Goal: Task Accomplishment & Management: Manage account settings

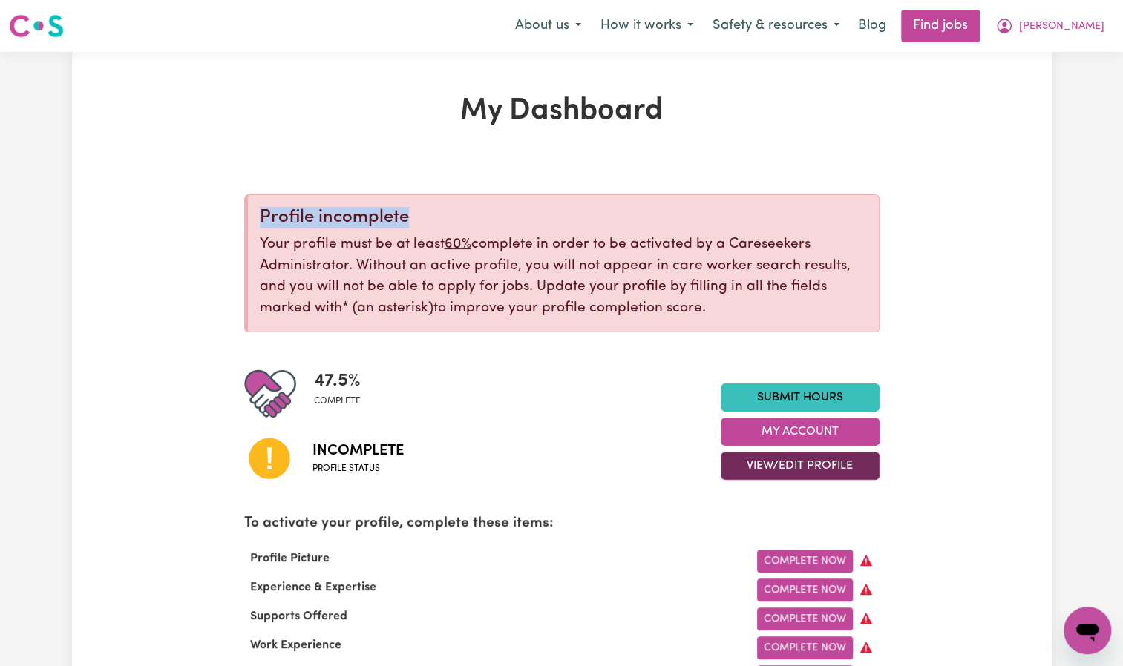
click at [850, 469] on button "View/Edit Profile" at bounding box center [799, 466] width 159 height 28
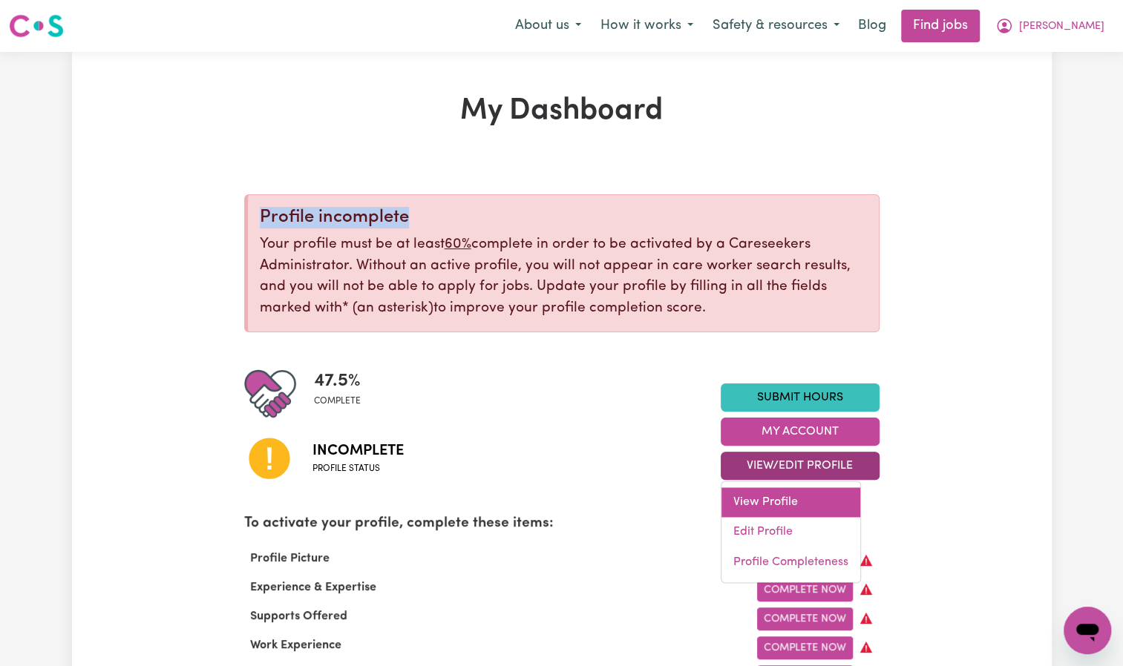
click at [810, 497] on link "View Profile" at bounding box center [790, 503] width 139 height 30
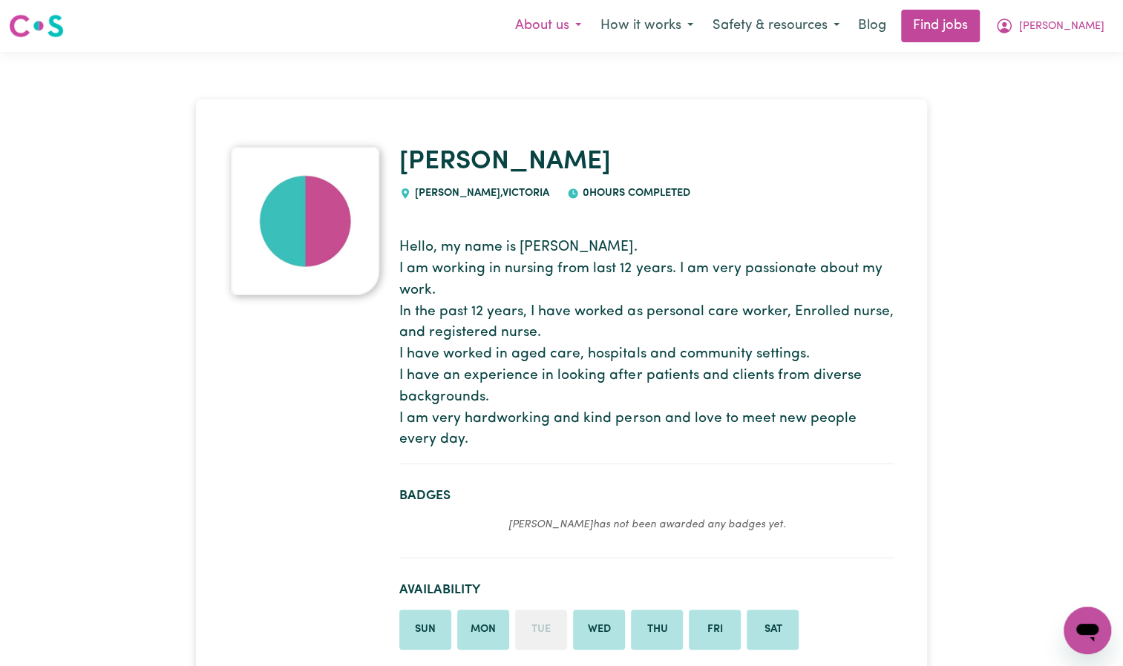
click at [586, 24] on button "About us" at bounding box center [547, 25] width 85 height 31
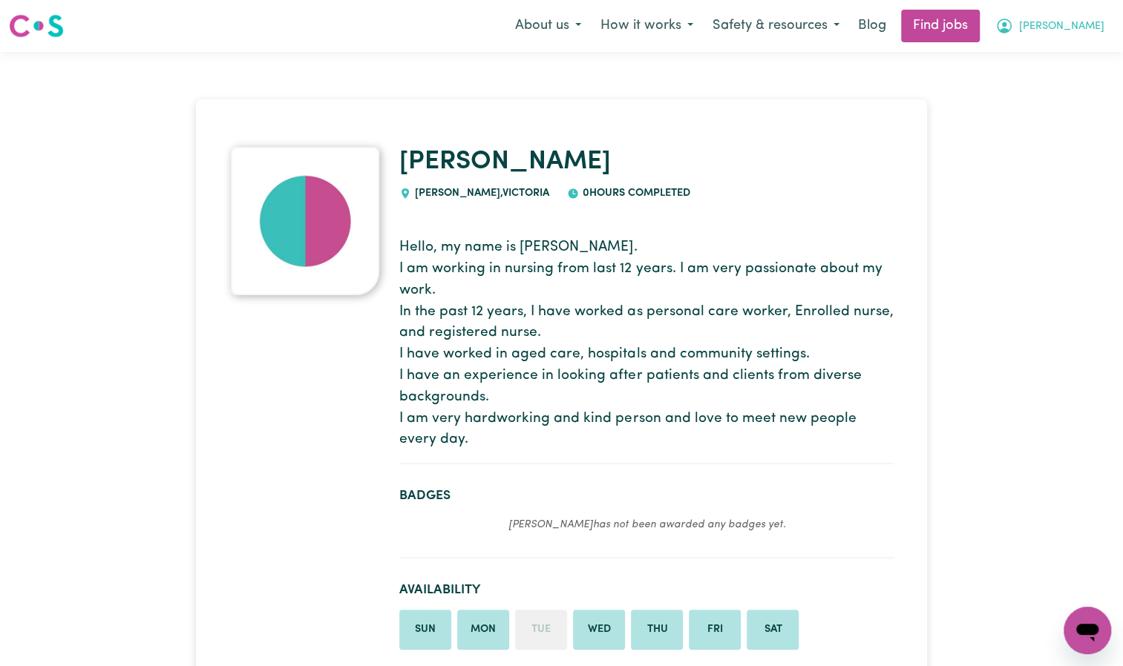
click at [1068, 25] on span "[PERSON_NAME]" at bounding box center [1061, 27] width 85 height 16
click at [1052, 88] on link "My Dashboard" at bounding box center [1054, 85] width 117 height 28
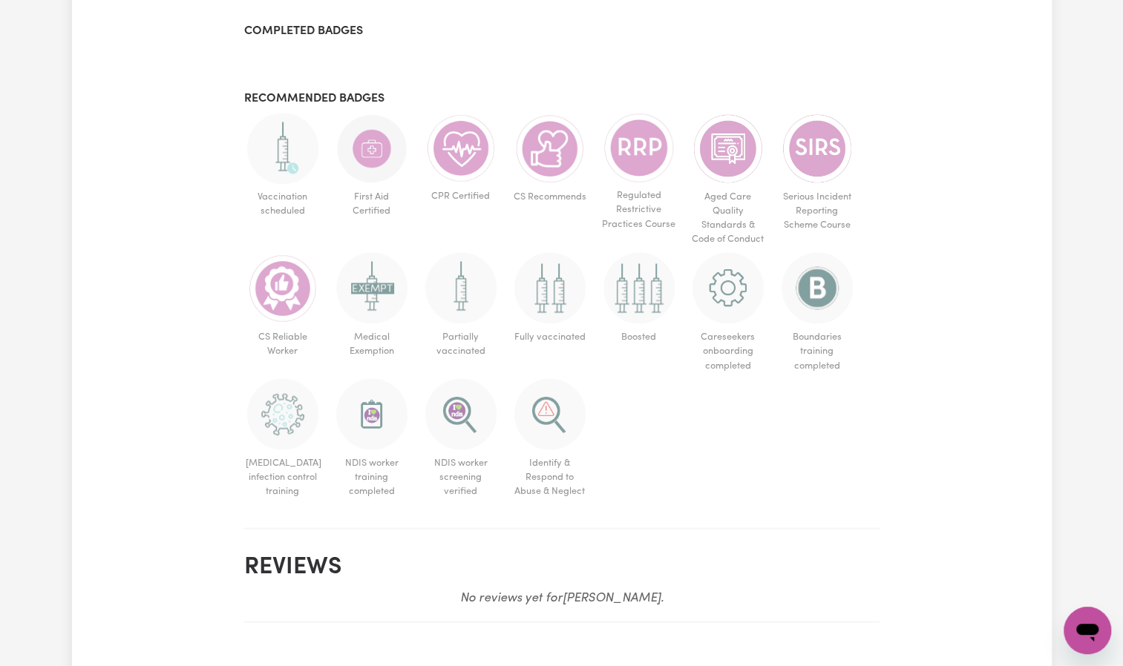
scroll to position [1334, 0]
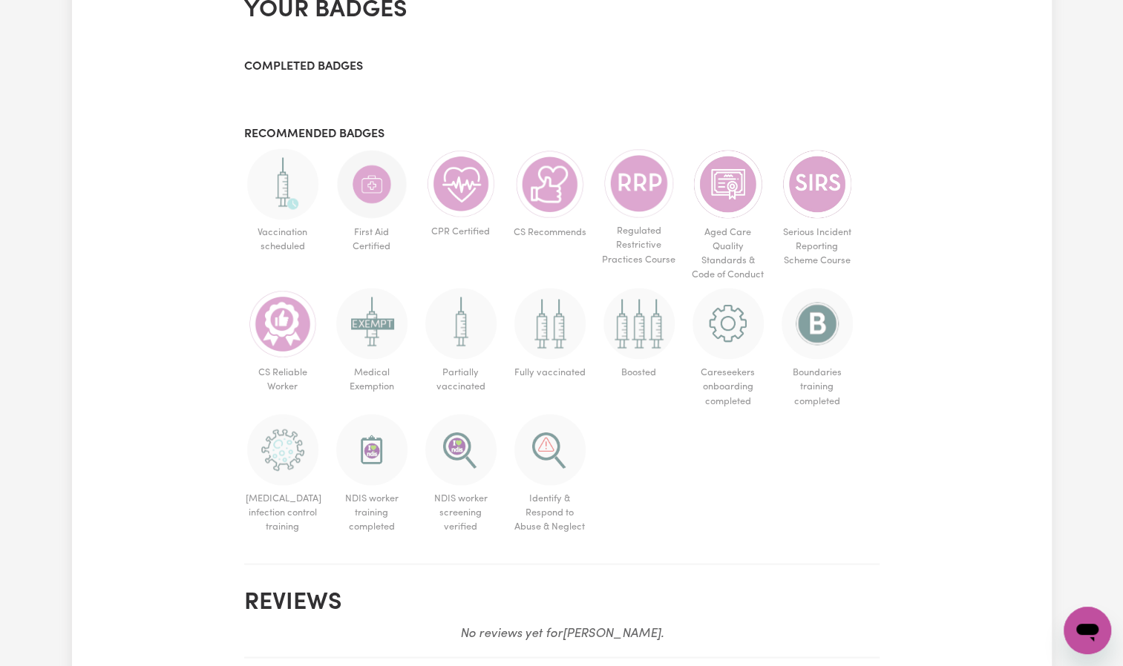
click at [328, 74] on h3 "Completed badges" at bounding box center [561, 67] width 635 height 14
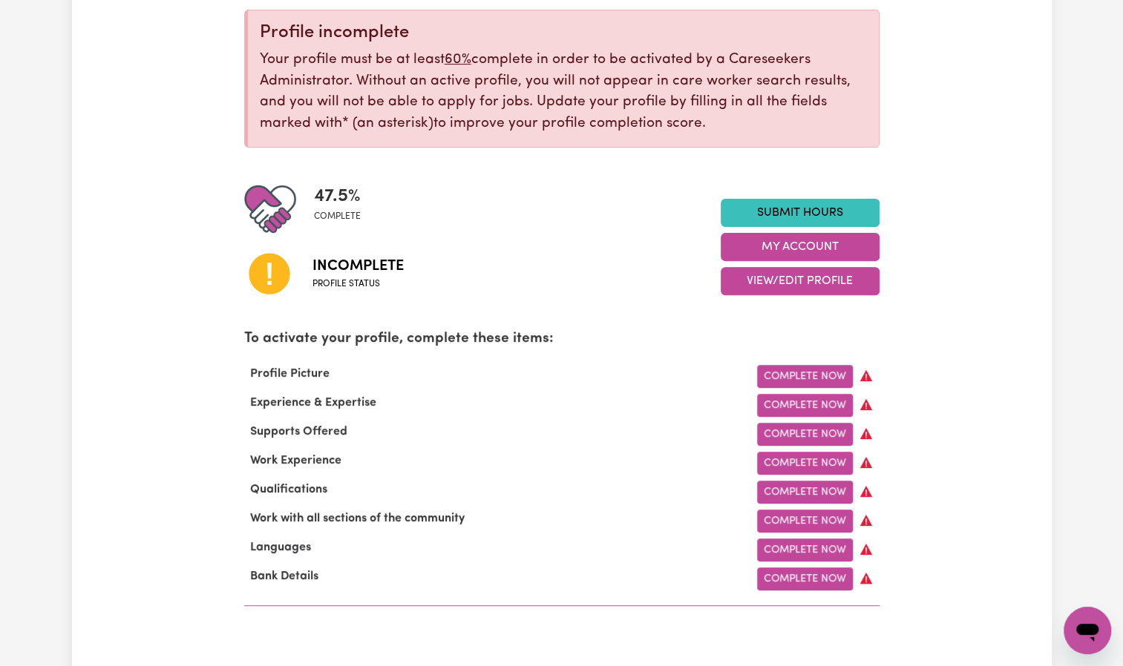
scroll to position [0, 0]
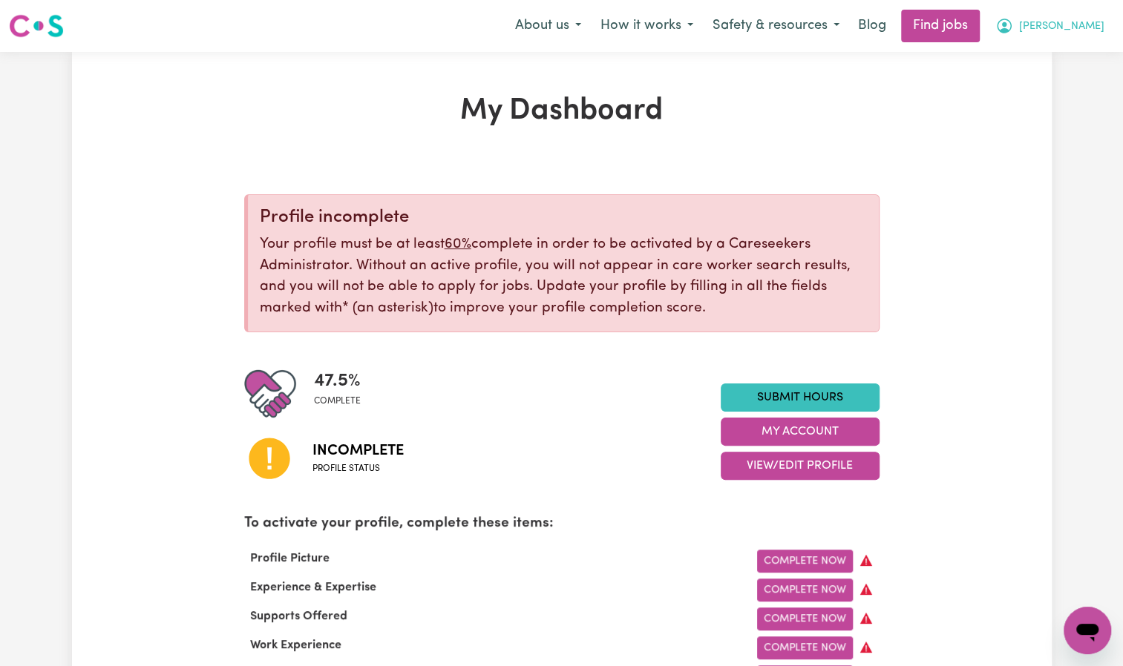
click at [1013, 28] on icon "My Account" at bounding box center [1004, 26] width 18 height 18
click at [1036, 56] on link "My Account" at bounding box center [1054, 58] width 117 height 28
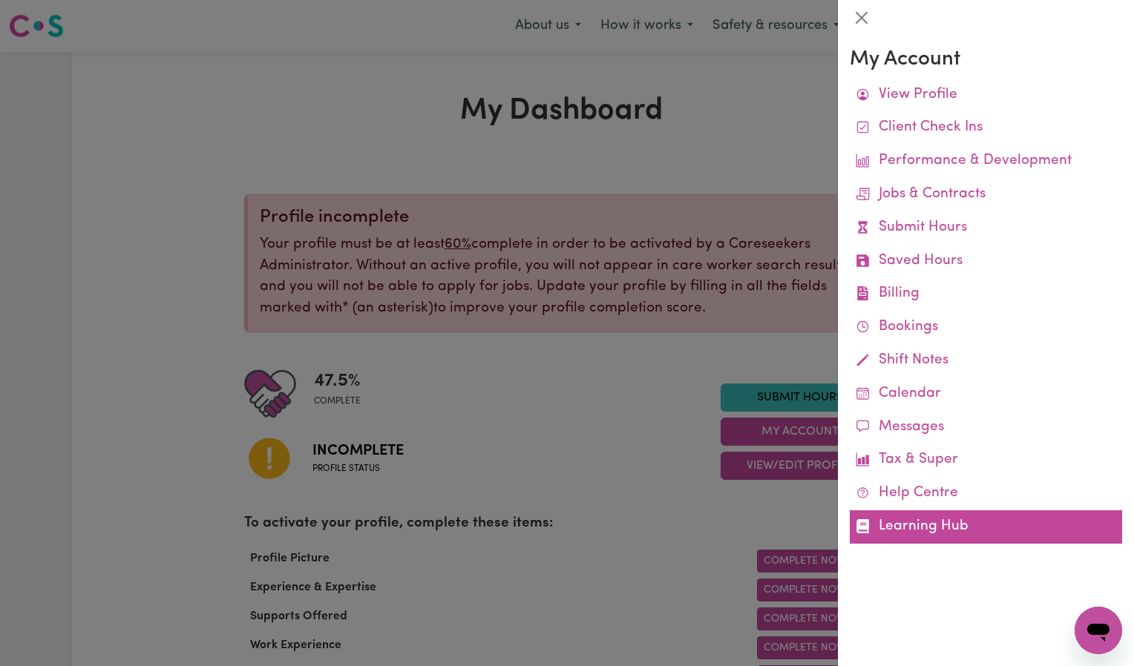
click at [925, 534] on link "Learning Hub" at bounding box center [986, 527] width 272 height 33
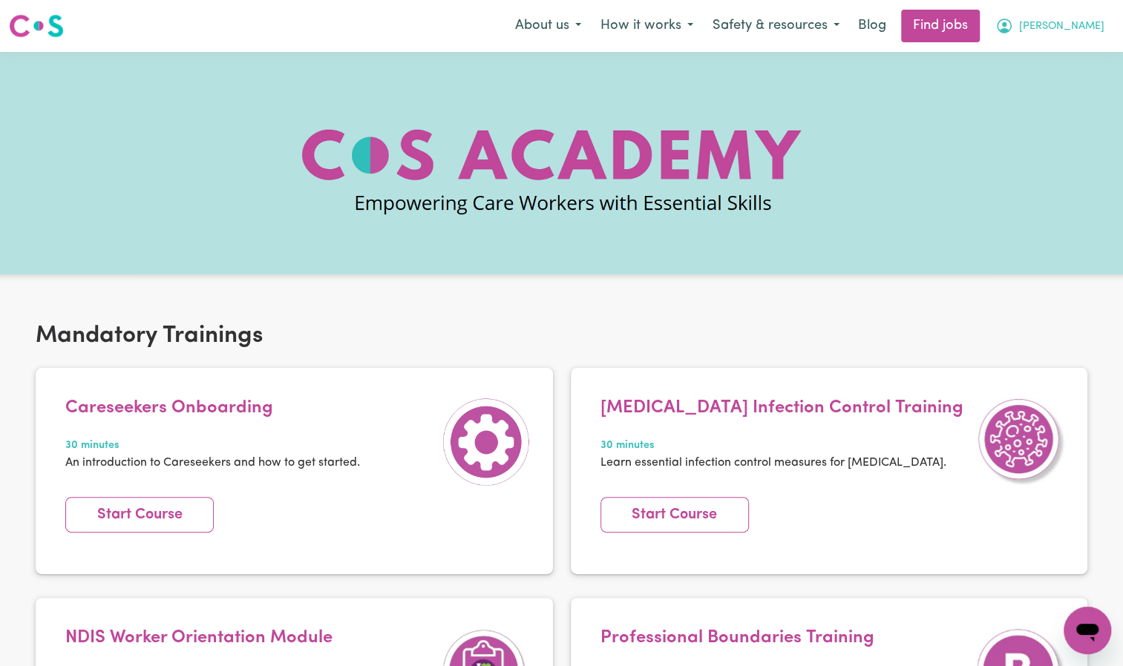
click at [1013, 30] on icon "My Account" at bounding box center [1004, 26] width 18 height 18
click at [1043, 71] on link "My Dashboard" at bounding box center [1054, 85] width 117 height 28
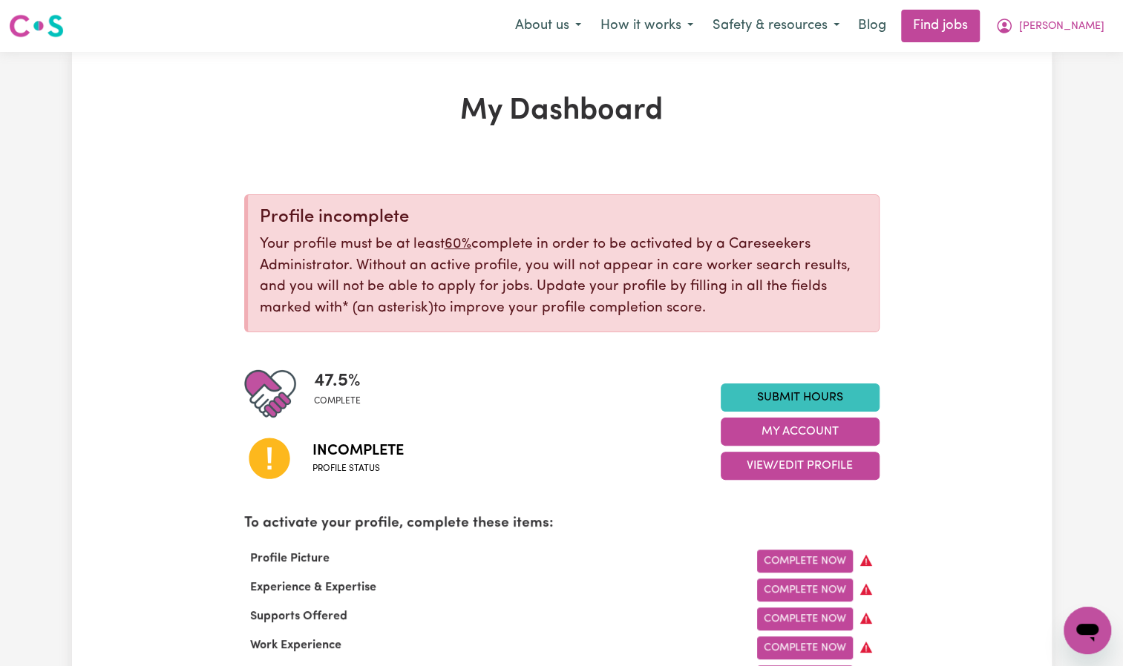
click at [1013, 27] on icon "My Account" at bounding box center [1004, 26] width 18 height 18
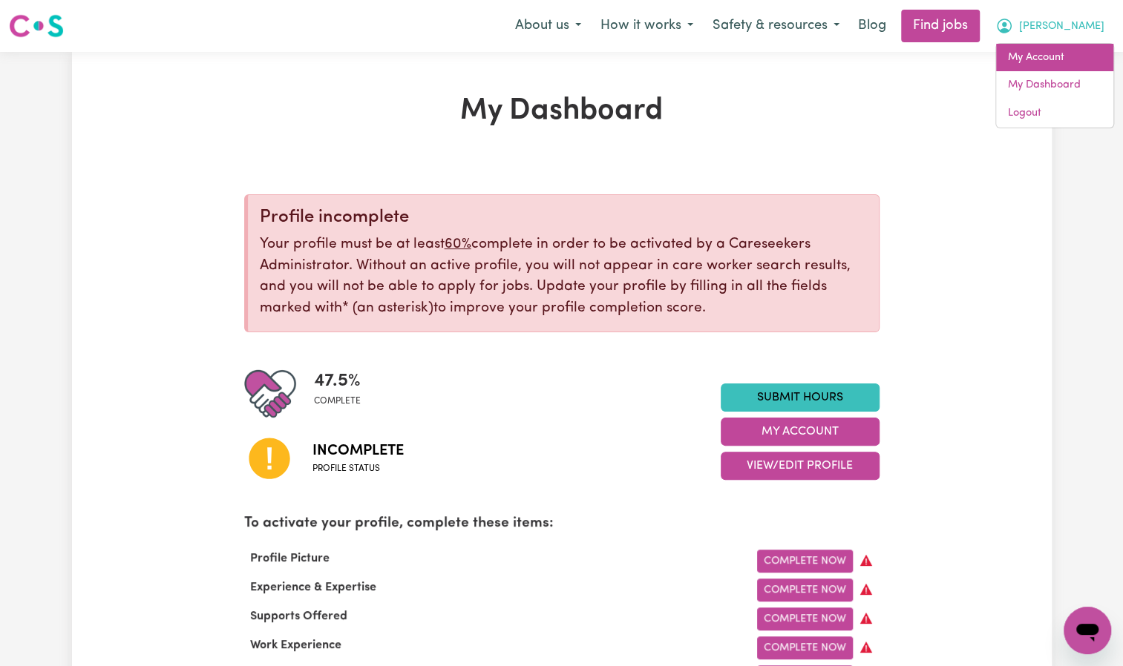
click at [1037, 51] on link "My Account" at bounding box center [1054, 58] width 117 height 28
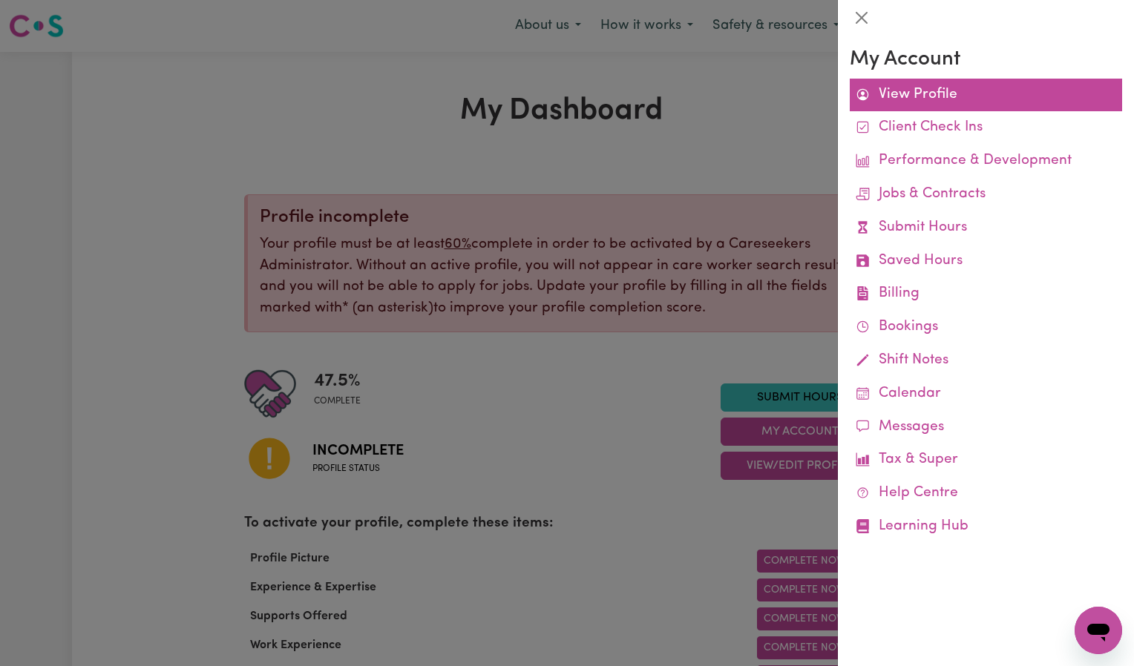
click at [943, 88] on link "View Profile" at bounding box center [986, 95] width 272 height 33
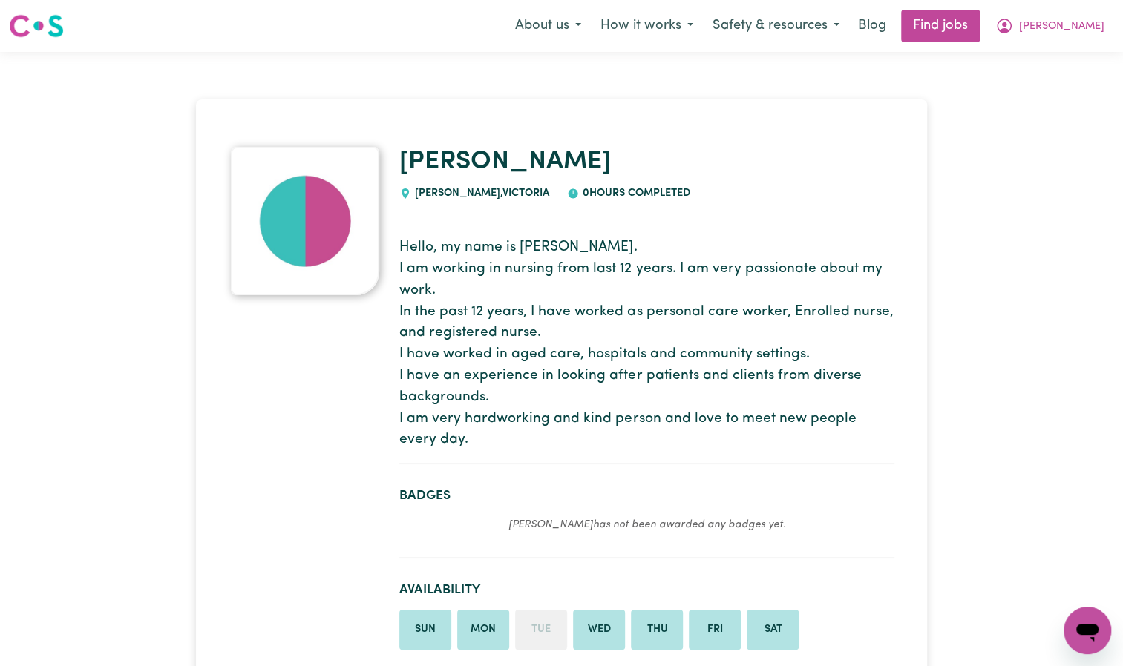
click at [325, 207] on img at bounding box center [305, 221] width 148 height 148
click at [1048, 33] on button "[PERSON_NAME]" at bounding box center [1049, 25] width 128 height 31
click at [1040, 64] on link "My Account" at bounding box center [1054, 58] width 117 height 28
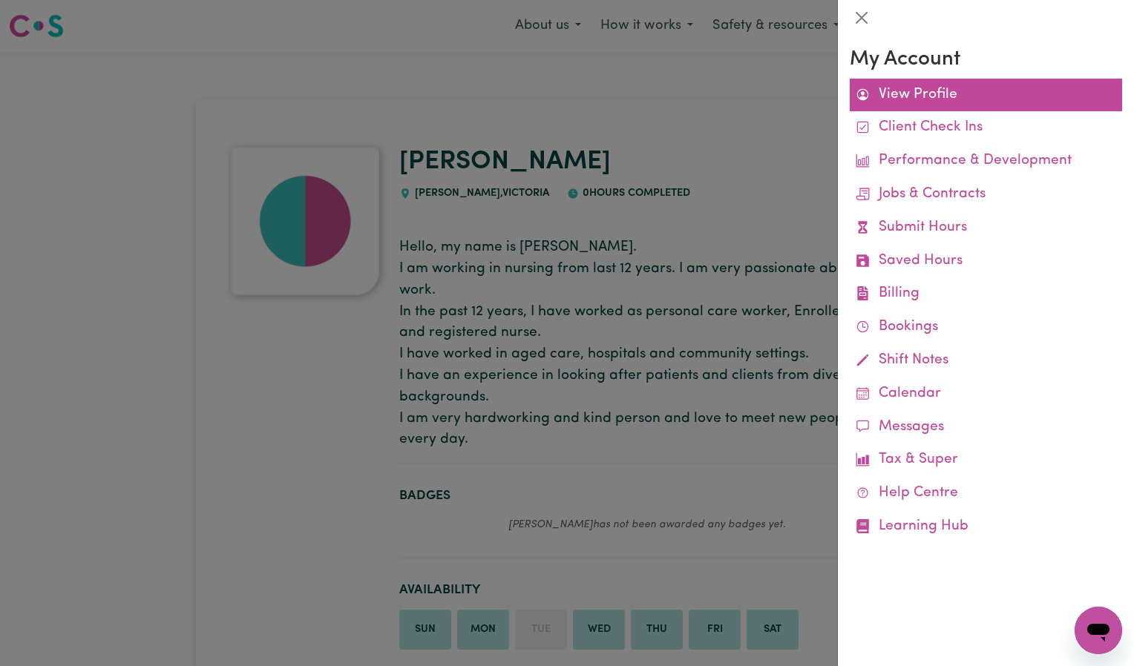
click at [925, 92] on link "View Profile" at bounding box center [986, 95] width 272 height 33
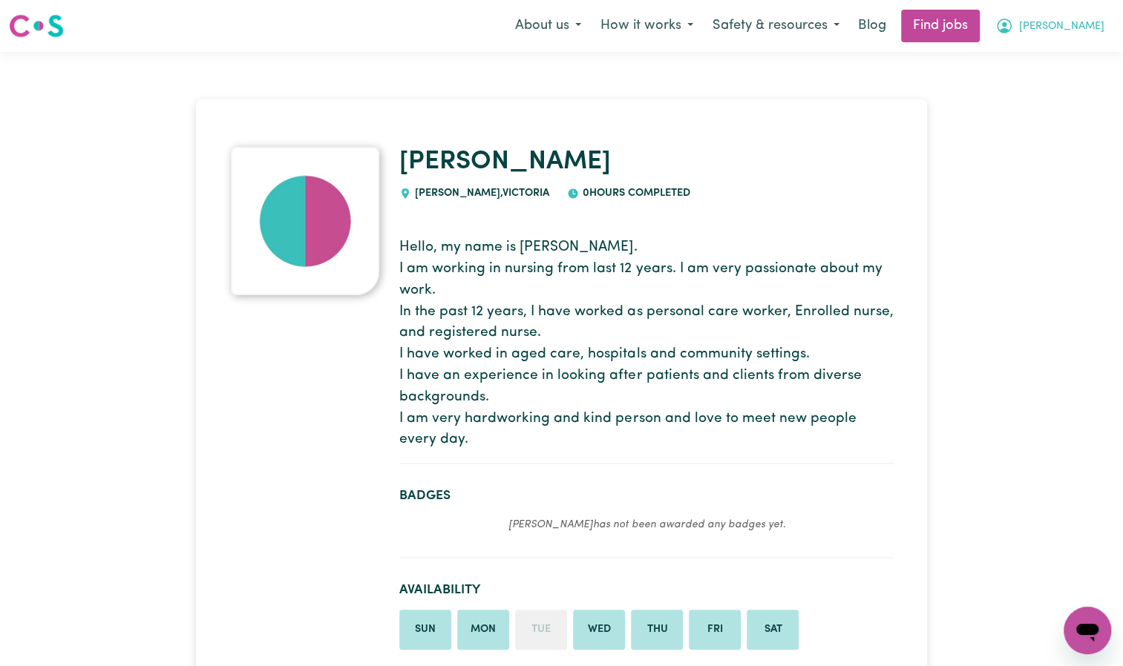
click at [1065, 28] on span "[PERSON_NAME]" at bounding box center [1061, 27] width 85 height 16
click at [1054, 84] on link "My Dashboard" at bounding box center [1054, 85] width 117 height 28
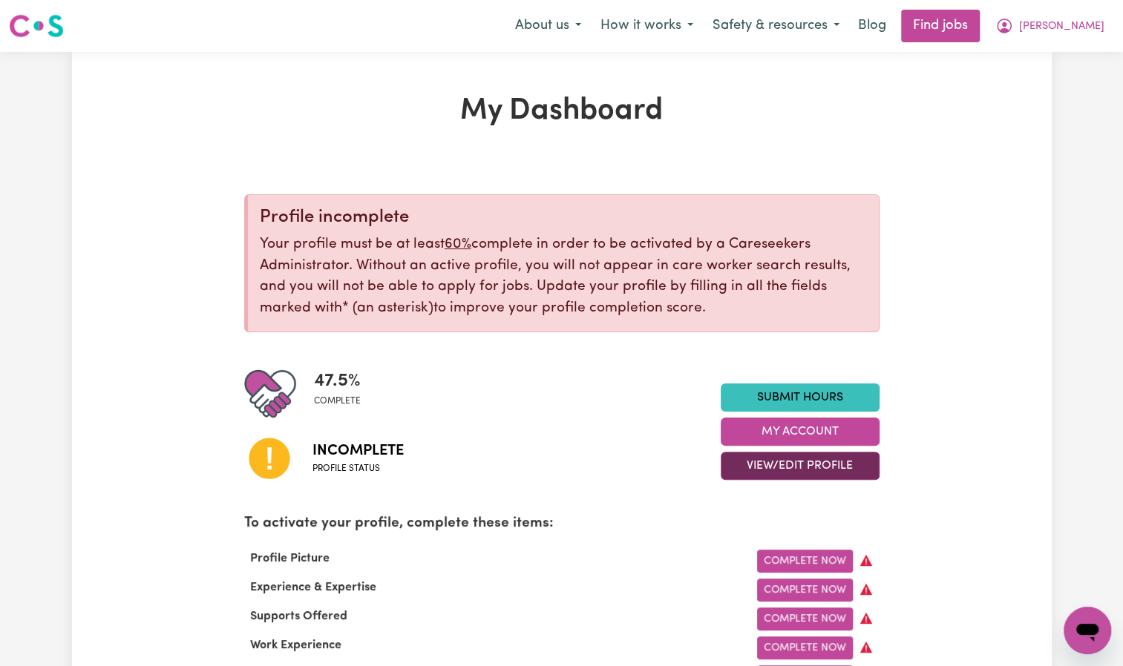
click at [792, 473] on button "View/Edit Profile" at bounding box center [799, 466] width 159 height 28
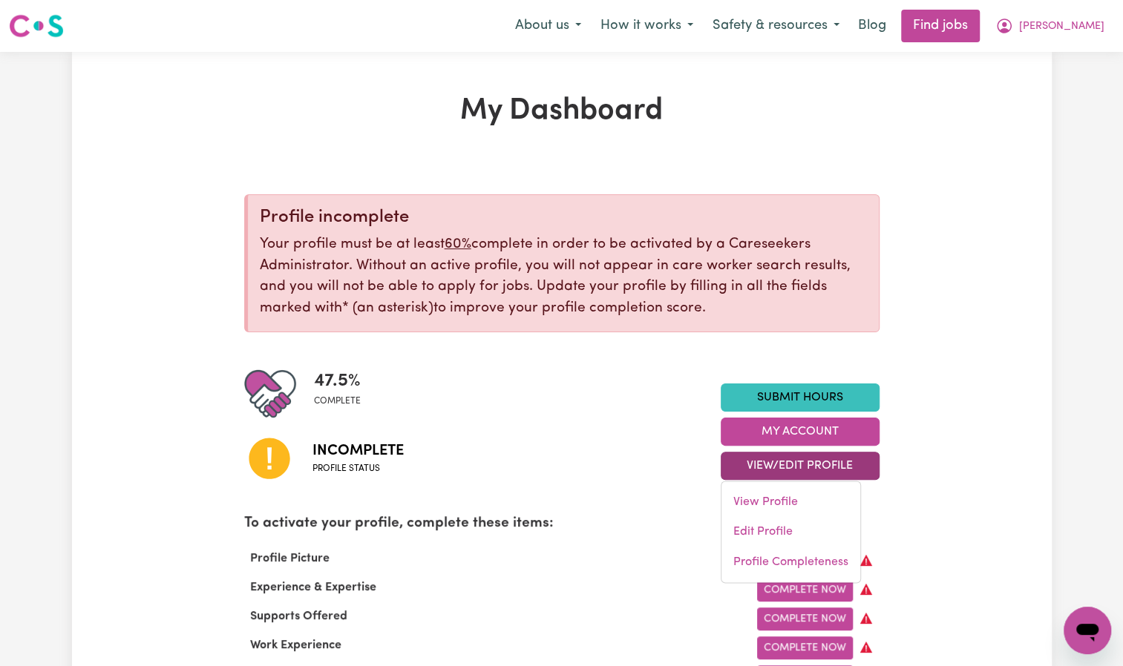
click at [758, 299] on p "Your profile must be at least 60% complete in order to be activated by a Carese…" at bounding box center [563, 276] width 607 height 85
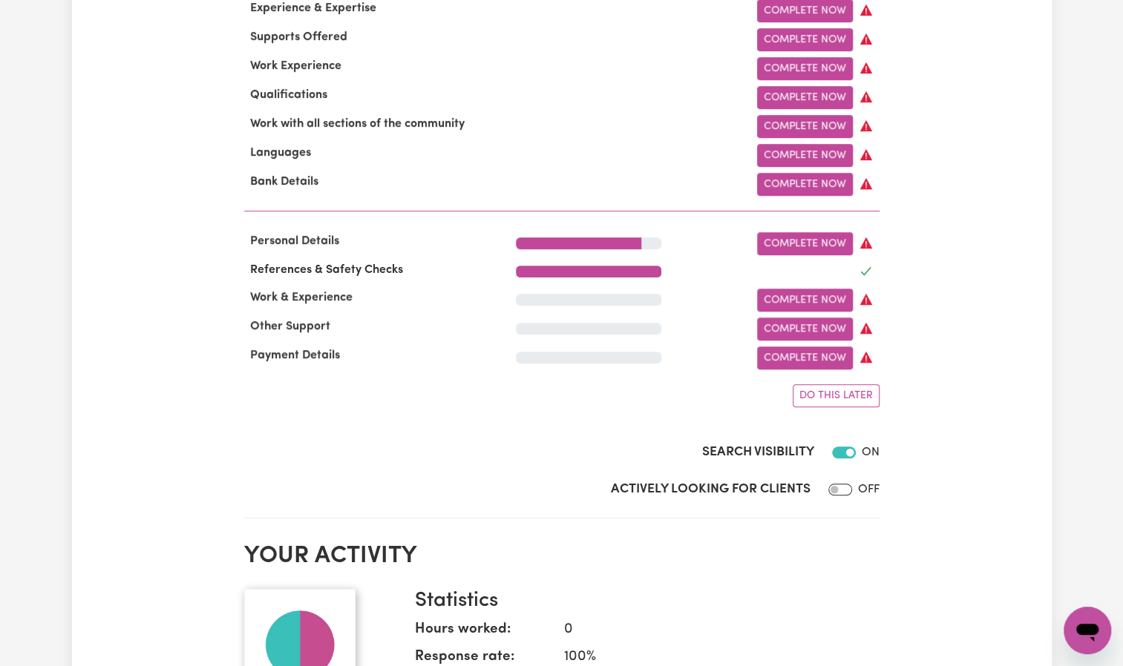
scroll to position [582, 0]
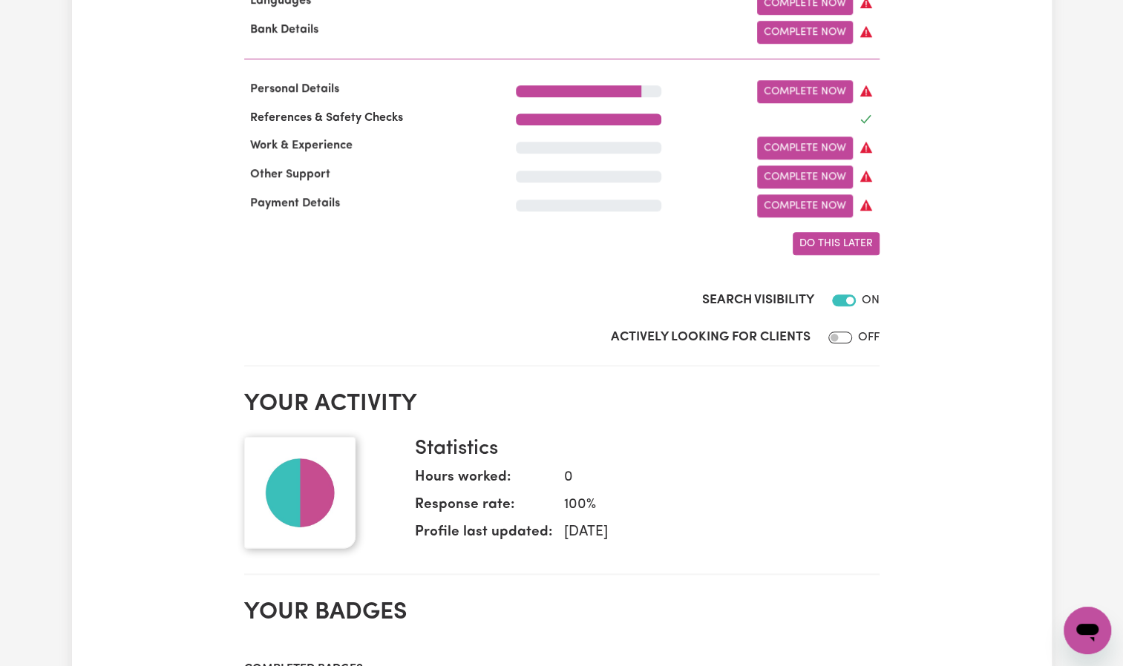
click at [858, 249] on span "Do this later" at bounding box center [835, 243] width 73 height 11
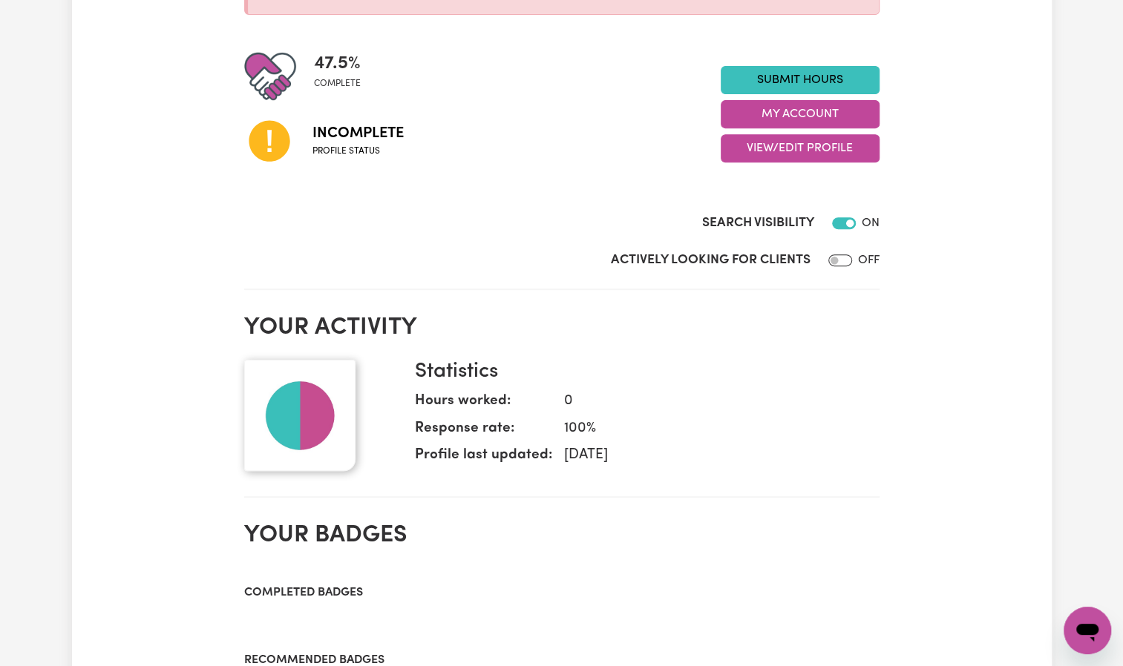
scroll to position [0, 0]
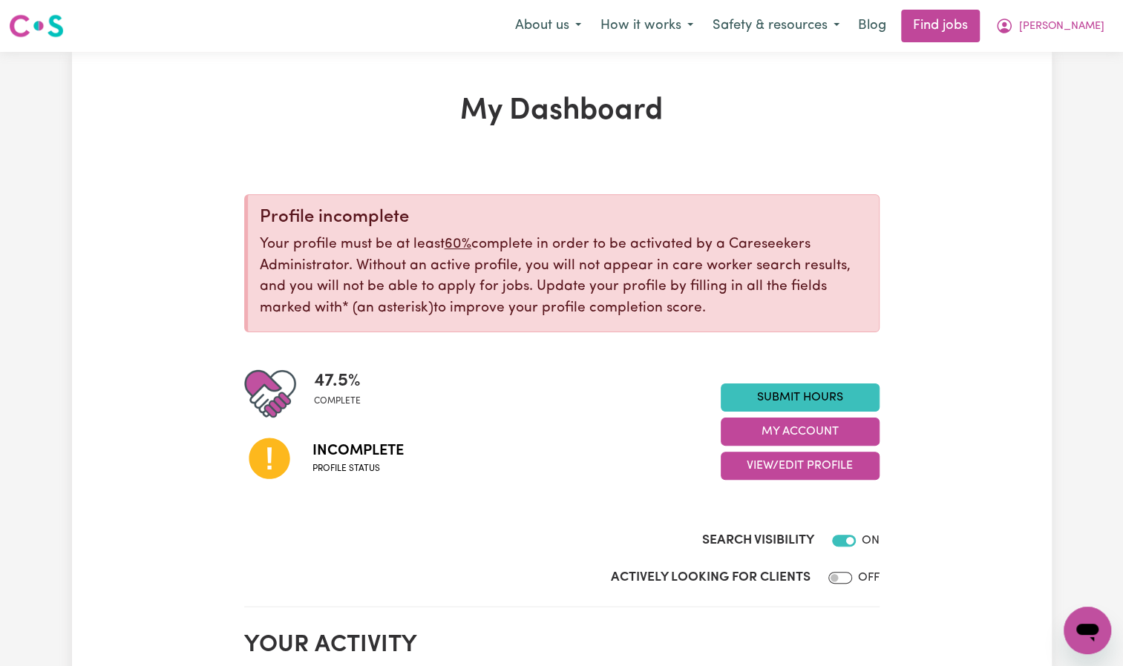
click at [585, 127] on h1 "My Dashboard" at bounding box center [561, 111] width 635 height 36
click at [785, 424] on button "My Account" at bounding box center [799, 432] width 159 height 28
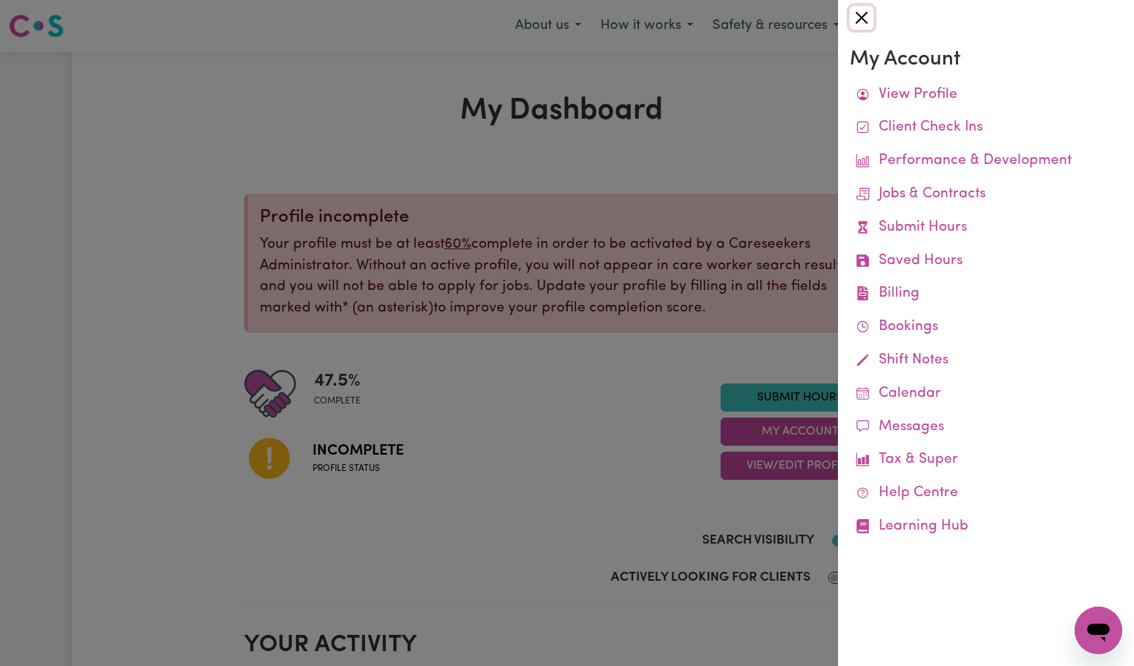
click at [864, 19] on button "Close" at bounding box center [862, 18] width 24 height 24
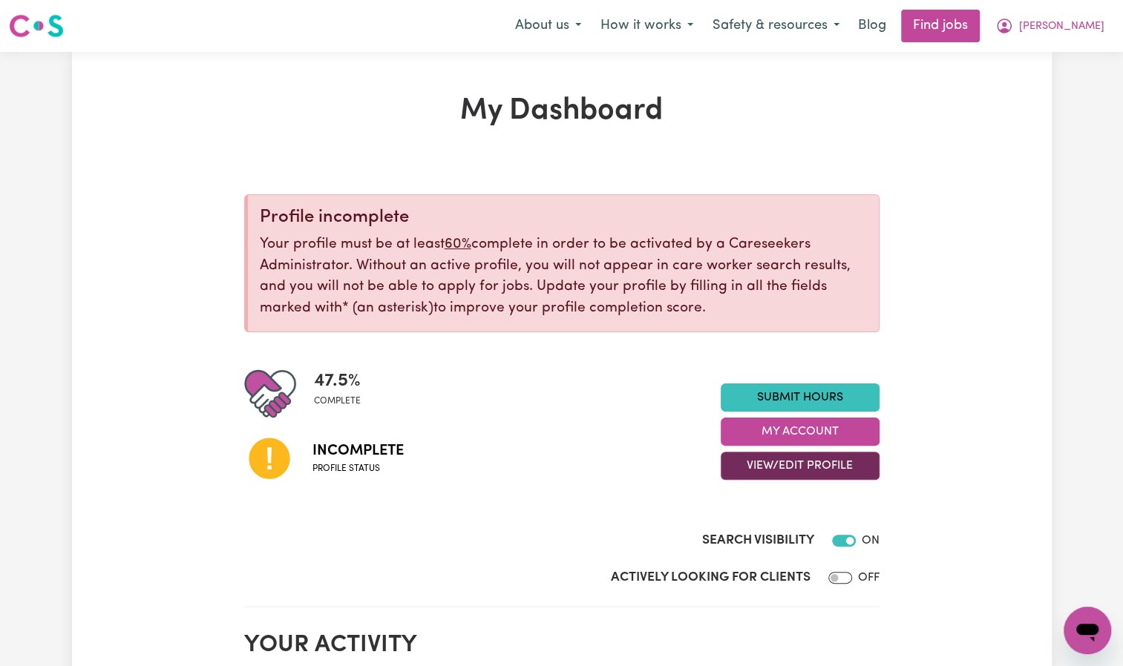
click at [798, 467] on button "View/Edit Profile" at bounding box center [799, 466] width 159 height 28
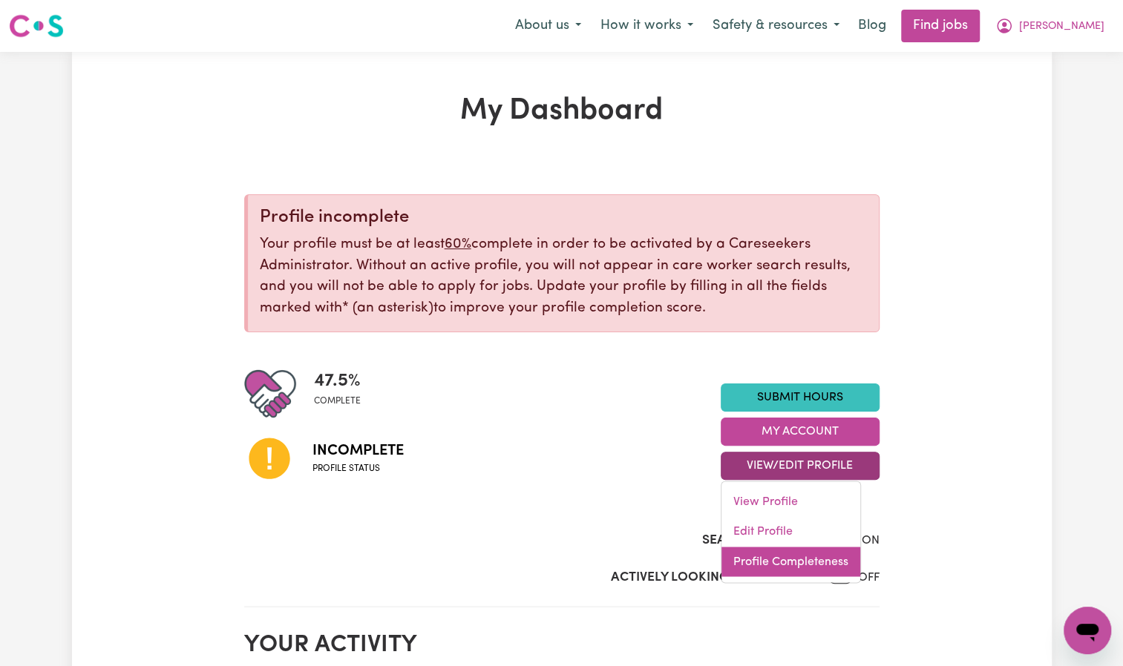
click at [802, 562] on link "Profile Completeness" at bounding box center [790, 562] width 139 height 30
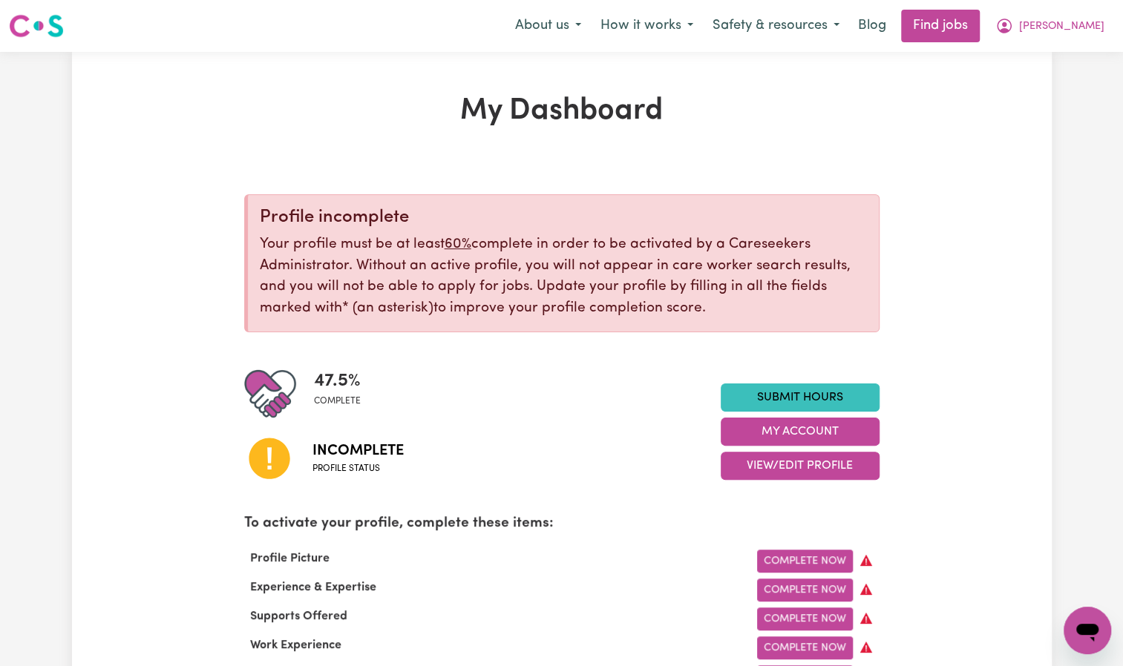
click at [565, 44] on nav "Menu About us How it works Safety & resources Blog Find jobs [PERSON_NAME]" at bounding box center [561, 26] width 1123 height 52
click at [703, 31] on button "How it works" at bounding box center [647, 25] width 112 height 31
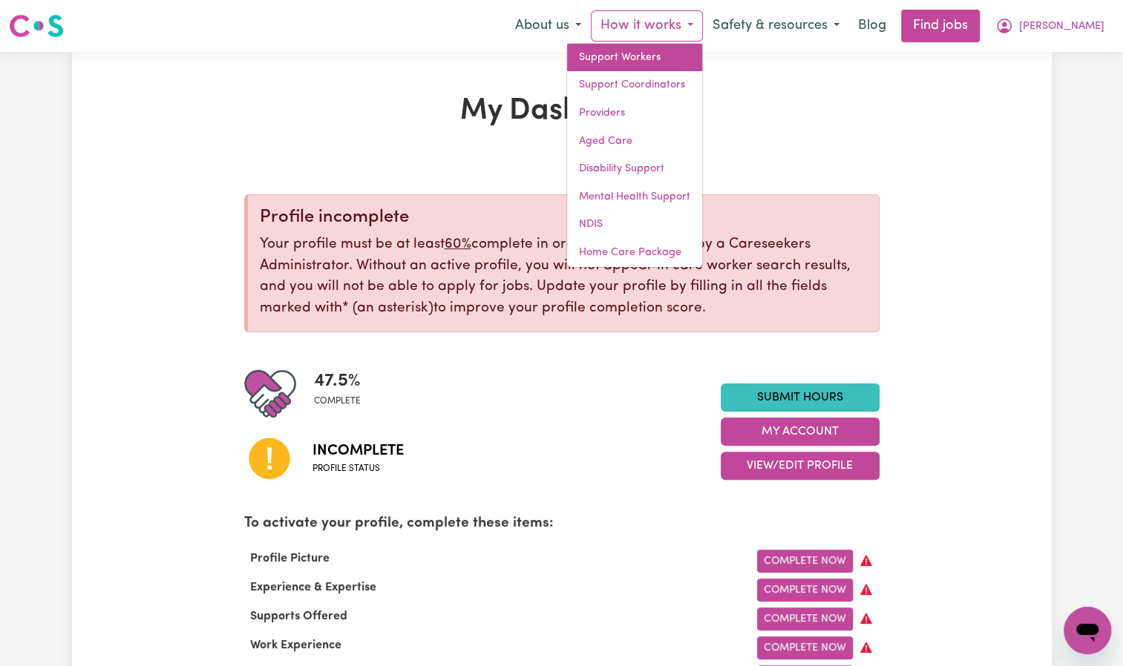
click at [675, 68] on link "Support Workers" at bounding box center [634, 58] width 135 height 28
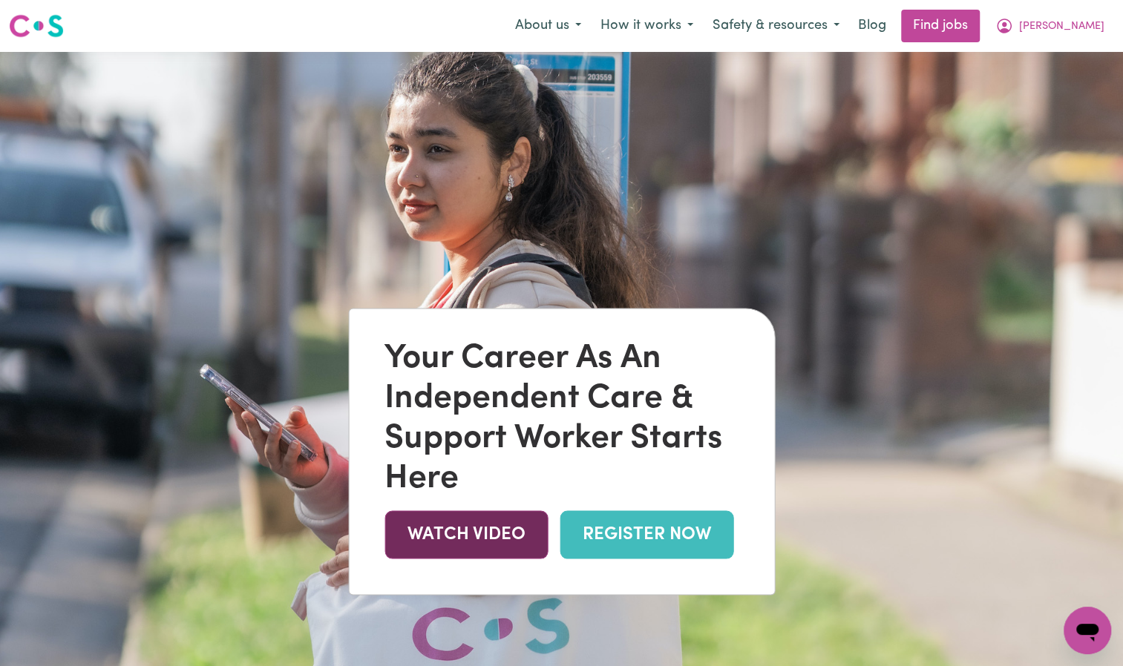
click at [480, 537] on link "WATCH VIDEO" at bounding box center [465, 535] width 163 height 48
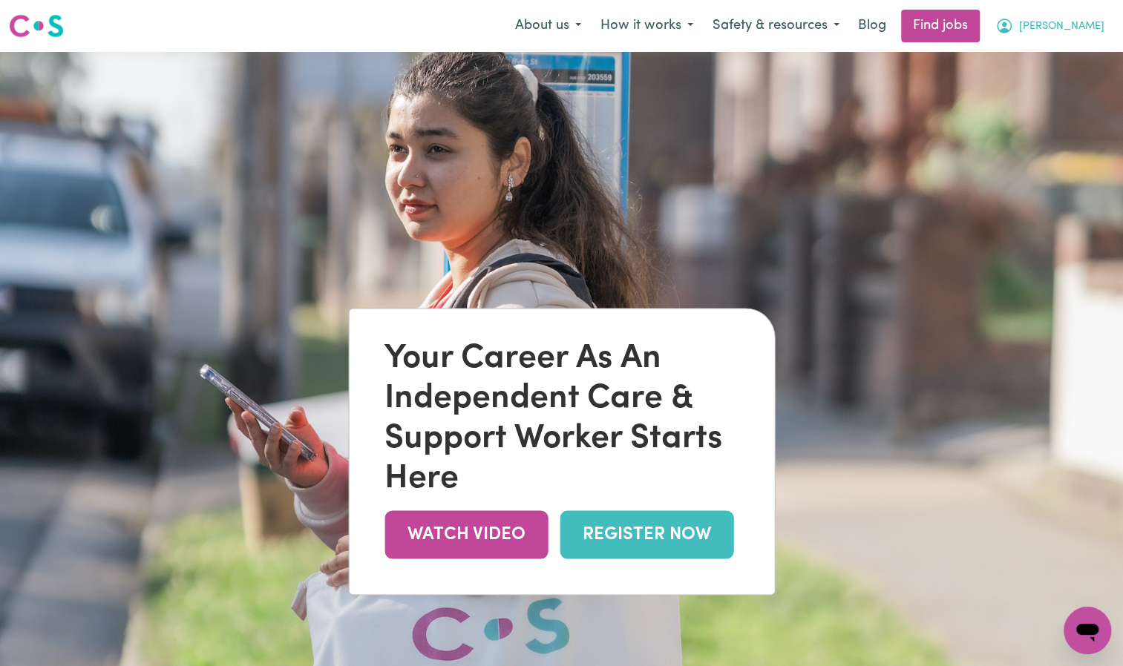
click at [1064, 34] on span "[PERSON_NAME]" at bounding box center [1061, 27] width 85 height 16
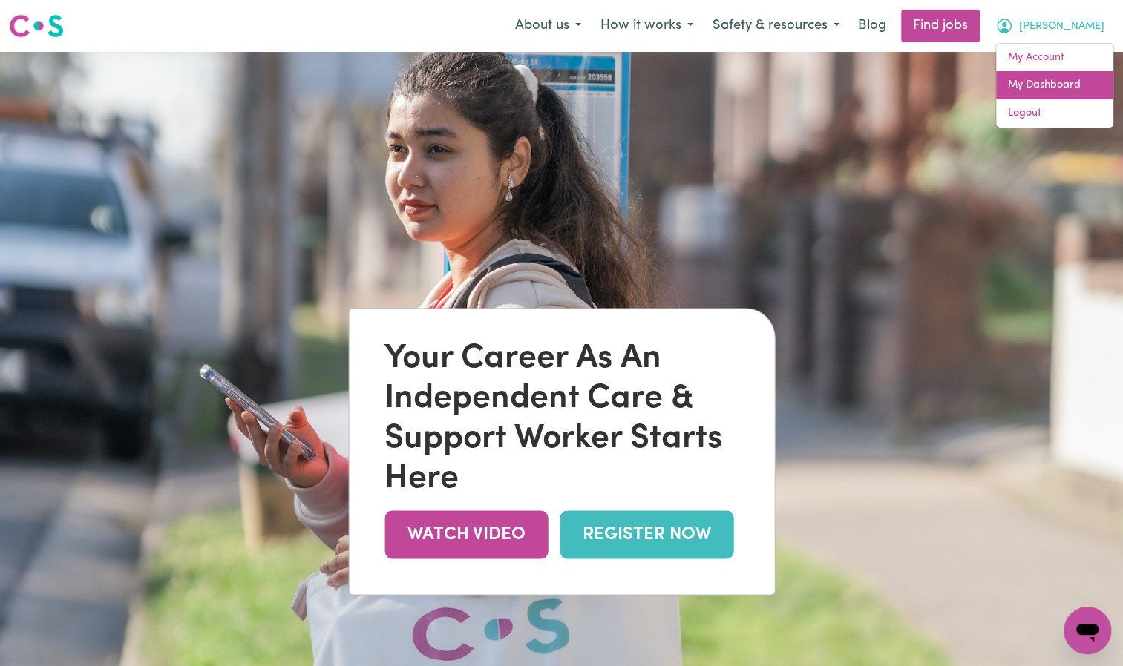
click at [1054, 83] on link "My Dashboard" at bounding box center [1054, 85] width 117 height 28
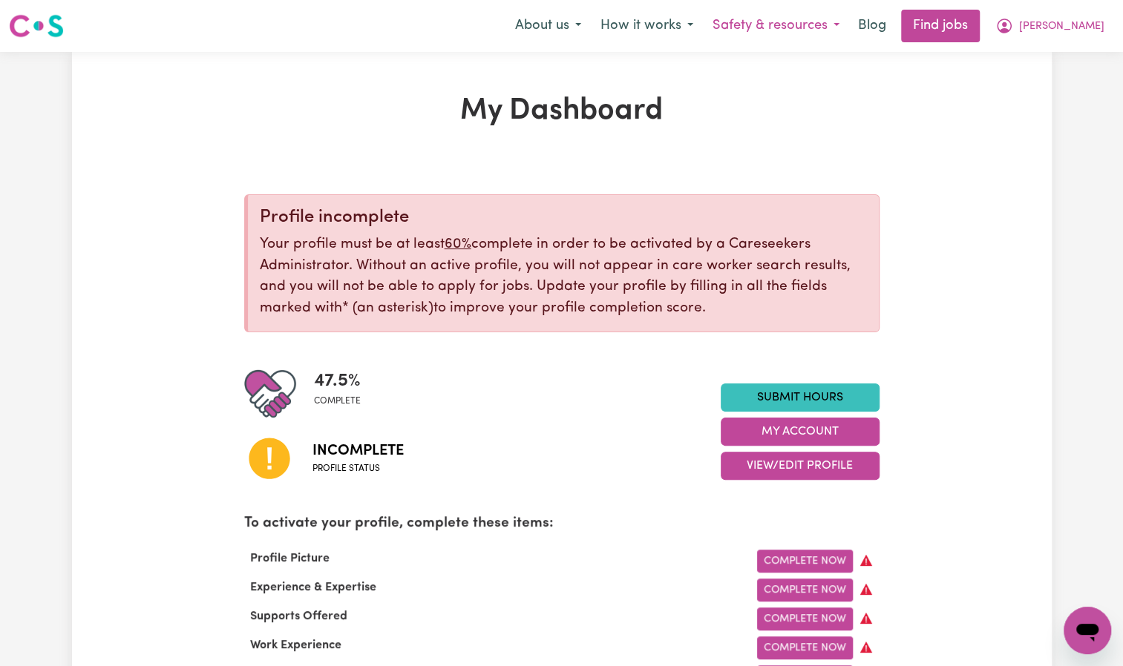
click at [782, 24] on button "Safety & resources" at bounding box center [776, 25] width 146 height 31
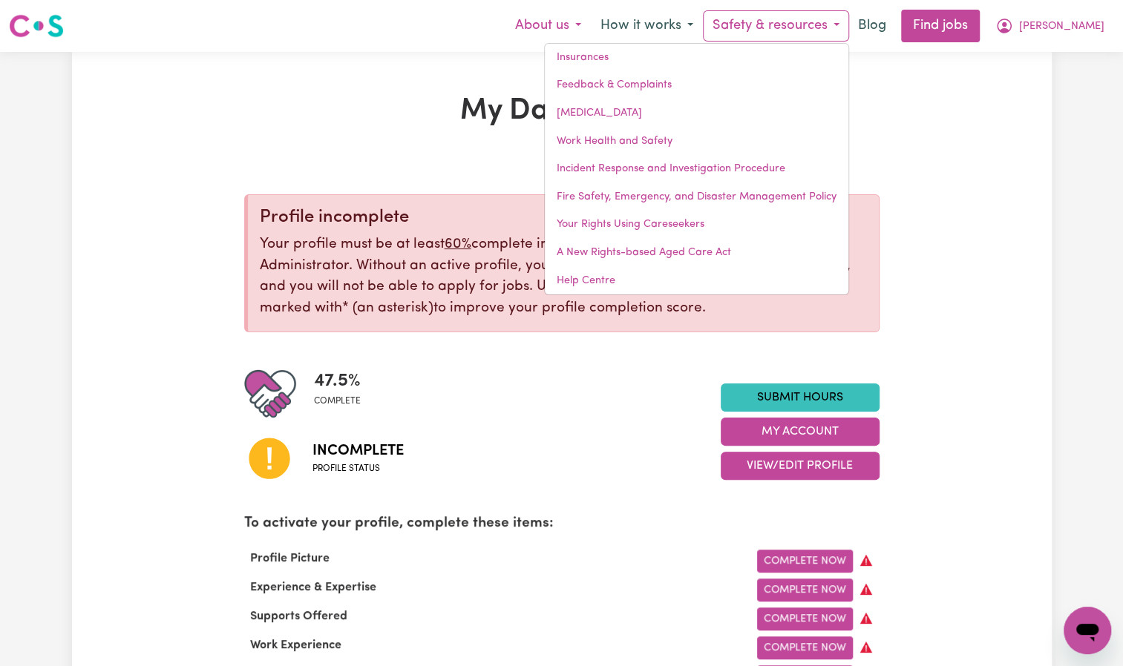
click at [579, 26] on button "About us" at bounding box center [547, 25] width 85 height 31
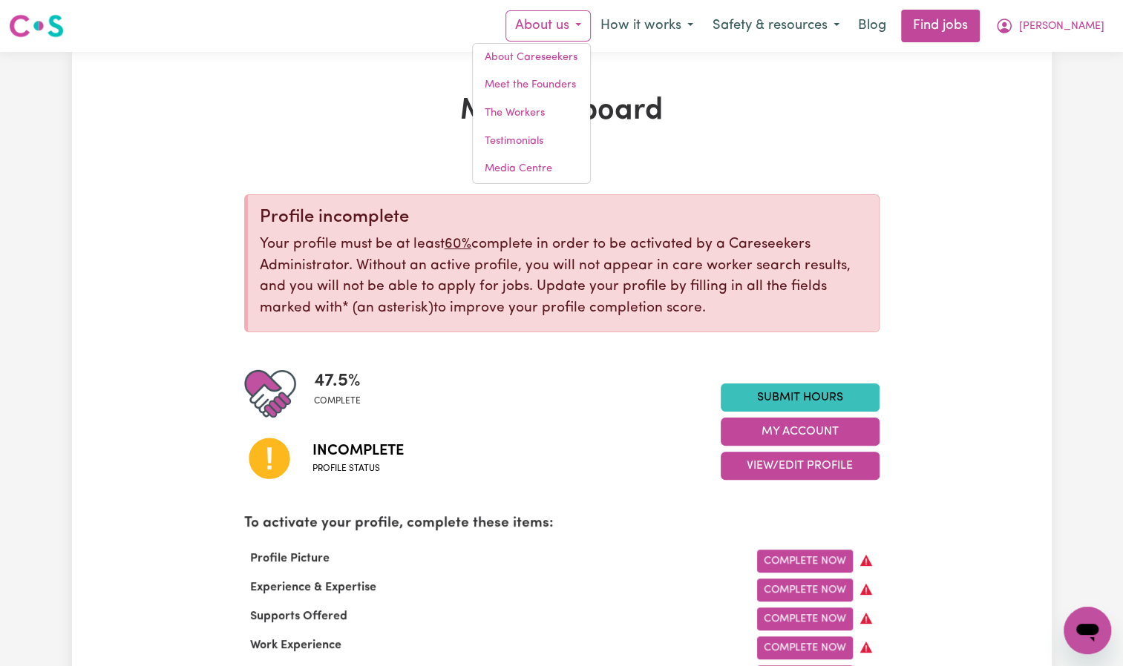
click at [703, 122] on h1 "My Dashboard" at bounding box center [561, 111] width 635 height 36
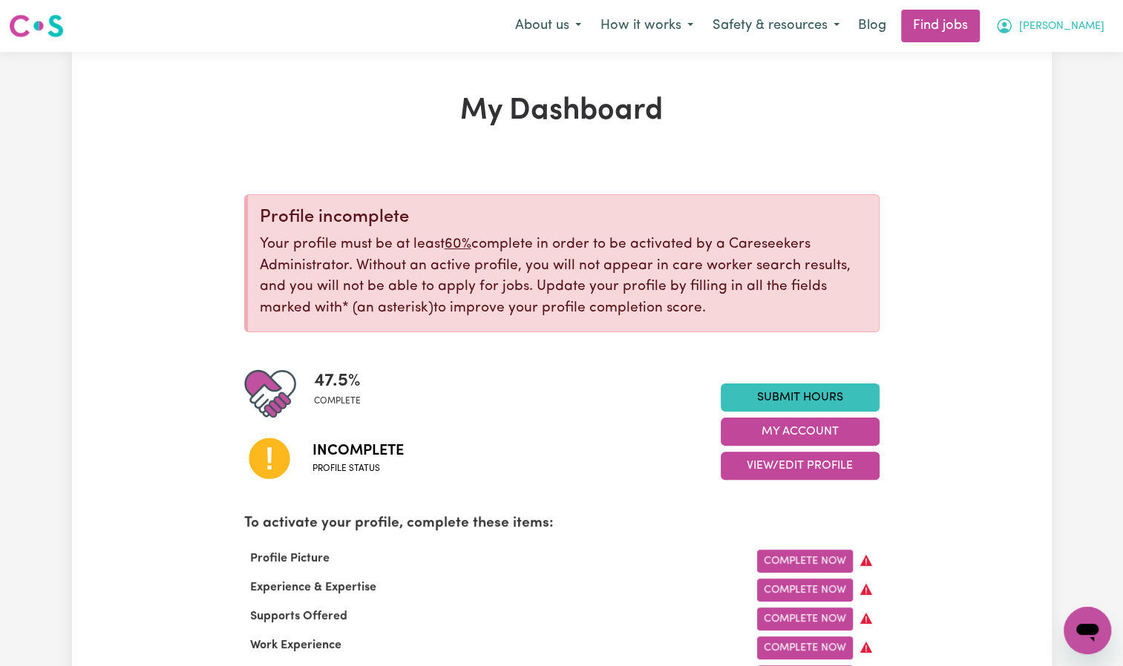
click at [1088, 30] on span "[PERSON_NAME]" at bounding box center [1061, 27] width 85 height 16
click at [1045, 54] on link "My Account" at bounding box center [1054, 58] width 117 height 28
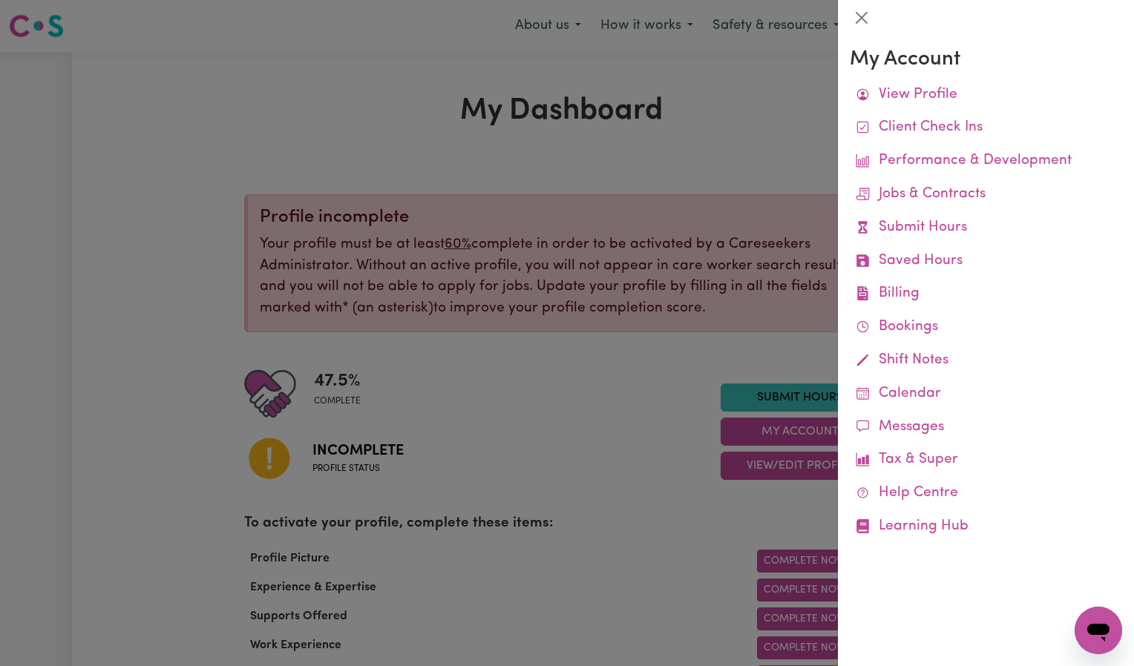
click at [1045, 54] on h3 "My Account" at bounding box center [986, 59] width 272 height 25
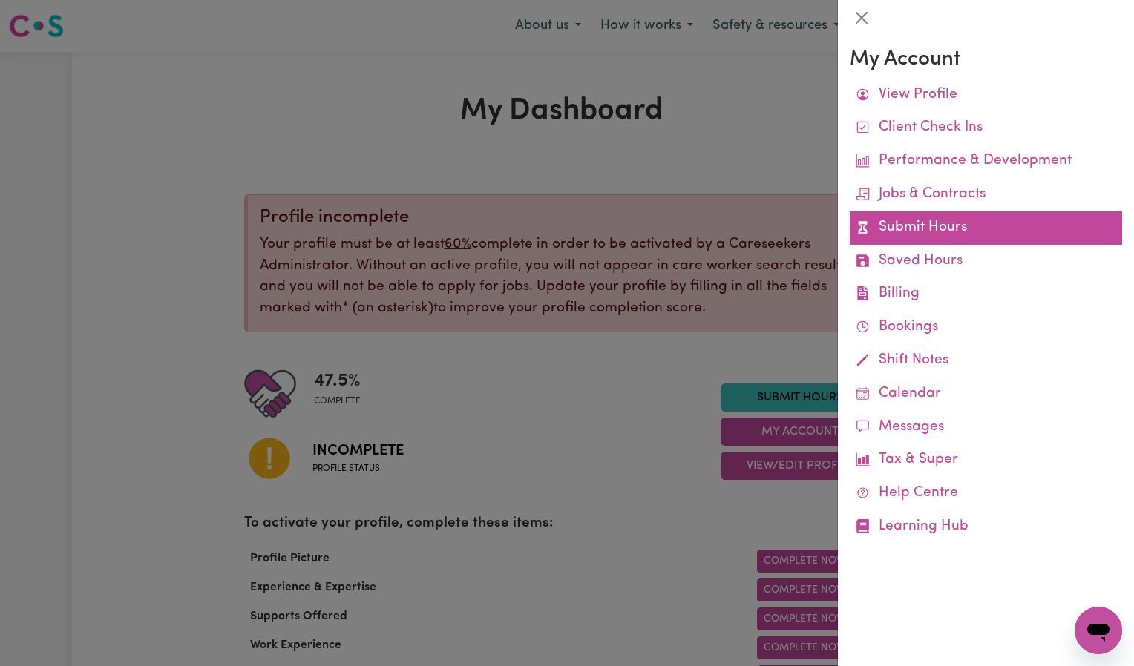
click at [949, 236] on link "Submit Hours" at bounding box center [986, 227] width 272 height 33
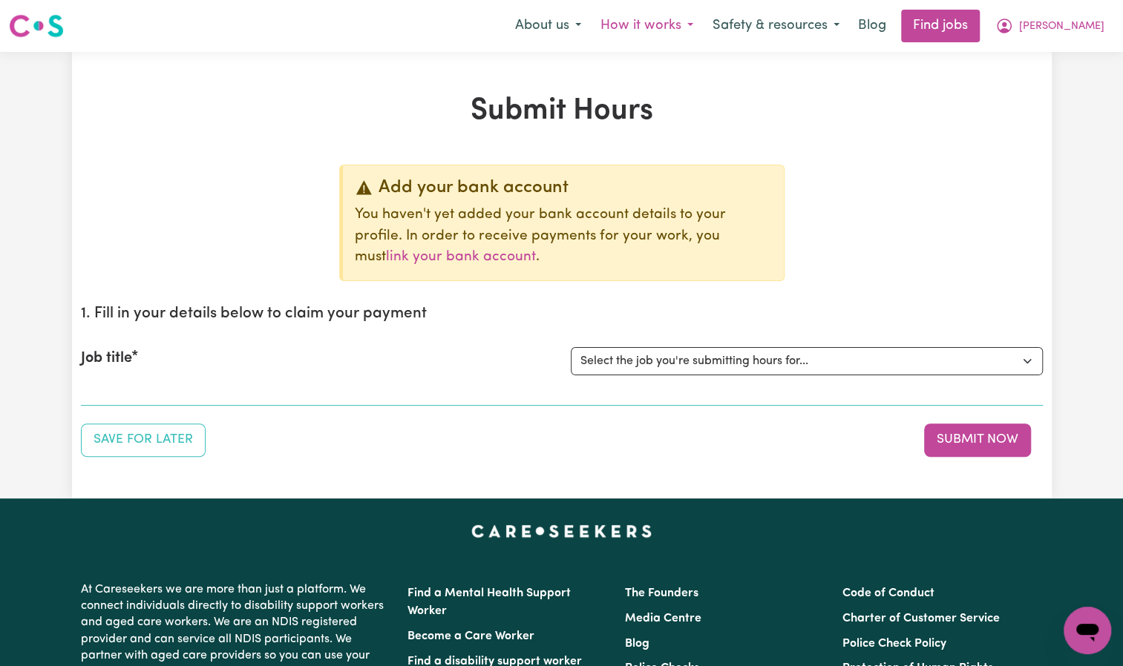
click at [684, 26] on button "How it works" at bounding box center [647, 25] width 112 height 31
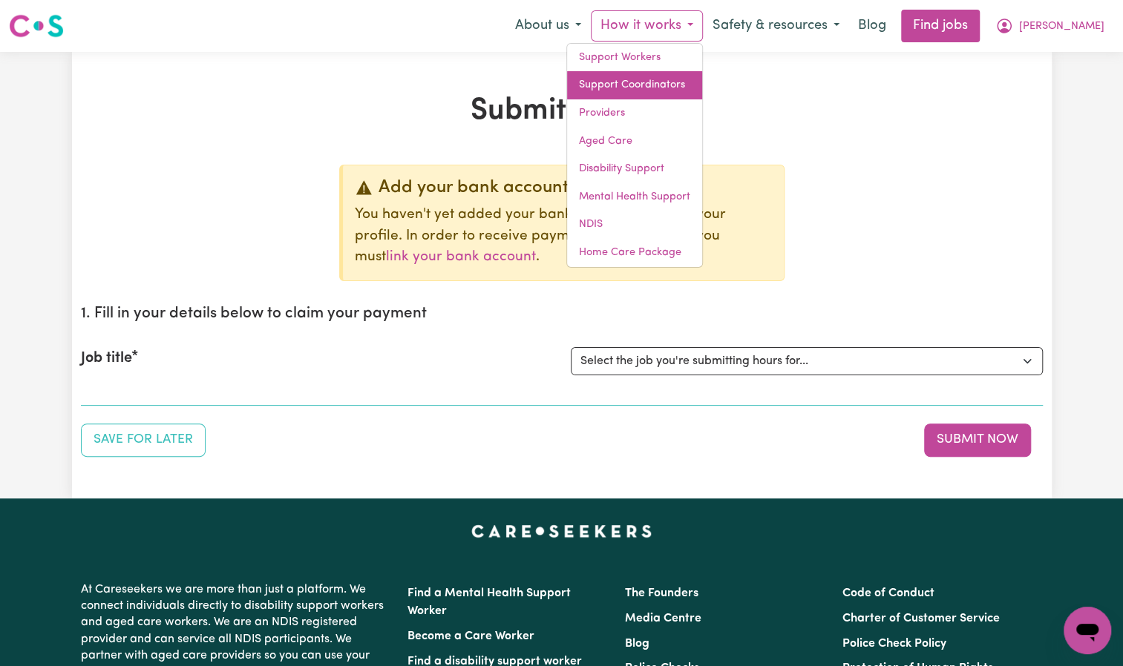
click at [692, 87] on link "Support Coordinators" at bounding box center [634, 85] width 135 height 28
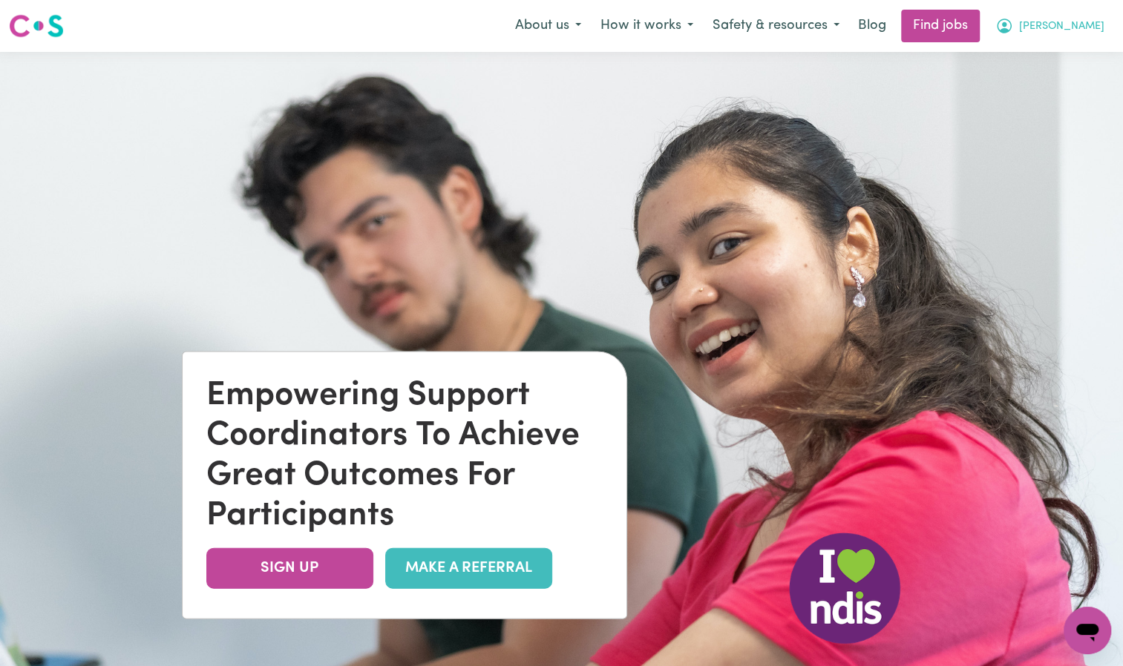
click at [1073, 30] on span "[PERSON_NAME]" at bounding box center [1061, 27] width 85 height 16
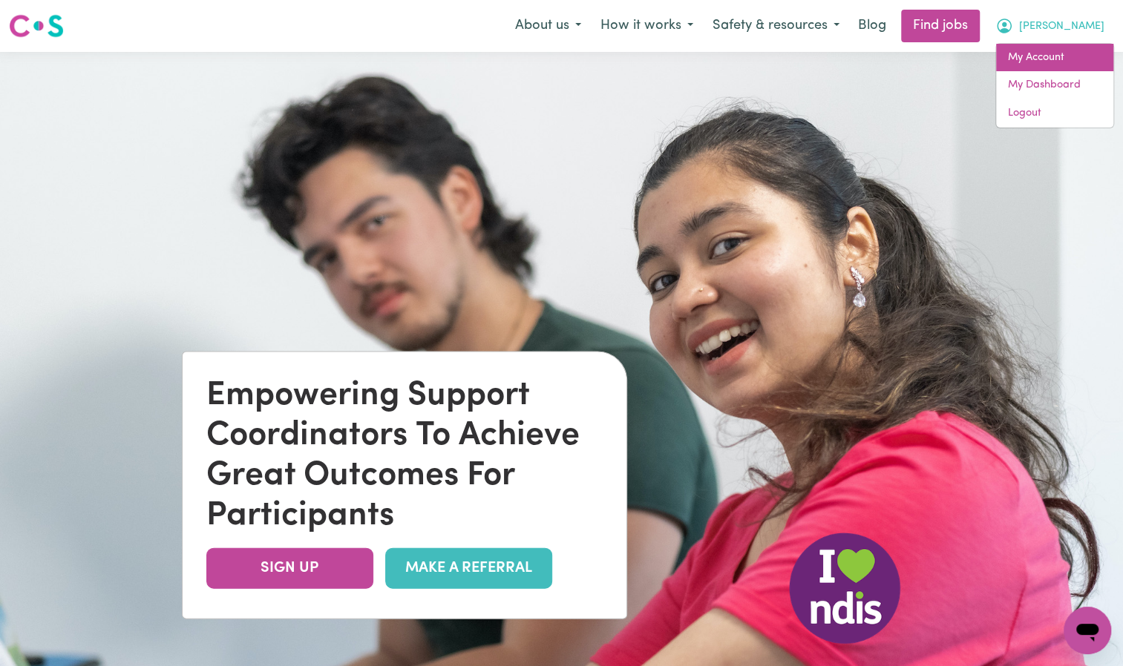
click at [1052, 52] on link "My Account" at bounding box center [1054, 58] width 117 height 28
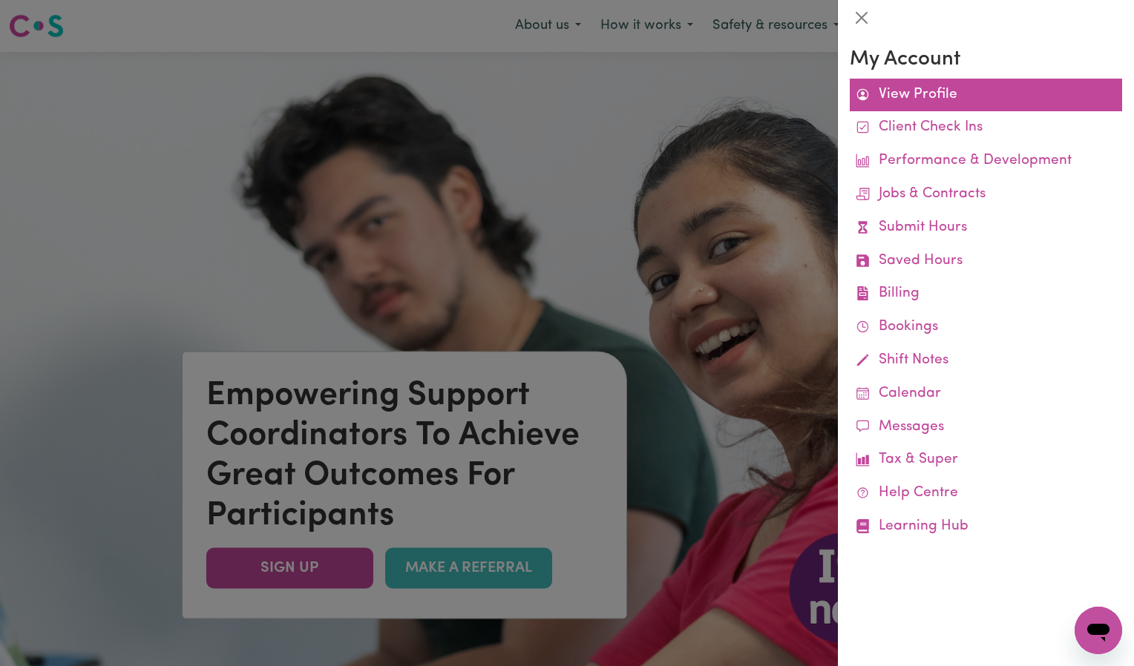
click at [935, 91] on link "View Profile" at bounding box center [986, 95] width 272 height 33
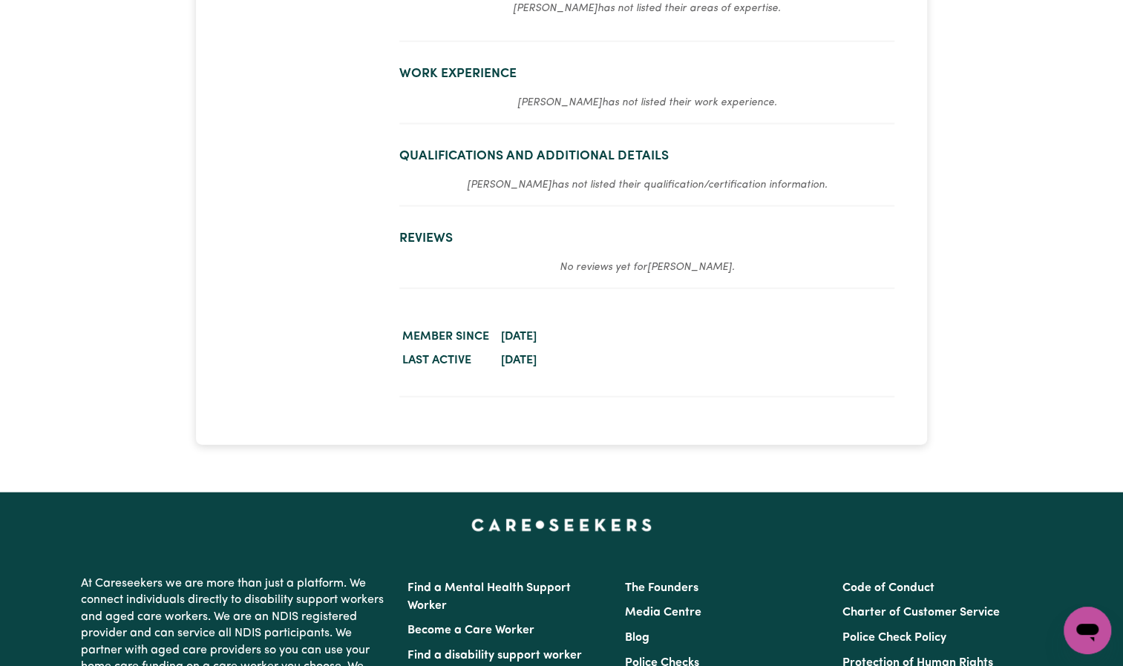
scroll to position [1842, 0]
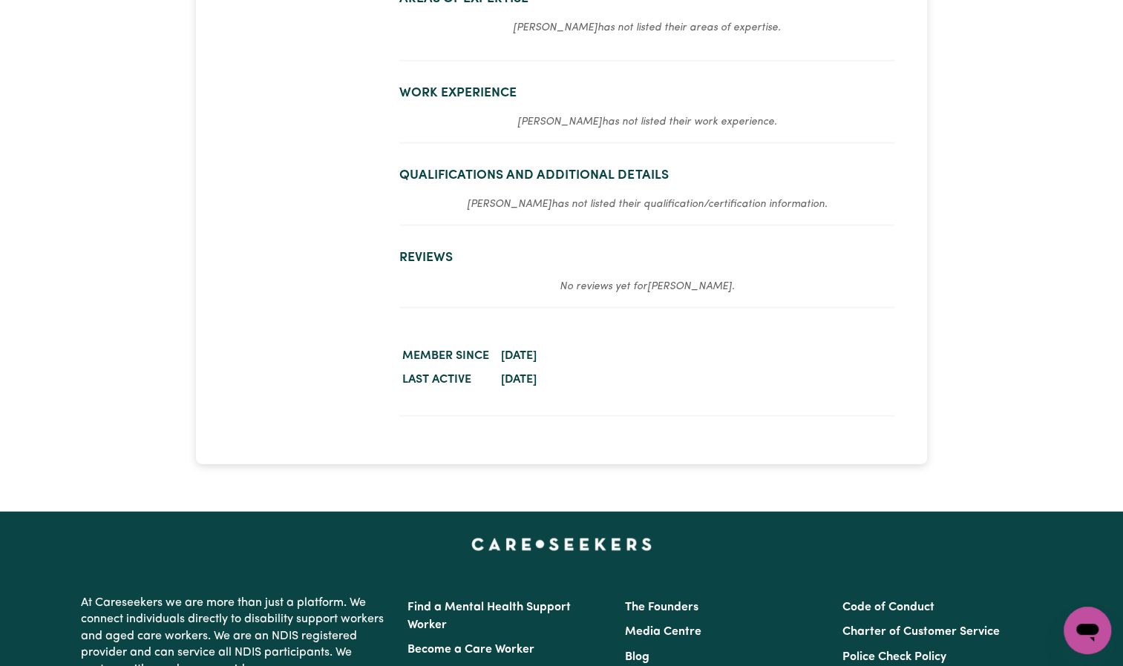
click at [564, 177] on h2 "Qualifications and Additional Details" at bounding box center [646, 176] width 494 height 16
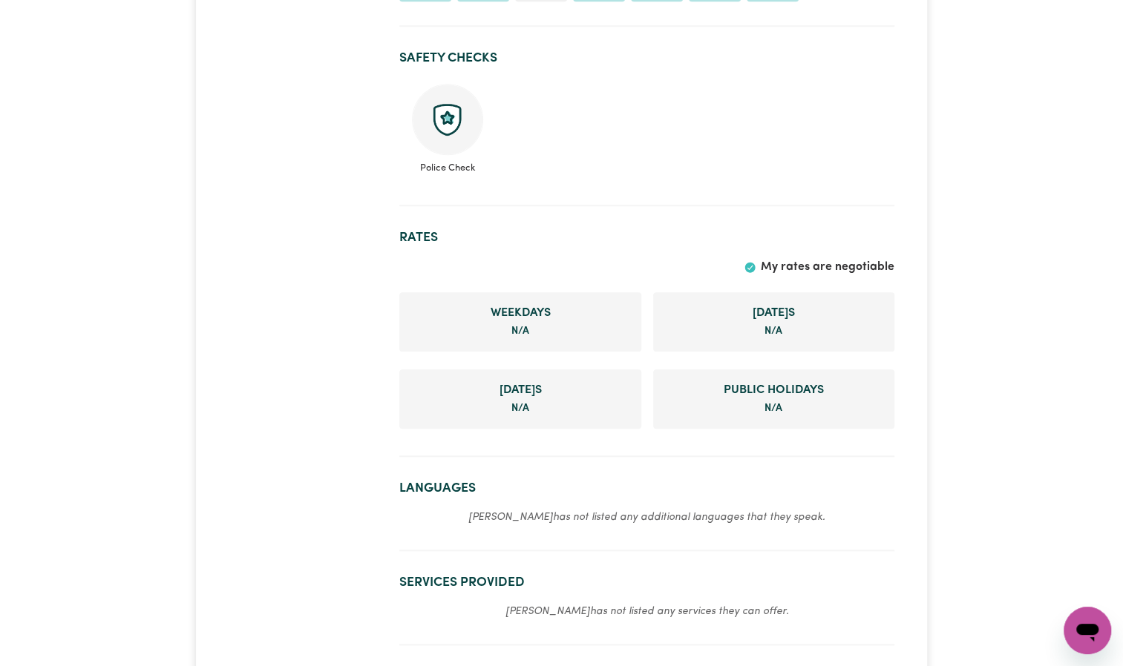
scroll to position [0, 0]
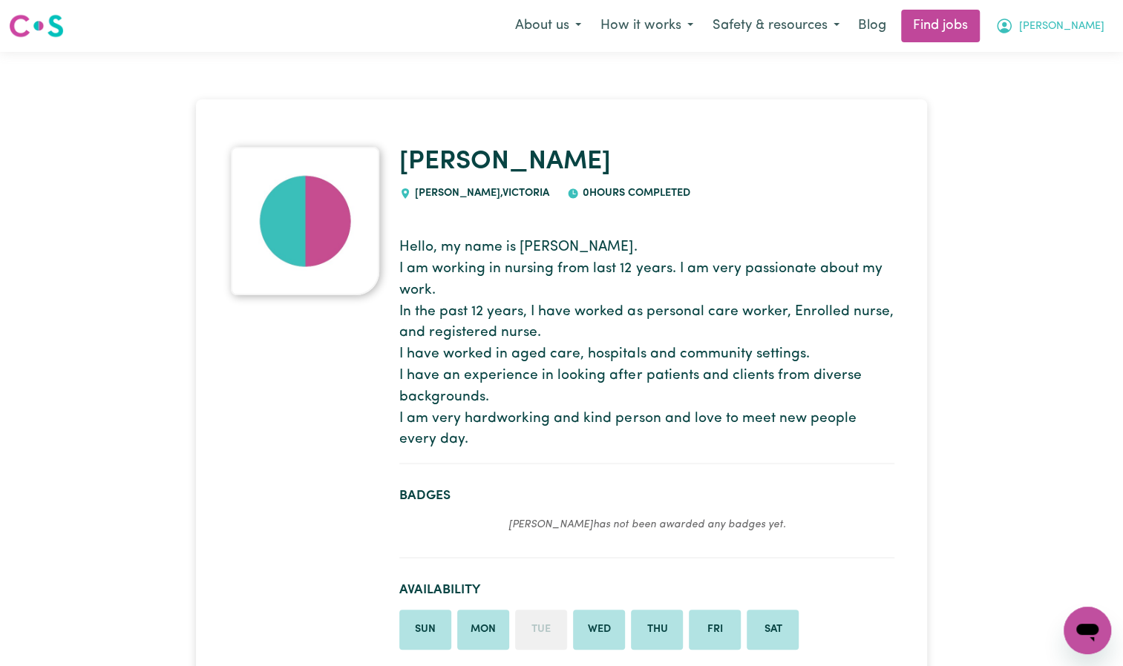
click at [1079, 21] on span "[PERSON_NAME]" at bounding box center [1061, 27] width 85 height 16
click at [1071, 91] on link "My Dashboard" at bounding box center [1054, 85] width 117 height 28
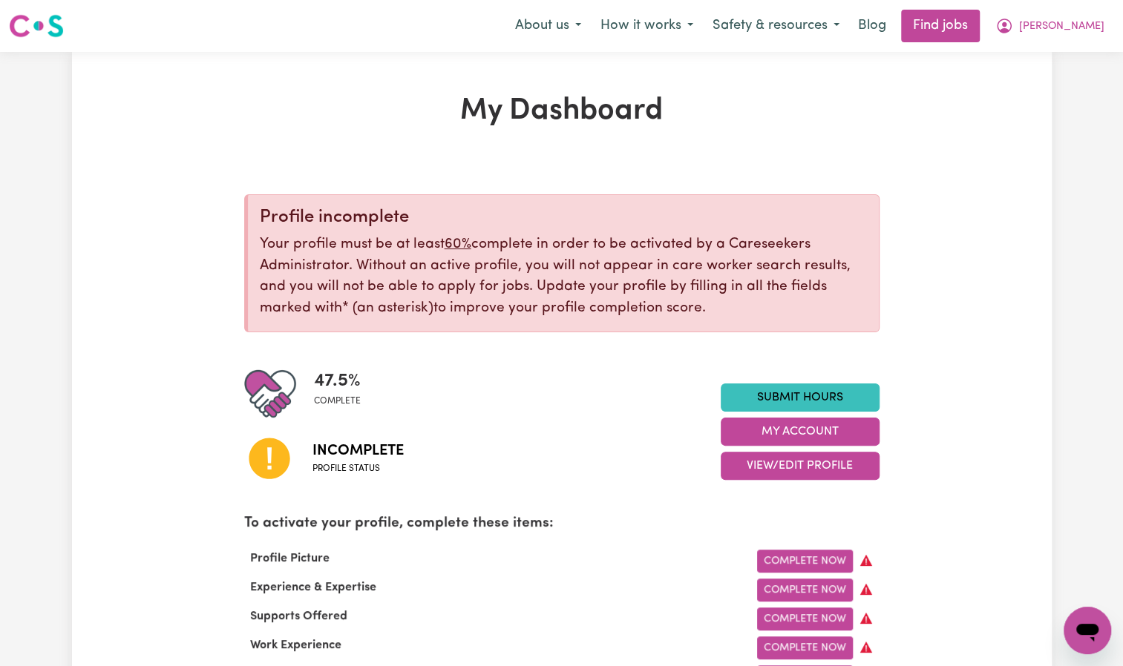
click at [261, 459] on icon at bounding box center [269, 458] width 41 height 41
click at [266, 372] on img at bounding box center [270, 394] width 52 height 52
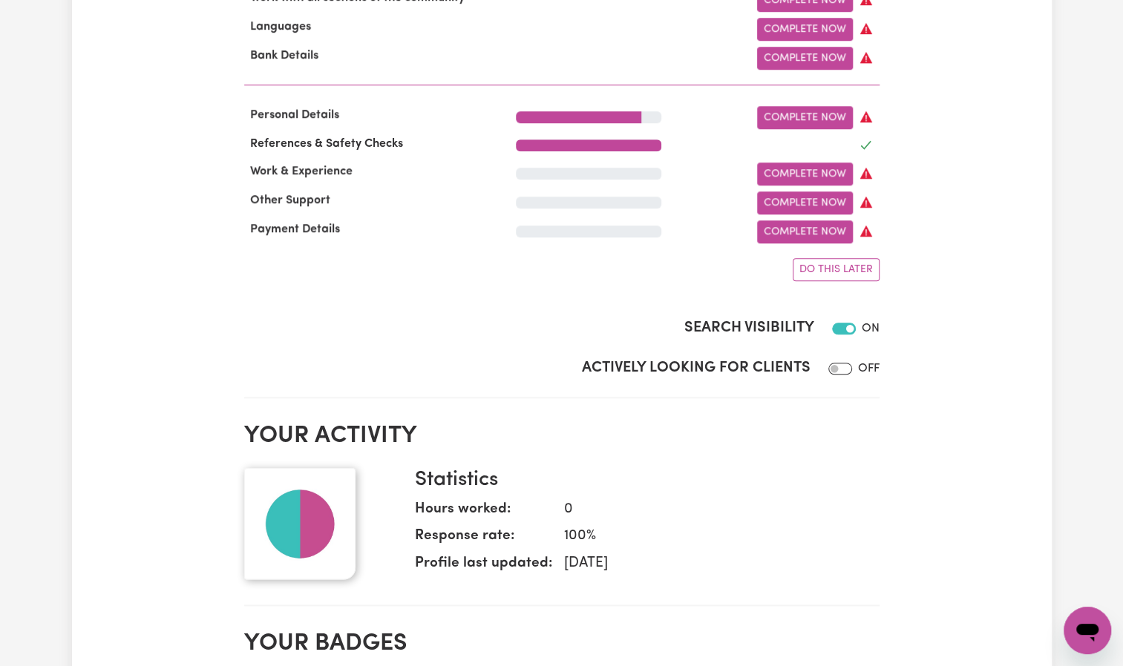
scroll to position [708, 0]
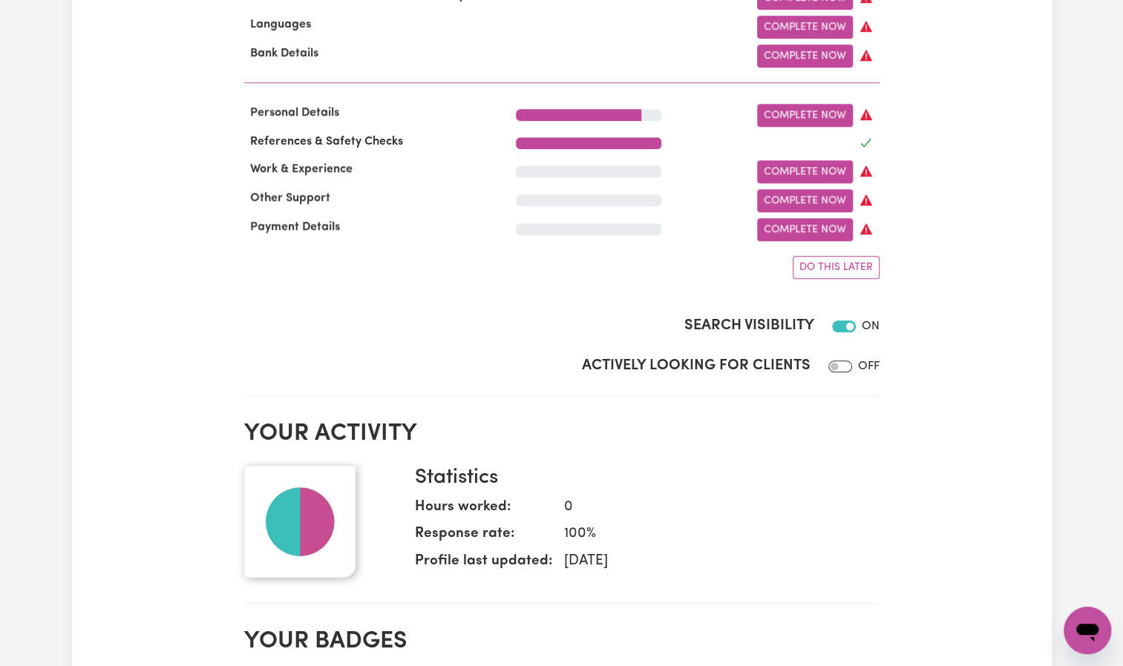
click at [841, 373] on div at bounding box center [837, 367] width 30 height 18
click at [841, 372] on input "Actively Looking for Clients" at bounding box center [840, 367] width 24 height 12
checkbox input "true"
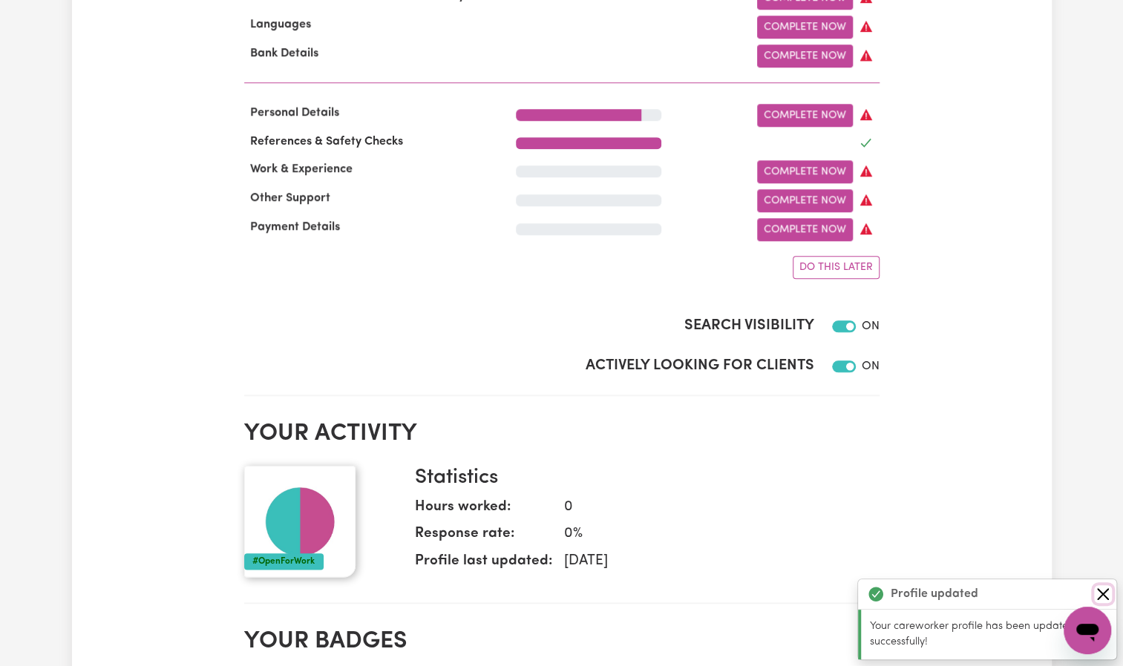
click at [1105, 588] on button "Close" at bounding box center [1103, 594] width 18 height 18
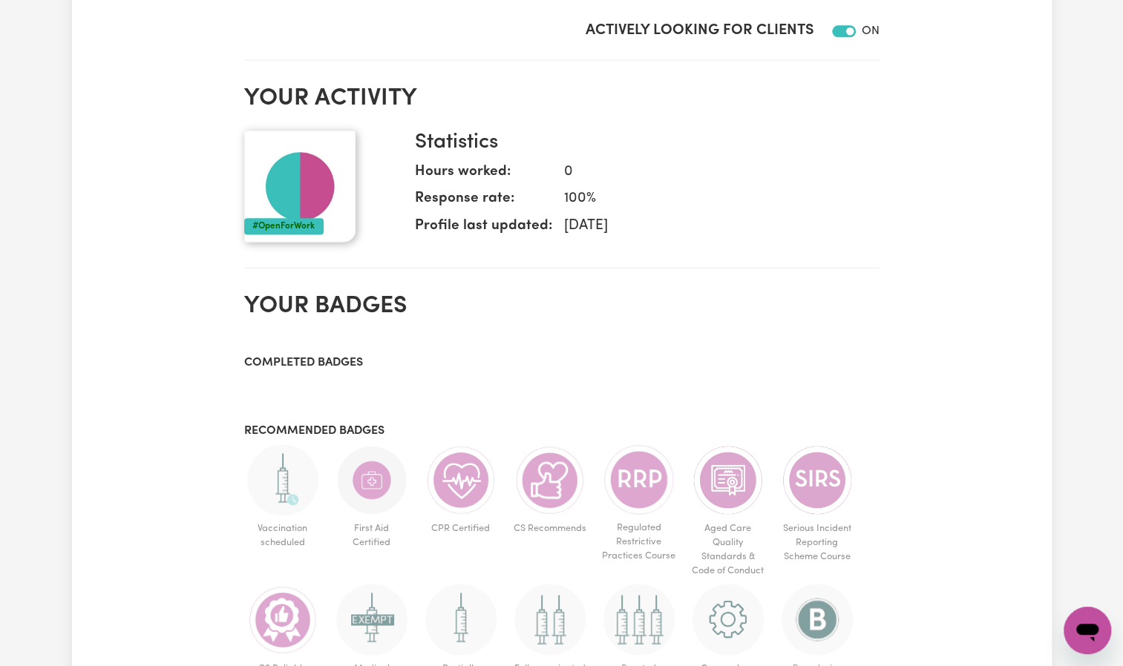
scroll to position [1281, 0]
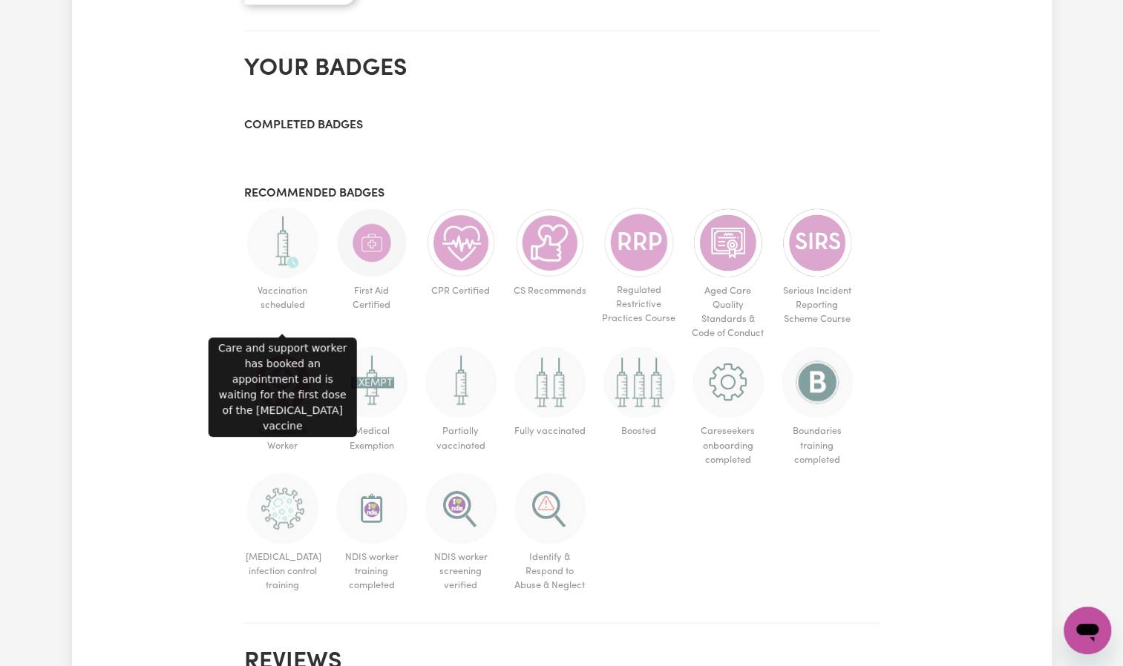
click at [296, 298] on span "Vaccination scheduled" at bounding box center [282, 298] width 77 height 40
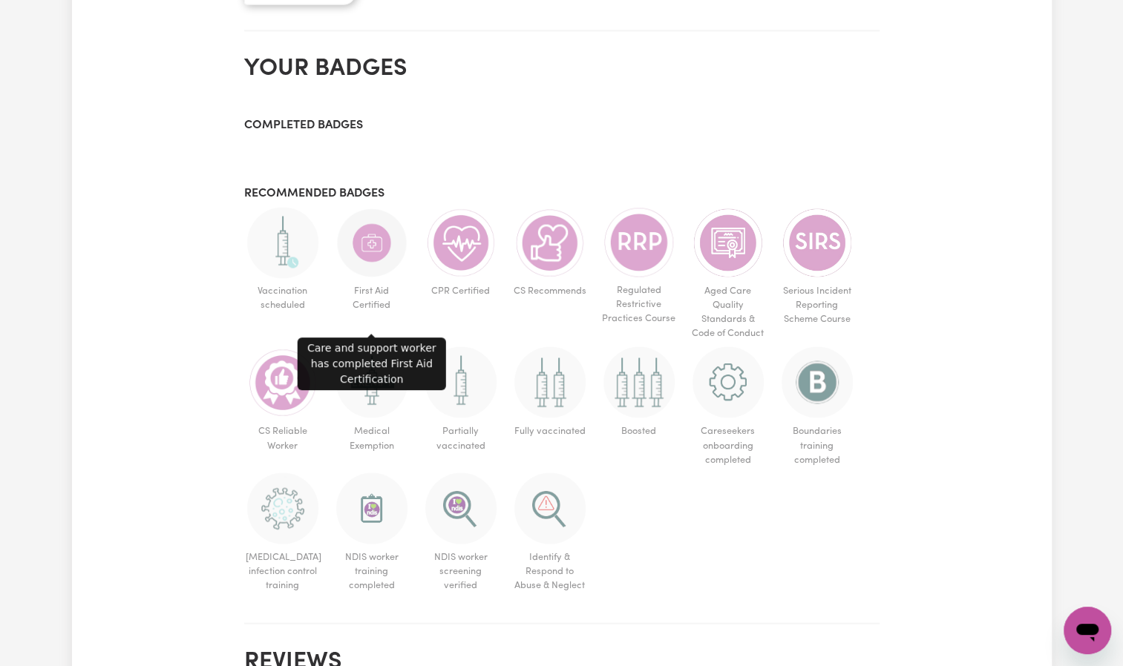
click at [355, 270] on img at bounding box center [371, 242] width 71 height 71
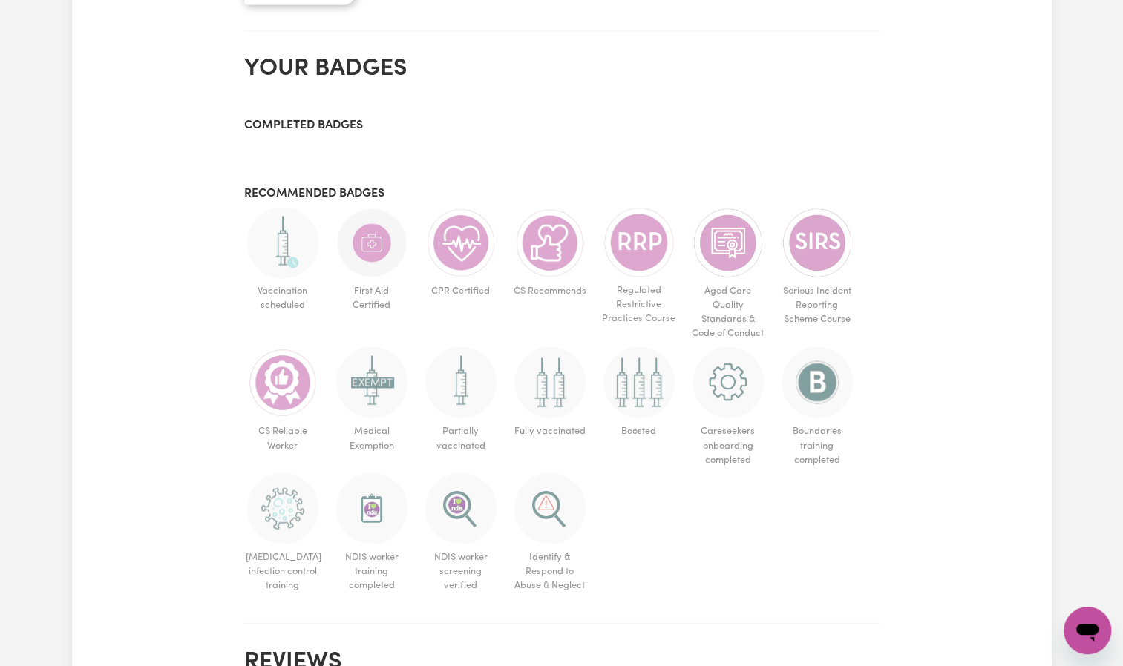
click at [328, 201] on h3 "Recommended badges" at bounding box center [561, 194] width 635 height 14
drag, startPoint x: 328, startPoint y: 208, endPoint x: 466, endPoint y: 111, distance: 168.8
click at [466, 111] on section "Your badges Completed badges Recommended badges Vaccination scheduled First Aid…" at bounding box center [561, 333] width 635 height 581
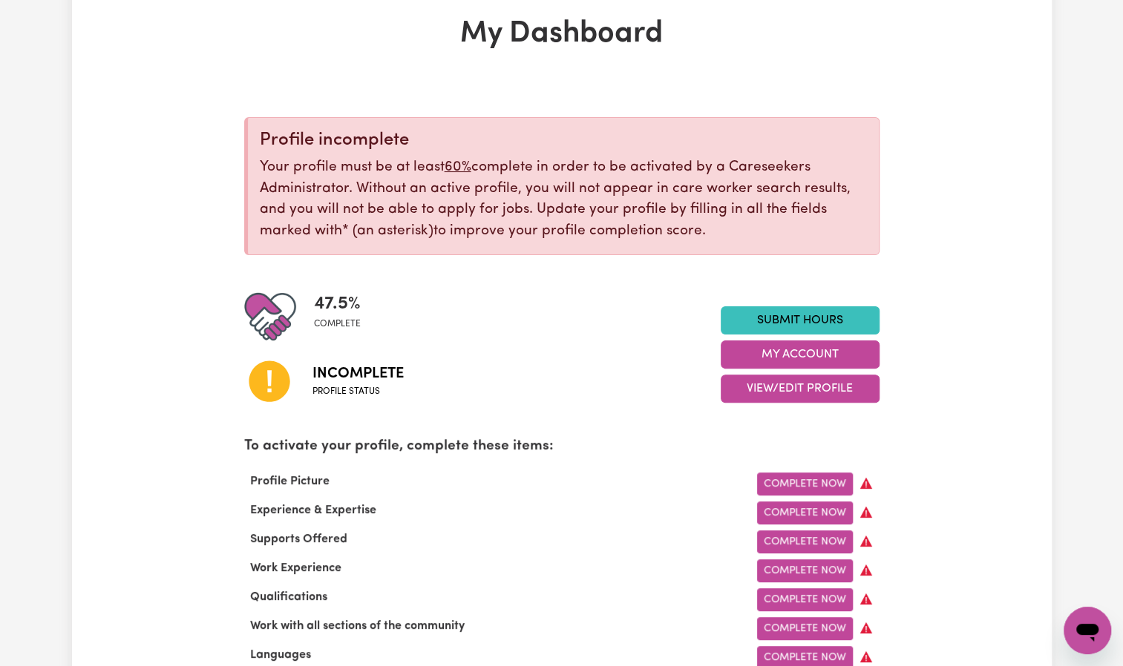
scroll to position [0, 0]
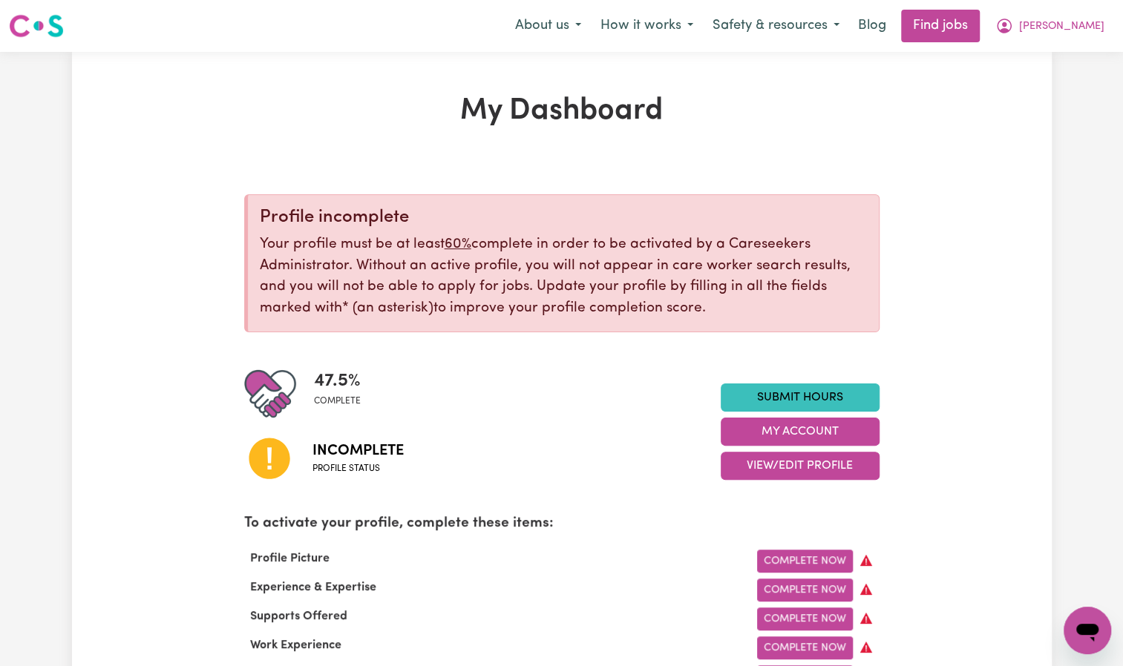
click at [1083, 629] on icon "Open messaging window" at bounding box center [1087, 633] width 22 height 18
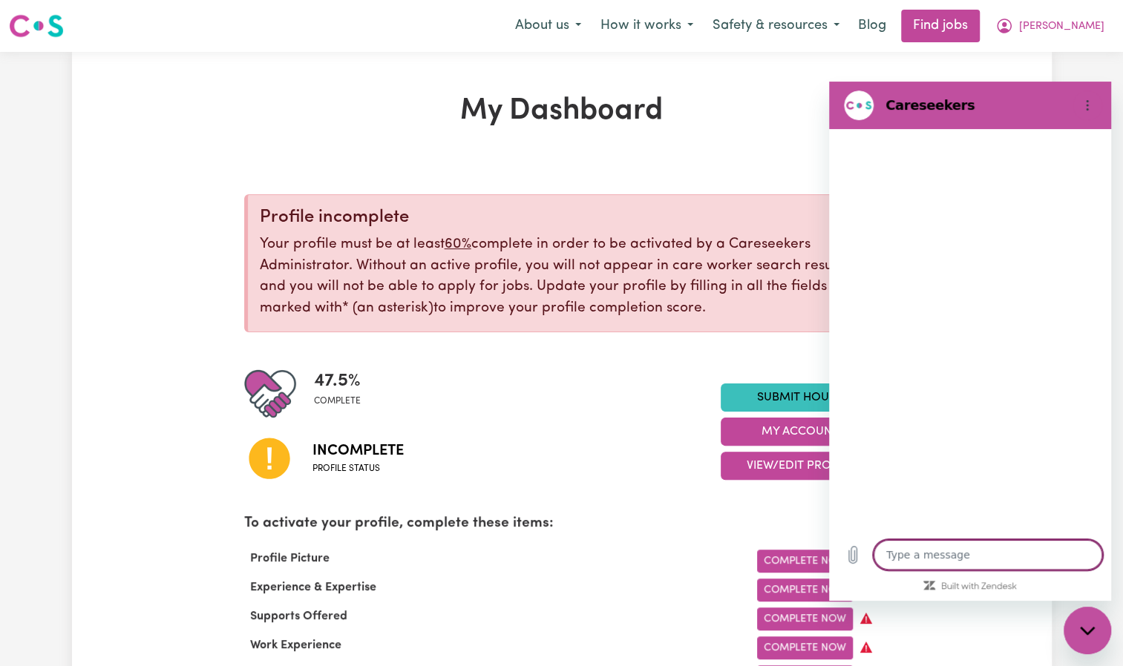
type textarea "x"
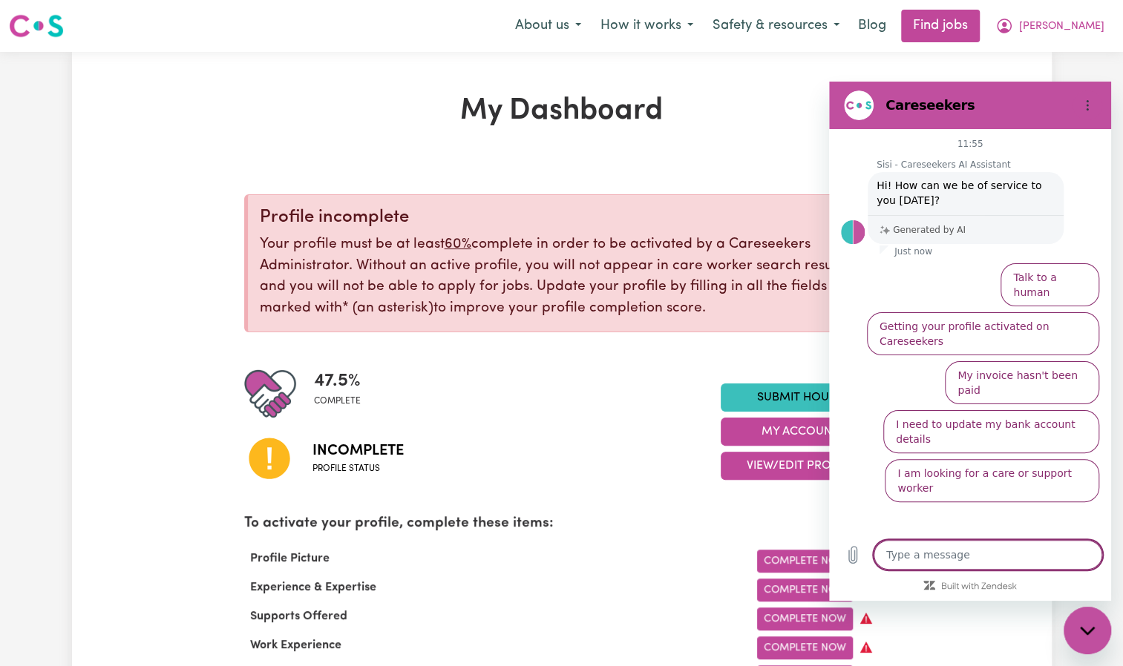
type textarea "w"
type textarea "x"
type textarea "wh"
type textarea "x"
type textarea "whe"
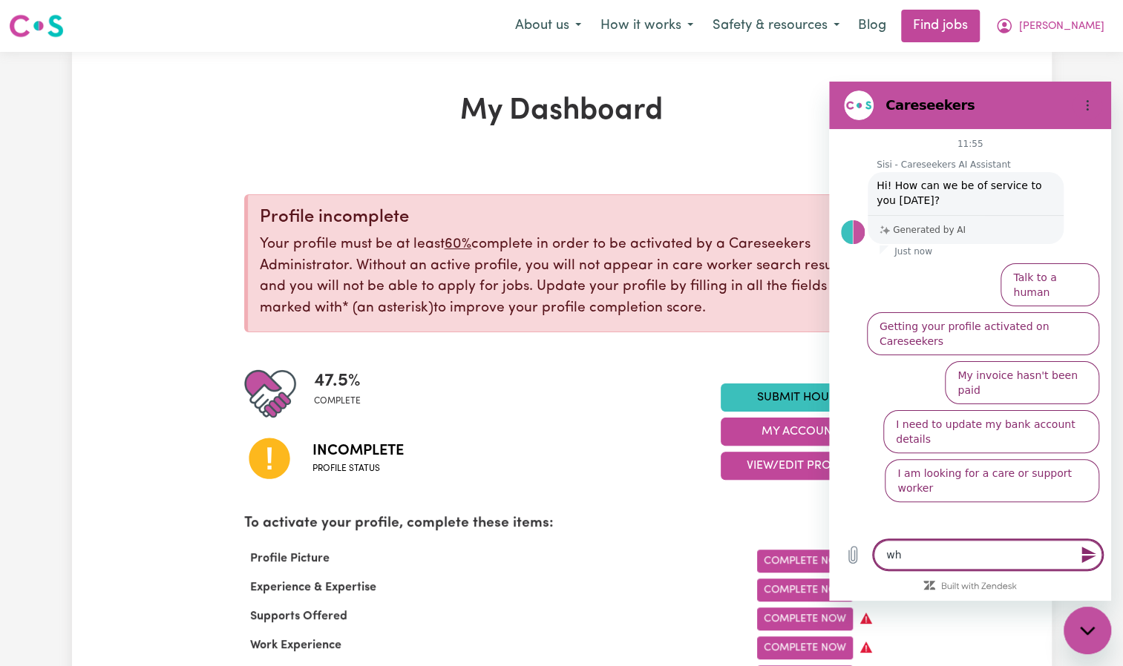
type textarea "x"
type textarea "wher"
type textarea "x"
type textarea "where"
type textarea "x"
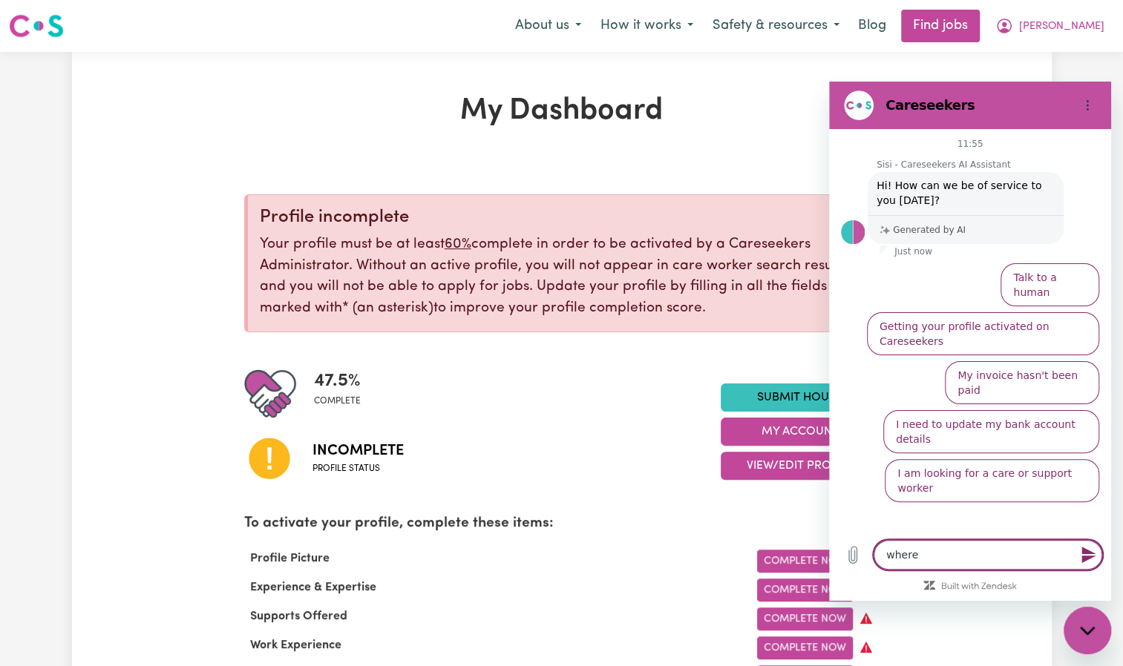
type textarea "where"
type textarea "x"
type textarea "where t"
type textarea "x"
type textarea "where to"
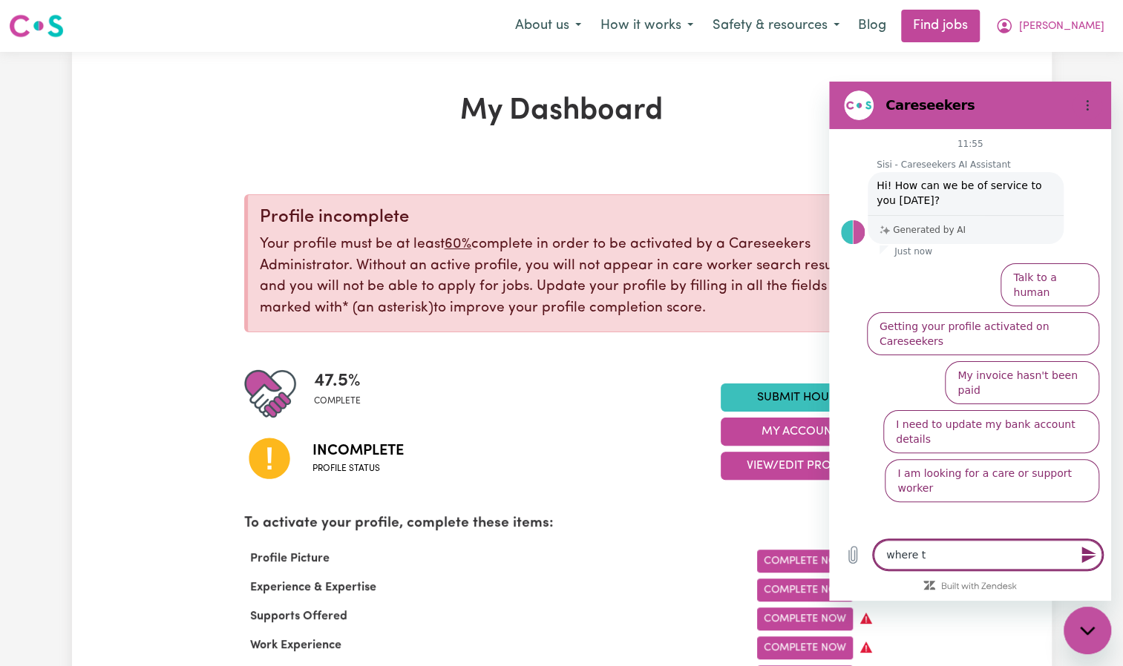
type textarea "x"
type textarea "where to"
type textarea "x"
type textarea "where to u"
type textarea "x"
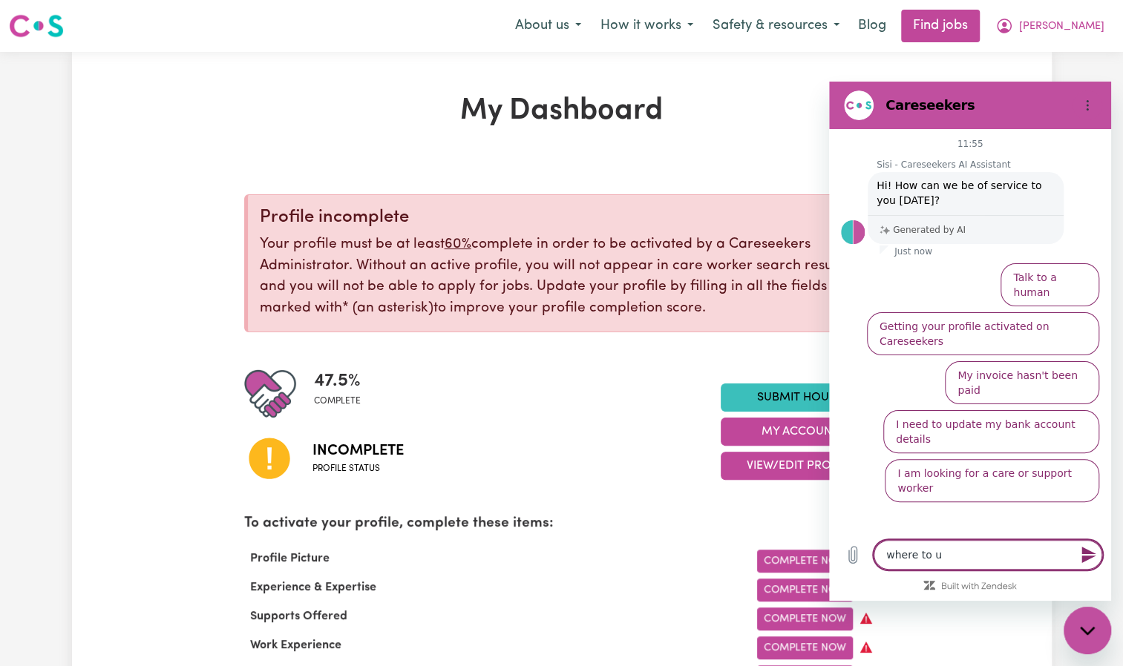
type textarea "where to up"
type textarea "x"
type textarea "where to upl"
type textarea "x"
type textarea "where to uplo"
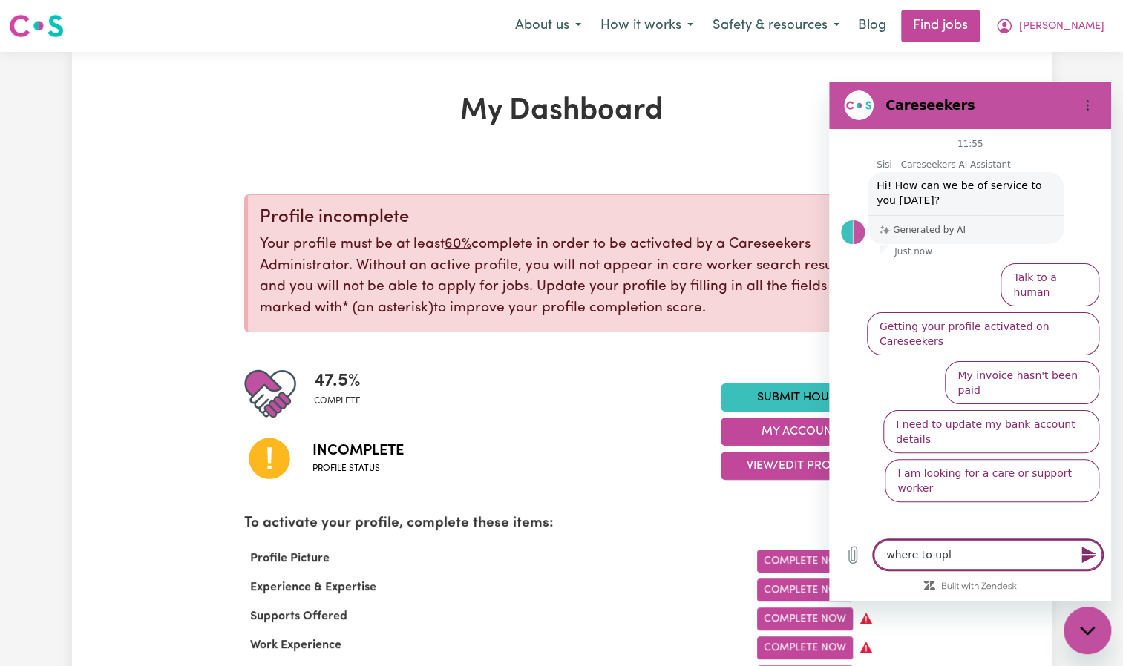
type textarea "x"
type textarea "where to uploa"
type textarea "x"
type textarea "where to upload"
type textarea "x"
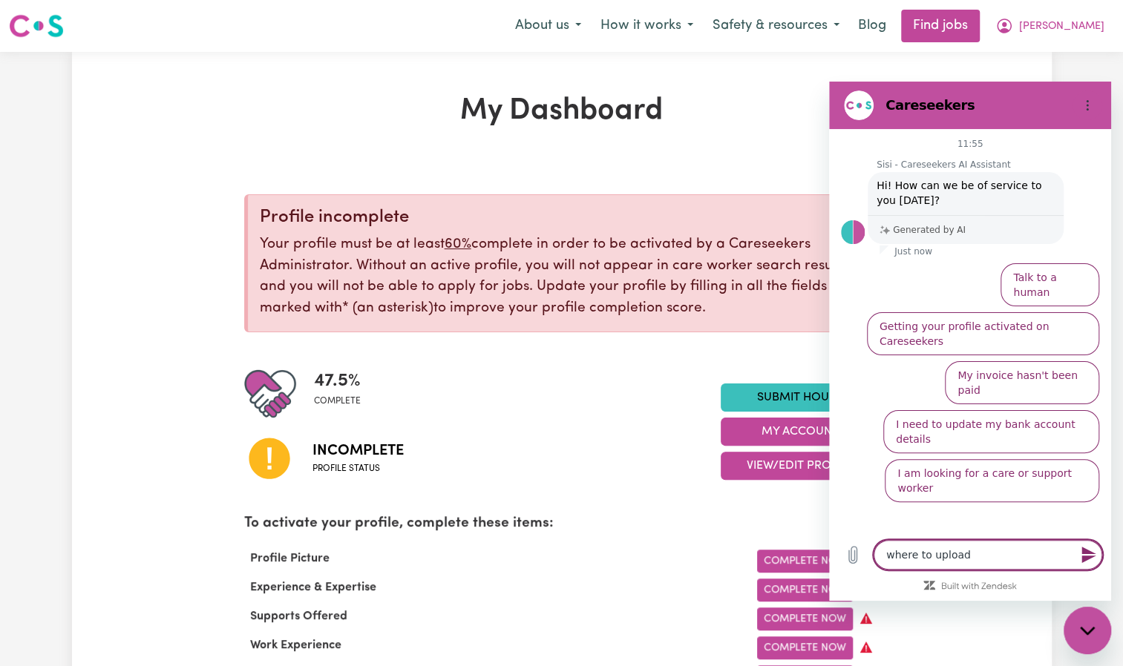
type textarea "where to upload"
type textarea "x"
type textarea "where to upload n"
type textarea "x"
type textarea "where to upload"
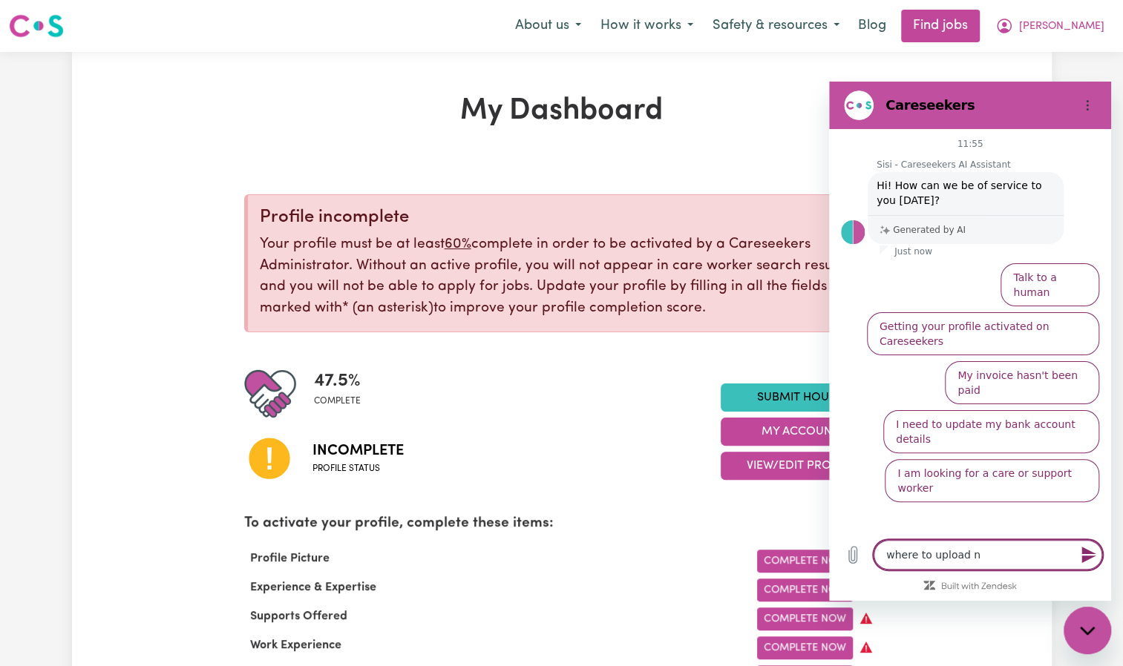
type textarea "x"
type textarea "where to upload m"
type textarea "x"
type textarea "where to upload my"
type textarea "x"
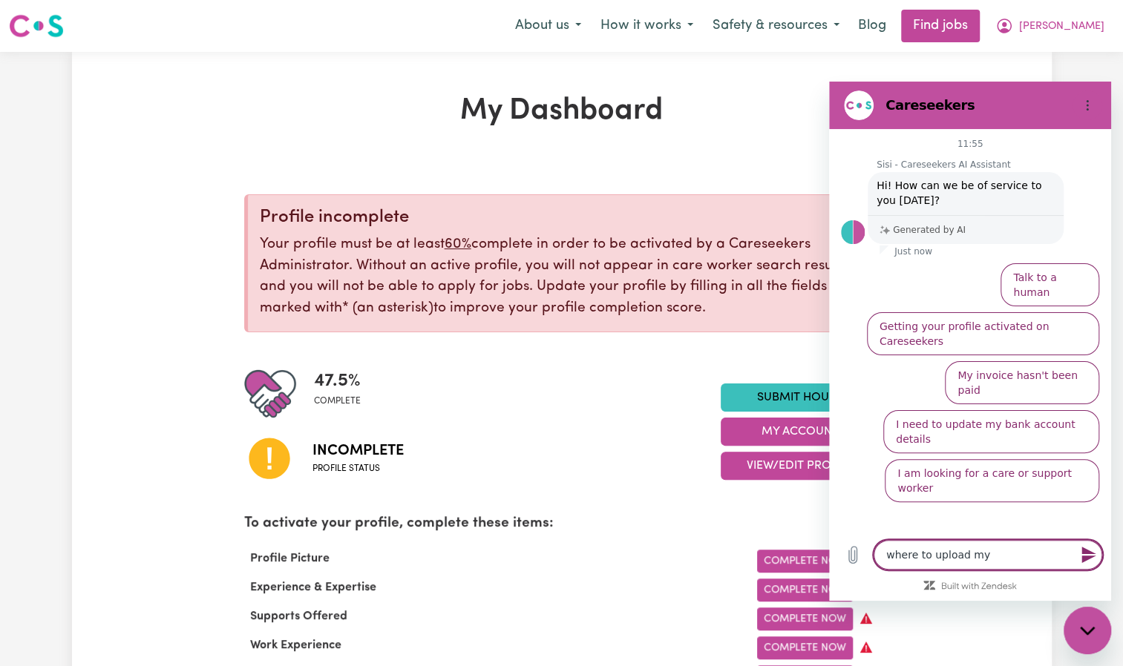
type textarea "where to upload my"
type textarea "x"
type textarea "where to upload my d"
type textarea "x"
type textarea "where to upload my do"
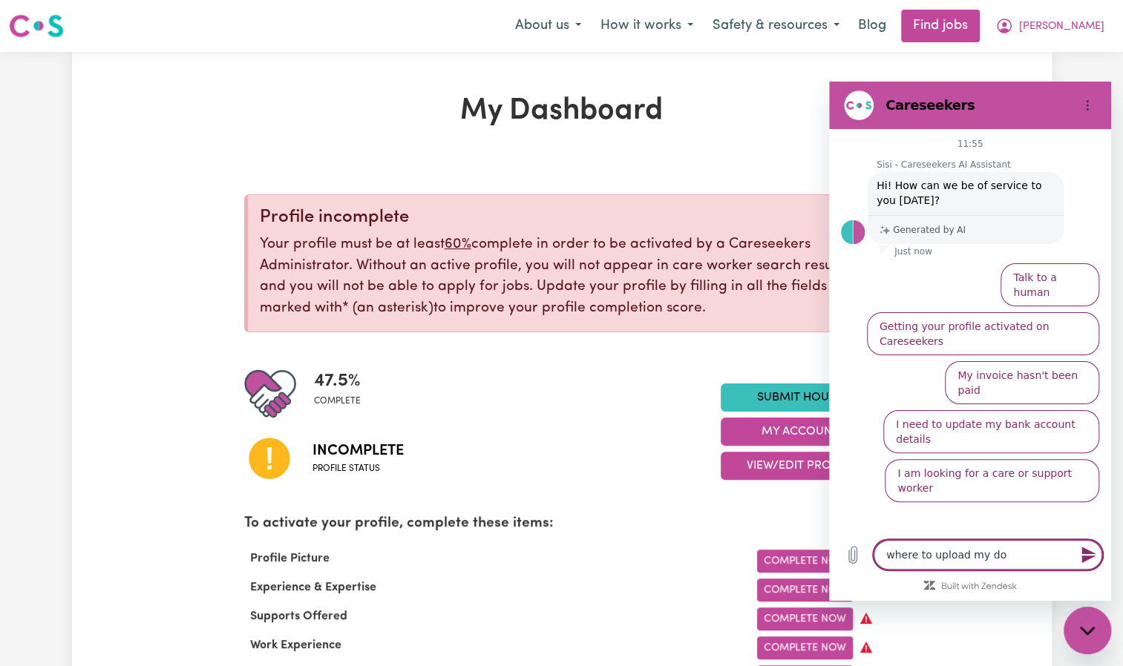
type textarea "x"
type textarea "where to upload my doc"
type textarea "x"
type textarea "where to upload my docu"
type textarea "x"
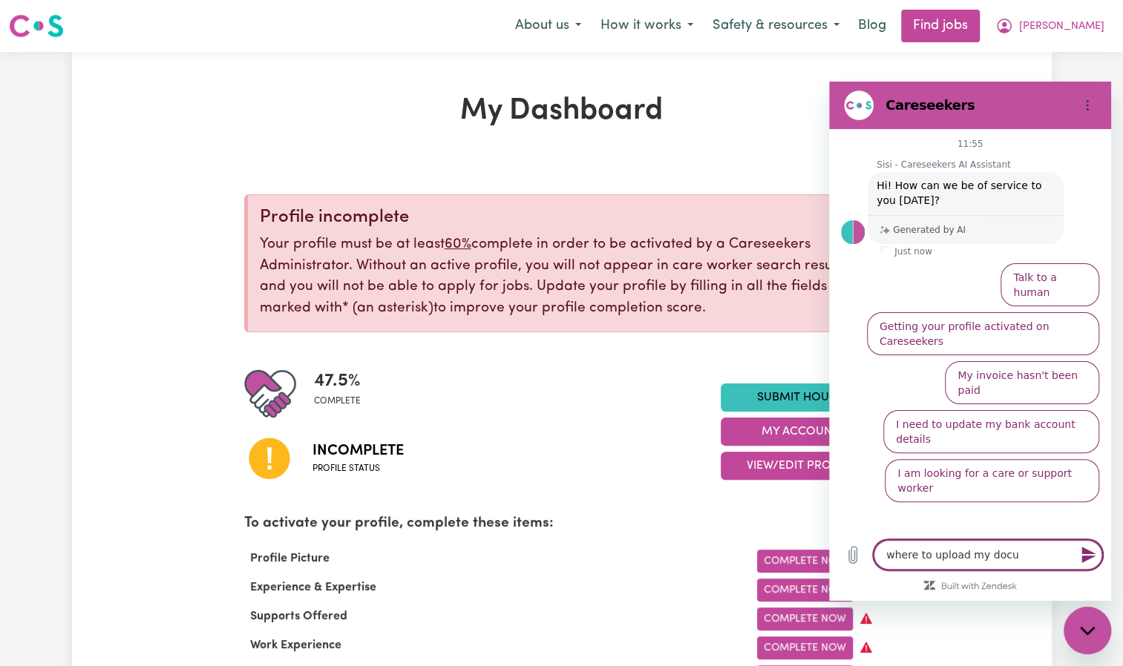
type textarea "where to upload my docum"
type textarea "x"
type textarea "where to upload my docume"
type textarea "x"
type textarea "where to upload my documen"
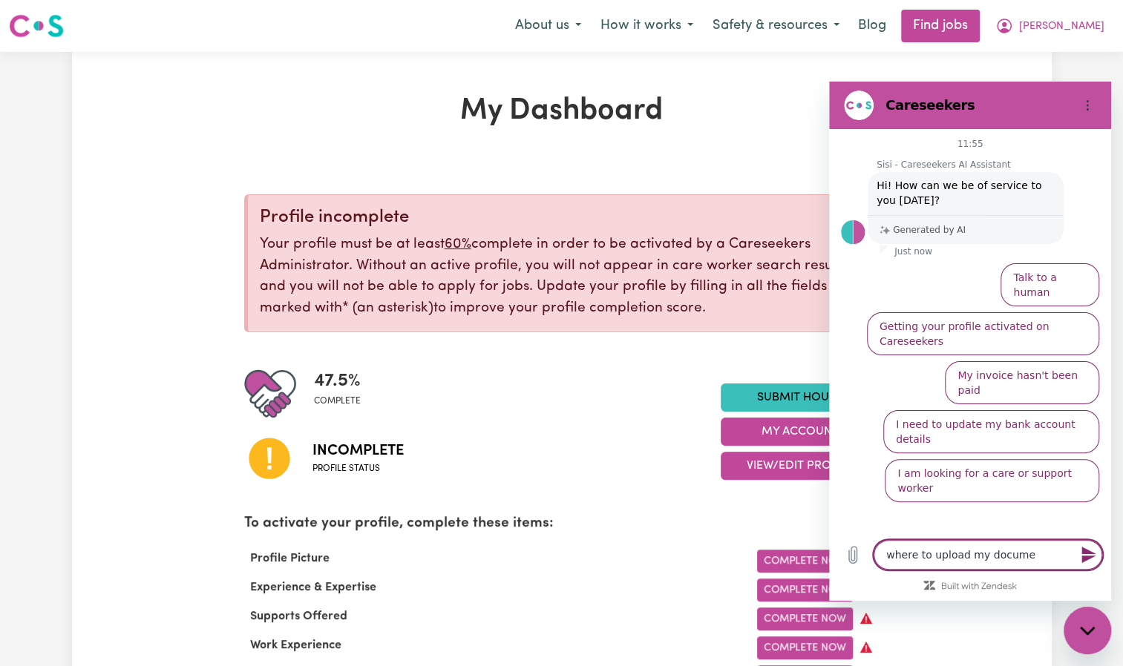
type textarea "x"
type textarea "where to upload my document"
type textarea "x"
type textarea "where to upload my documents"
type textarea "x"
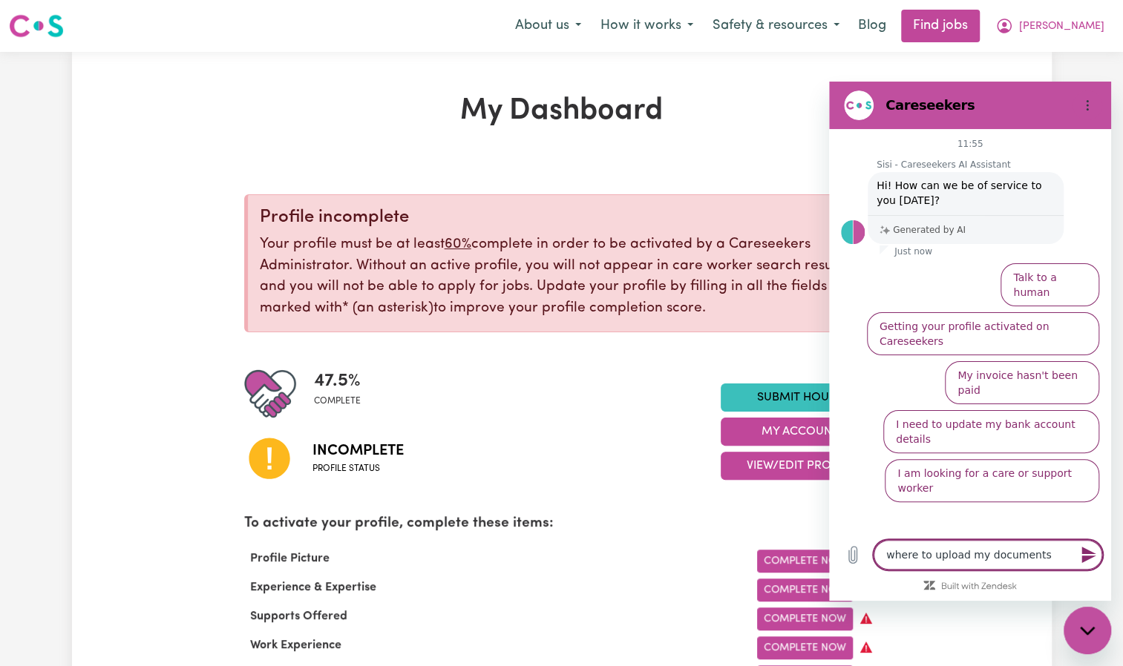
type textarea "where to upload my documents"
click at [1085, 556] on icon "Send message" at bounding box center [1088, 555] width 14 height 16
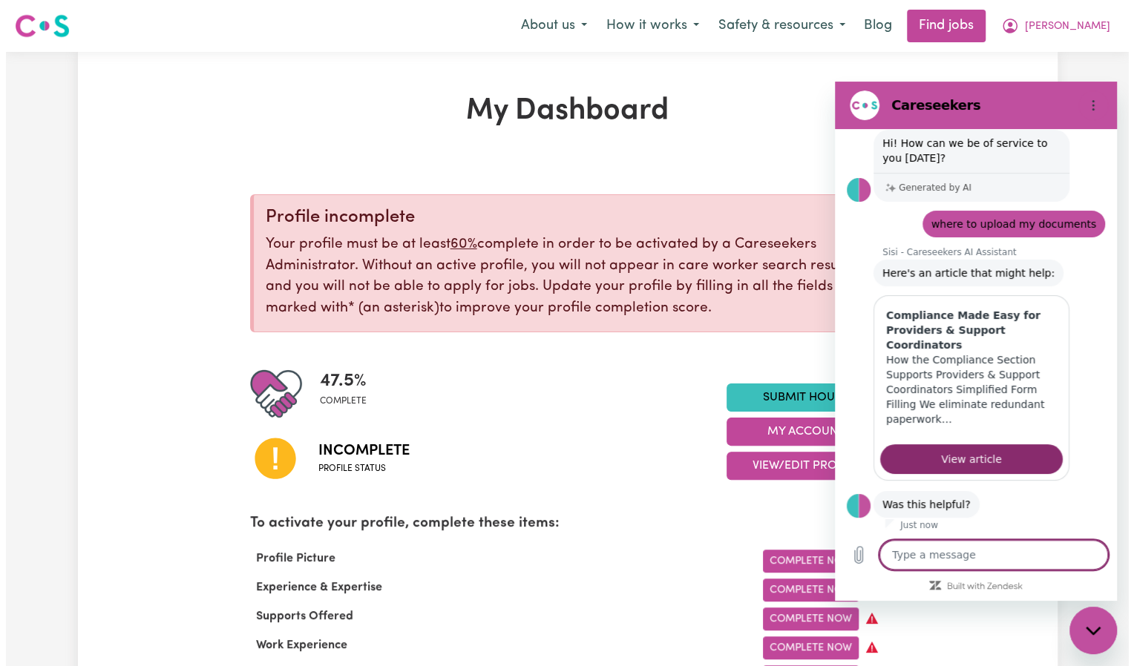
scroll to position [79, 0]
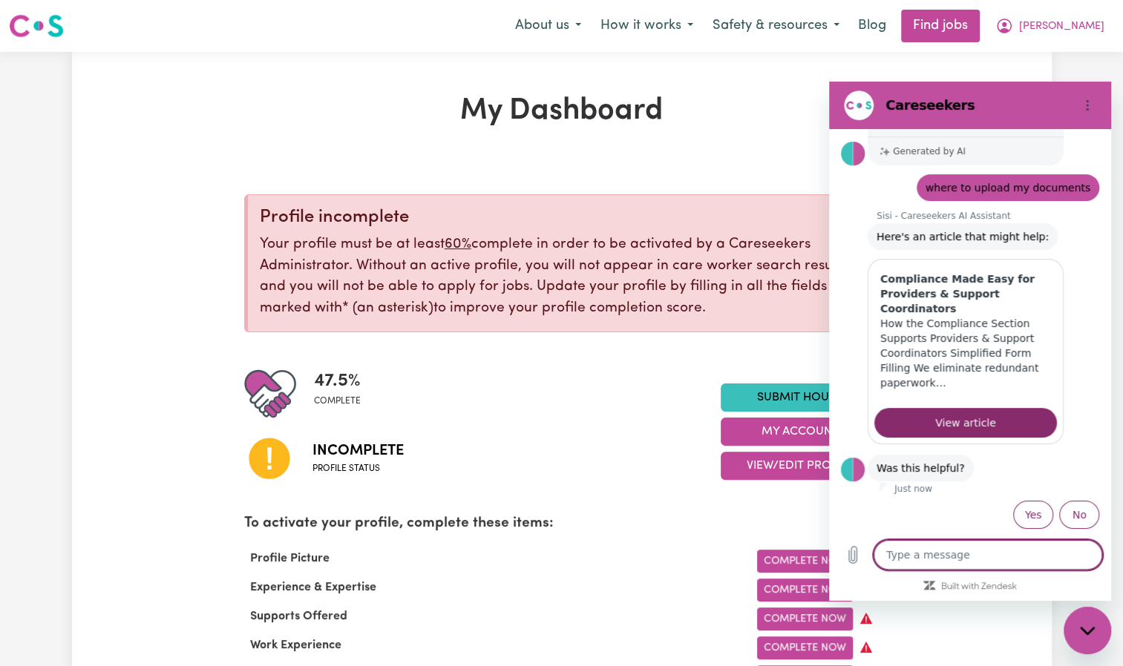
click at [735, 95] on h1 "My Dashboard" at bounding box center [561, 111] width 635 height 36
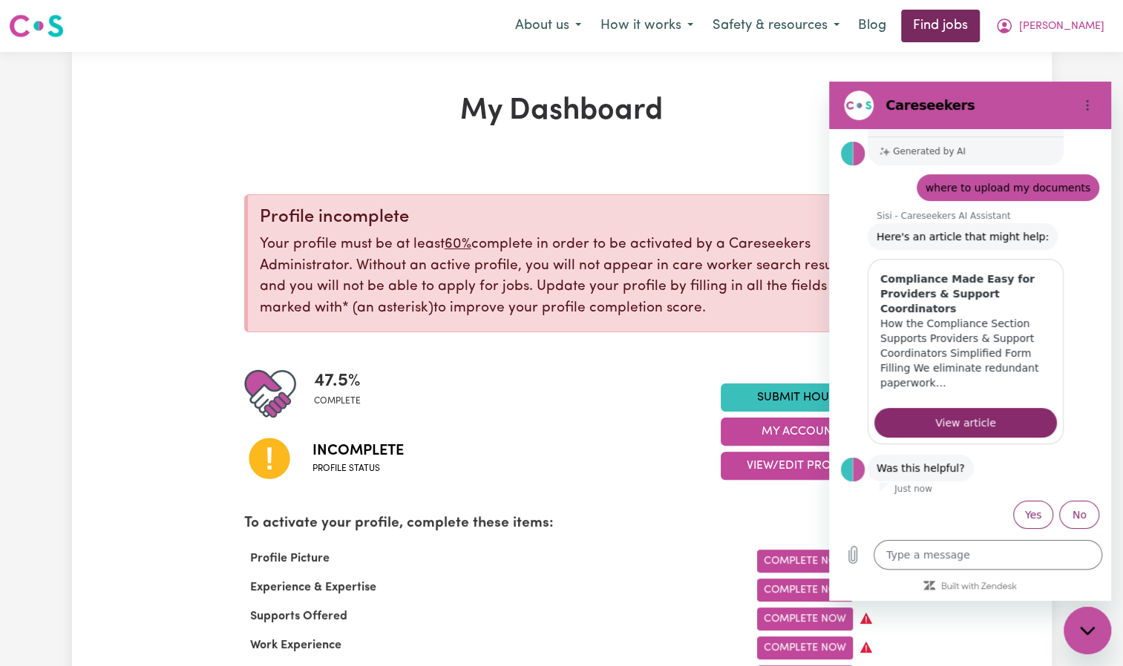
click at [979, 28] on link "Find jobs" at bounding box center [940, 26] width 79 height 33
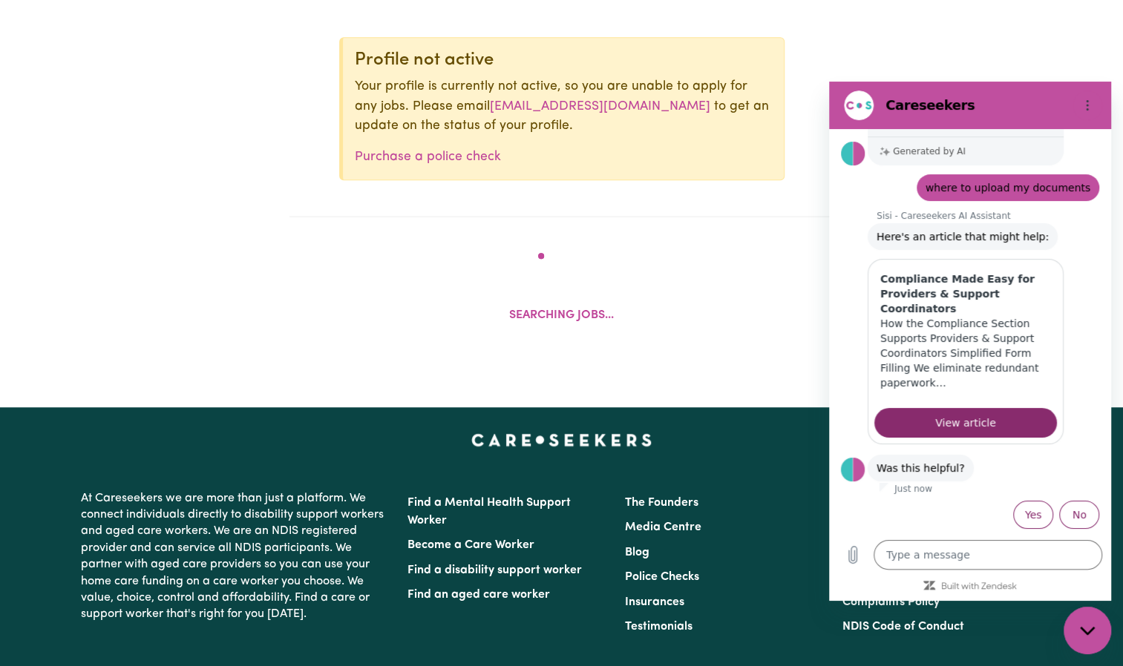
scroll to position [603, 0]
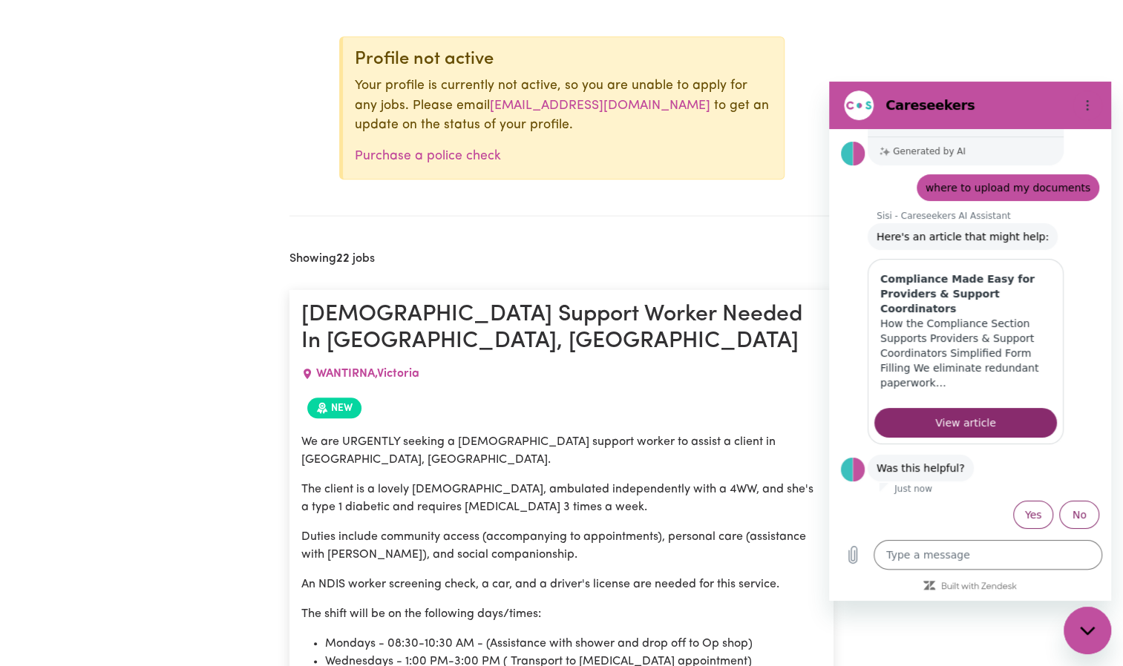
click at [1063, 509] on button "No" at bounding box center [1079, 515] width 40 height 28
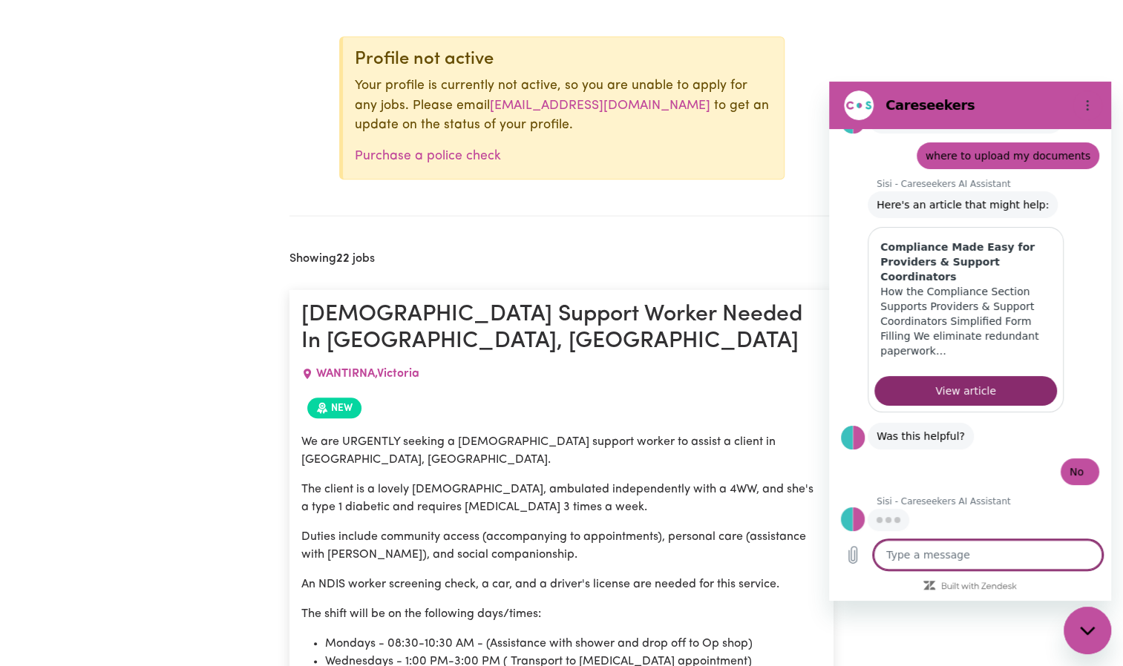
scroll to position [109, 0]
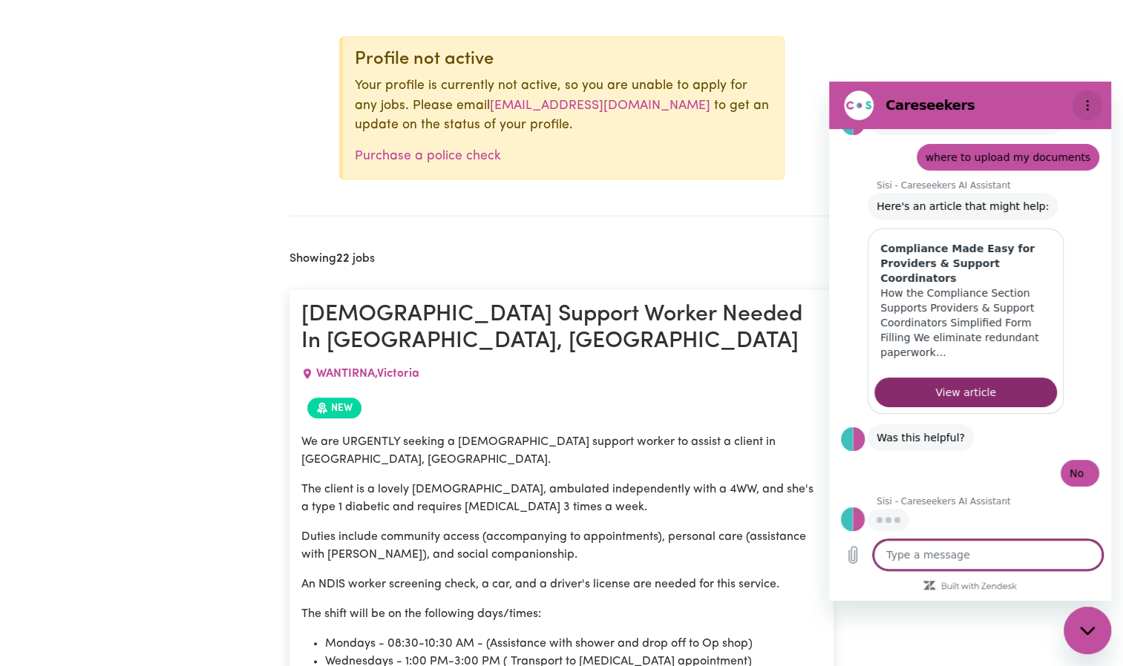
click at [1086, 106] on icon "Options menu" at bounding box center [1087, 105] width 12 height 12
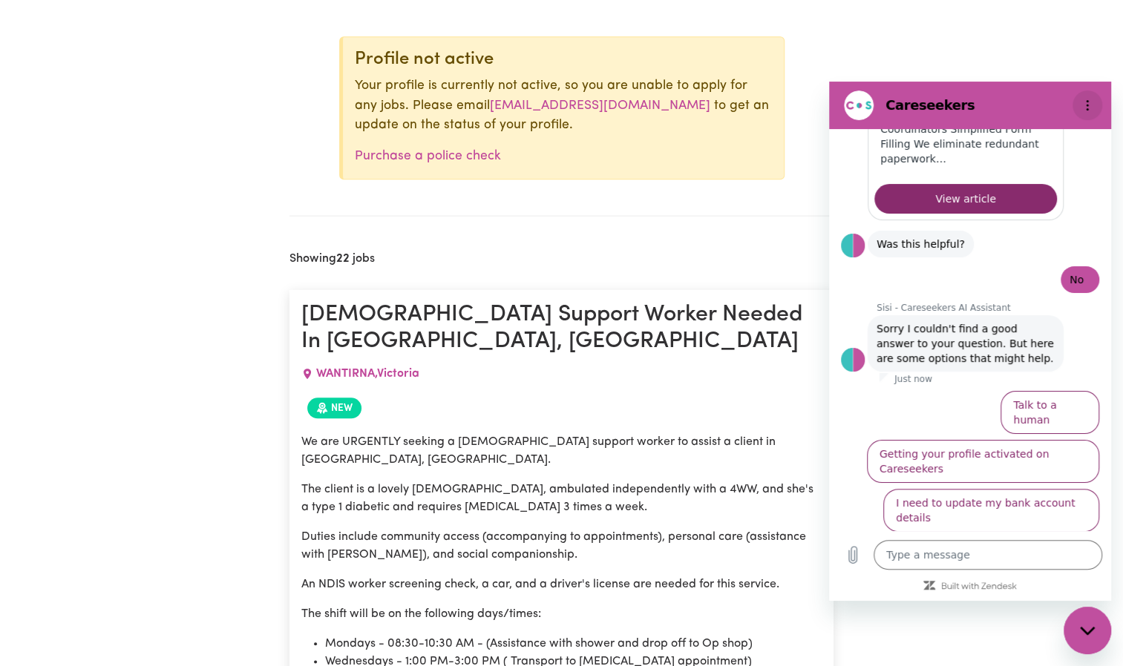
scroll to position [328, 0]
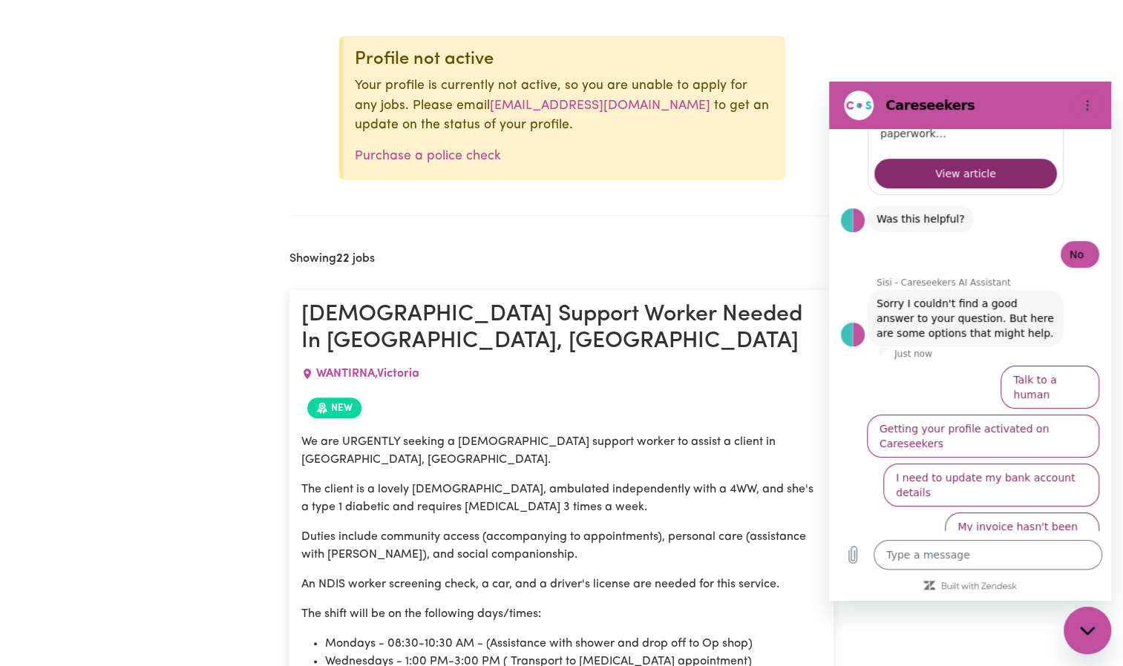
click at [1084, 634] on icon "Close messaging window" at bounding box center [1088, 631] width 16 height 10
type textarea "x"
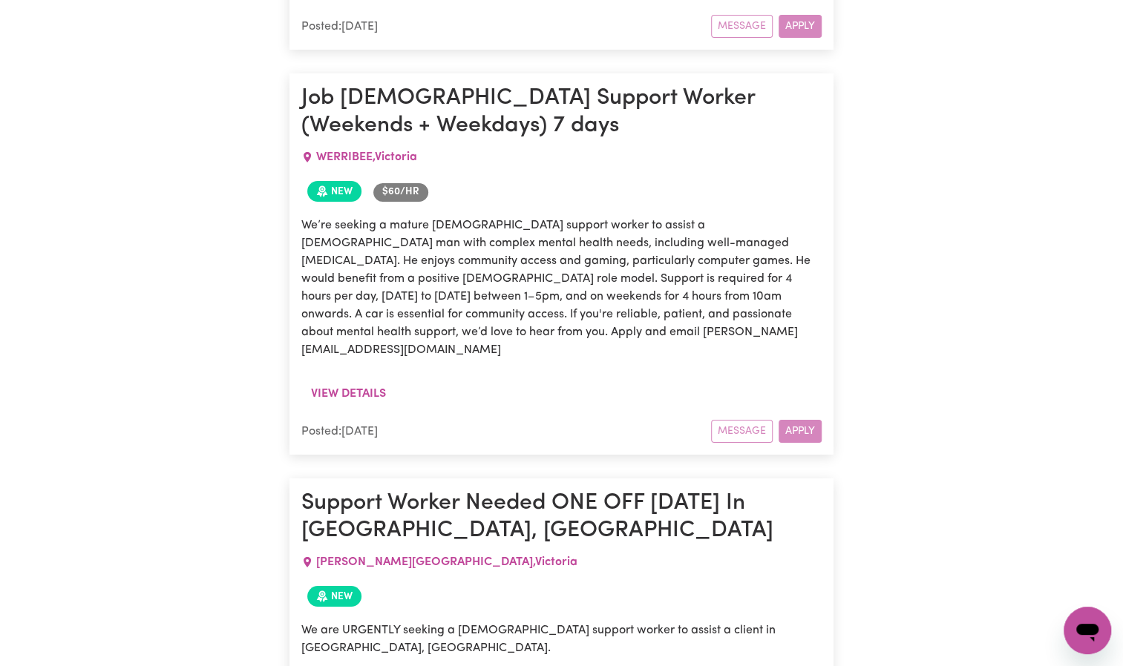
scroll to position [3120, 0]
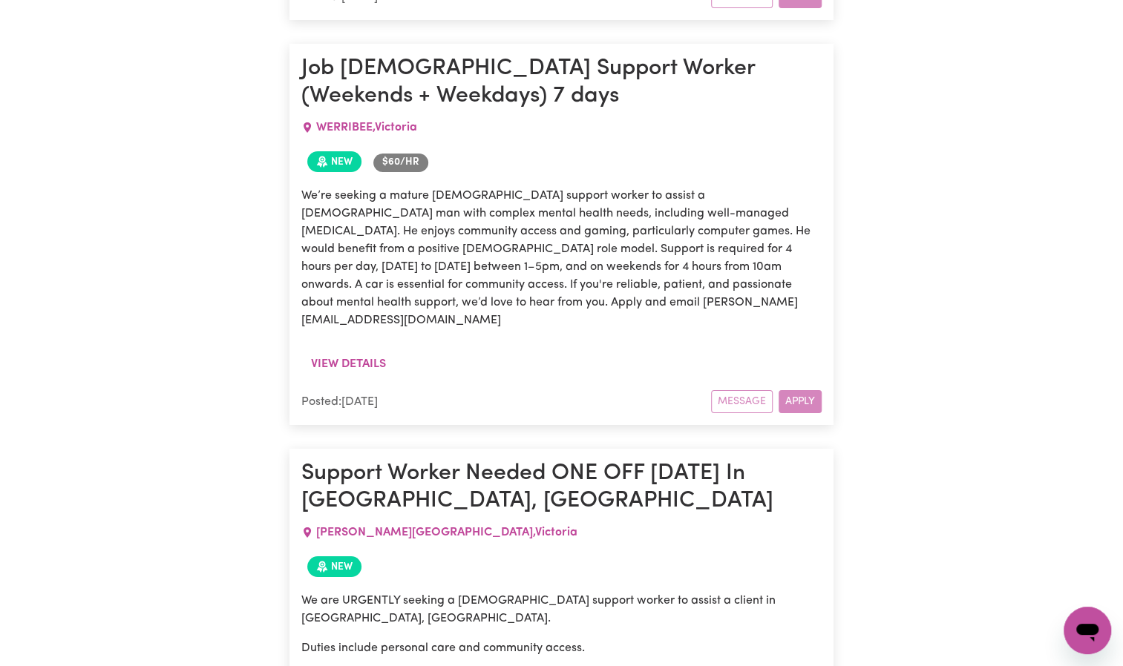
drag, startPoint x: 795, startPoint y: 569, endPoint x: 933, endPoint y: 511, distance: 149.3
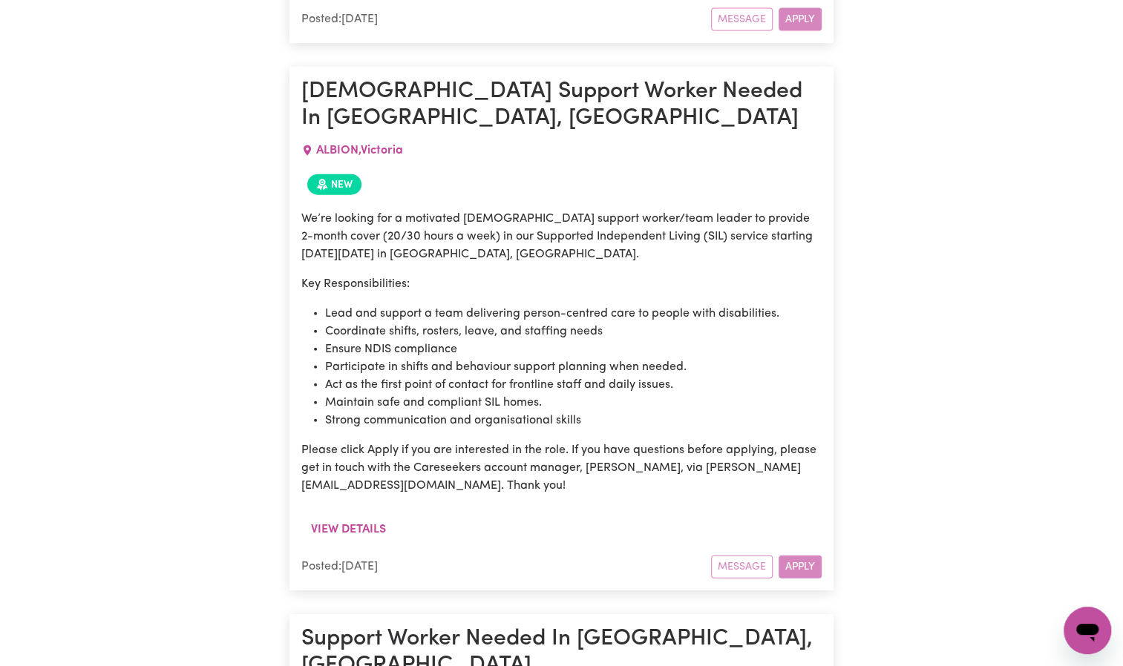
scroll to position [5420, 0]
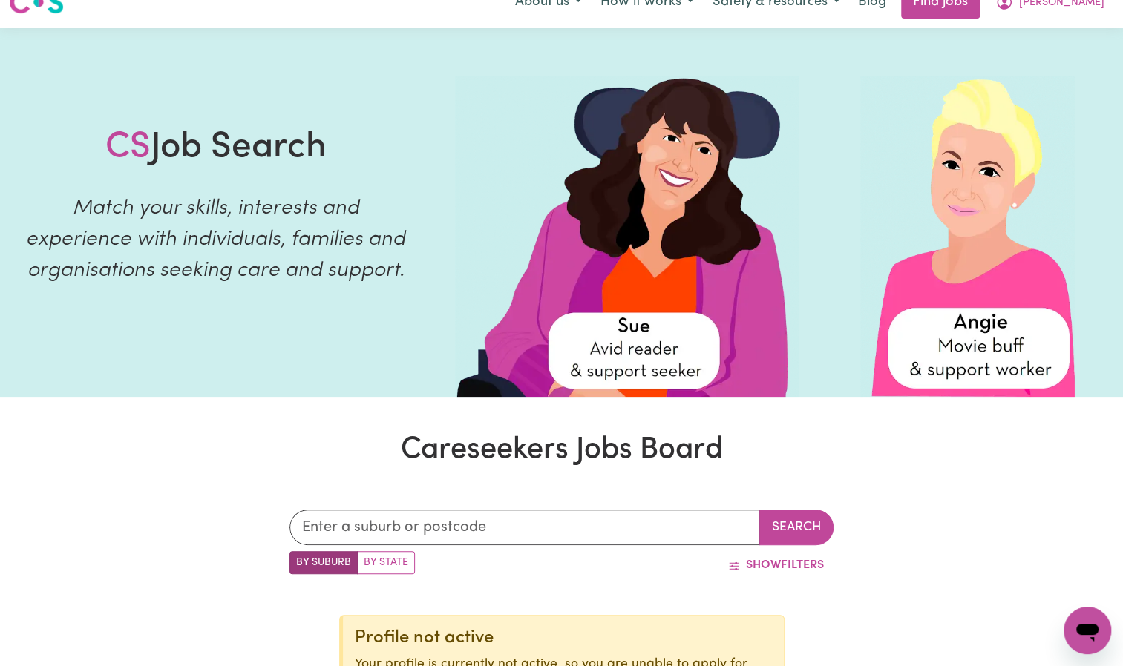
scroll to position [0, 0]
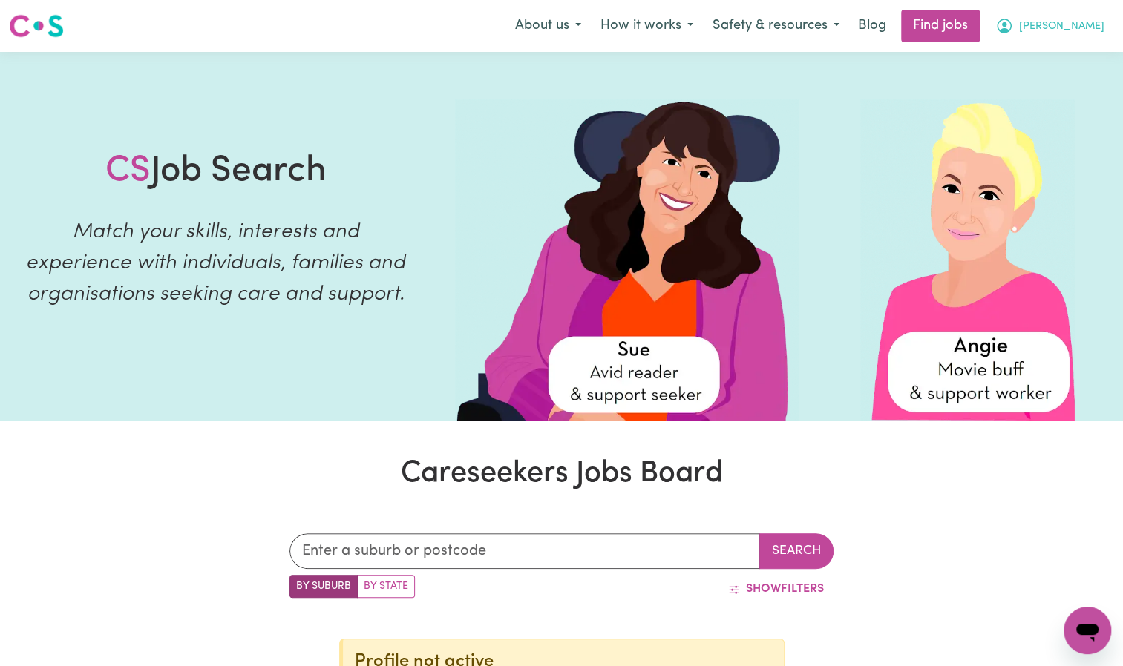
click at [1074, 36] on button "[PERSON_NAME]" at bounding box center [1049, 25] width 128 height 31
click at [1060, 77] on link "My Dashboard" at bounding box center [1054, 85] width 117 height 28
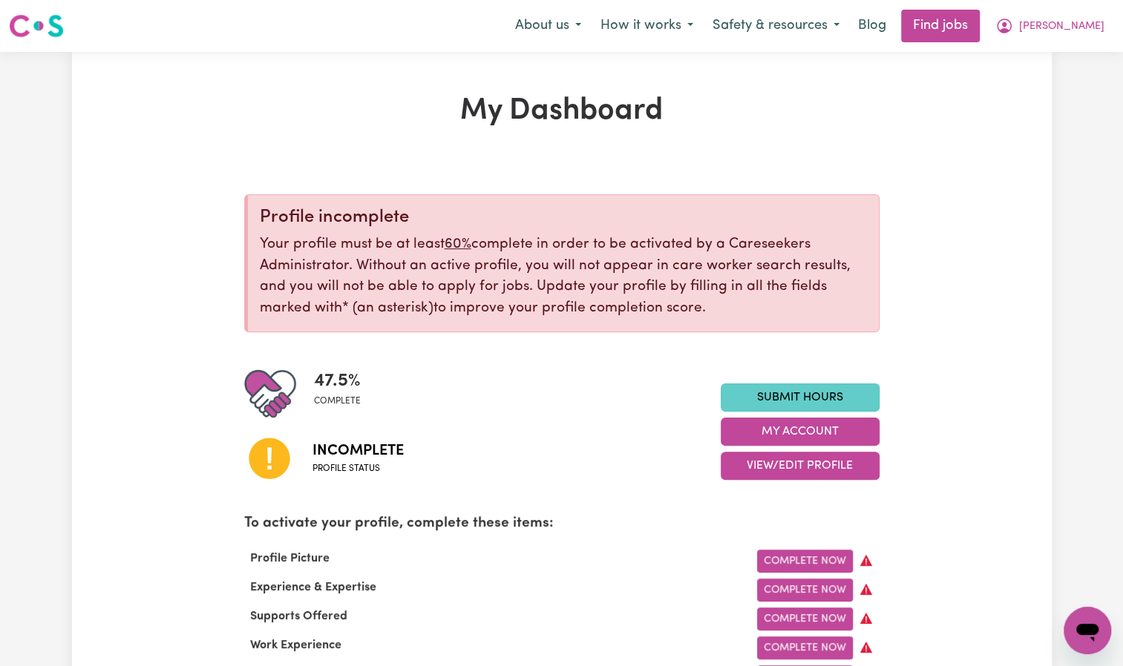
click at [833, 390] on link "Submit Hours" at bounding box center [799, 398] width 159 height 28
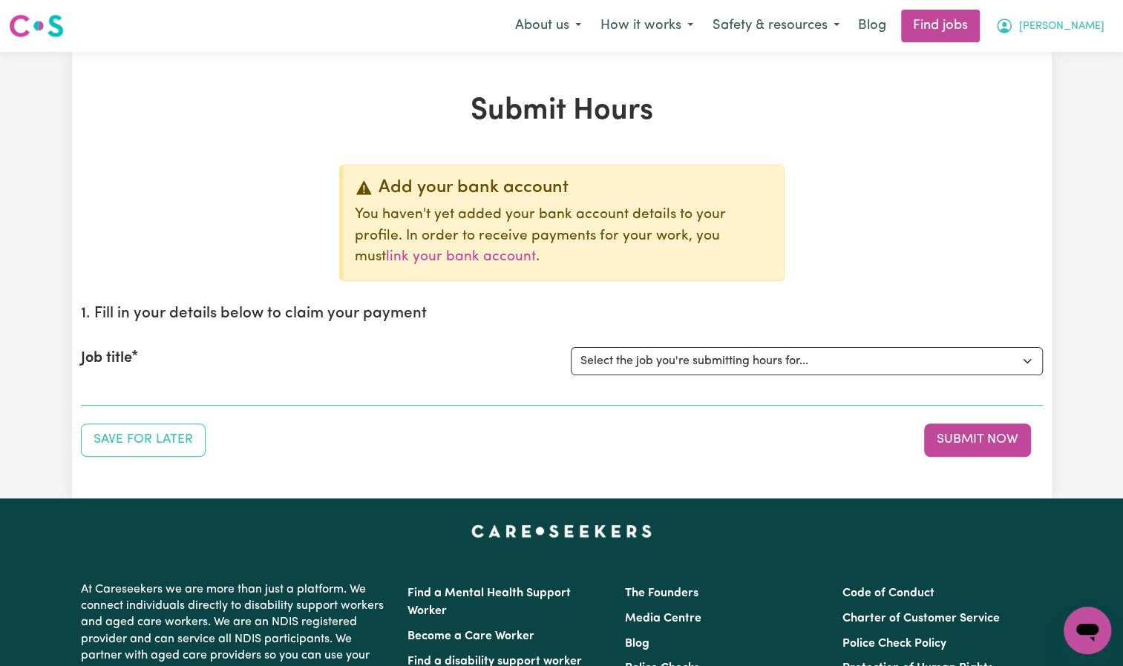
click at [1071, 32] on span "[PERSON_NAME]" at bounding box center [1061, 27] width 85 height 16
click at [1049, 91] on link "My Dashboard" at bounding box center [1054, 85] width 117 height 28
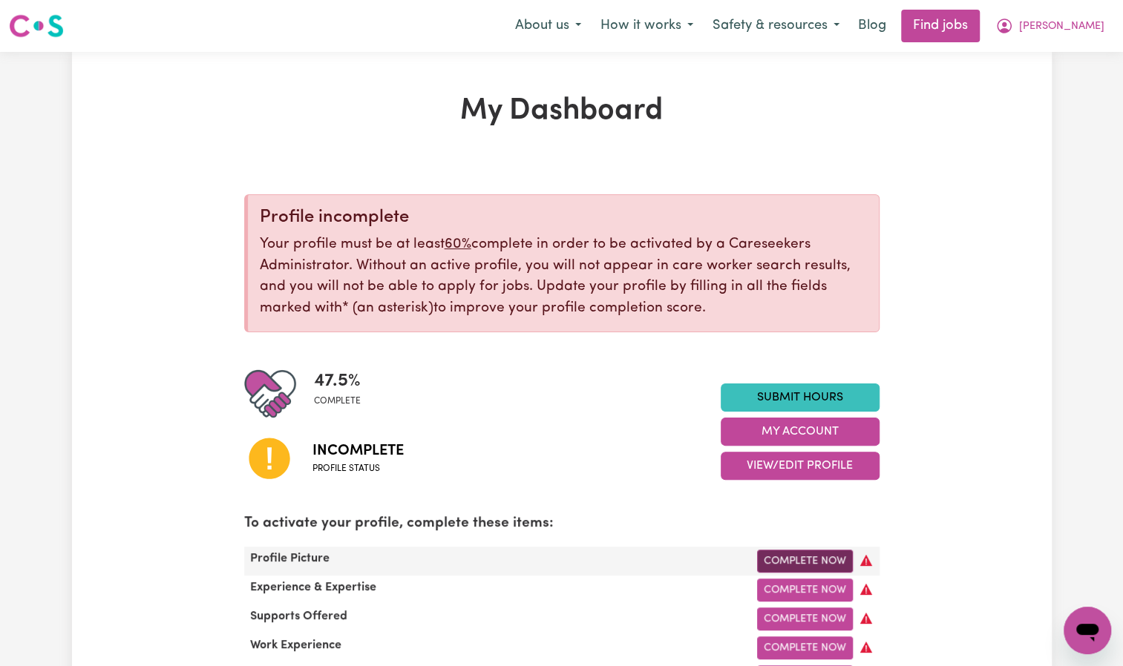
click at [807, 563] on link "Complete Now" at bounding box center [805, 561] width 96 height 23
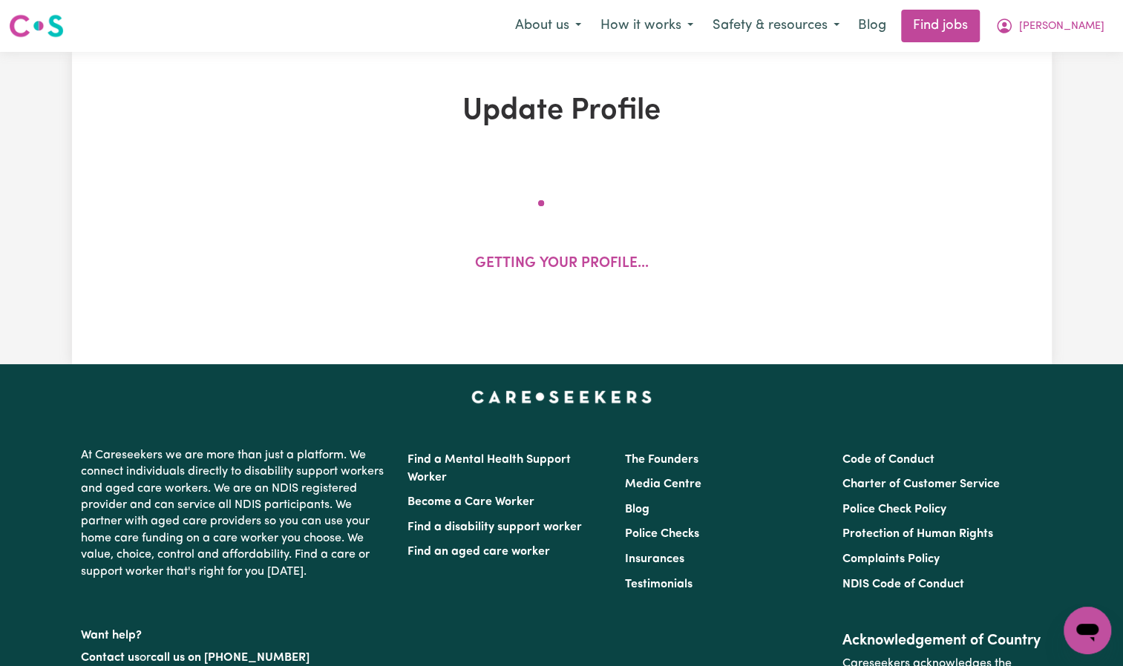
select select "[DEMOGRAPHIC_DATA]"
select select "[DEMOGRAPHIC_DATA] Citizen"
select select "Studying a healthcare related degree or qualification"
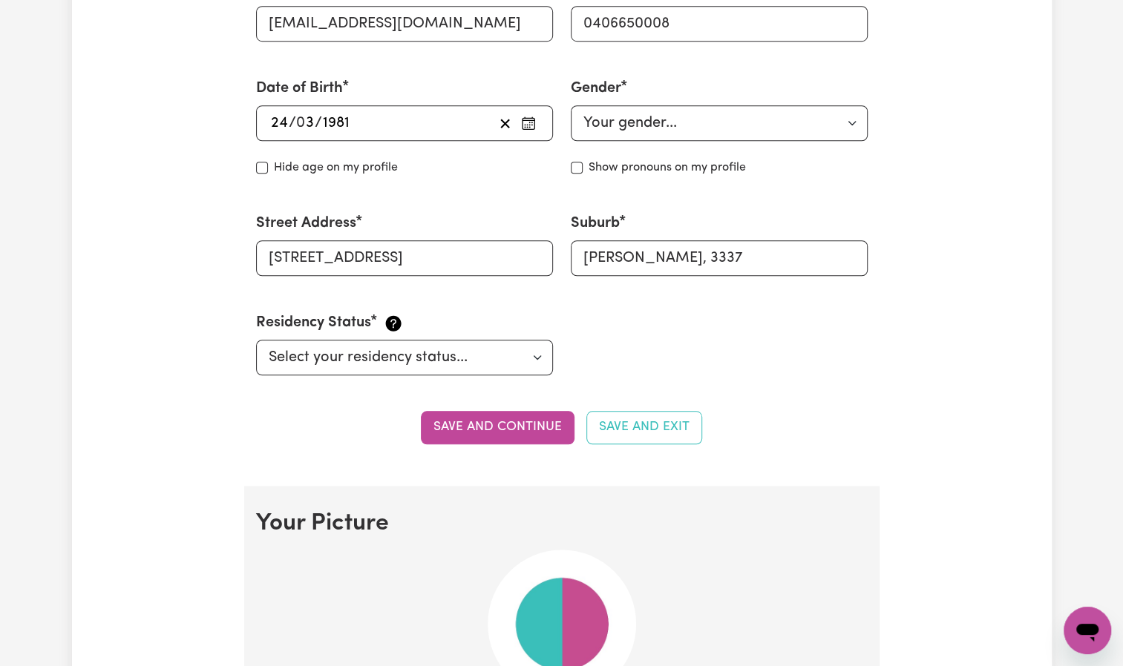
scroll to position [601, 0]
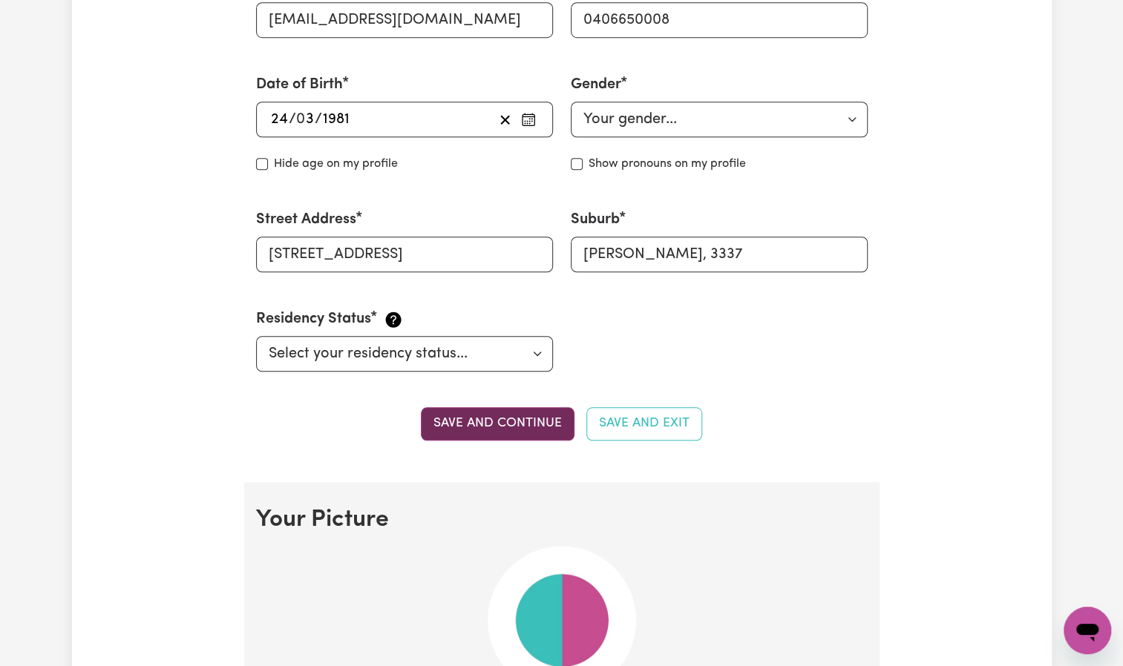
click at [554, 423] on button "Save and continue" at bounding box center [498, 423] width 154 height 33
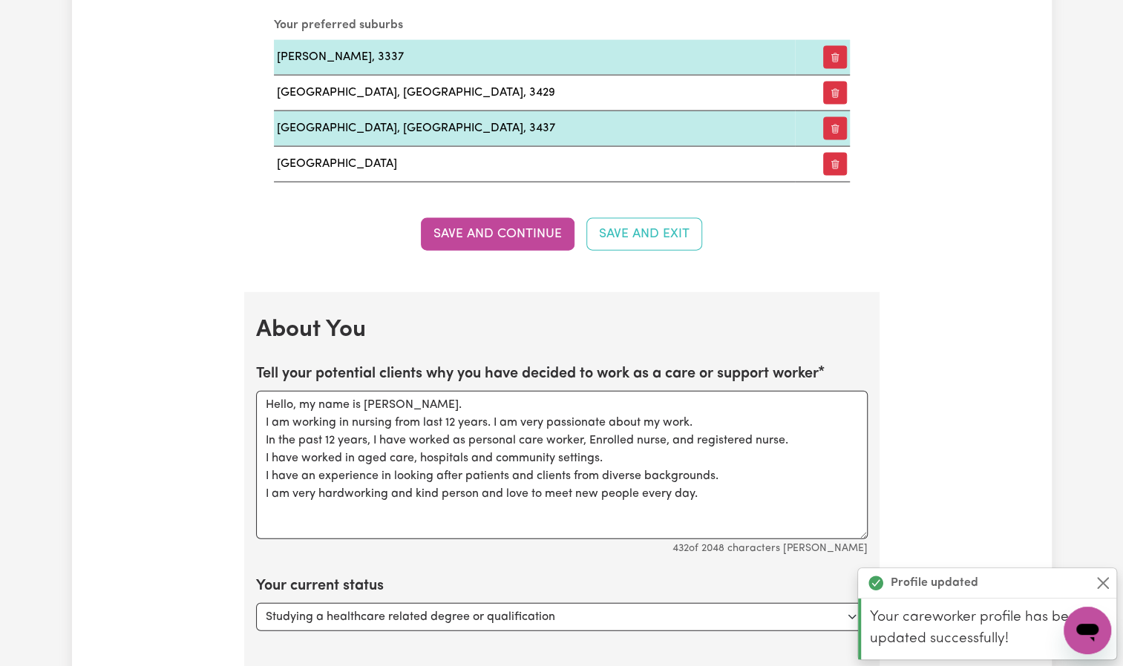
scroll to position [1847, 0]
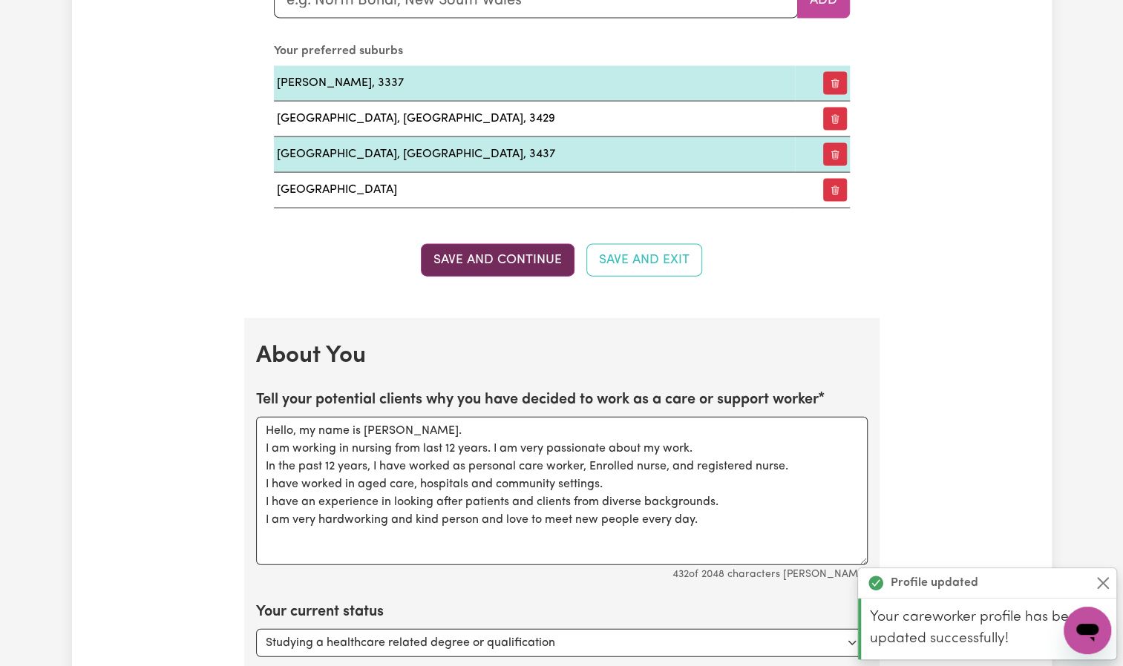
click at [472, 255] on button "Save and Continue" at bounding box center [498, 260] width 154 height 33
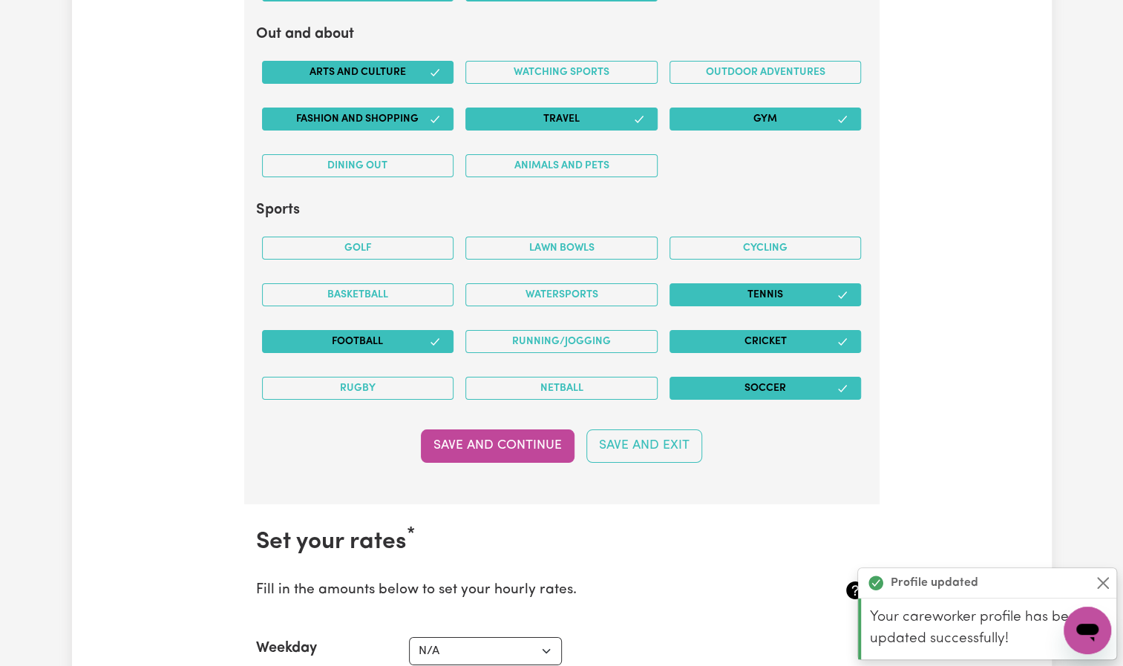
scroll to position [3095, 0]
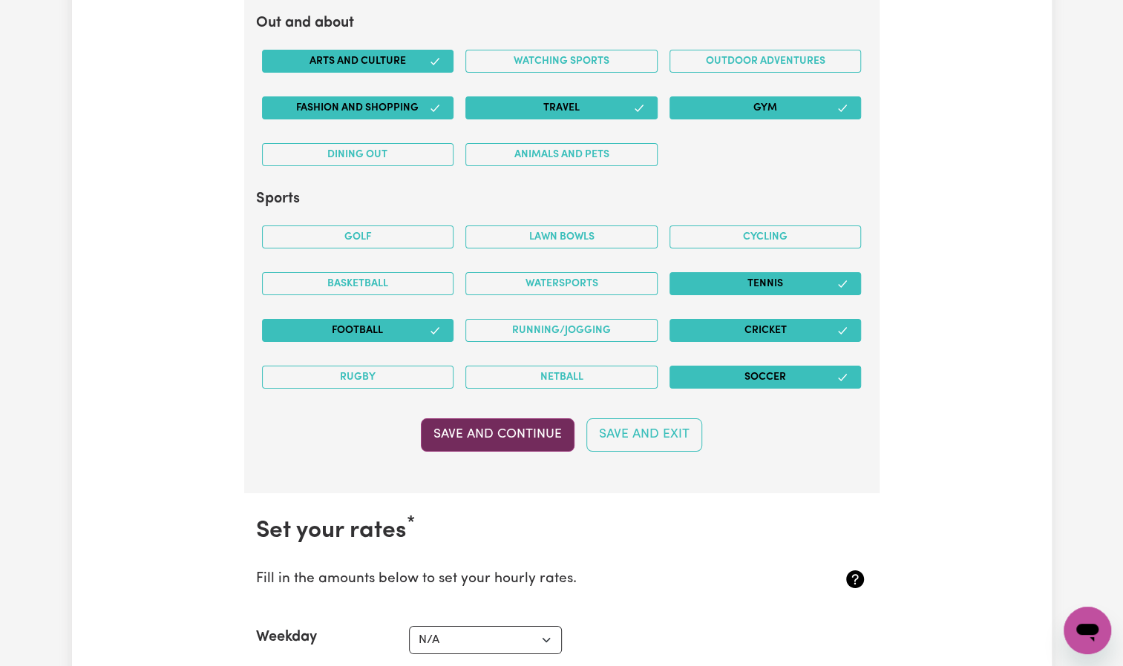
click at [524, 418] on button "Save and Continue" at bounding box center [498, 434] width 154 height 33
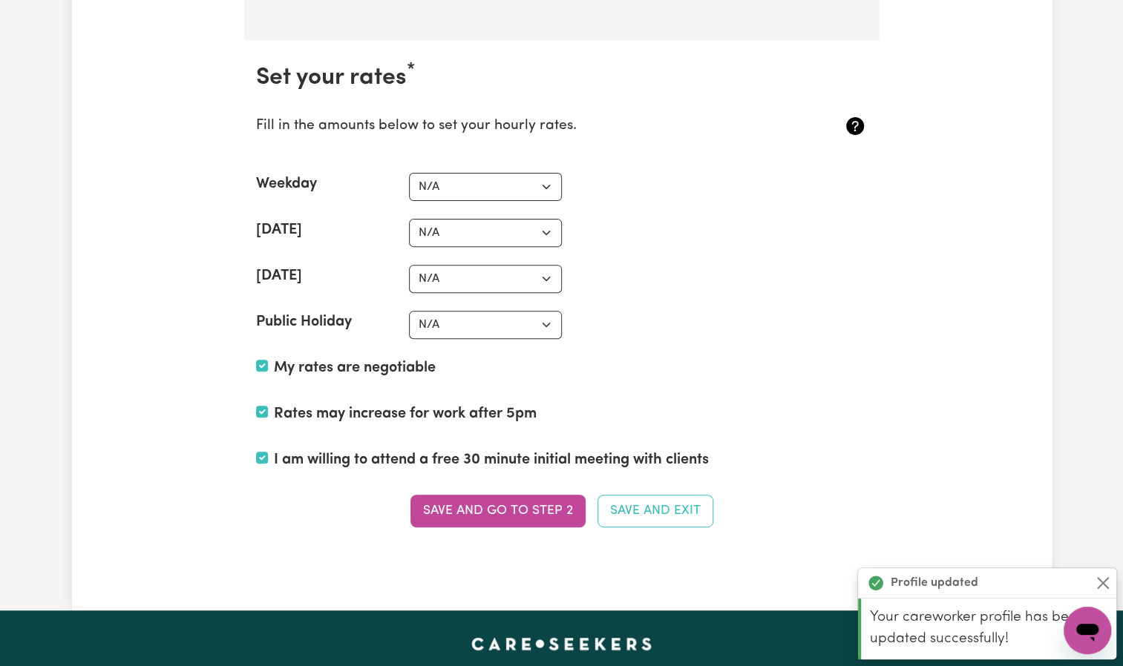
scroll to position [3574, 0]
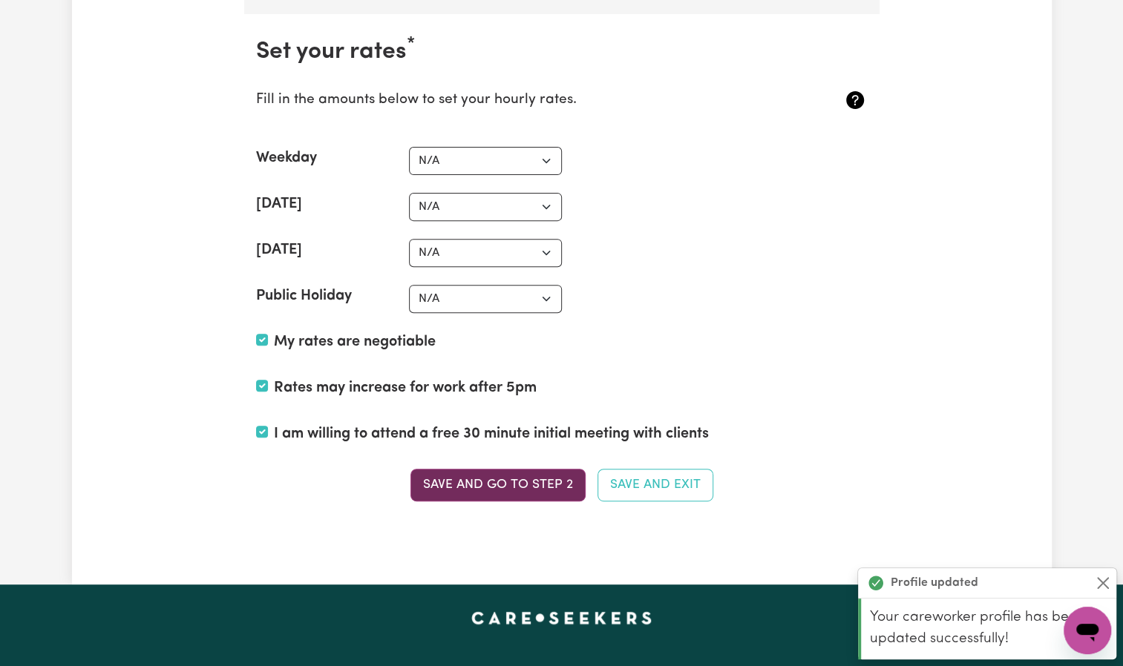
click at [529, 479] on button "Save and go to Step 2" at bounding box center [497, 485] width 175 height 33
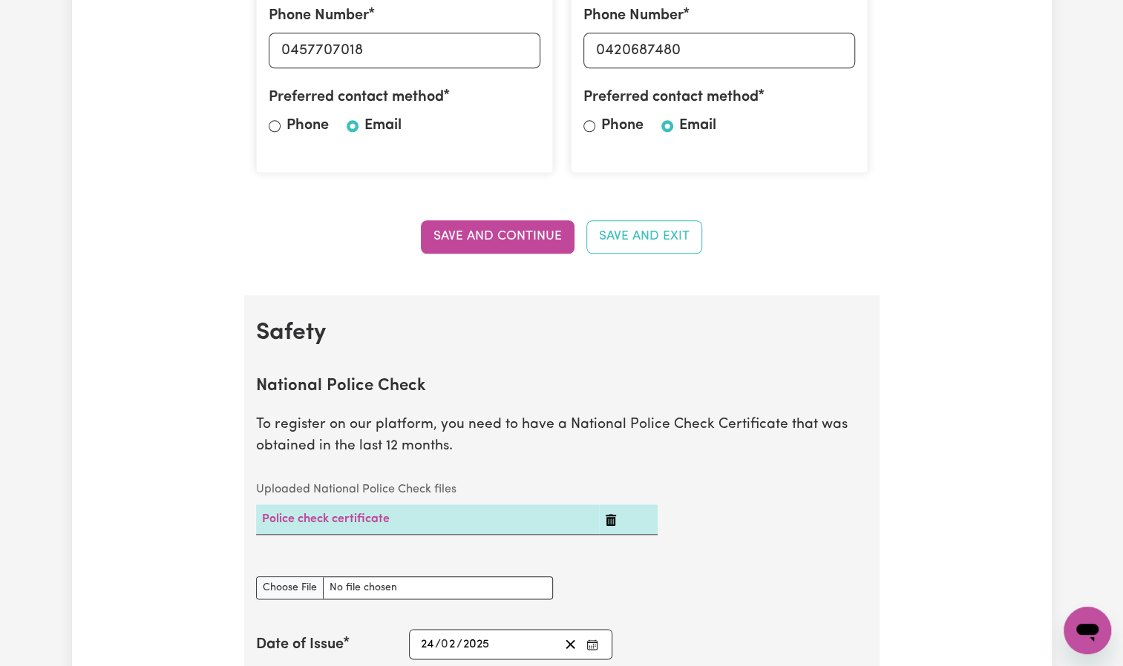
scroll to position [674, 0]
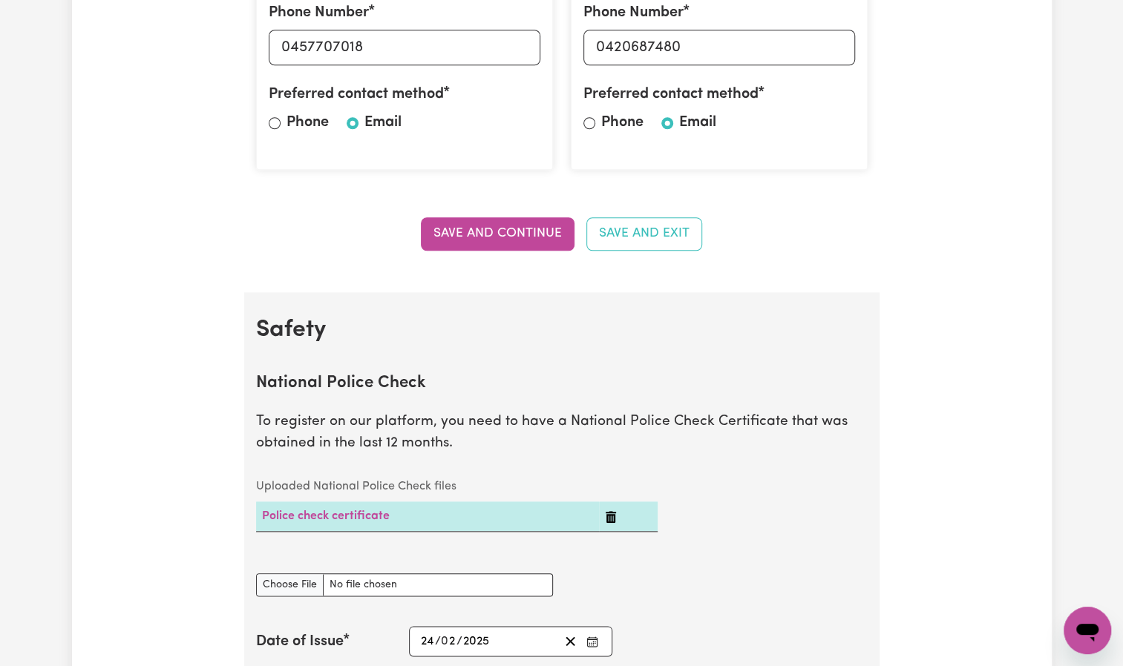
drag, startPoint x: 485, startPoint y: 227, endPoint x: 546, endPoint y: 319, distance: 110.3
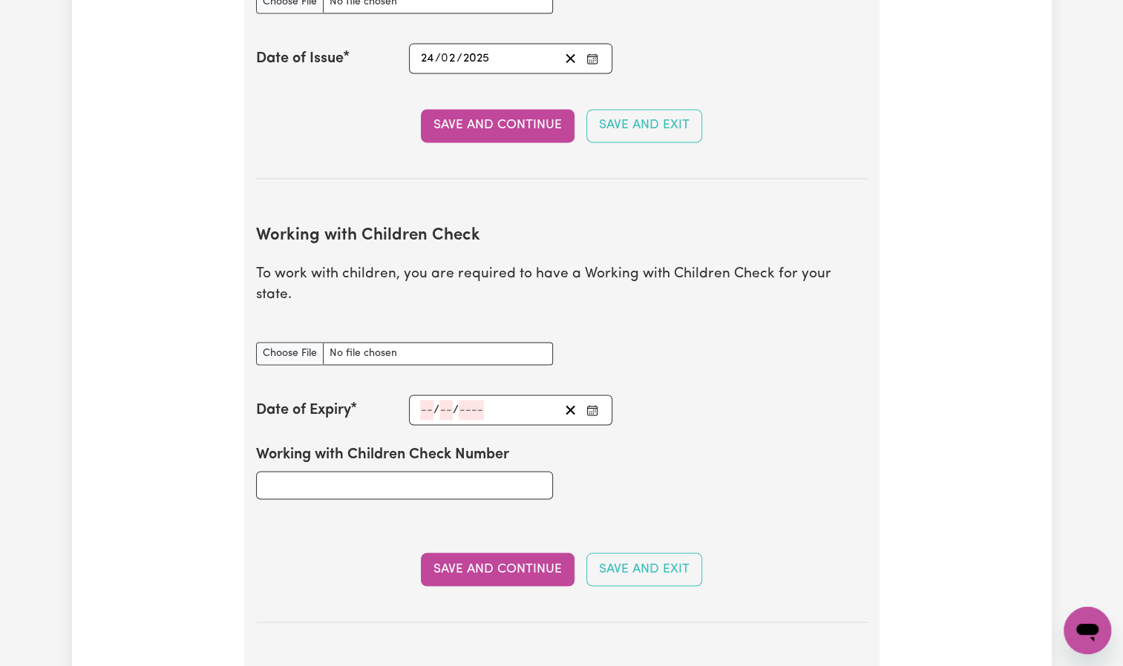
scroll to position [1315, 0]
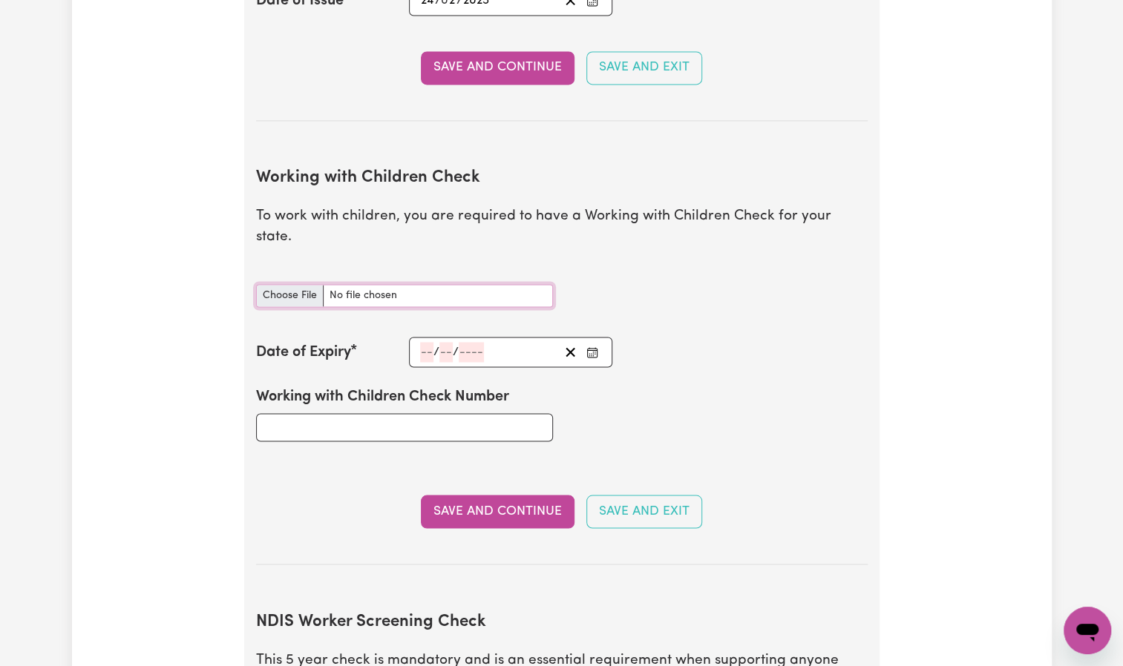
click at [299, 284] on input "Working with Children Check document" at bounding box center [404, 295] width 297 height 23
type input "C:\fakepath\WCC.jpg"
click at [427, 342] on input "number" at bounding box center [426, 352] width 13 height 20
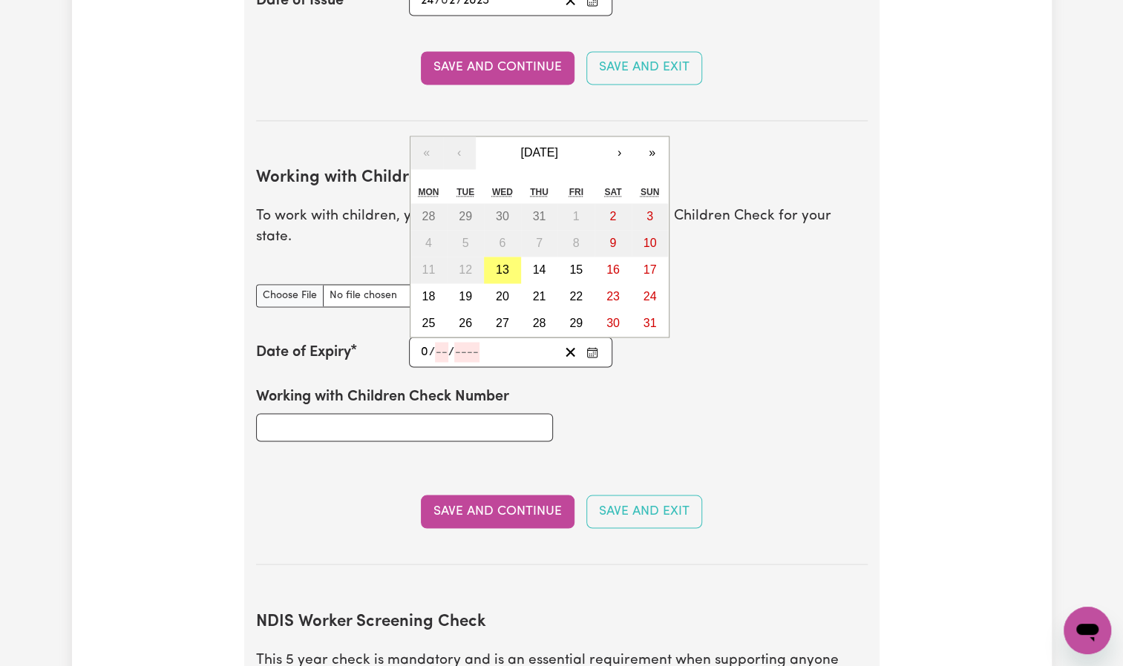
type input "05"
type input "03"
type input "0"
type input "202"
type input "[DATE]"
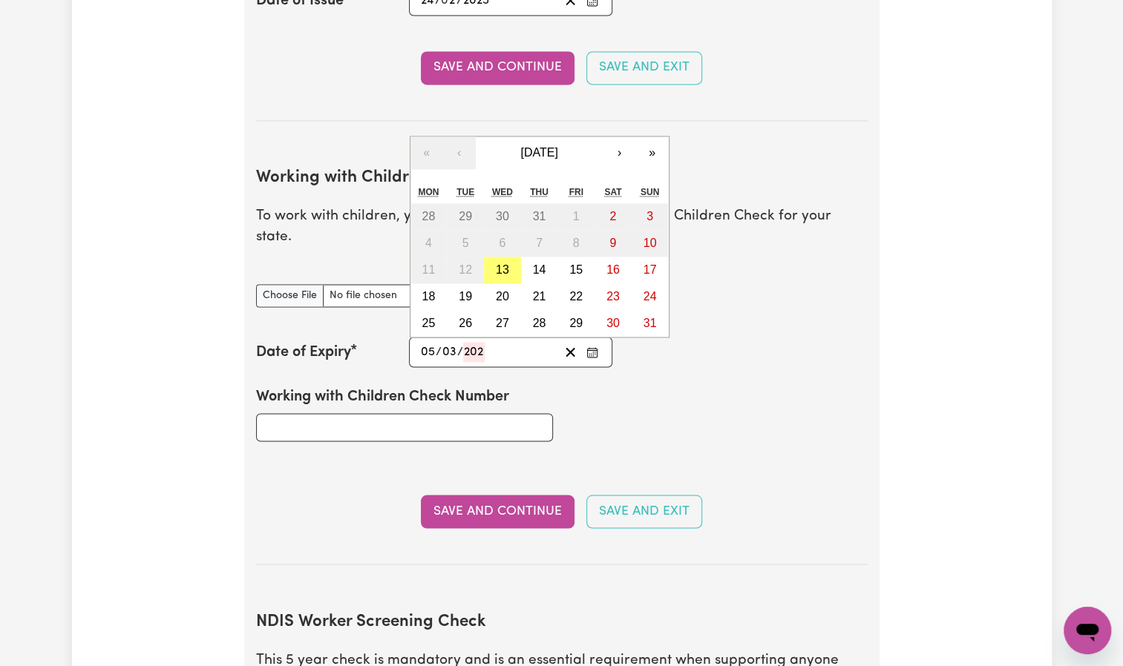
type input "5"
type input "3"
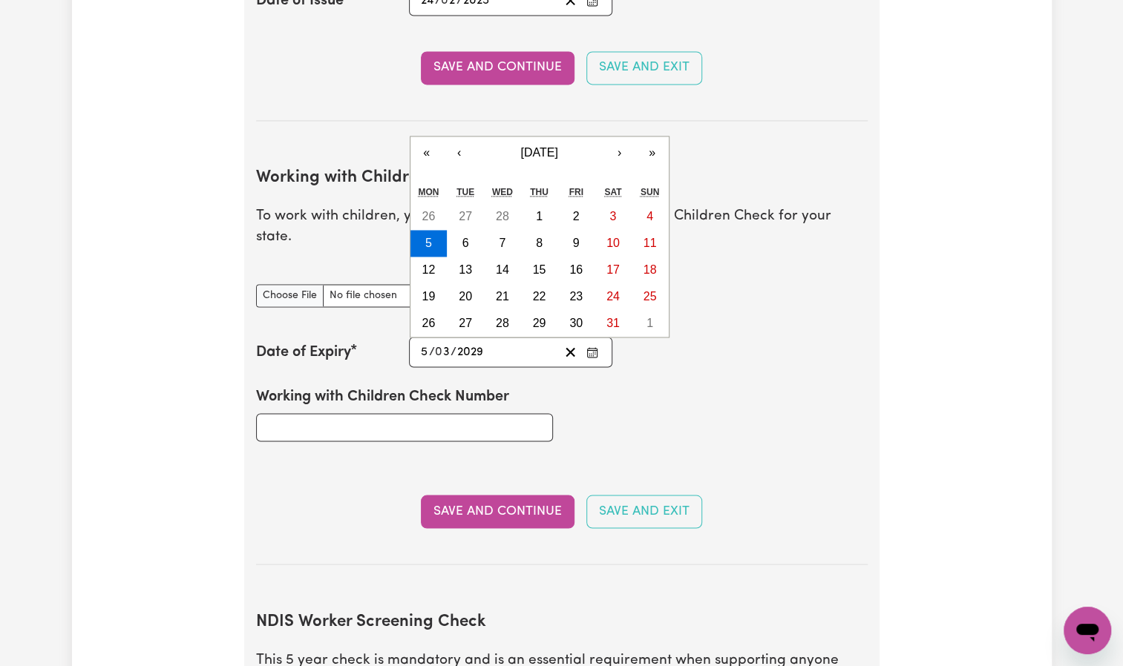
type input "2029"
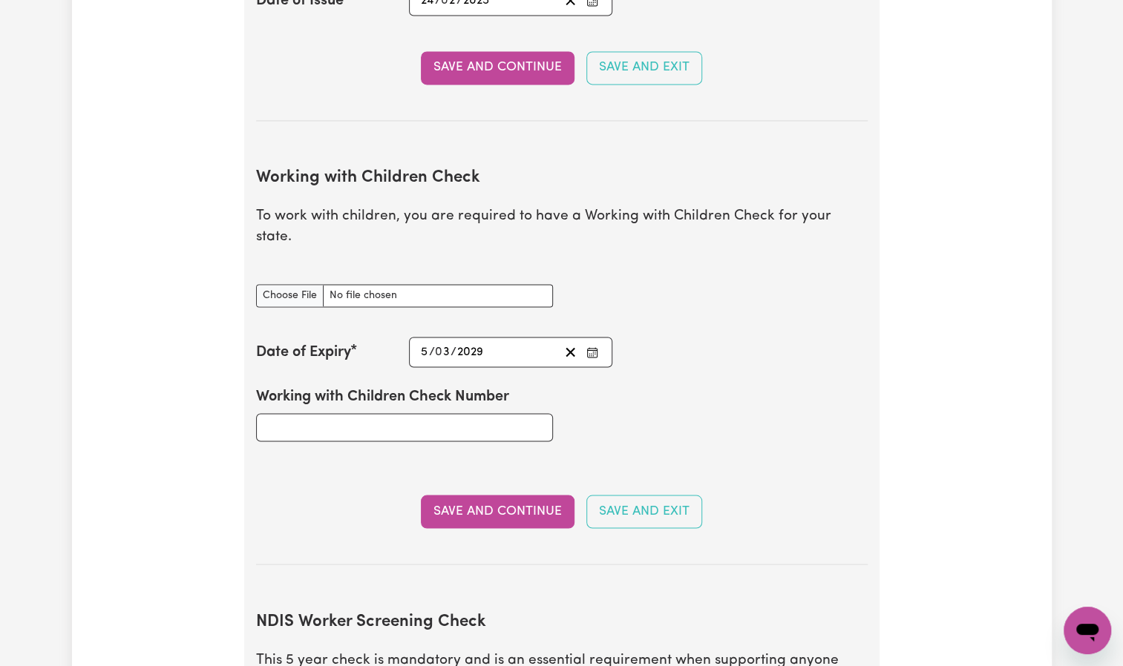
click at [411, 469] on section "Working with Children Check To work with children, you are required to have a W…" at bounding box center [561, 355] width 611 height 420
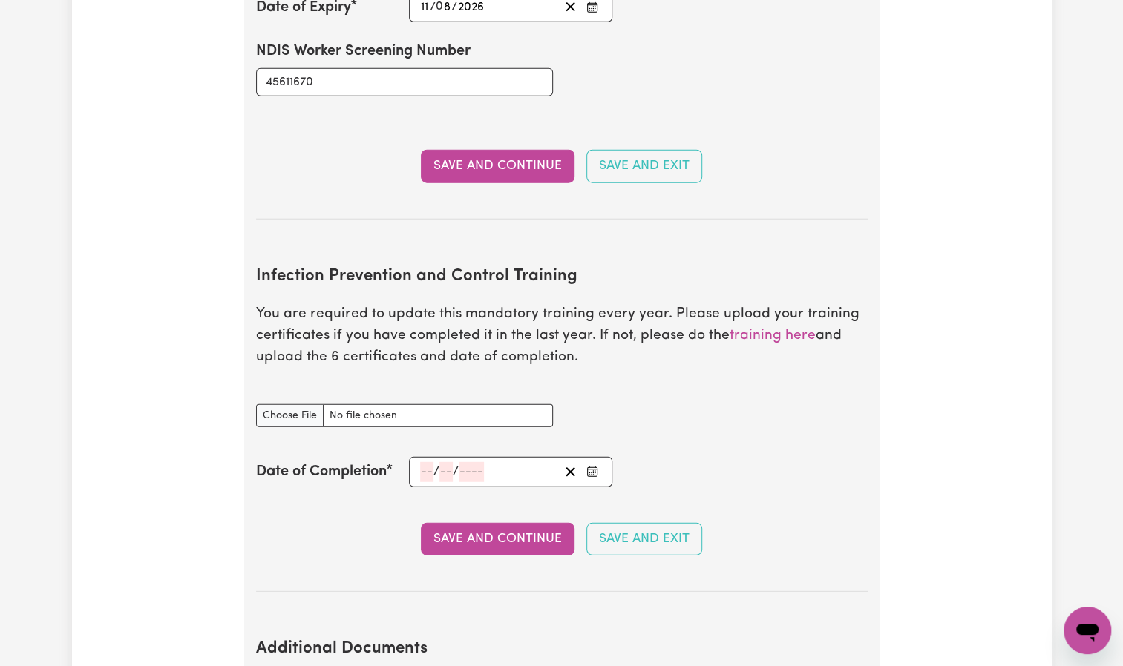
scroll to position [2190, 0]
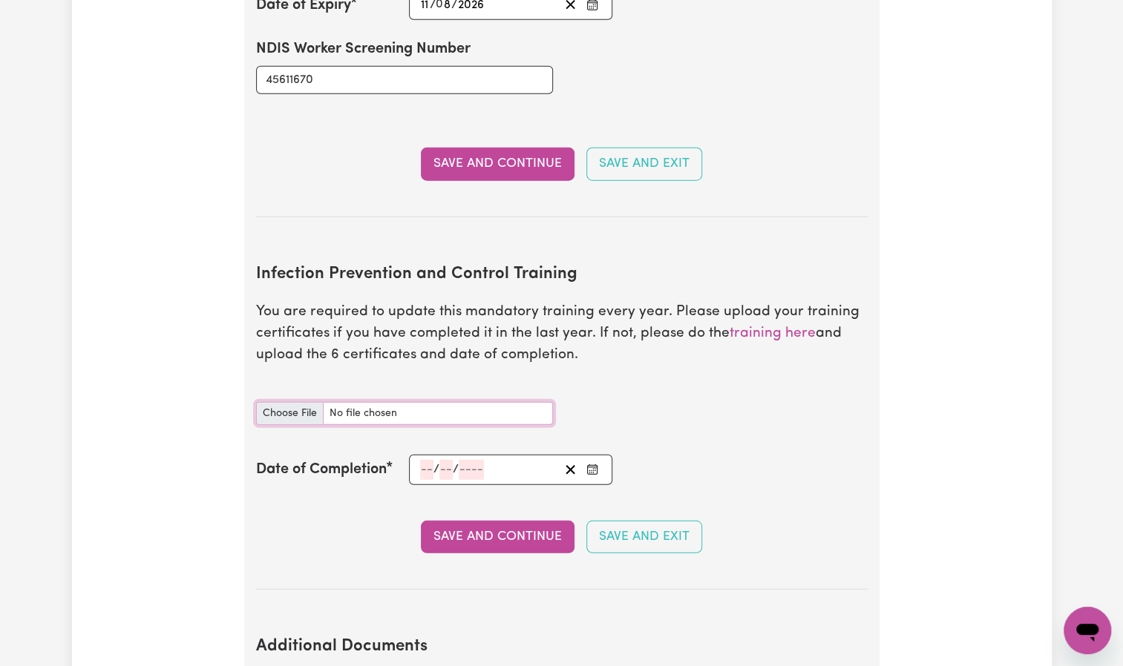
click at [304, 402] on input "Infection Prevention and Control Training document" at bounding box center [404, 413] width 297 height 23
click at [298, 402] on input "Infection Prevention and Control Training document" at bounding box center [404, 413] width 297 height 23
type input "C:\fakepath\Outbreaks (1).pdf"
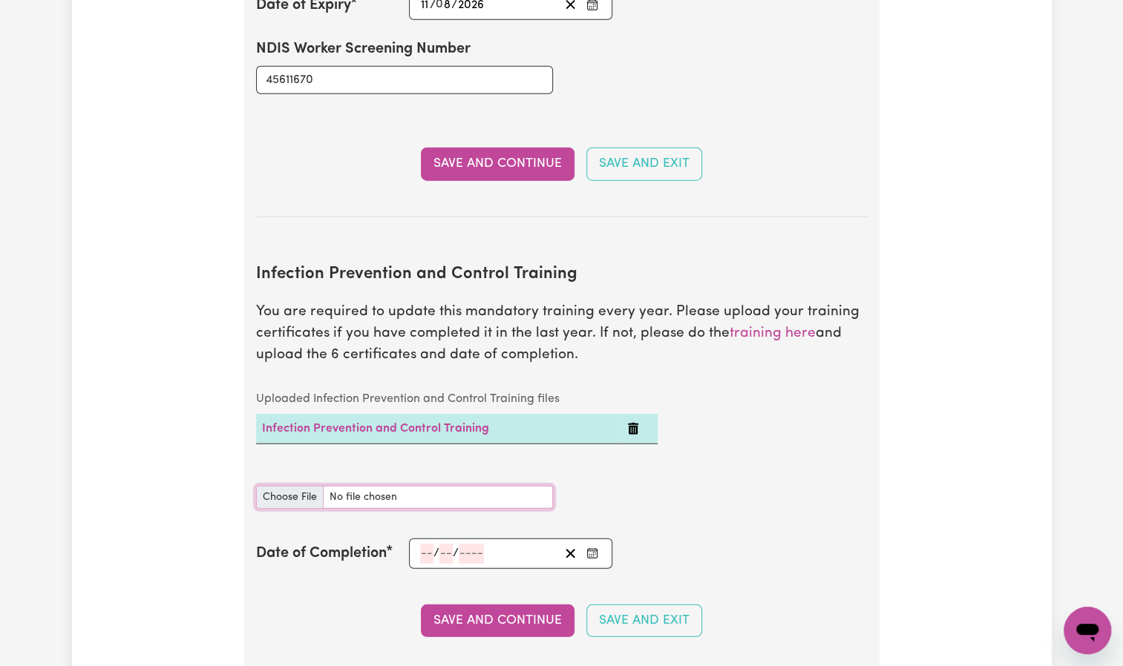
click at [304, 486] on input "Infection Prevention and Control Training document" at bounding box center [404, 497] width 297 height 23
type input "C:\fakepath\Waste Management.pdf"
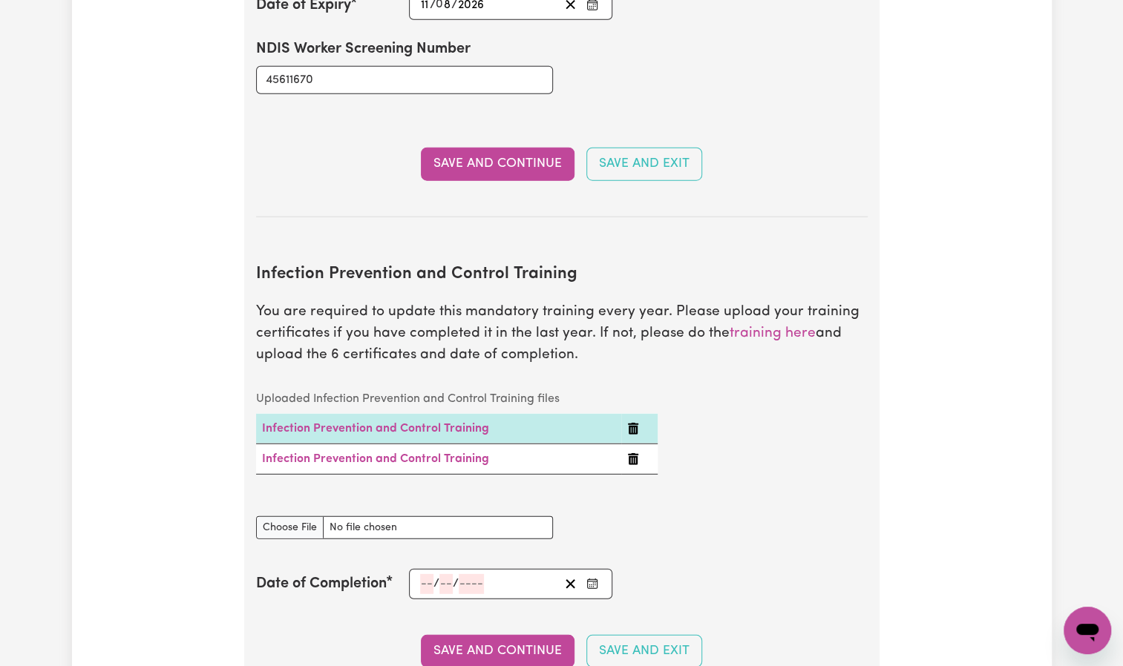
click at [296, 474] on section "Infection Prevention and Control Training You are required to update this manda…" at bounding box center [561, 473] width 611 height 464
drag, startPoint x: 296, startPoint y: 474, endPoint x: 280, endPoint y: 475, distance: 16.3
click at [280, 499] on div "Infection Prevention and Control Training document" at bounding box center [404, 519] width 297 height 41
click at [285, 516] on input "Infection Prevention and Control Training document" at bounding box center [404, 527] width 297 height 23
type input "C:\fakepath\Personal Protective Equipment (PPE).pdf"
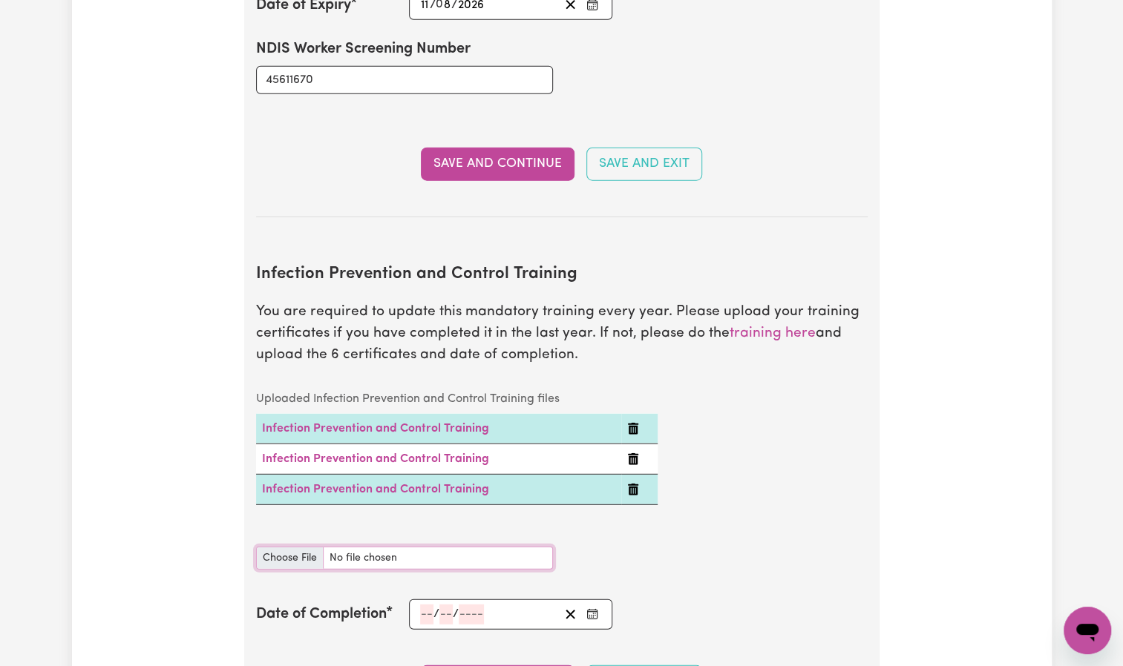
click at [294, 547] on input "Infection Prevention and Control Training document" at bounding box center [404, 558] width 297 height 23
type input "C:\fakepath\Hand Hygiene.pdf"
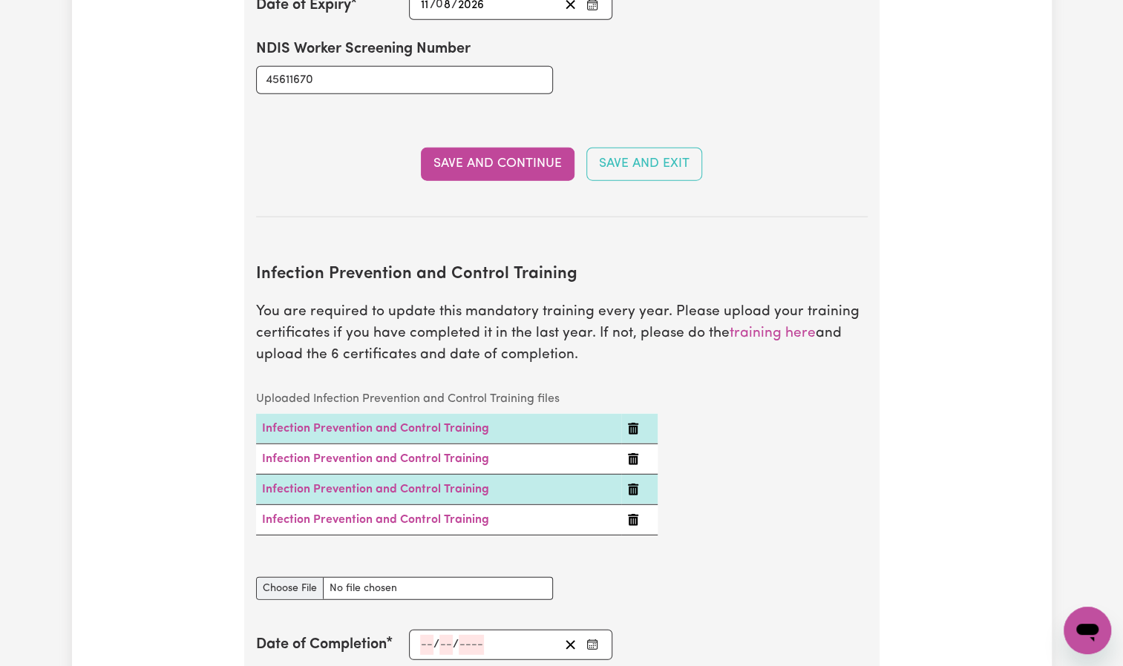
type textarea "x"
click at [284, 577] on input "Infection Prevention and Control Training document" at bounding box center [404, 588] width 297 height 23
type input "C:\fakepath\certificate.pdf"
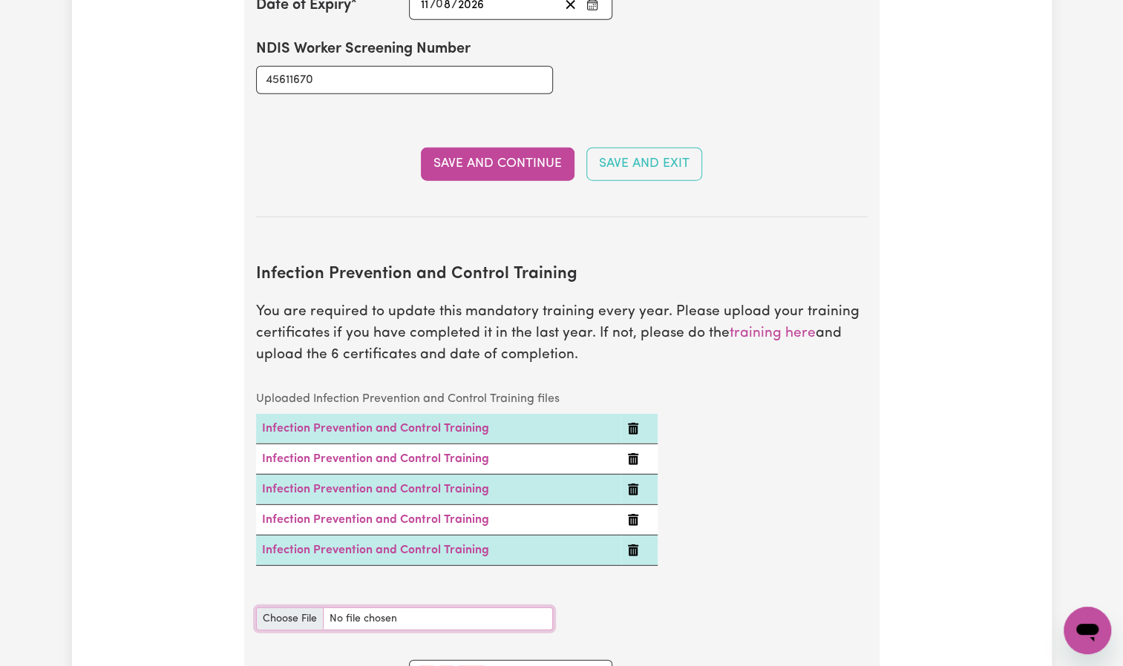
click at [286, 608] on input "Infection Prevention and Control Training document" at bounding box center [404, 619] width 297 height 23
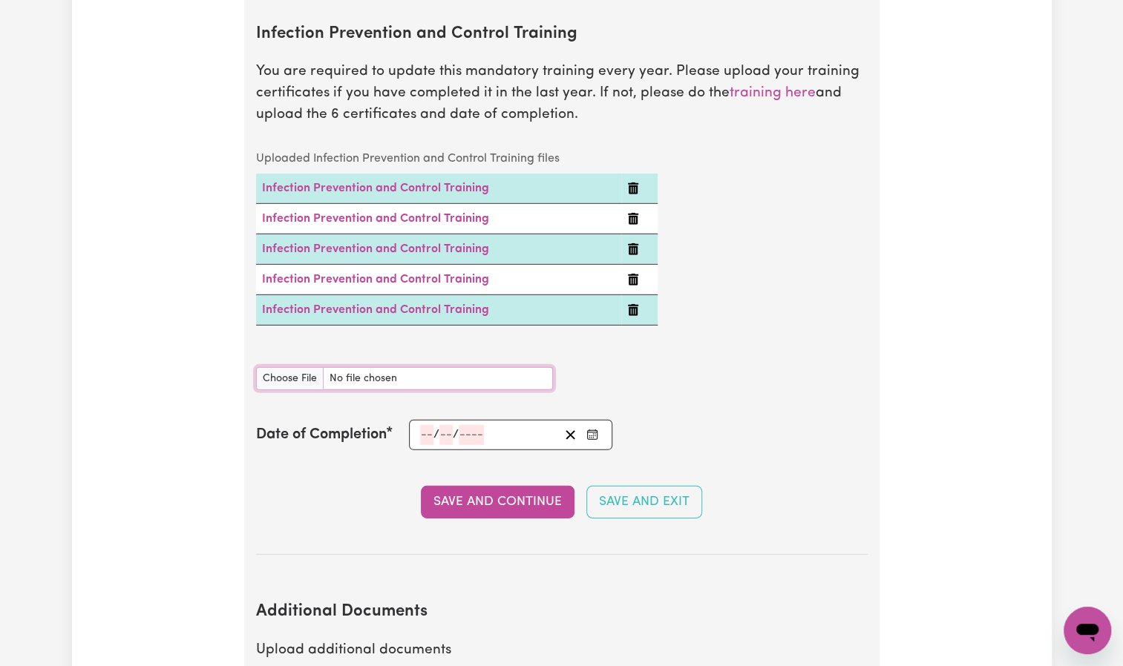
scroll to position [2427, 0]
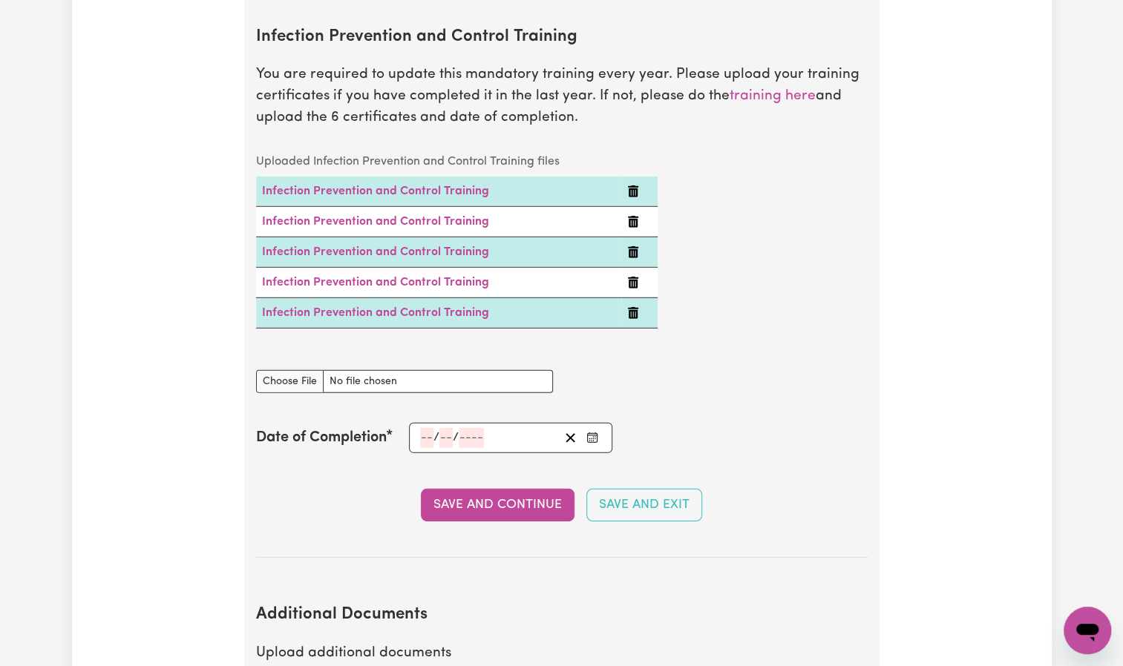
click at [427, 428] on input "number" at bounding box center [426, 438] width 13 height 20
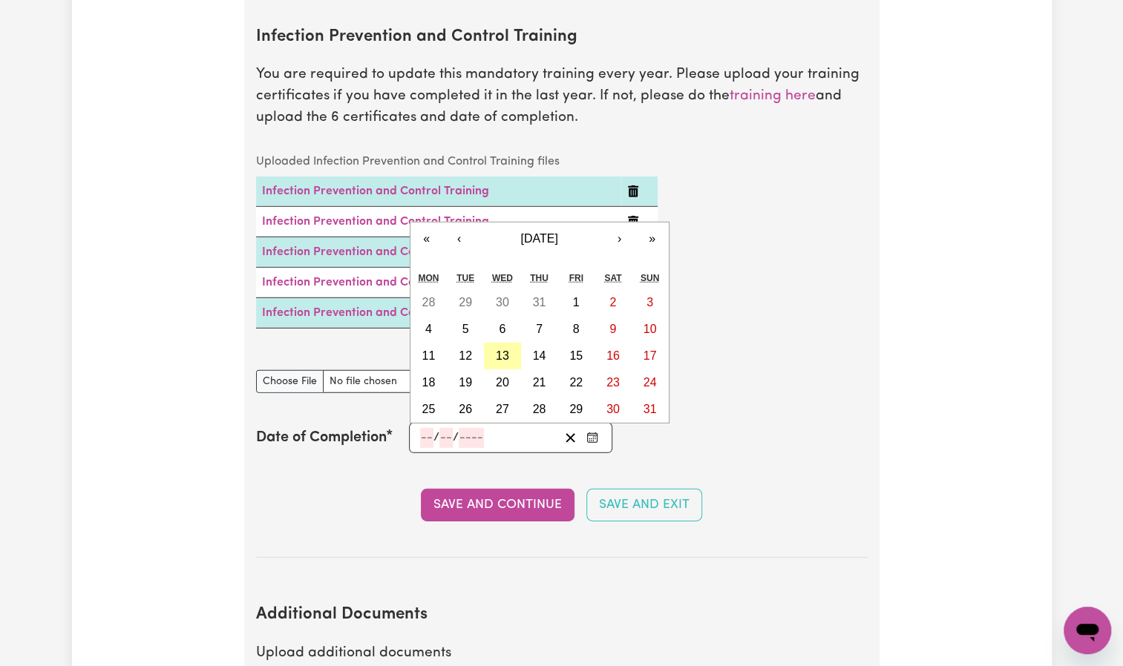
click at [508, 343] on button "13" at bounding box center [502, 356] width 37 height 27
type input "[DATE]"
type input "13"
type input "8"
type input "2025"
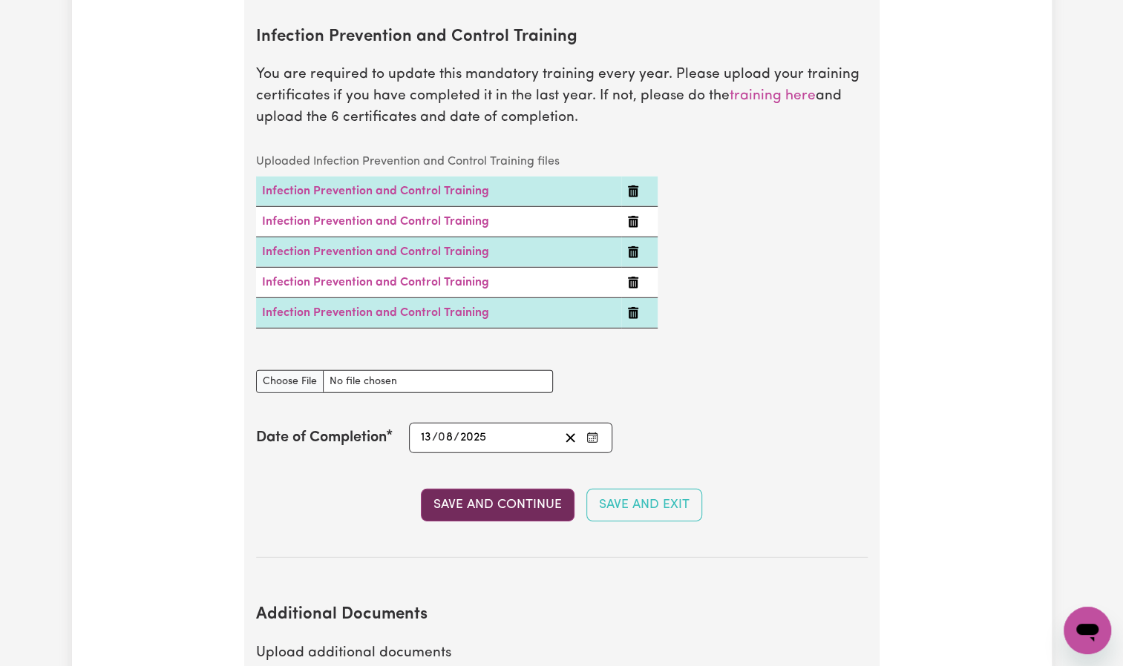
drag, startPoint x: 515, startPoint y: 472, endPoint x: 499, endPoint y: 474, distance: 16.5
click at [499, 489] on button "Save and Continue" at bounding box center [498, 505] width 154 height 33
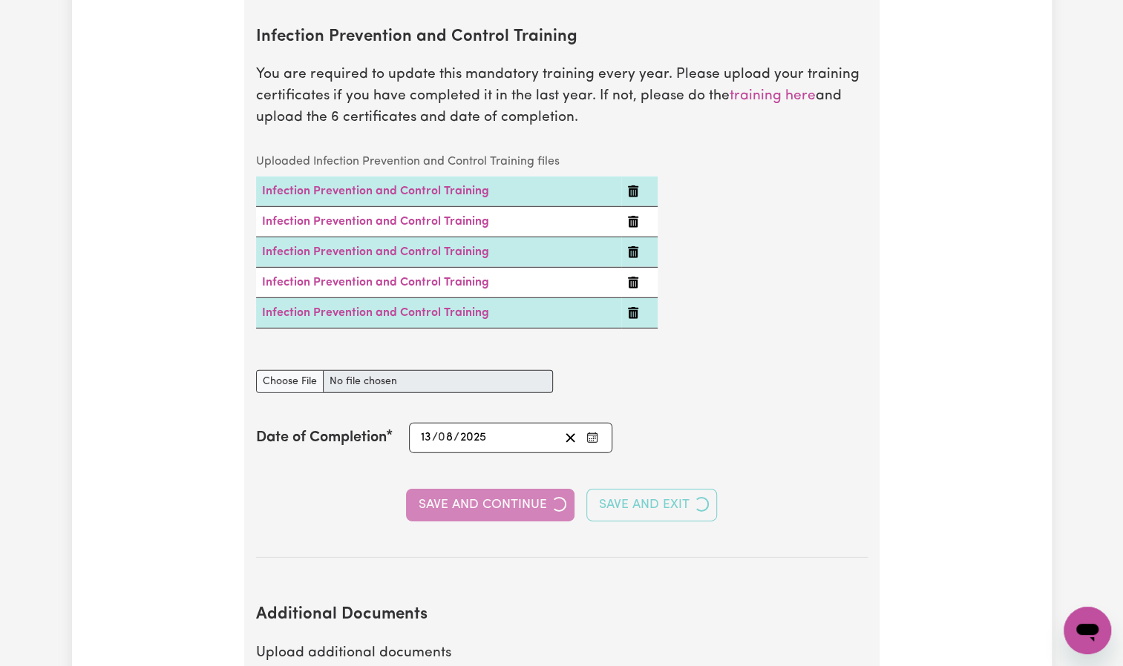
click at [499, 489] on div "Save and Continue Save and Exit" at bounding box center [561, 505] width 611 height 33
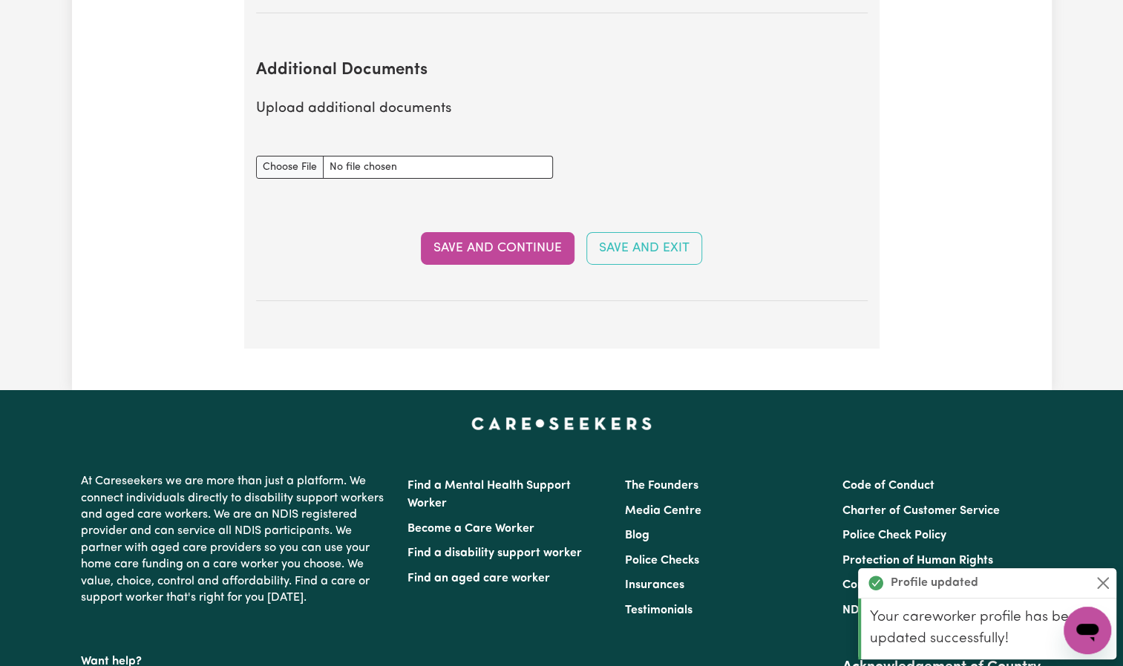
scroll to position [3012, 0]
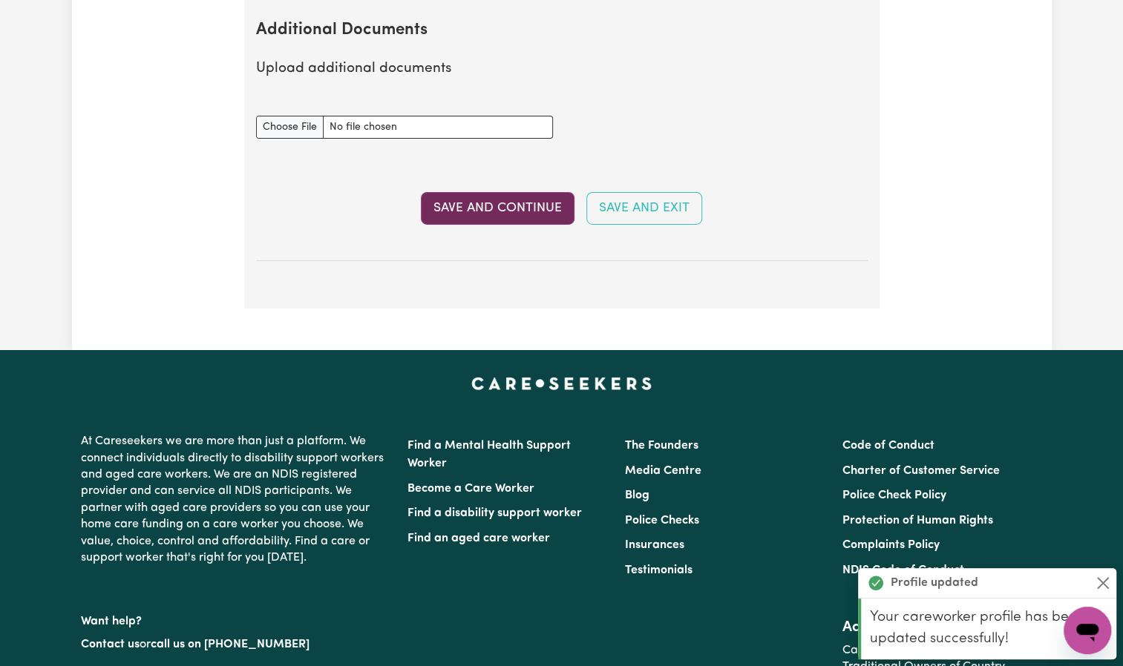
click at [534, 192] on button "Save and Continue" at bounding box center [498, 208] width 154 height 33
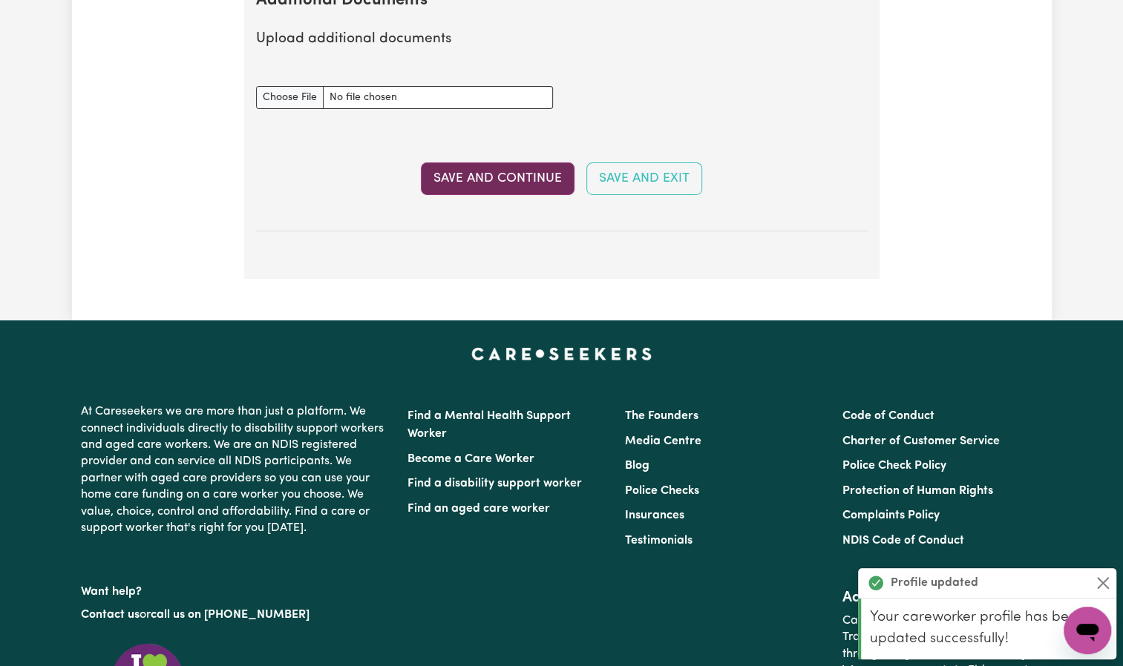
select select "Certificate III (Individual Support)"
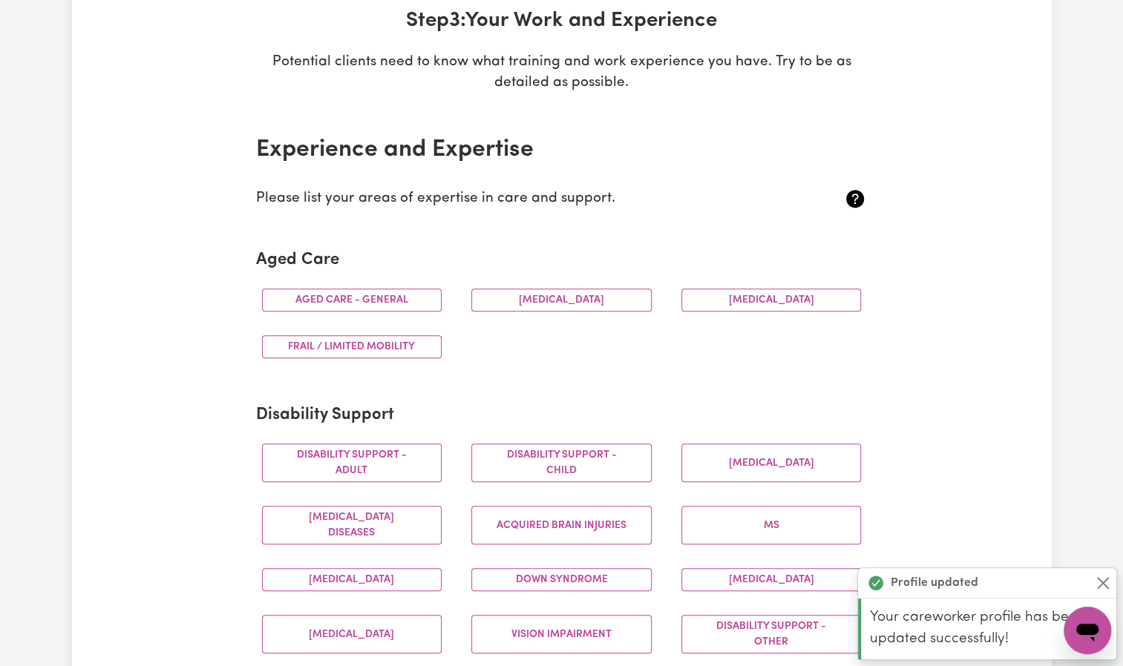
scroll to position [250, 0]
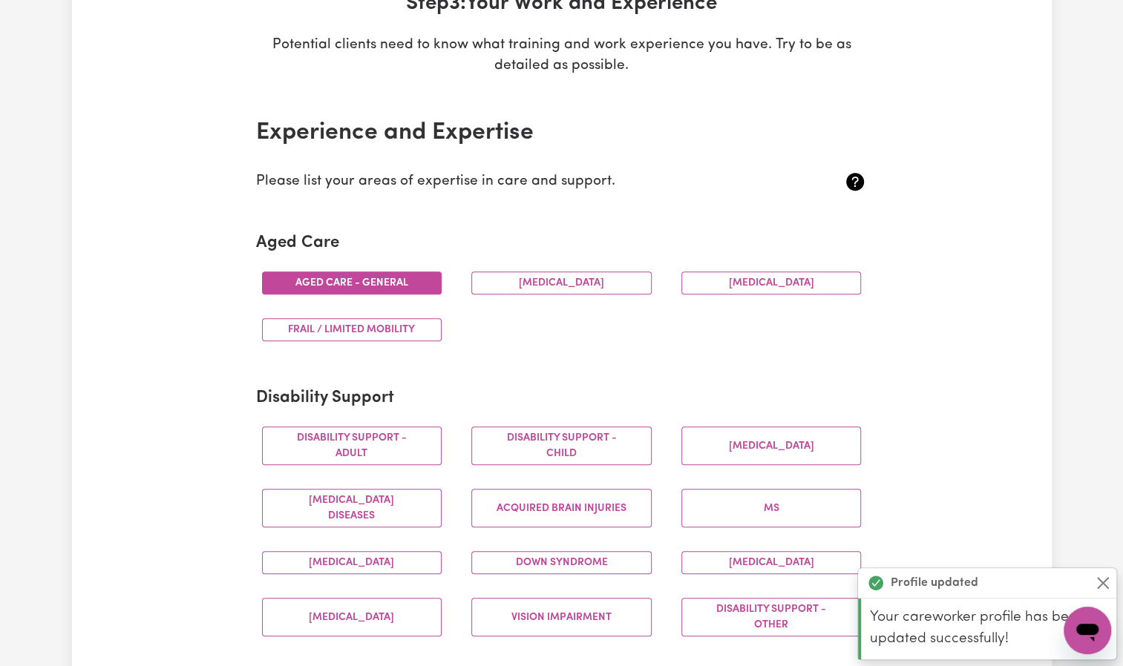
click at [420, 278] on button "Aged care - General" at bounding box center [352, 283] width 180 height 23
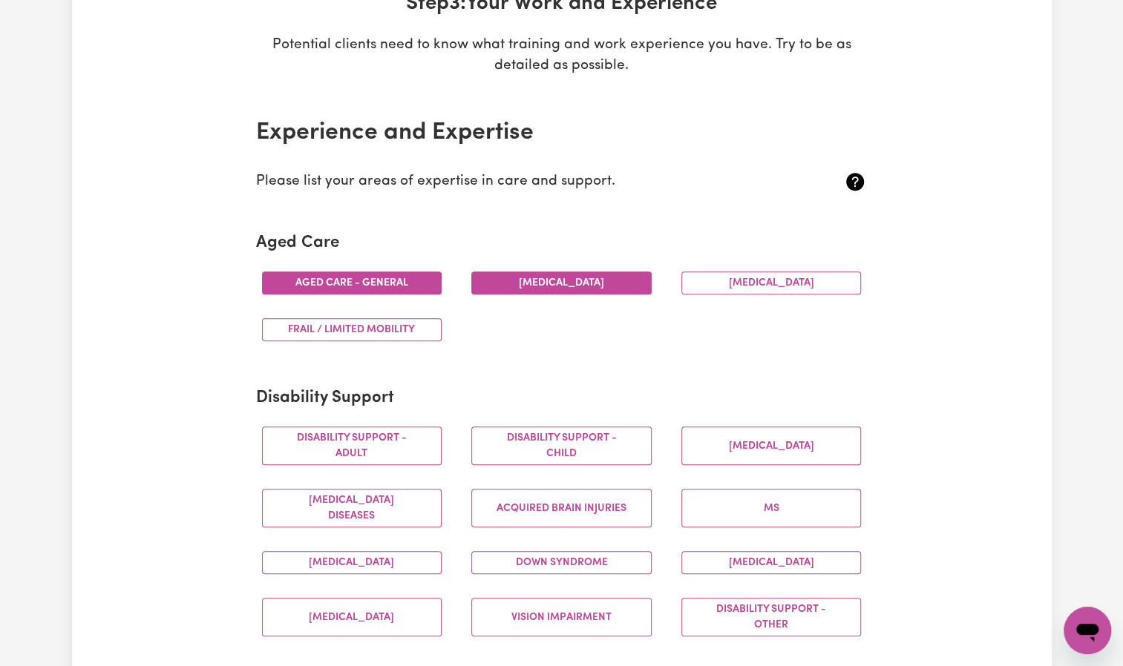
click at [521, 279] on button "[MEDICAL_DATA]" at bounding box center [561, 283] width 180 height 23
click at [370, 331] on button "Frail / limited mobility" at bounding box center [352, 329] width 180 height 23
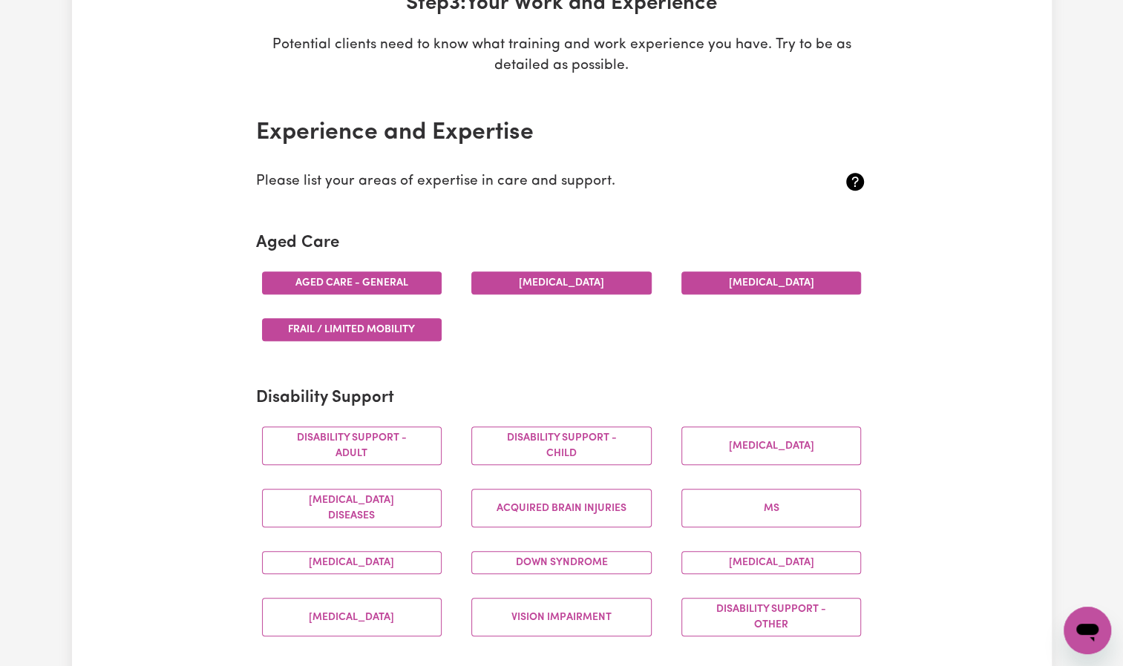
click at [729, 283] on button "[MEDICAL_DATA]" at bounding box center [771, 283] width 180 height 23
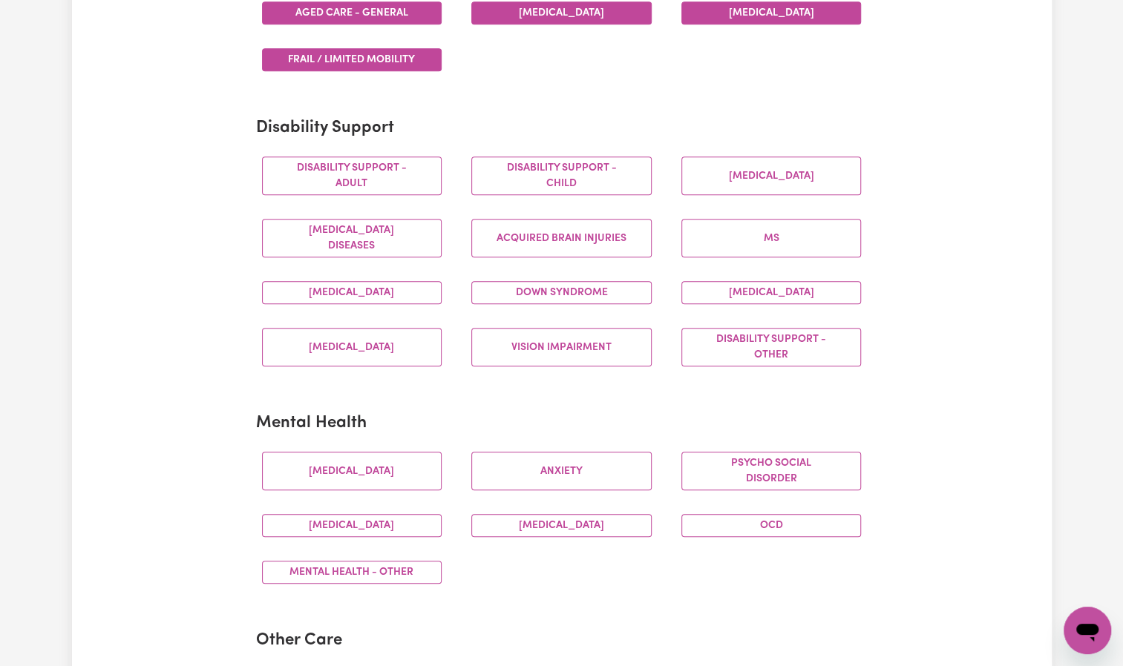
scroll to position [520, 0]
click at [401, 187] on button "Disability support - Adult" at bounding box center [352, 176] width 180 height 39
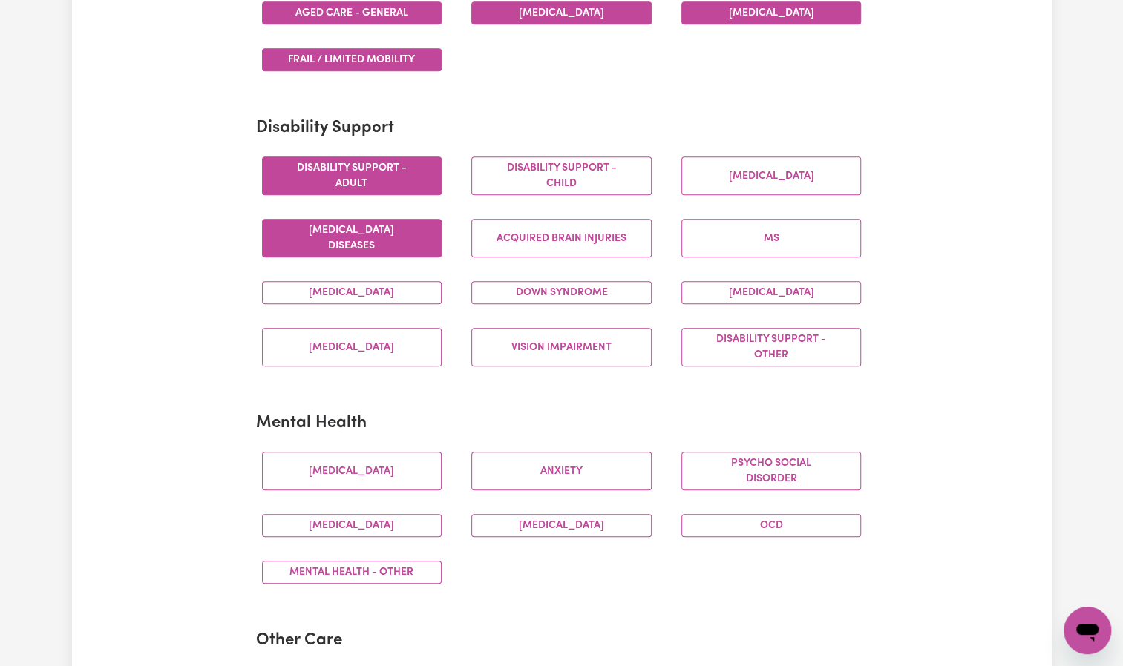
click at [372, 252] on button "[MEDICAL_DATA] Diseases" at bounding box center [352, 238] width 180 height 39
click at [741, 245] on button "MS" at bounding box center [771, 238] width 180 height 39
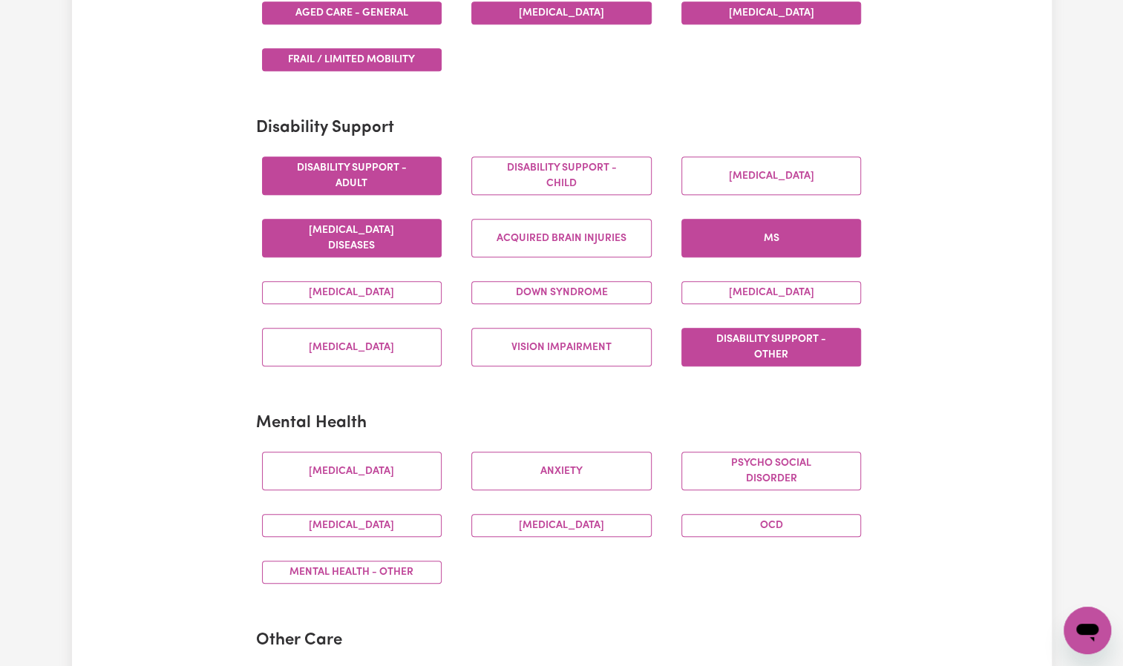
click at [773, 336] on button "Disability support - Other" at bounding box center [771, 347] width 180 height 39
click at [551, 347] on button "Vision impairment" at bounding box center [561, 347] width 180 height 39
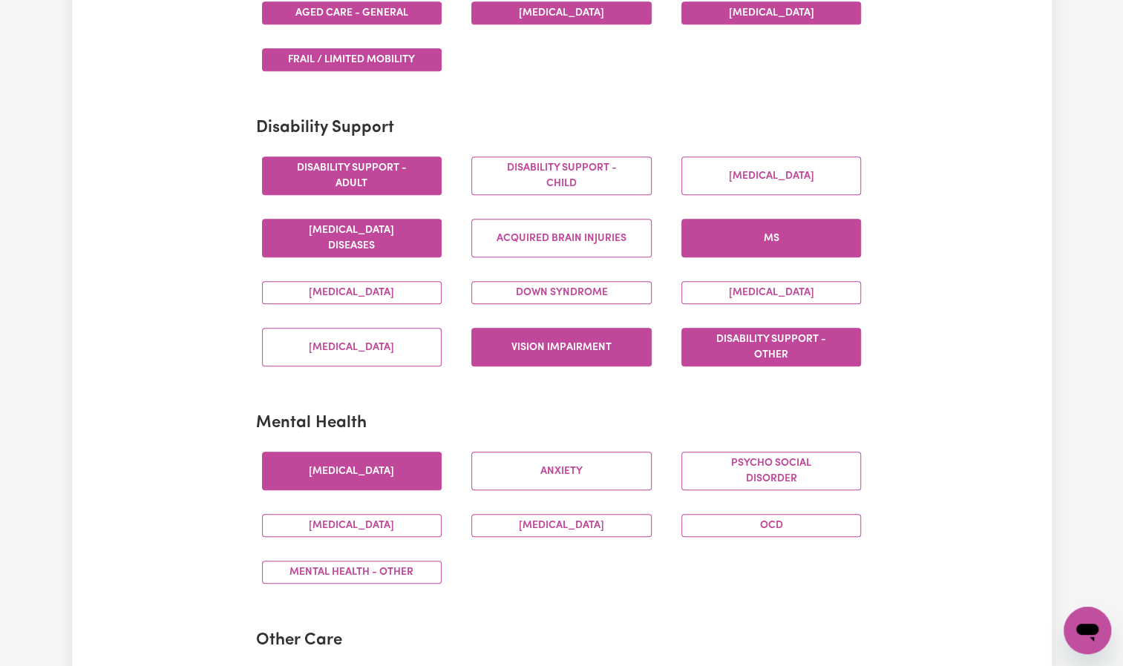
click at [392, 474] on button "[MEDICAL_DATA]" at bounding box center [352, 471] width 180 height 39
click at [554, 473] on button "Anxiety" at bounding box center [561, 471] width 180 height 39
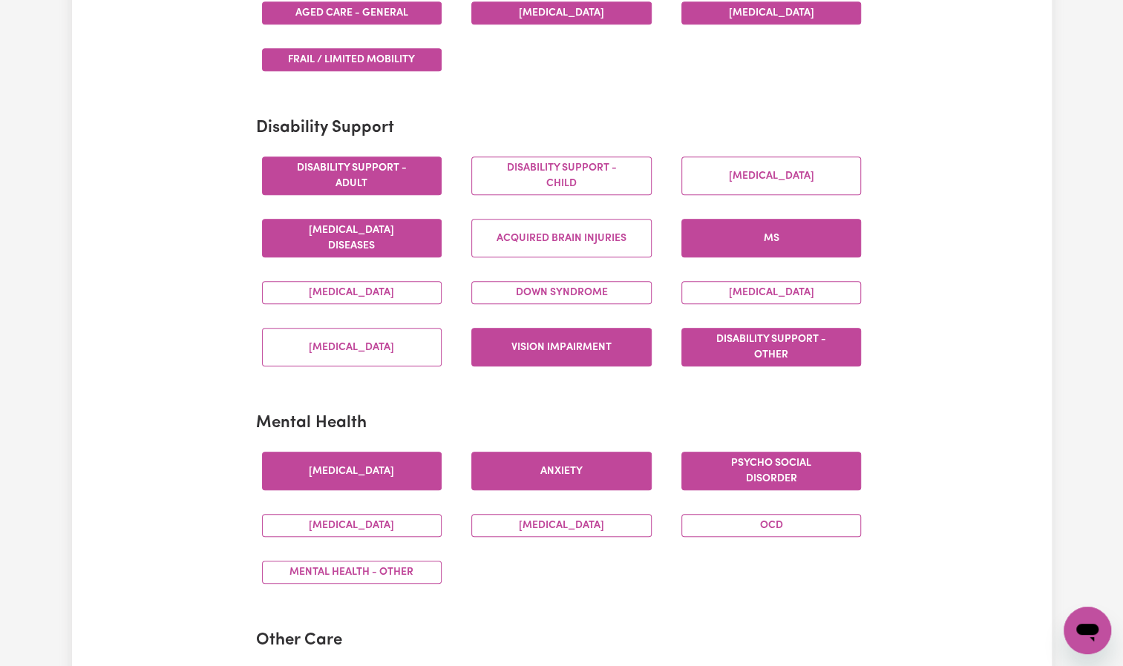
click at [751, 482] on button "Psycho social disorder" at bounding box center [771, 471] width 180 height 39
click at [372, 522] on button "[MEDICAL_DATA]" at bounding box center [352, 525] width 180 height 23
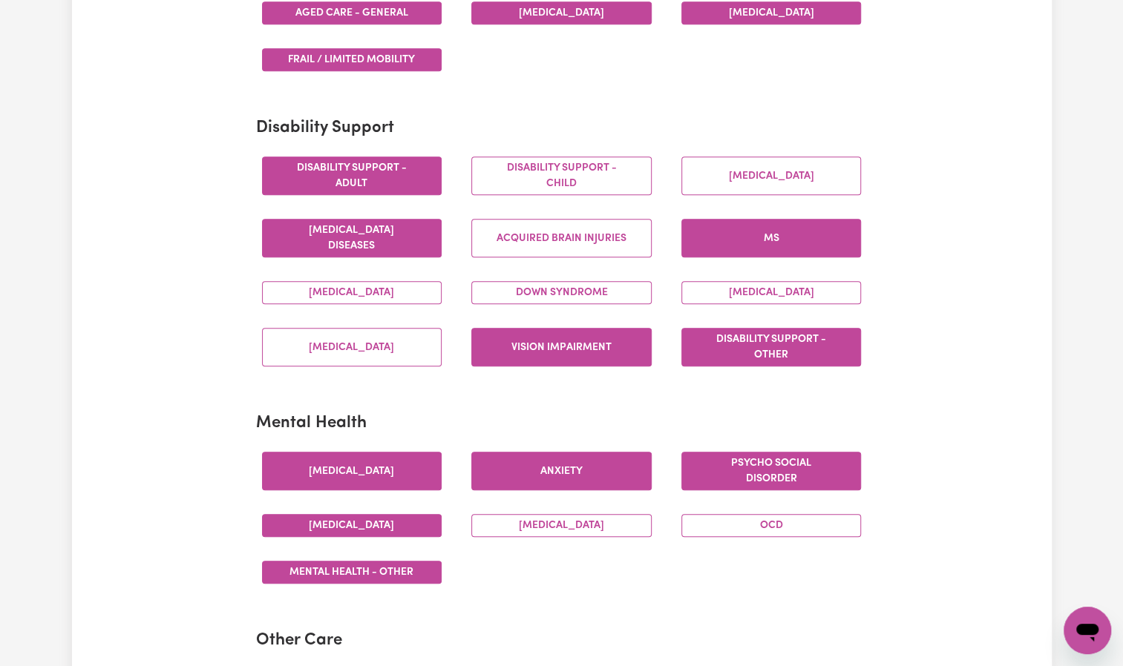
click at [380, 561] on button "Mental Health - Other" at bounding box center [352, 572] width 180 height 23
click at [569, 521] on button "[MEDICAL_DATA]" at bounding box center [561, 525] width 180 height 23
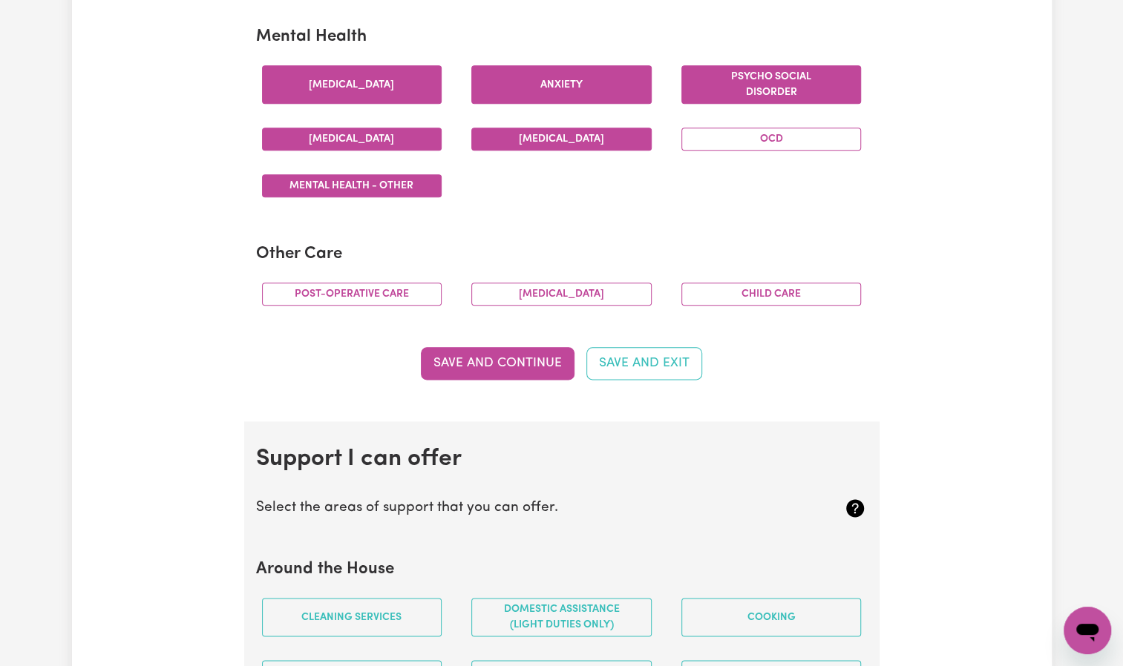
scroll to position [890, 0]
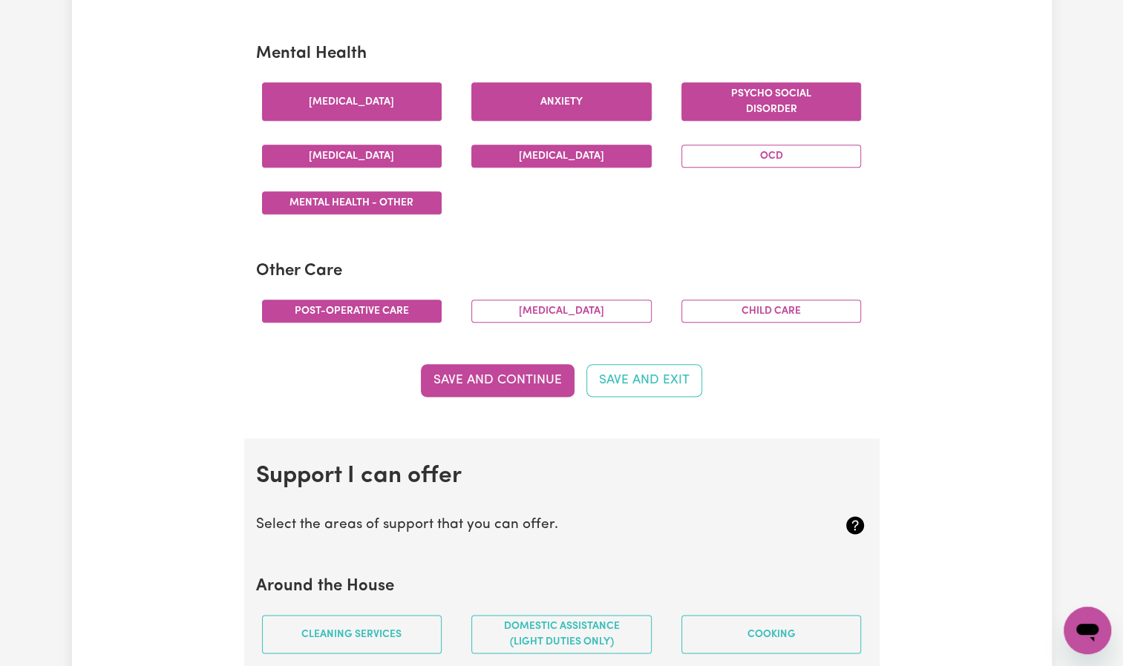
click at [433, 300] on button "Post-operative care" at bounding box center [352, 311] width 180 height 23
click at [571, 303] on button "[MEDICAL_DATA]" at bounding box center [561, 311] width 180 height 23
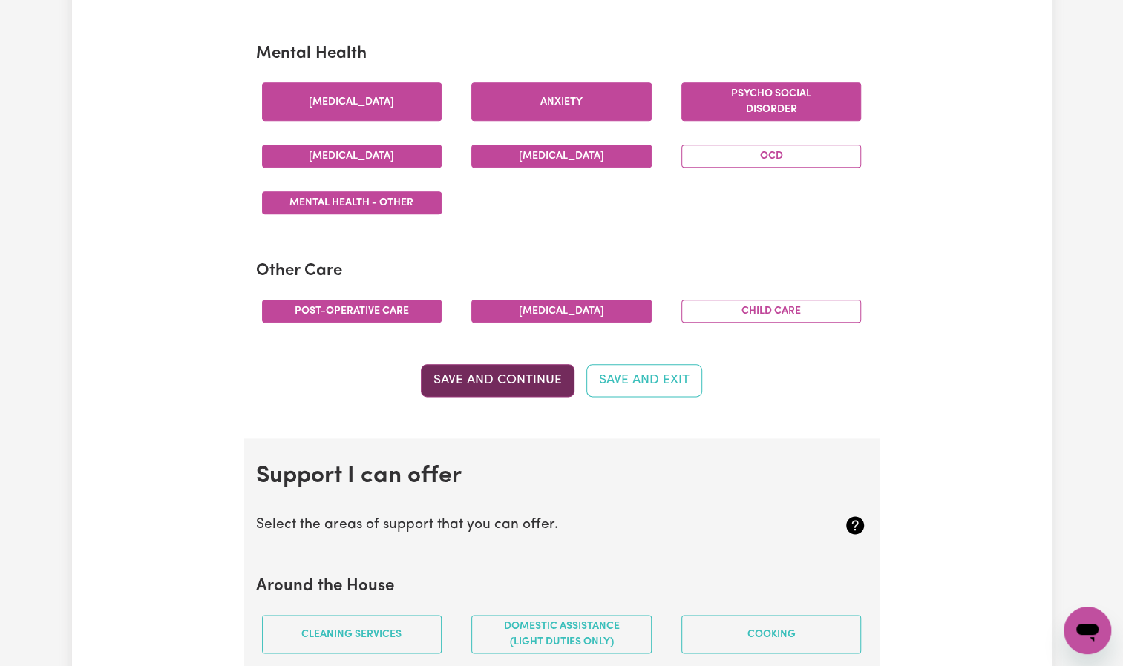
click at [528, 372] on button "Save and Continue" at bounding box center [498, 380] width 154 height 33
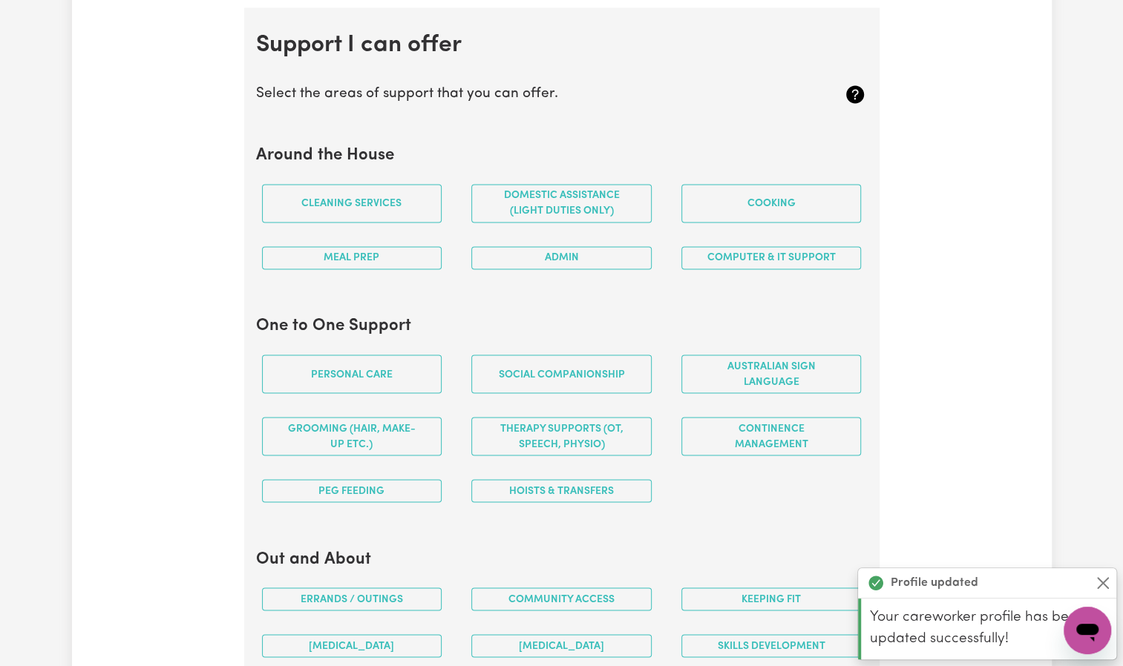
scroll to position [1323, 0]
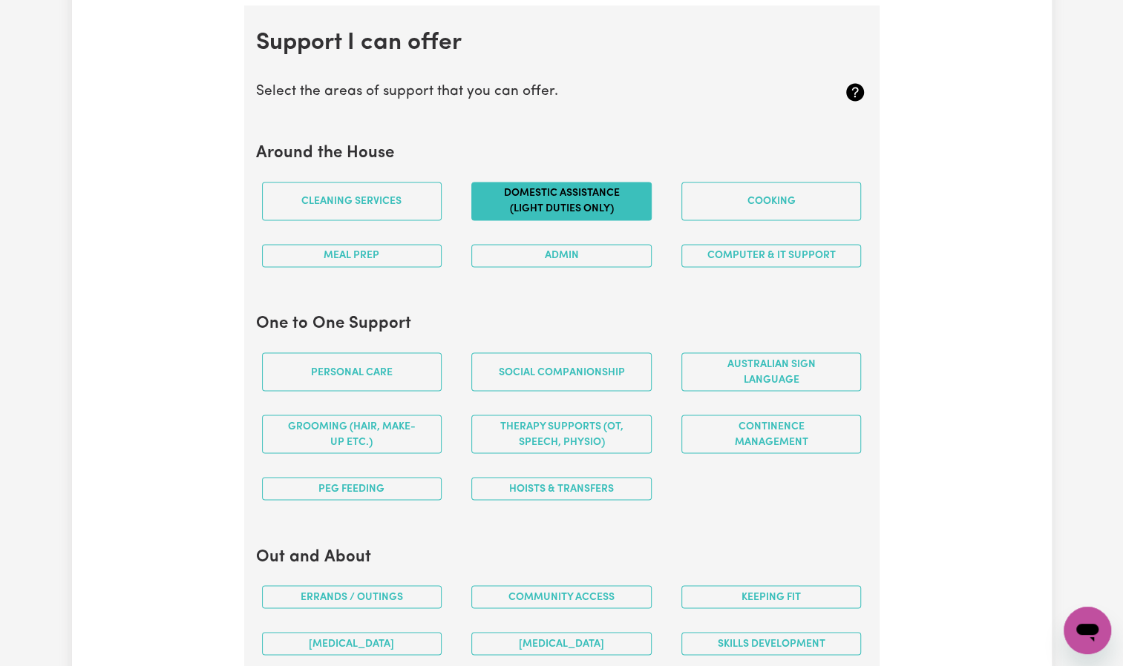
click at [573, 202] on button "Domestic assistance (light duties only)" at bounding box center [561, 201] width 180 height 39
click at [760, 205] on button "Cooking" at bounding box center [771, 201] width 180 height 39
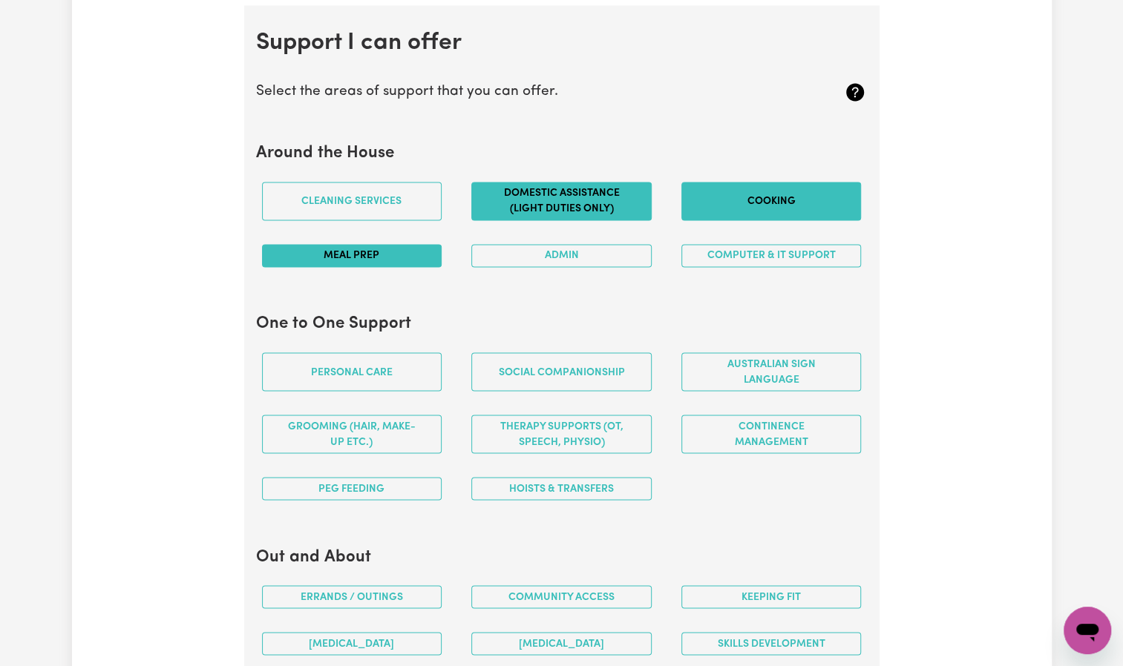
click at [378, 257] on button "Meal prep" at bounding box center [352, 255] width 180 height 23
click at [601, 246] on button "Admin" at bounding box center [561, 255] width 180 height 23
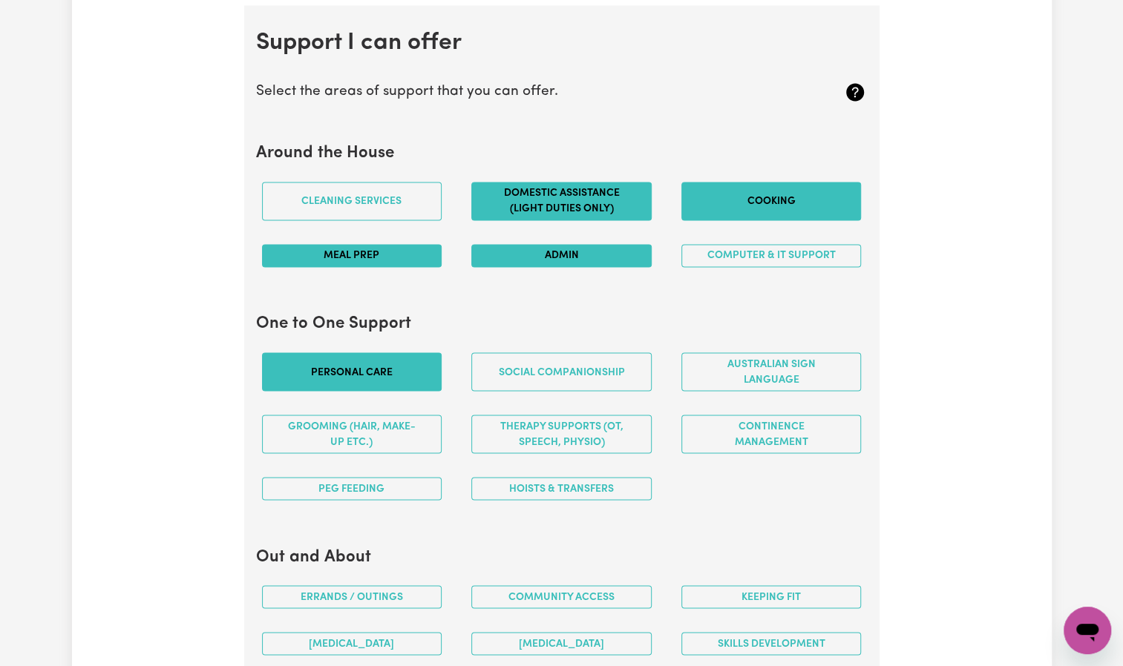
click at [364, 362] on button "Personal care" at bounding box center [352, 371] width 180 height 39
click at [518, 367] on button "Social companionship" at bounding box center [561, 371] width 180 height 39
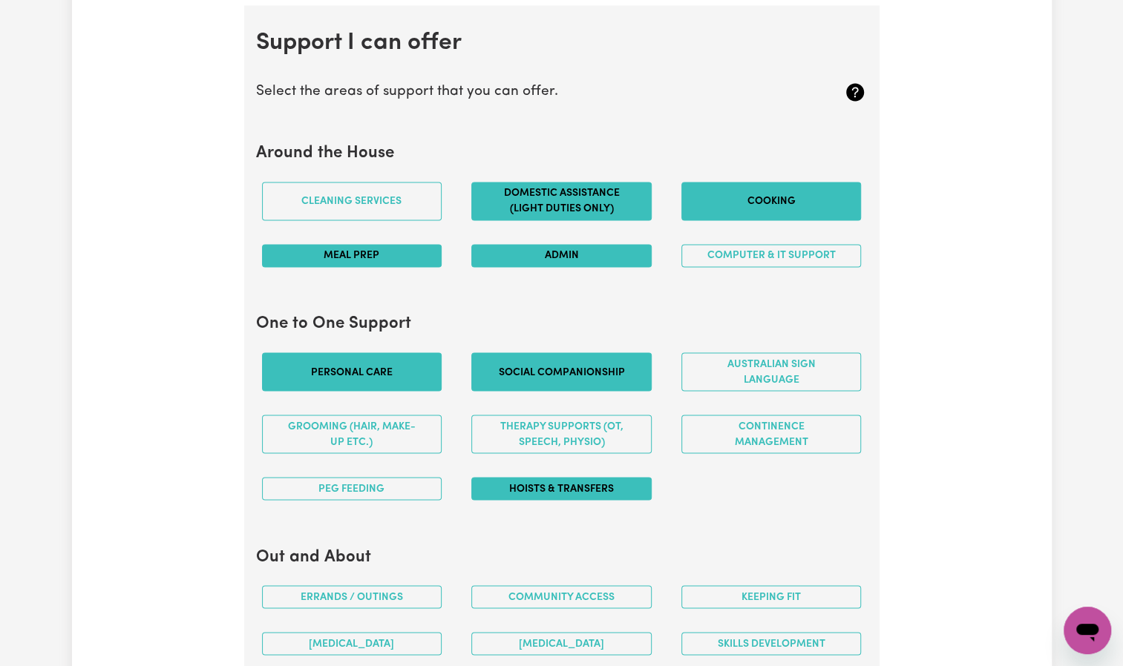
click at [608, 484] on button "Hoists & transfers" at bounding box center [561, 488] width 180 height 23
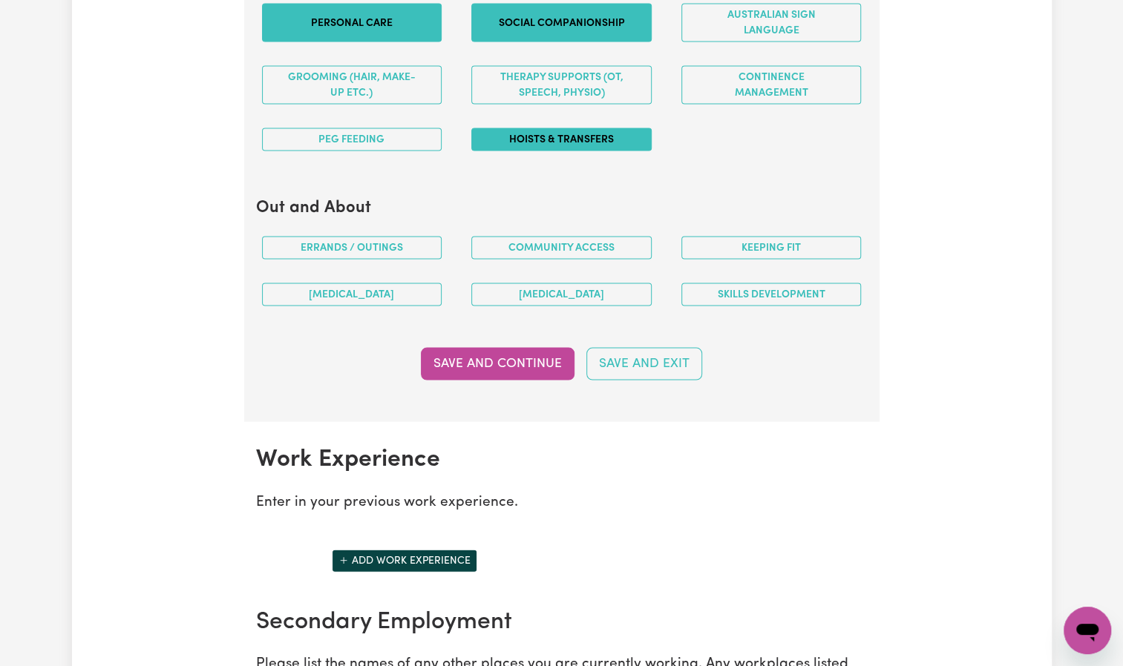
scroll to position [1680, 0]
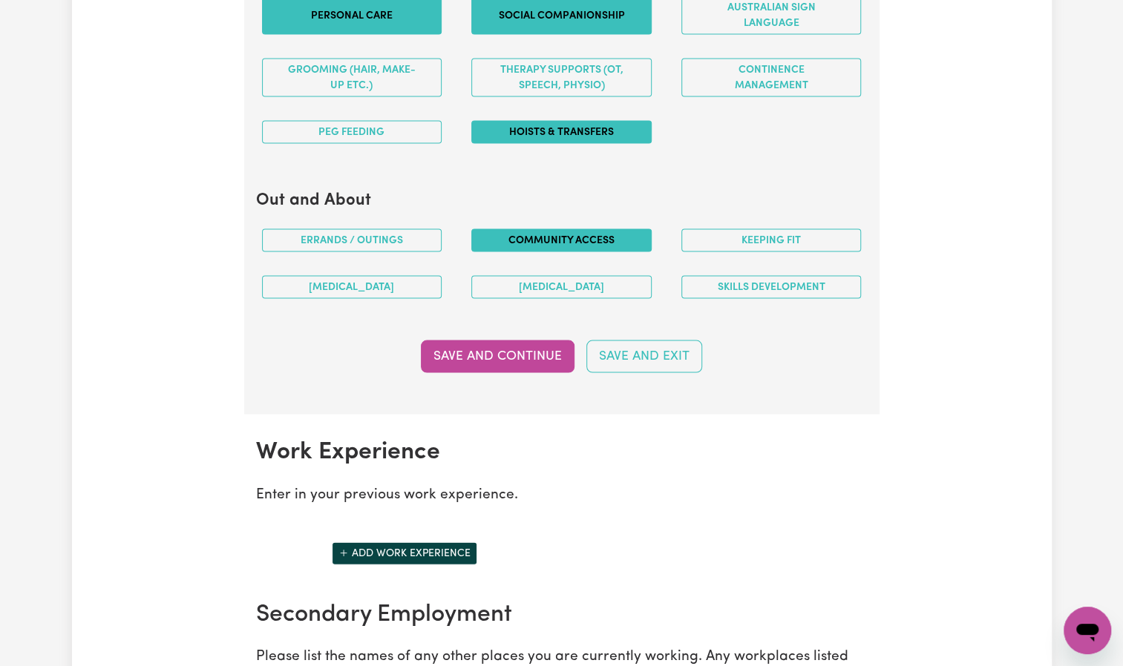
click at [623, 240] on button "Community access" at bounding box center [561, 240] width 180 height 23
click at [596, 278] on button "[MEDICAL_DATA]" at bounding box center [561, 286] width 180 height 23
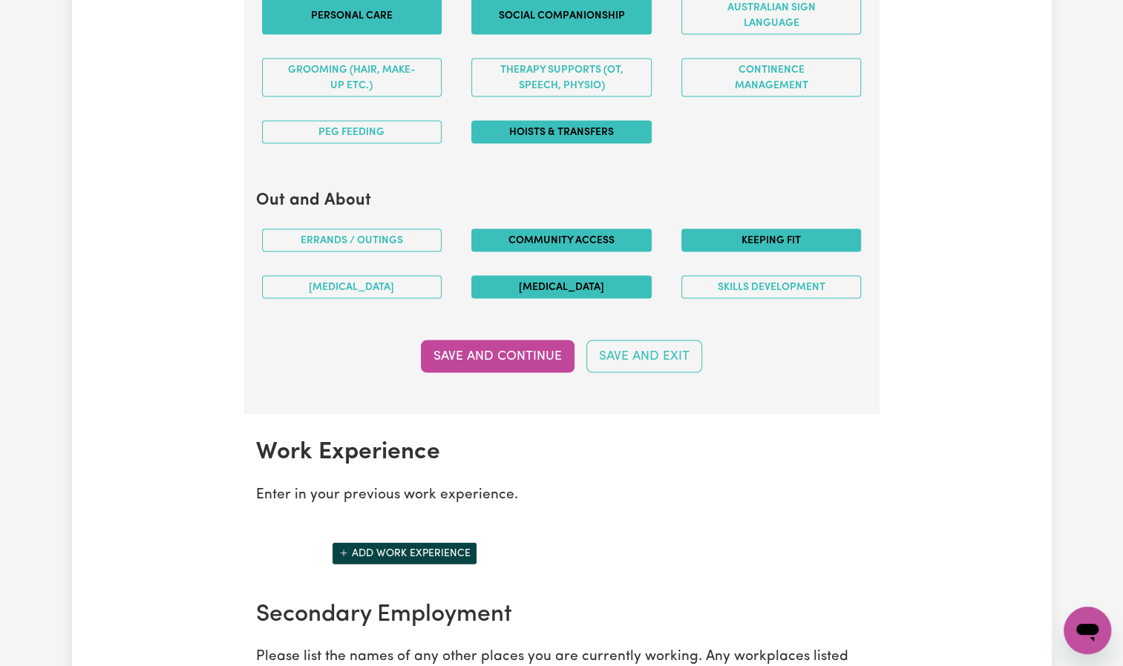
click at [764, 240] on button "Keeping fit" at bounding box center [771, 240] width 180 height 23
click at [546, 359] on button "Save and Continue" at bounding box center [498, 356] width 154 height 33
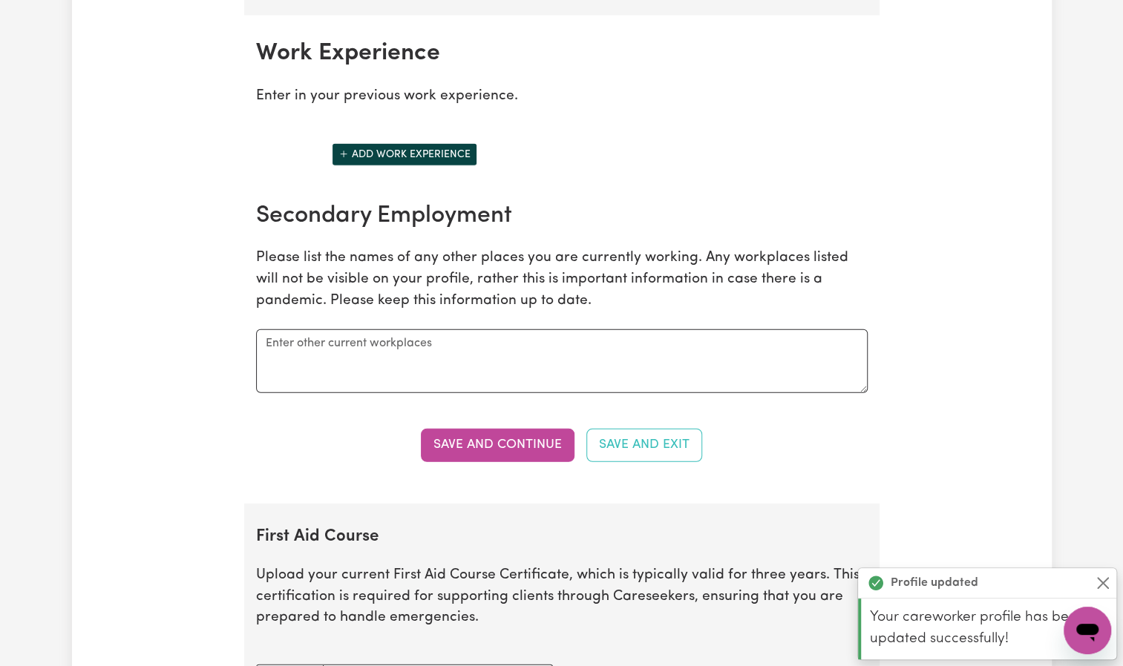
scroll to position [2085, 0]
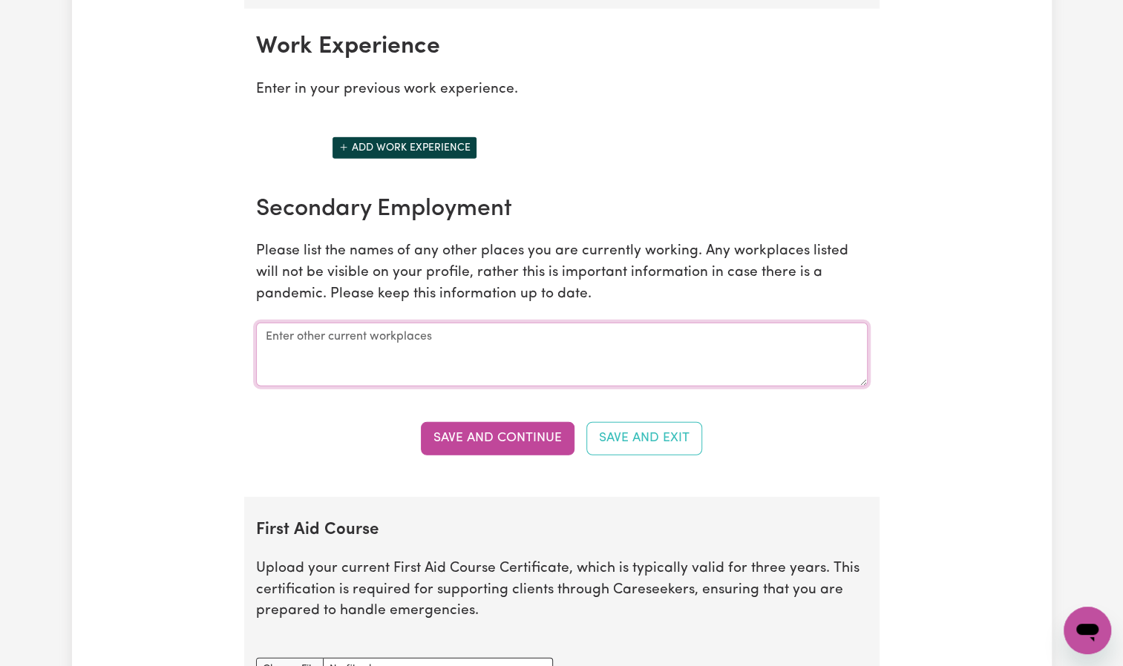
click at [528, 360] on textarea at bounding box center [561, 355] width 611 height 64
type textarea "Calvary aged care"
click at [531, 427] on button "Save and Continue" at bounding box center [498, 438] width 154 height 33
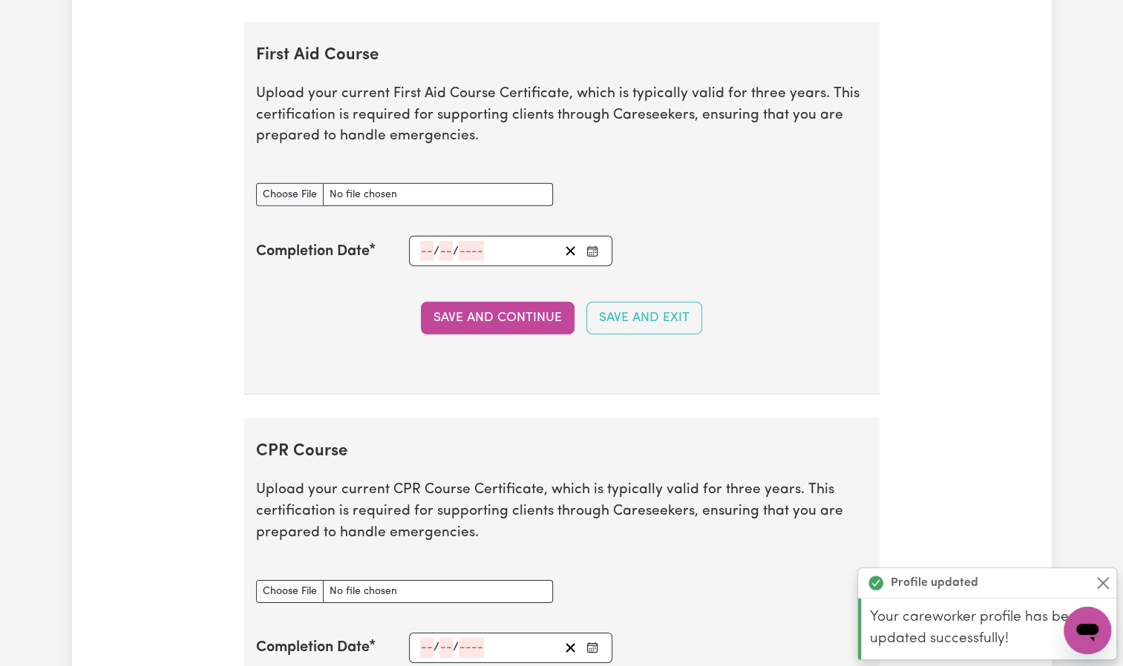
scroll to position [2571, 0]
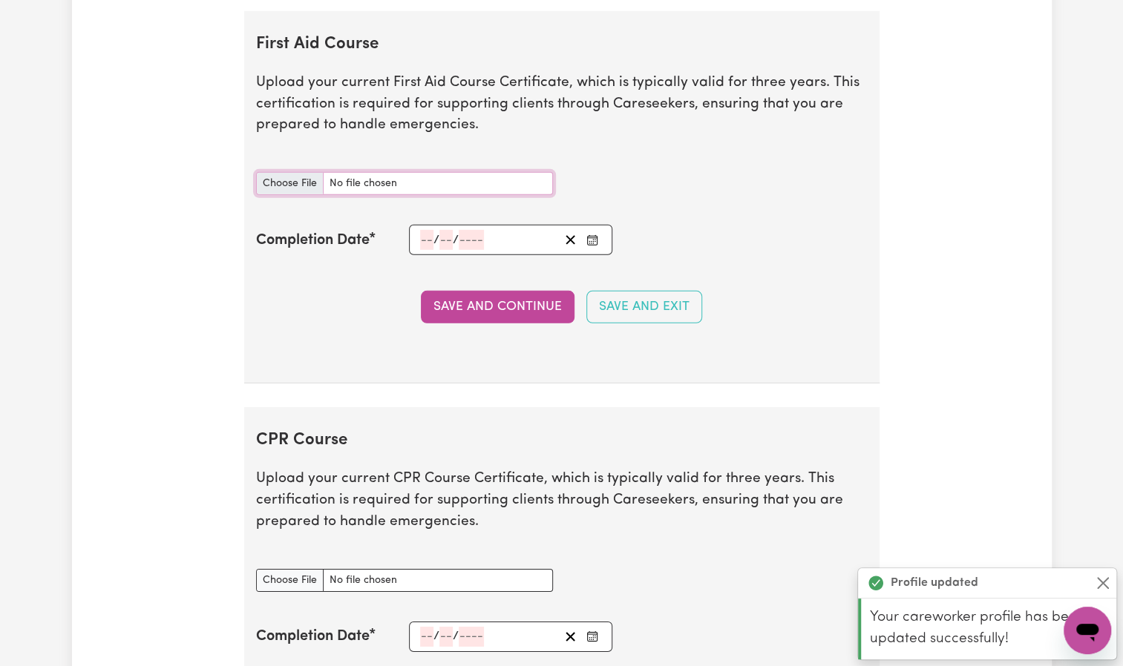
click at [301, 175] on input "First Aid Course document" at bounding box center [404, 183] width 297 height 23
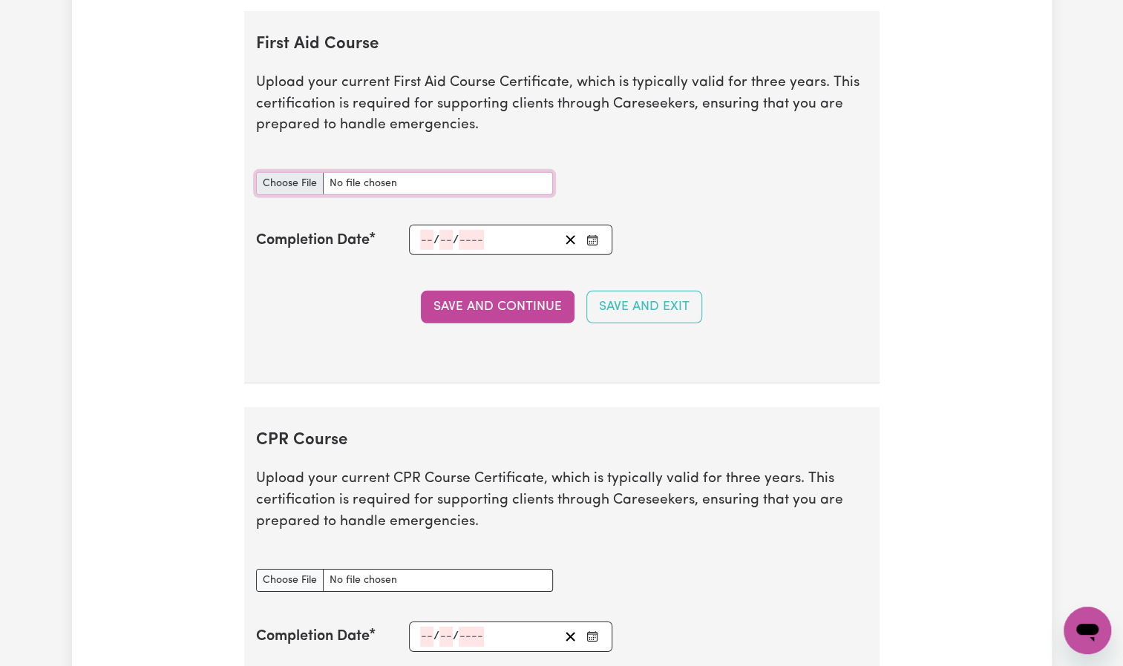
type input "C:\fakepath\first aid.pdf"
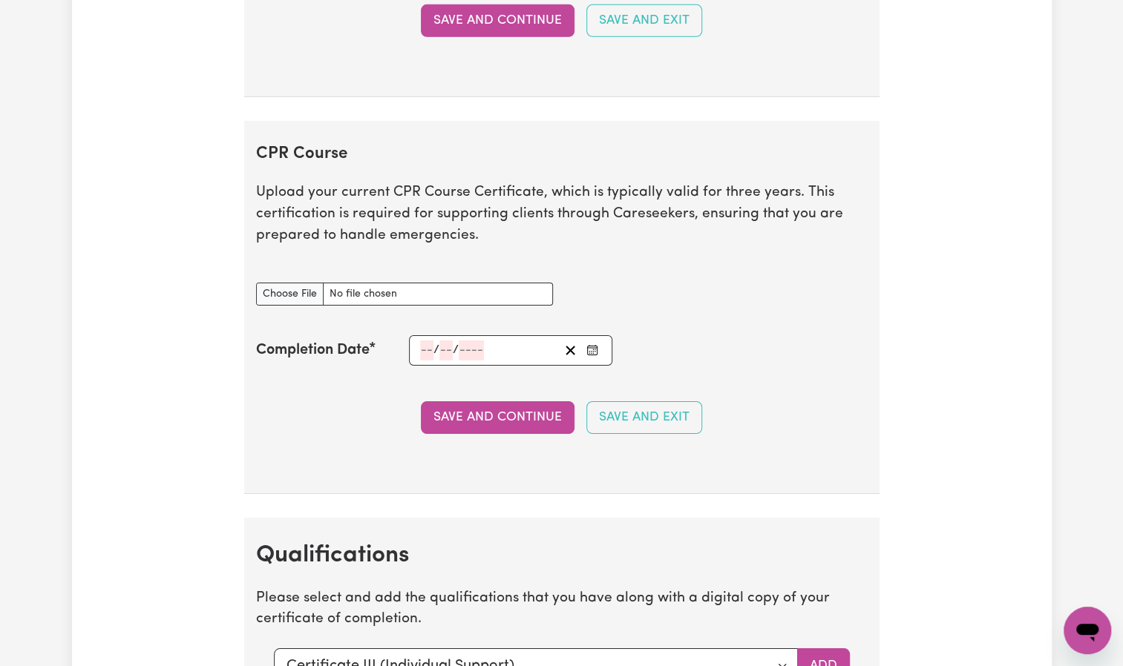
scroll to position [2768, 0]
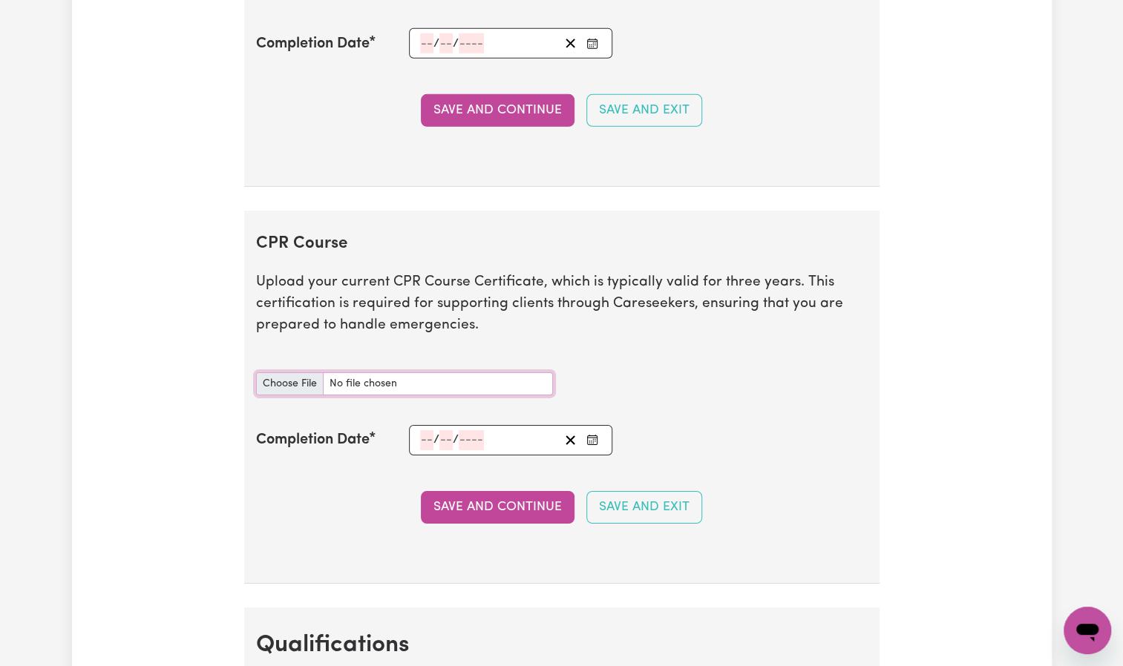
click at [298, 374] on input "CPR Course document" at bounding box center [404, 383] width 297 height 23
type input "C:\fakepath\first aid.pdf"
type textarea "x"
click at [426, 433] on input "number" at bounding box center [426, 440] width 13 height 20
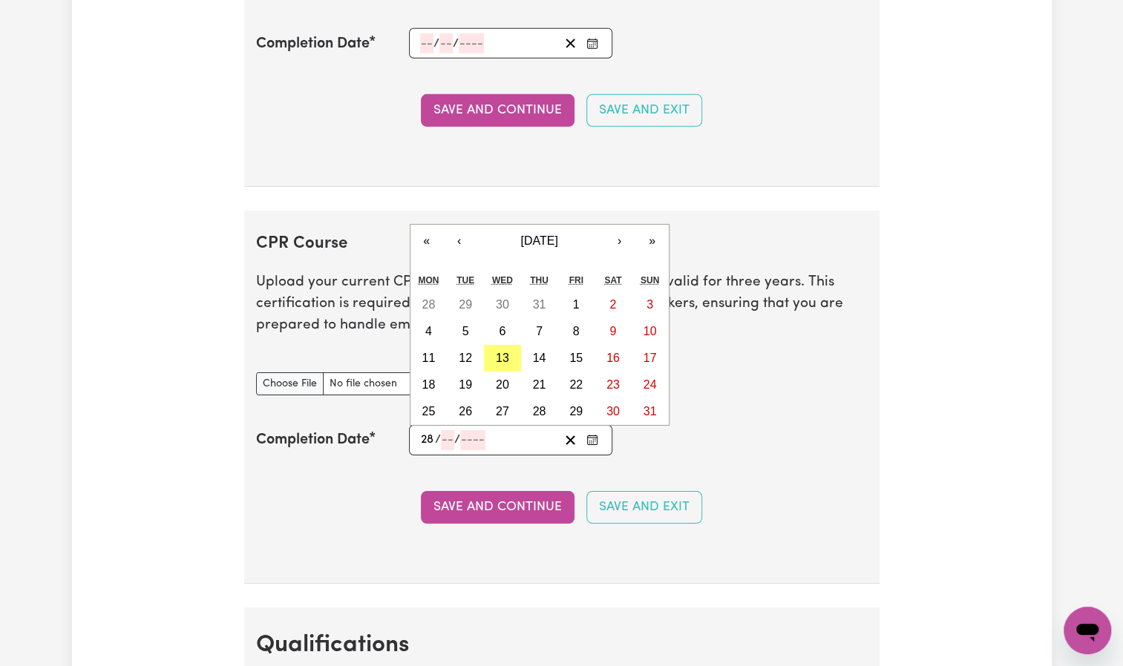
type input "28"
type input "04"
type input "202"
type input "[DATE]"
type input "4"
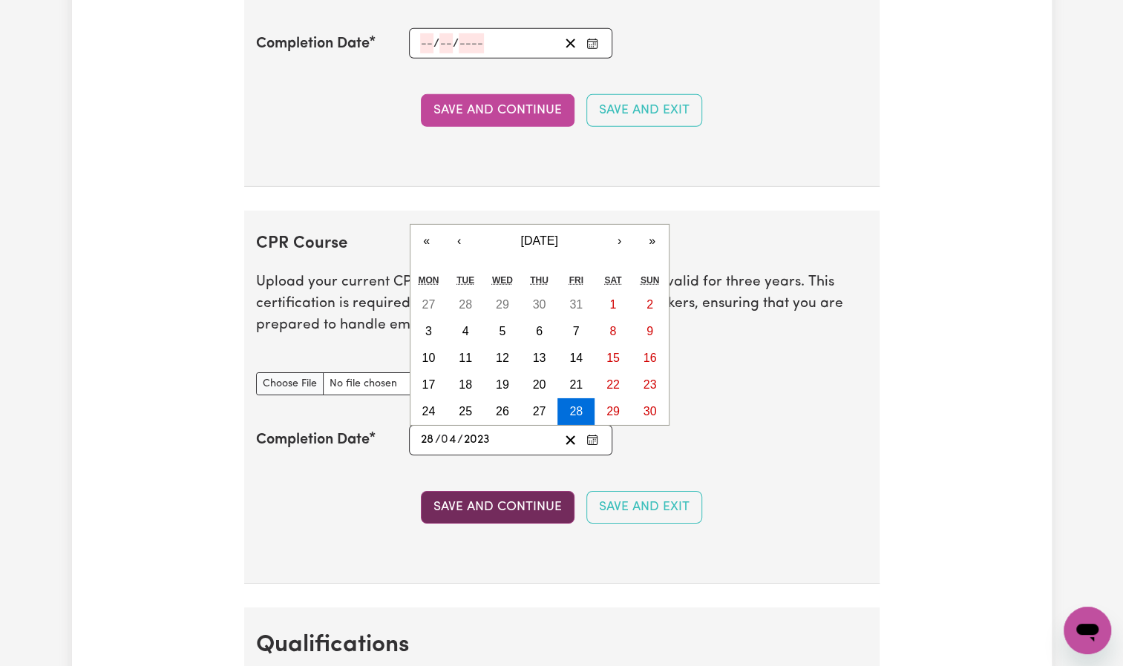
type input "2023"
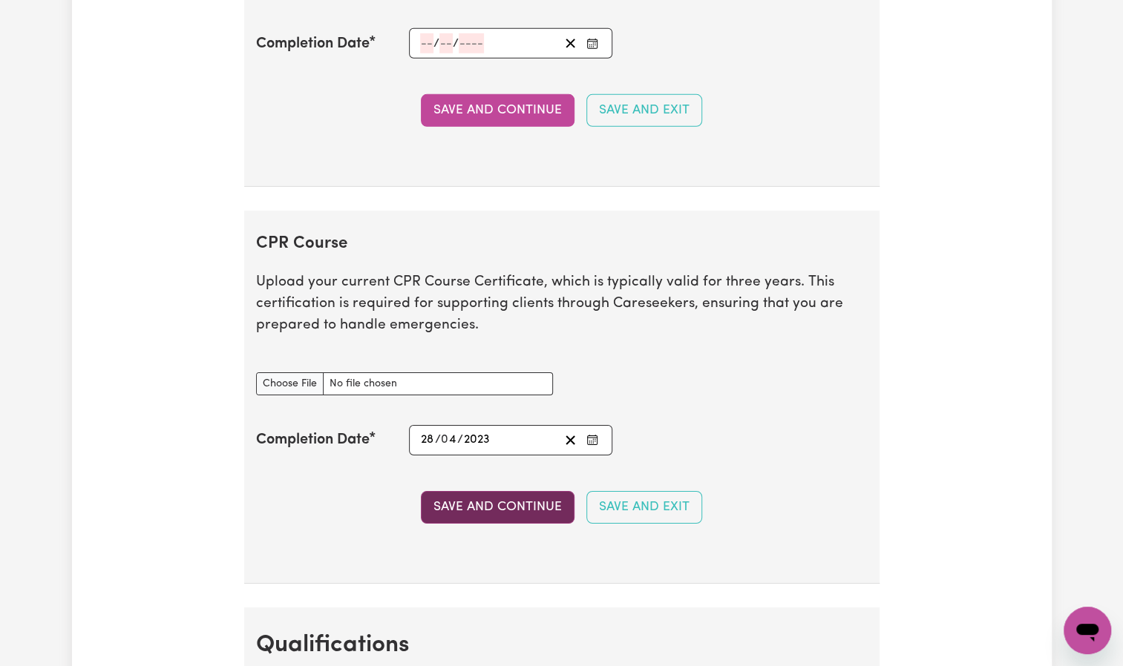
click at [527, 491] on button "Save and Continue" at bounding box center [498, 507] width 154 height 33
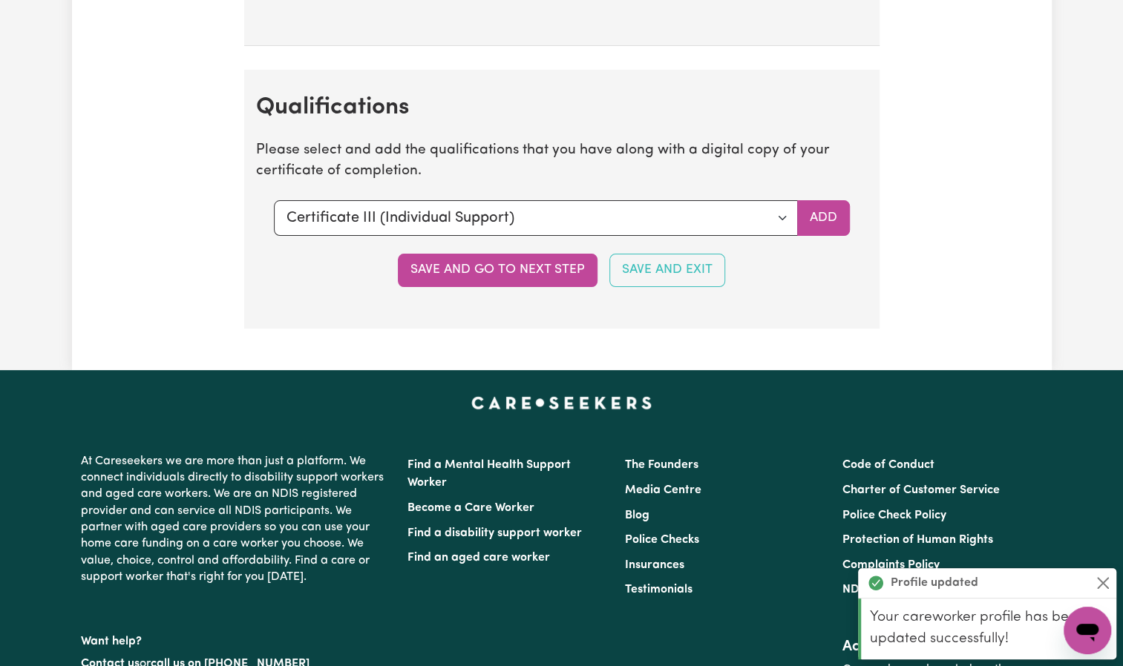
scroll to position [3392, 0]
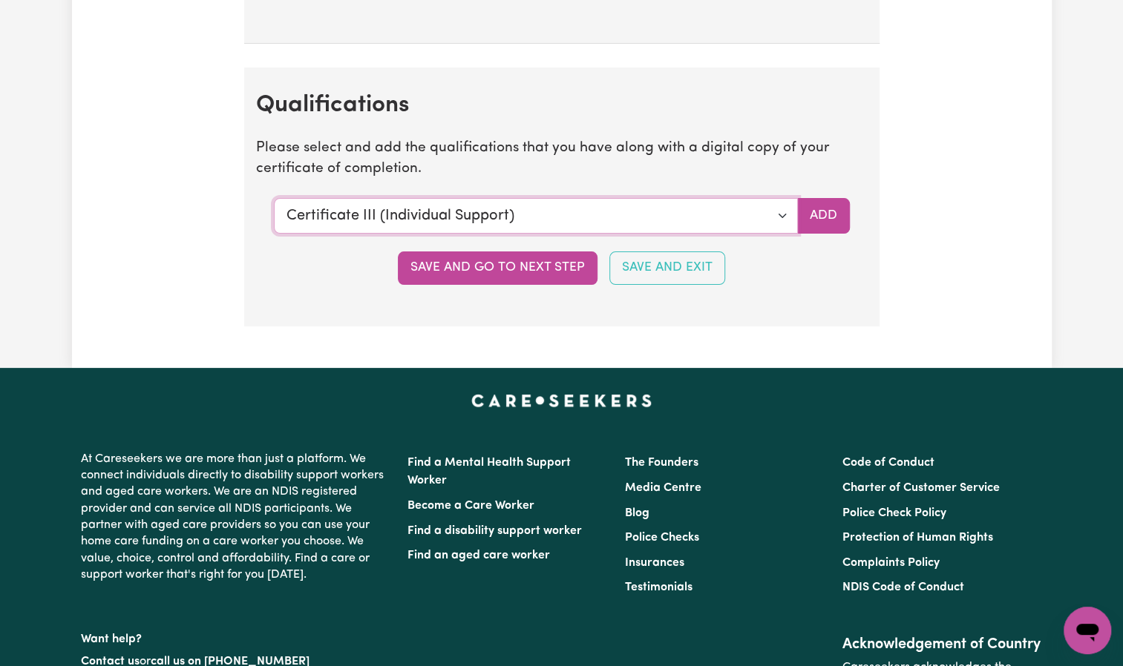
click at [781, 206] on select "Select a qualification to add... Certificate III (Individual Support) Certifica…" at bounding box center [536, 216] width 524 height 36
click at [274, 198] on select "Select a qualification to add... Certificate III (Individual Support) Certifica…" at bounding box center [536, 216] width 524 height 36
click at [815, 202] on button "Add" at bounding box center [823, 216] width 53 height 36
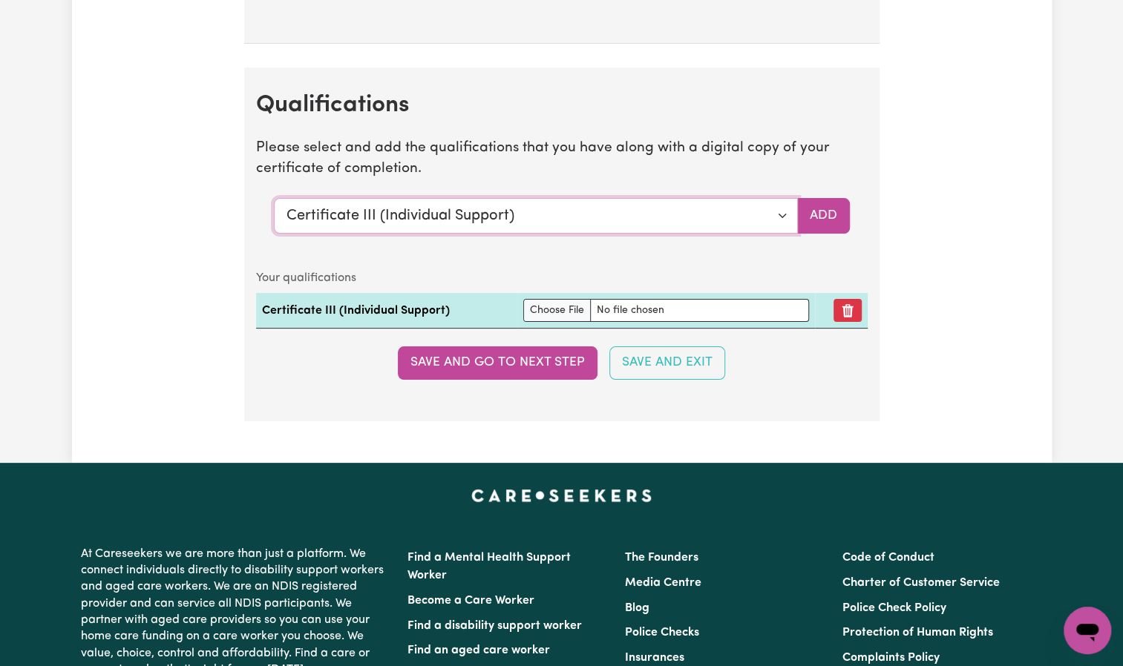
click at [783, 207] on select "Select a qualification to add... Certificate III (Individual Support) Certifica…" at bounding box center [536, 216] width 524 height 36
click at [274, 198] on select "Select a qualification to add... Certificate III (Individual Support) Certifica…" at bounding box center [536, 216] width 524 height 36
click at [827, 202] on button "Add" at bounding box center [823, 216] width 53 height 36
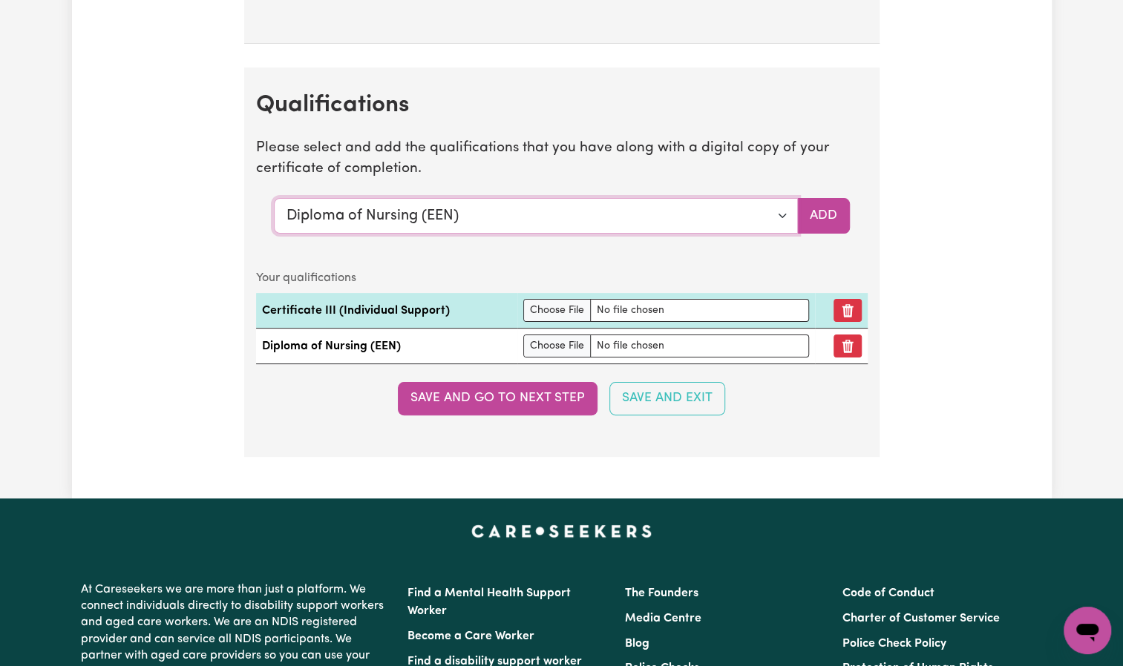
click at [788, 209] on select "Select a qualification to add... Certificate III (Individual Support) Certifica…" at bounding box center [536, 216] width 524 height 36
click at [274, 198] on select "Select a qualification to add... Certificate III (Individual Support) Certifica…" at bounding box center [536, 216] width 524 height 36
click at [831, 198] on button "Add" at bounding box center [823, 216] width 53 height 36
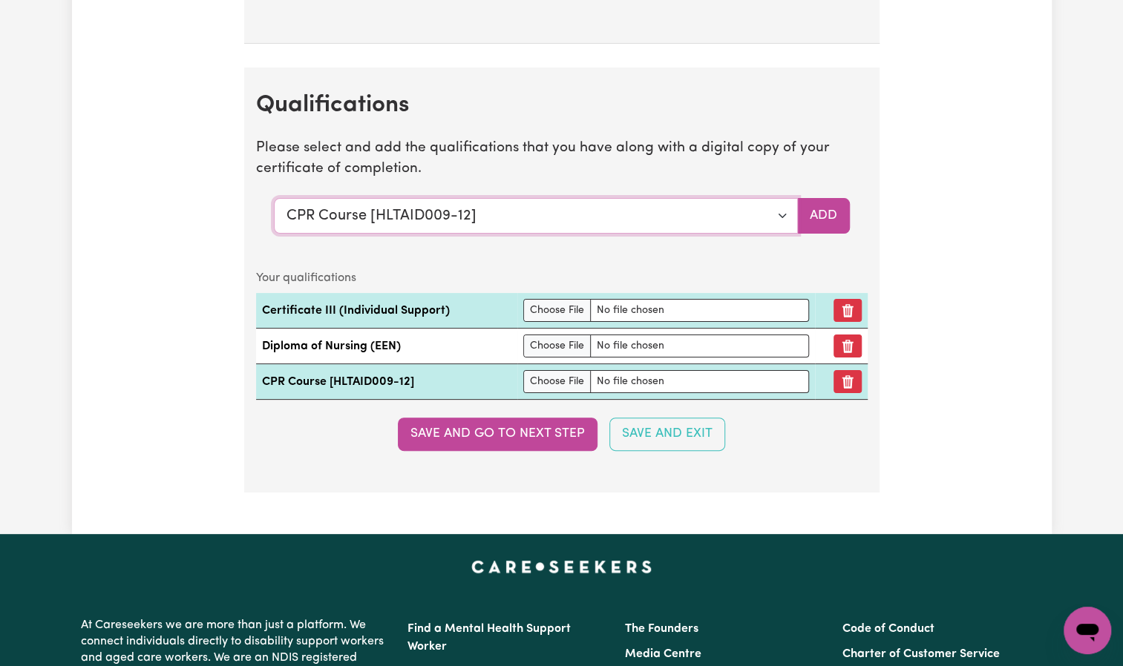
click at [780, 203] on select "Select a qualification to add... Certificate III (Individual Support) Certifica…" at bounding box center [536, 216] width 524 height 36
click at [274, 198] on select "Select a qualification to add... Certificate III (Individual Support) Certifica…" at bounding box center [536, 216] width 524 height 36
click at [790, 208] on select "Select a qualification to add... Certificate III (Individual Support) Certifica…" at bounding box center [536, 216] width 524 height 36
click at [274, 198] on select "Select a qualification to add... Certificate III (Individual Support) Certifica…" at bounding box center [536, 216] width 524 height 36
click at [781, 204] on select "Select a qualification to add... Certificate III (Individual Support) Certifica…" at bounding box center [536, 216] width 524 height 36
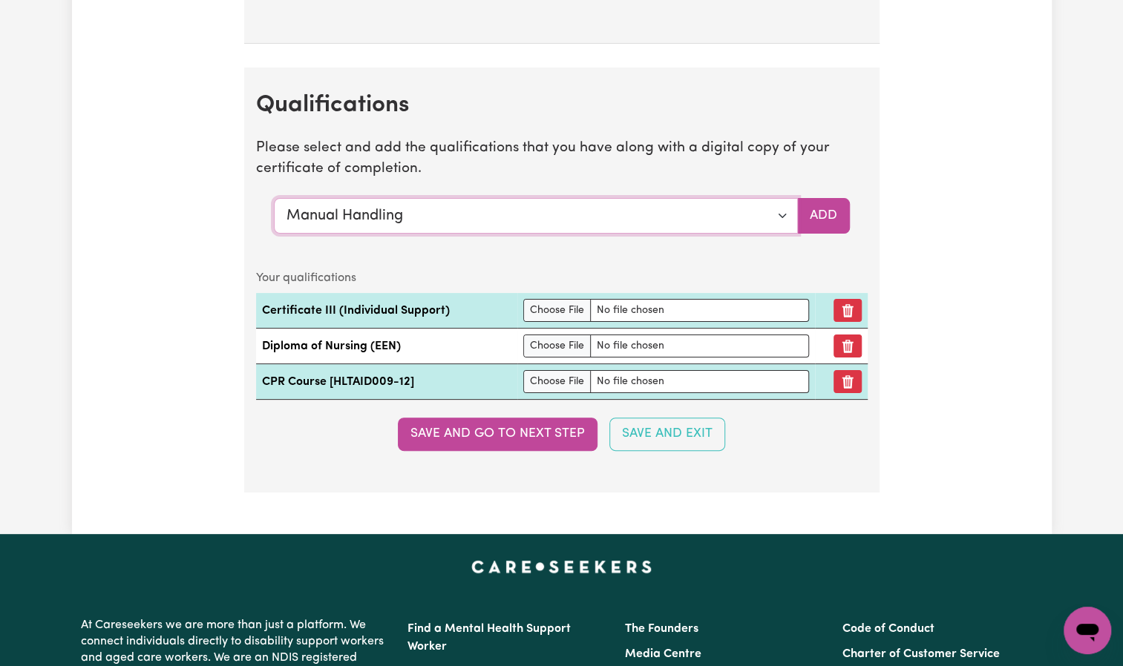
select select "Bachelor of Nursing - Australian registered nurse"
click at [274, 198] on select "Select a qualification to add... Certificate III (Individual Support) Certifica…" at bounding box center [536, 216] width 524 height 36
click at [785, 207] on select "Select a qualification to add... Certificate III (Individual Support) Certifica…" at bounding box center [536, 216] width 524 height 36
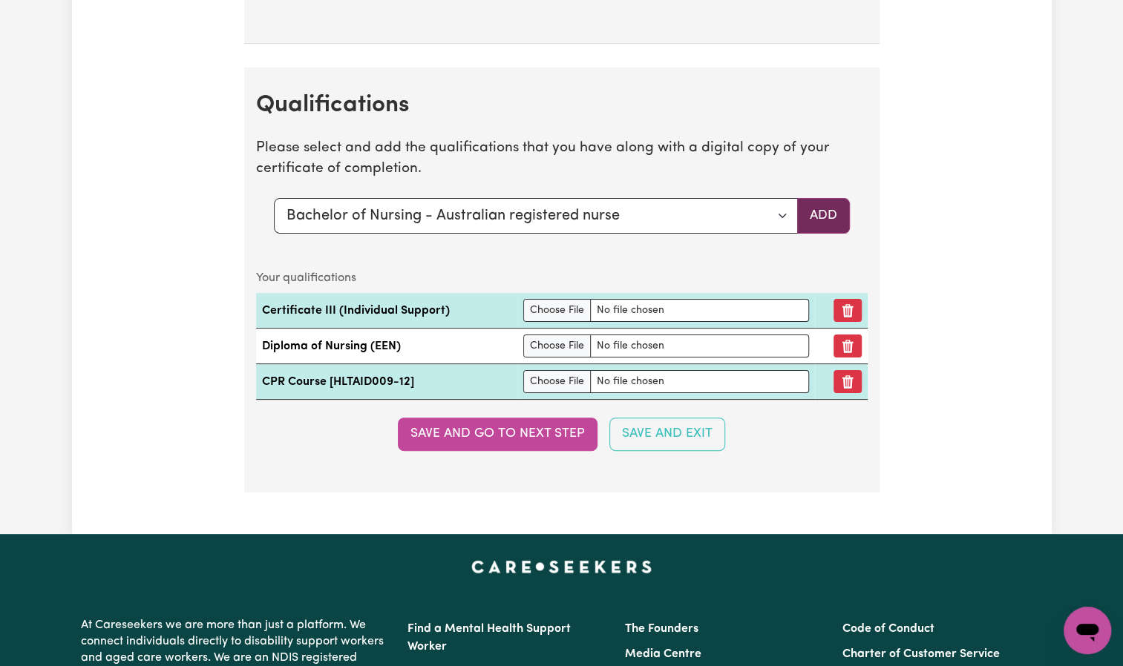
click at [822, 200] on button "Add" at bounding box center [823, 216] width 53 height 36
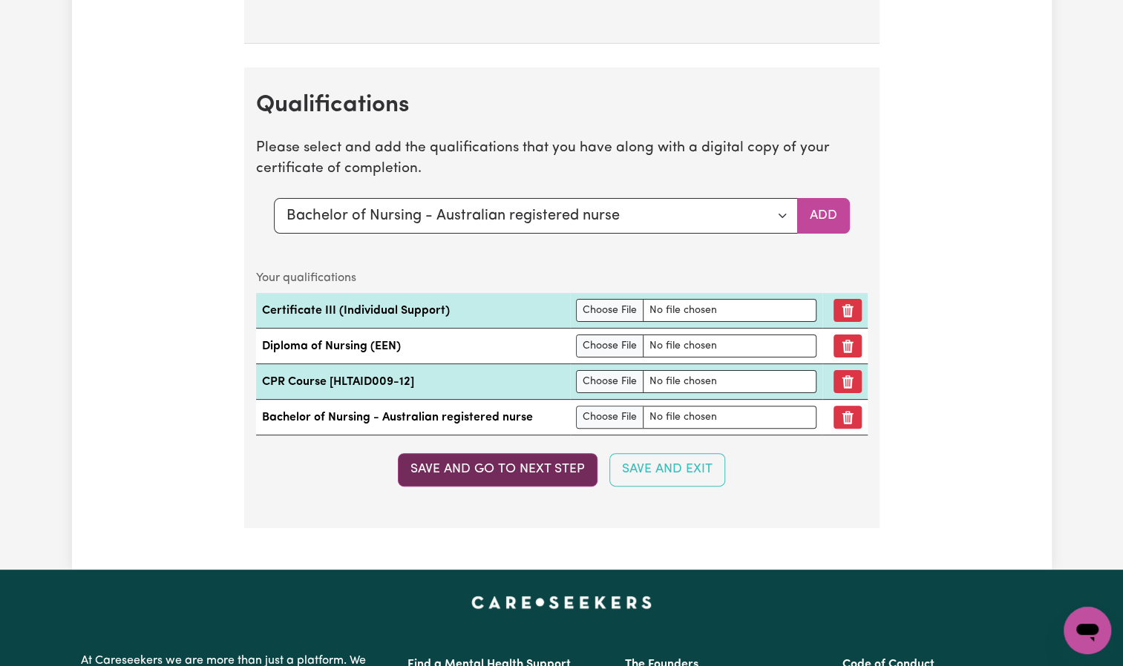
click at [523, 453] on button "Save and go to next step" at bounding box center [498, 469] width 200 height 33
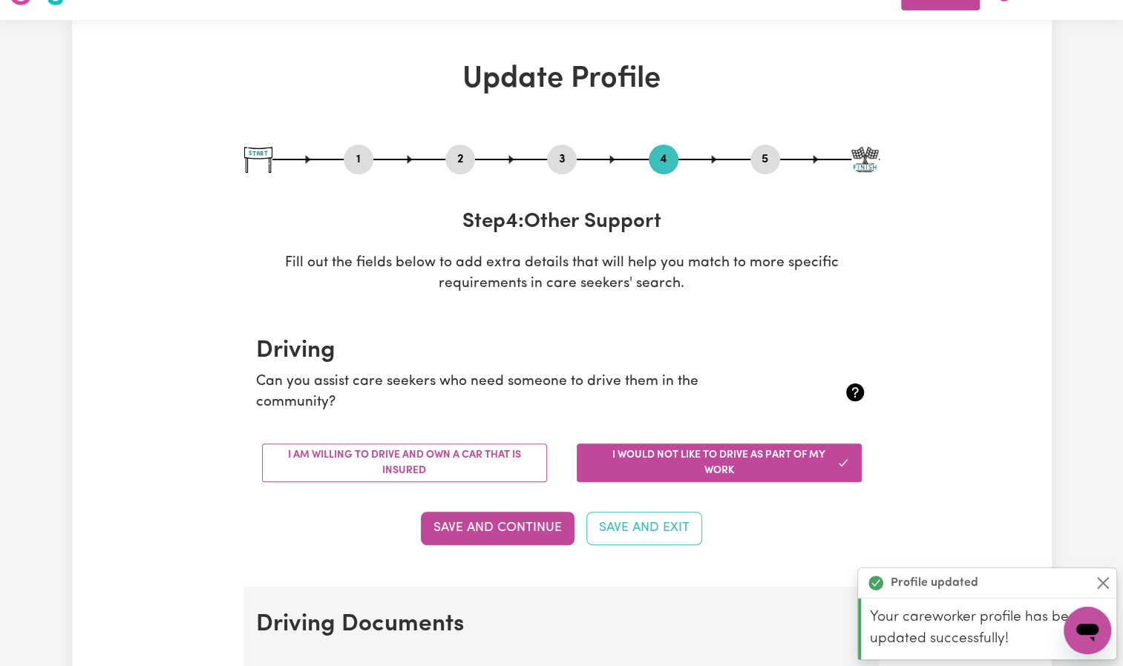
scroll to position [0, 0]
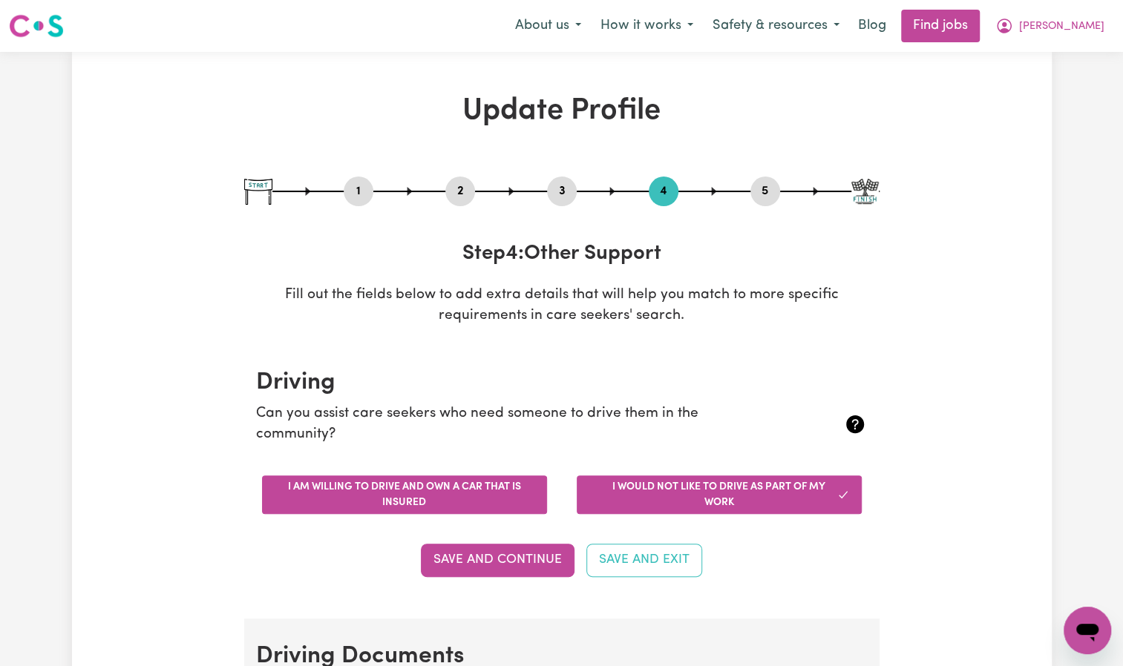
click at [416, 493] on button "I am willing to drive and own a car that is insured" at bounding box center [404, 495] width 285 height 39
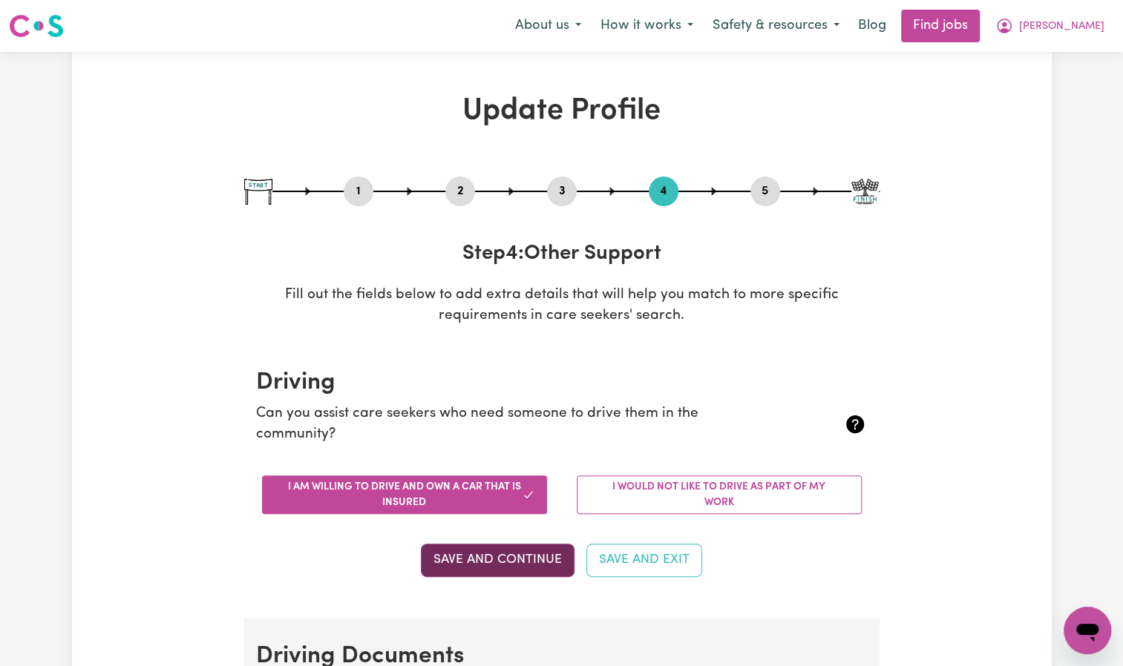
click at [497, 557] on button "Save and Continue" at bounding box center [498, 560] width 154 height 33
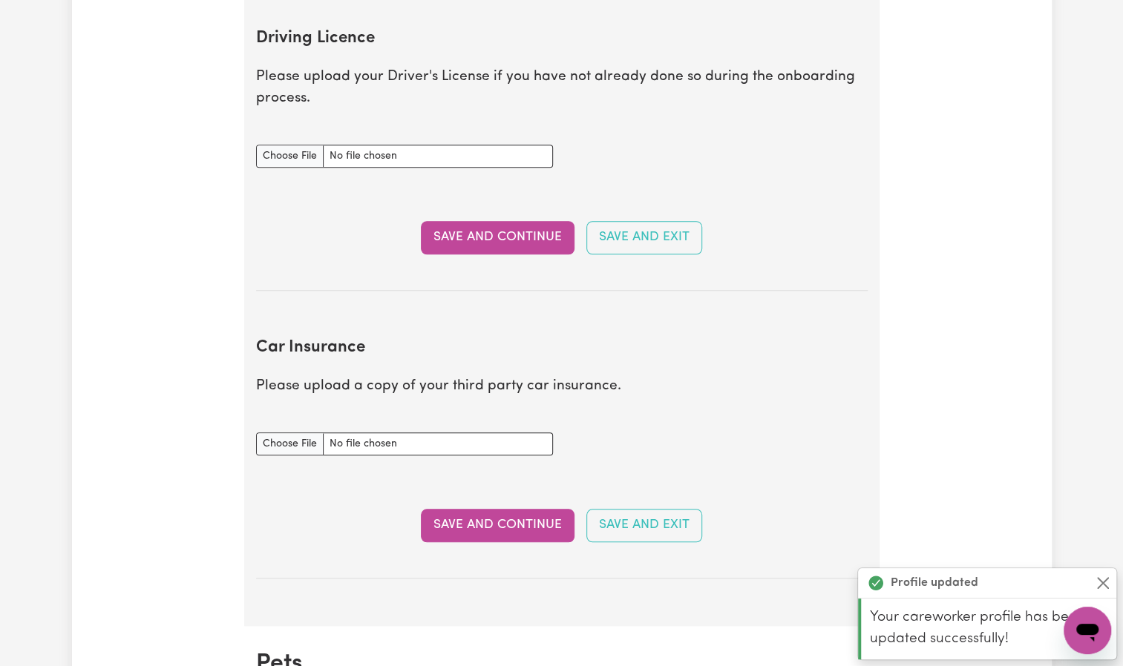
scroll to position [675, 0]
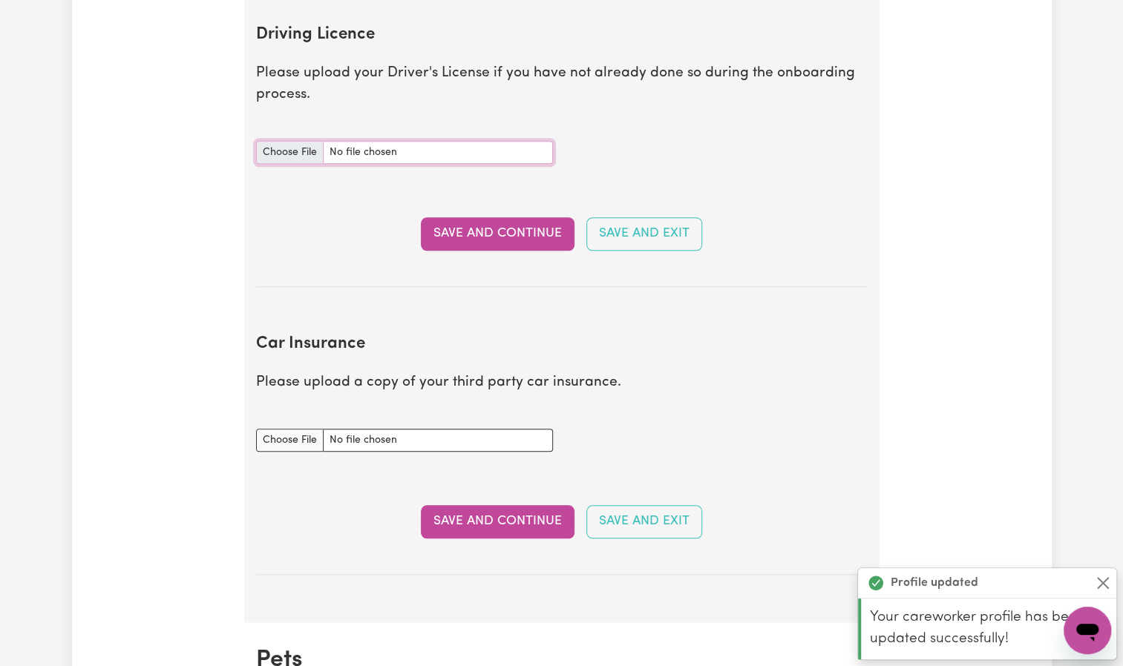
click at [284, 147] on input "Driving Licence document" at bounding box center [404, 152] width 297 height 23
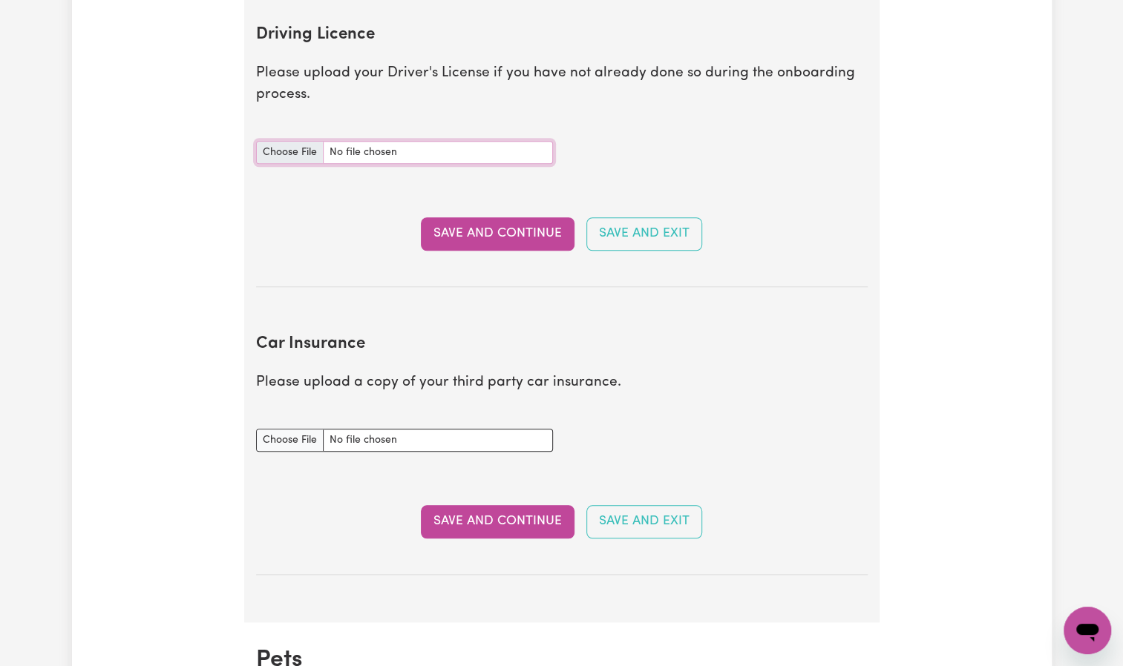
click at [298, 148] on input "Driving Licence document" at bounding box center [404, 152] width 297 height 23
type input "C:\fakepath\DRIVING LICENSE B.jpg"
click at [475, 222] on button "Save and Continue" at bounding box center [498, 233] width 154 height 33
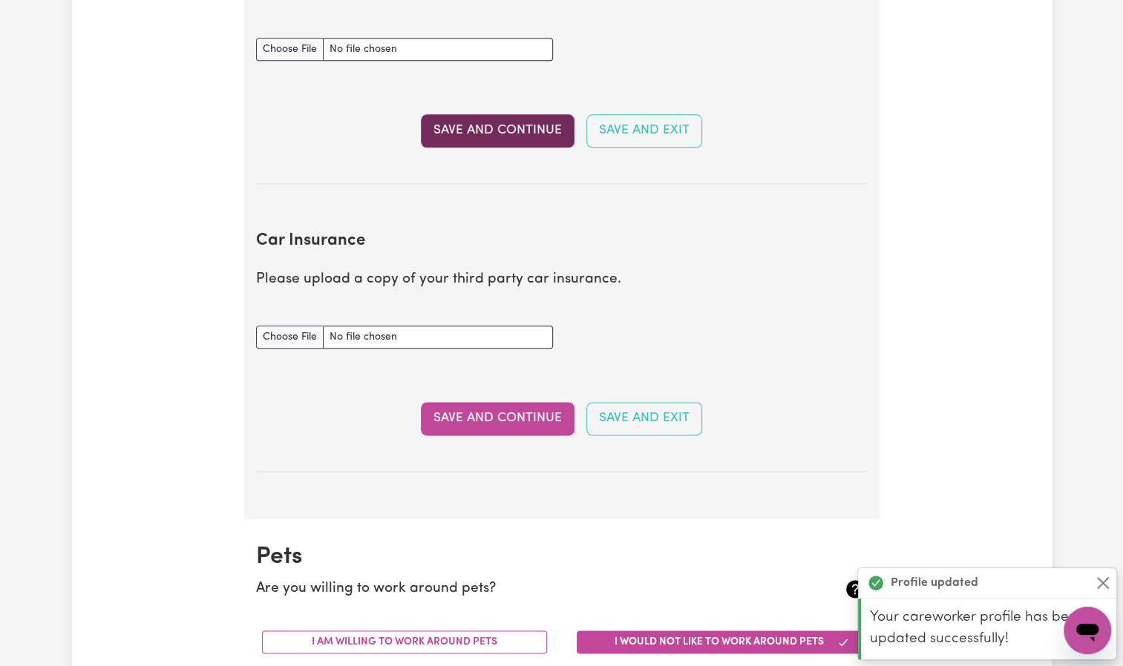
scroll to position [984, 0]
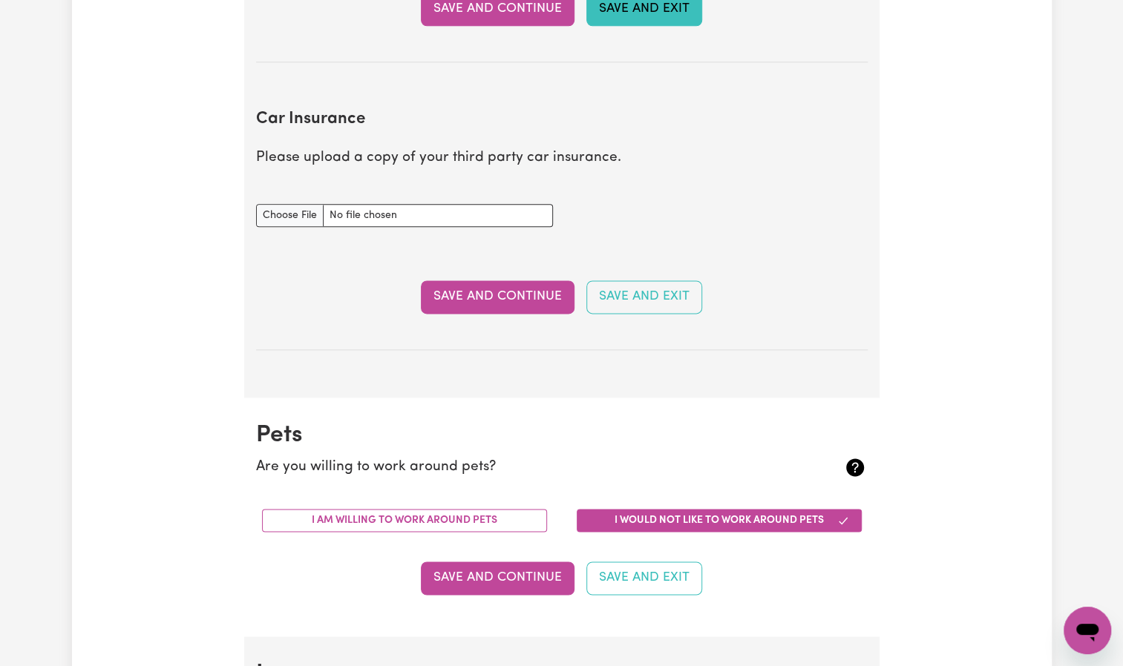
type textarea "x"
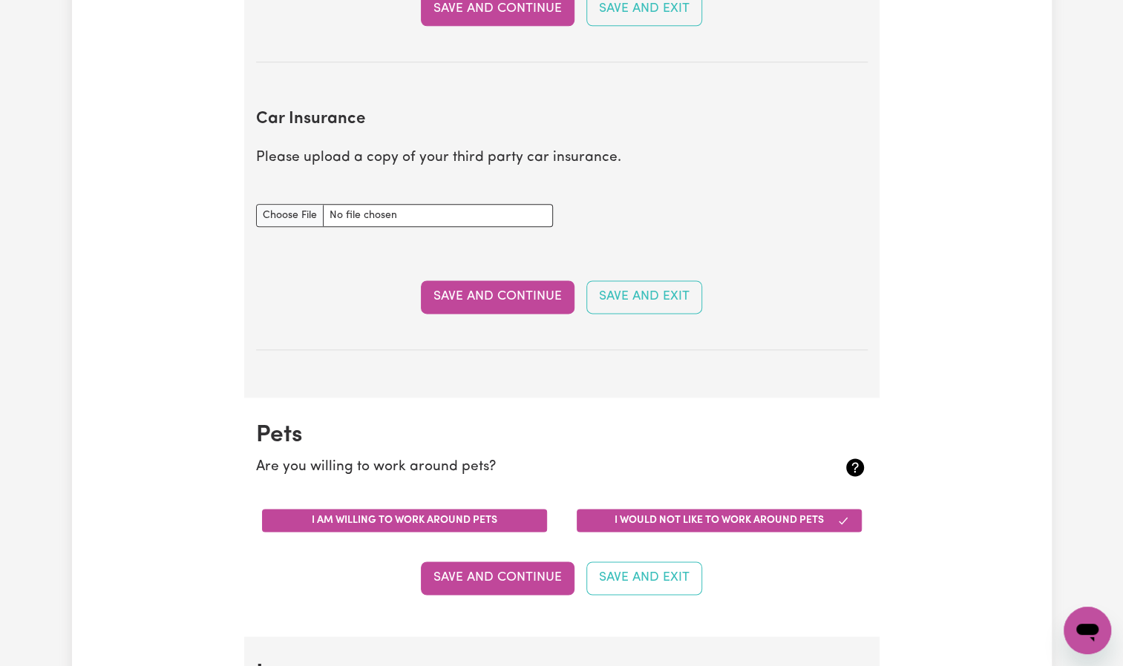
click at [505, 524] on button "I am willing to work around pets" at bounding box center [404, 520] width 285 height 23
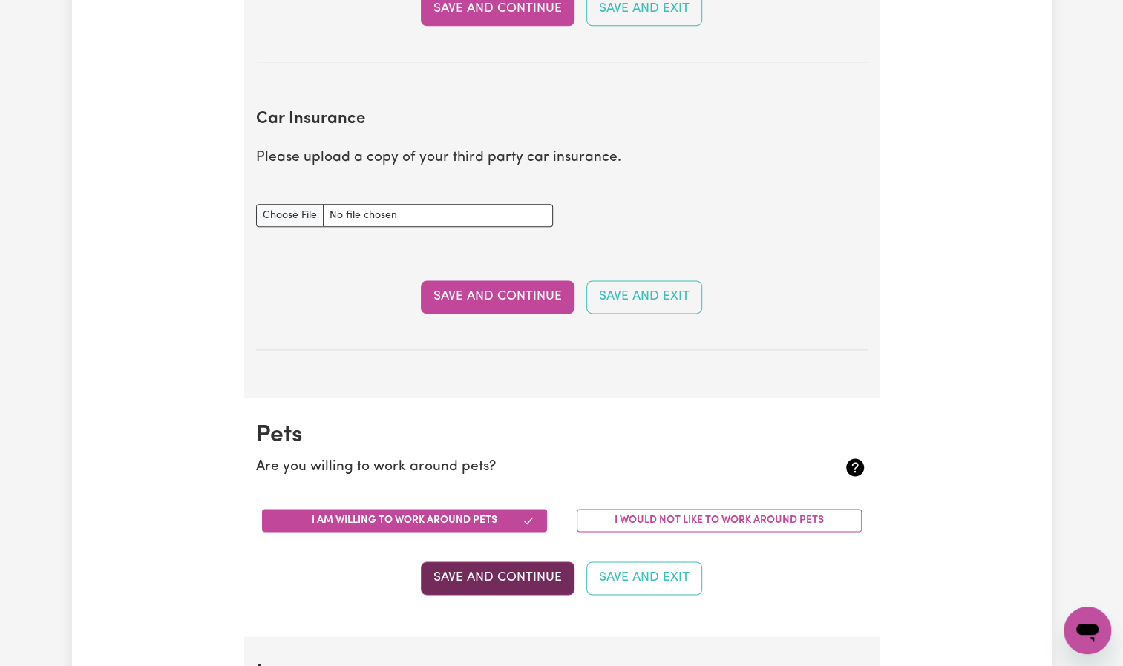
click at [527, 582] on button "Save and Continue" at bounding box center [498, 578] width 154 height 33
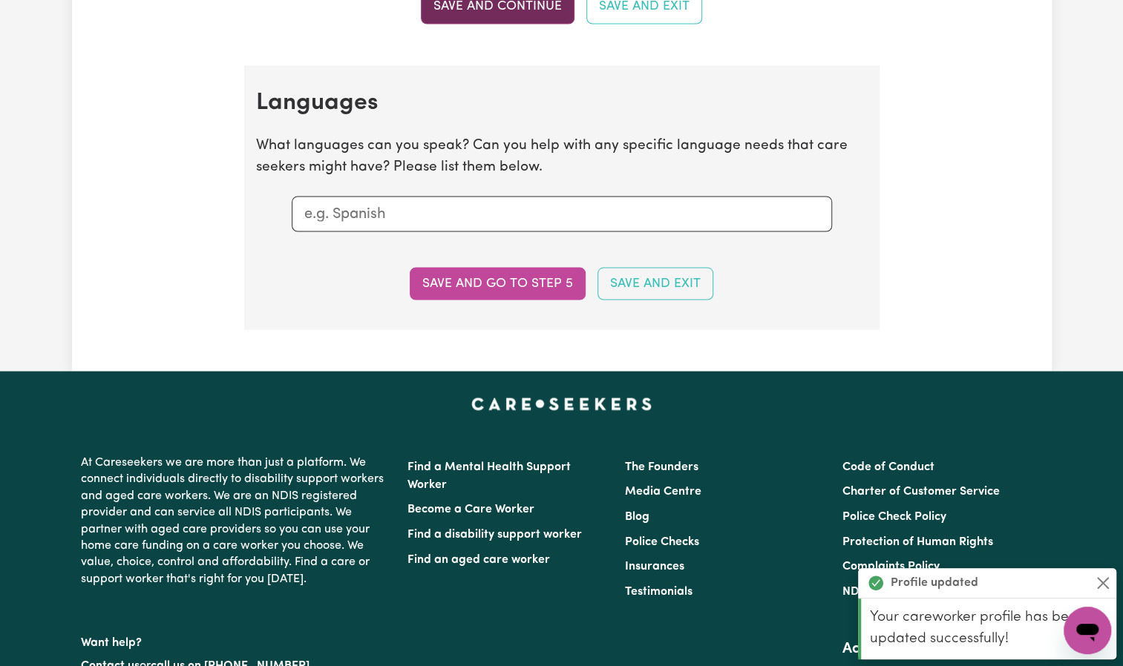
scroll to position [1617, 0]
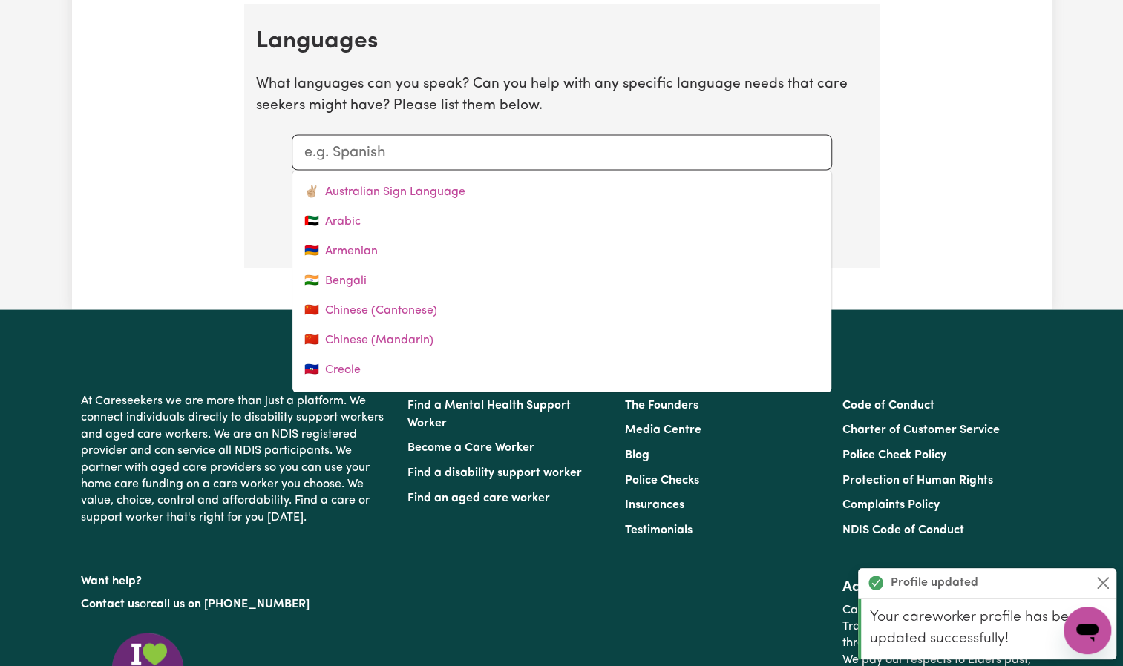
click at [384, 147] on input "text" at bounding box center [561, 152] width 515 height 22
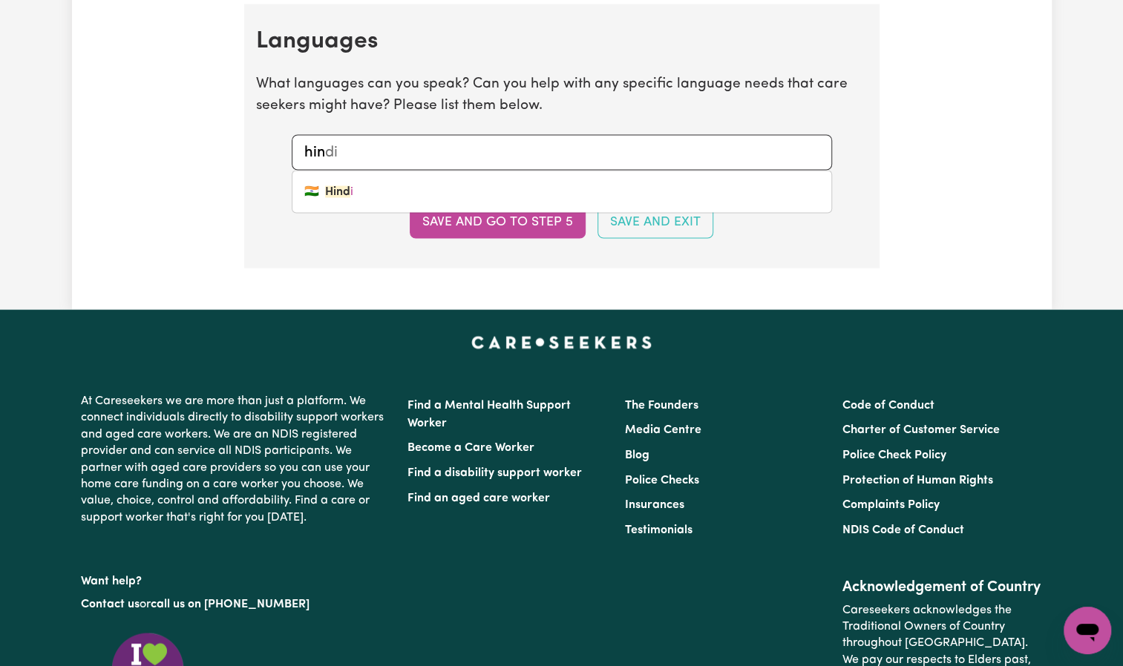
type input "hind"
type input "hindi"
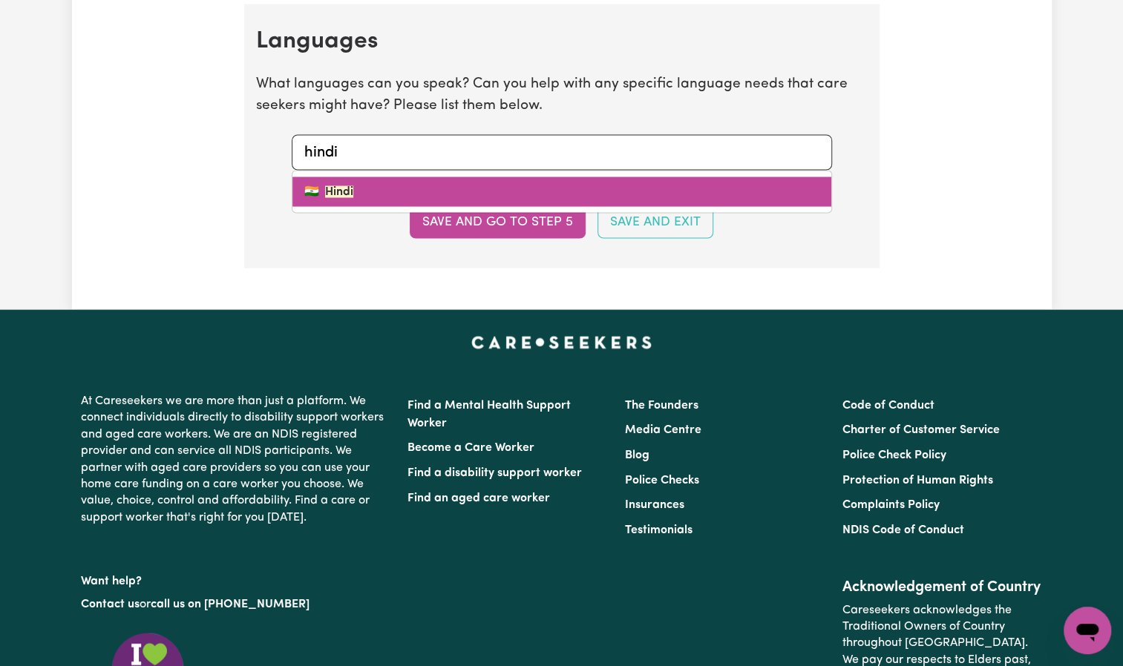
click at [347, 186] on mark "Hindi" at bounding box center [339, 192] width 28 height 12
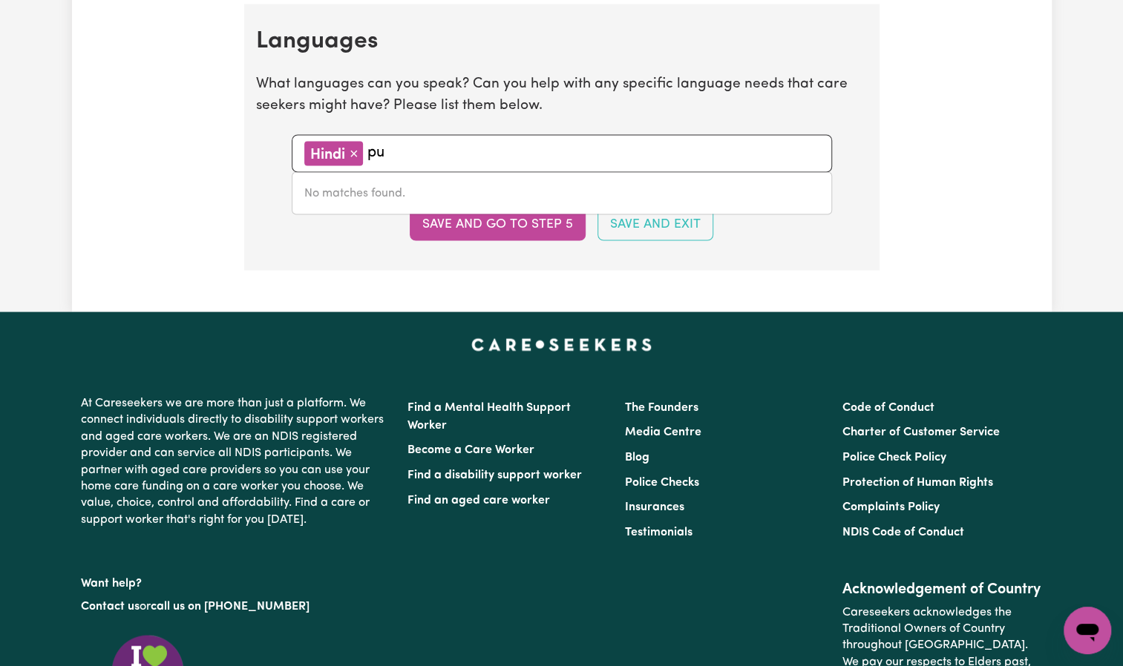
type input "p"
type input "Punjabi"
click at [503, 229] on button "Save and go to step 5" at bounding box center [498, 224] width 176 height 33
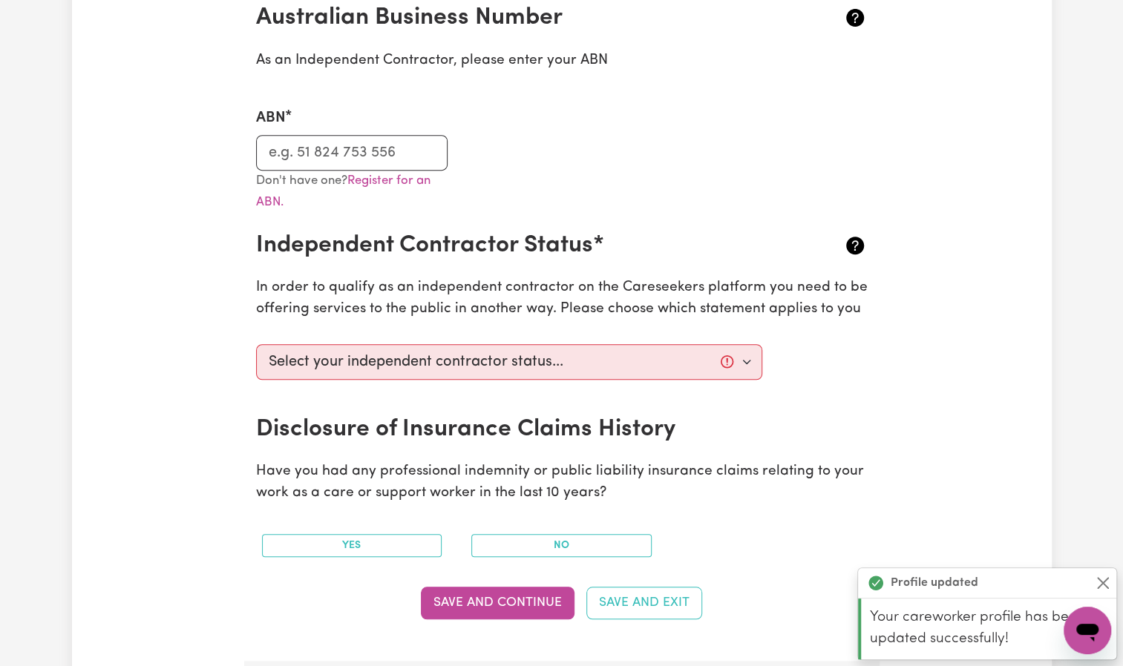
scroll to position [0, 0]
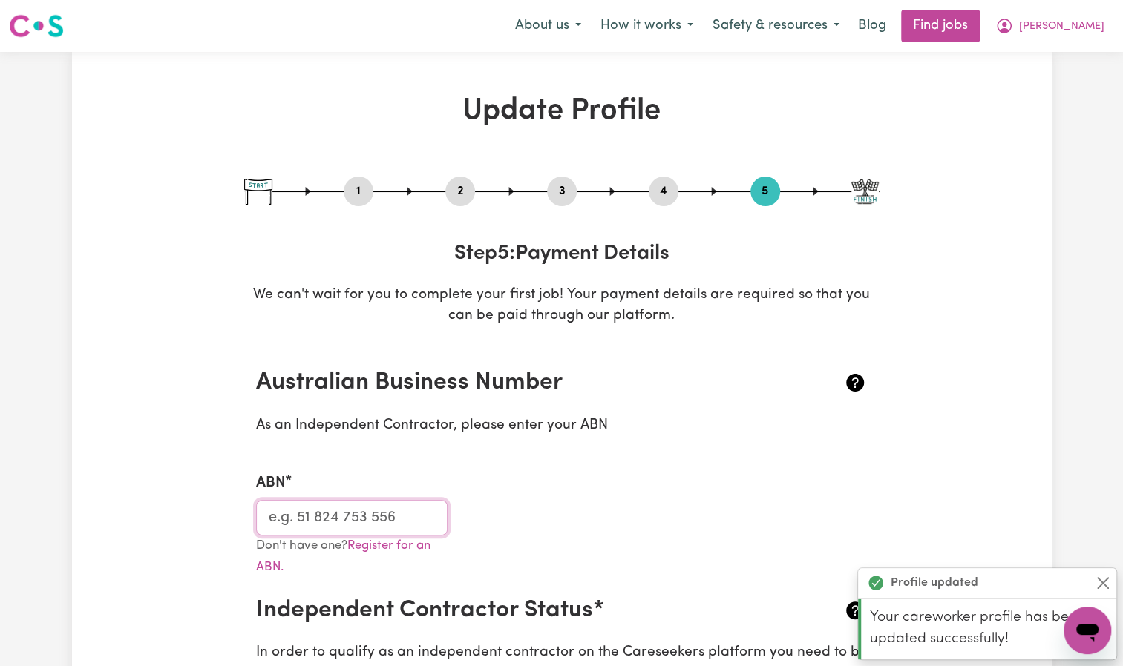
click at [340, 516] on input "ABN" at bounding box center [352, 518] width 192 height 36
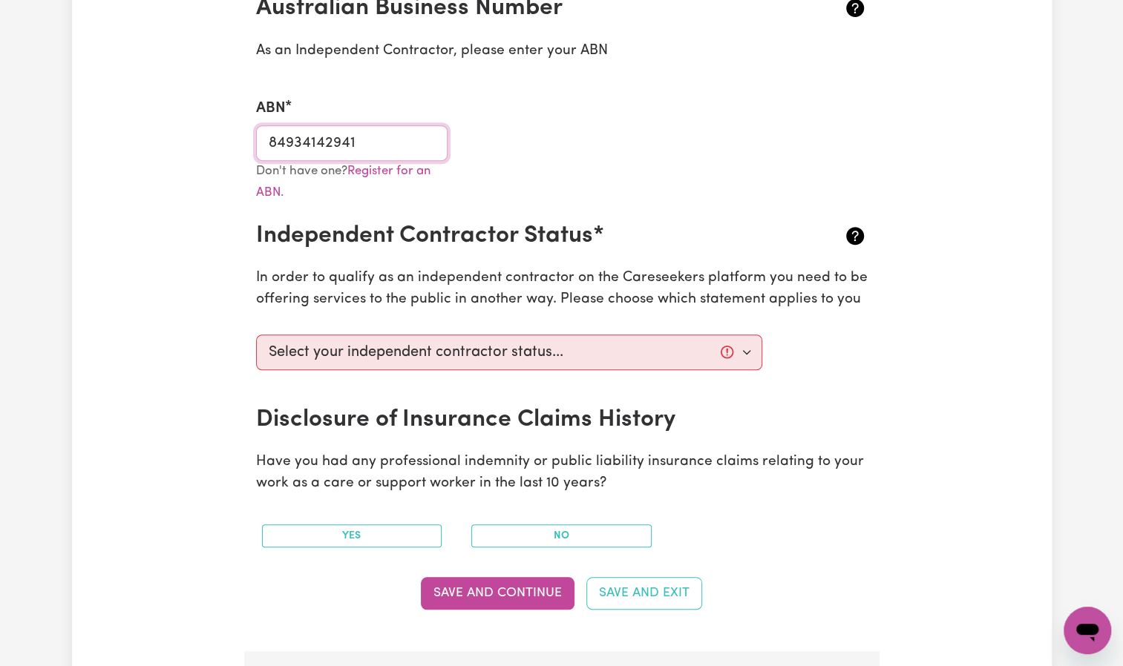
scroll to position [396, 0]
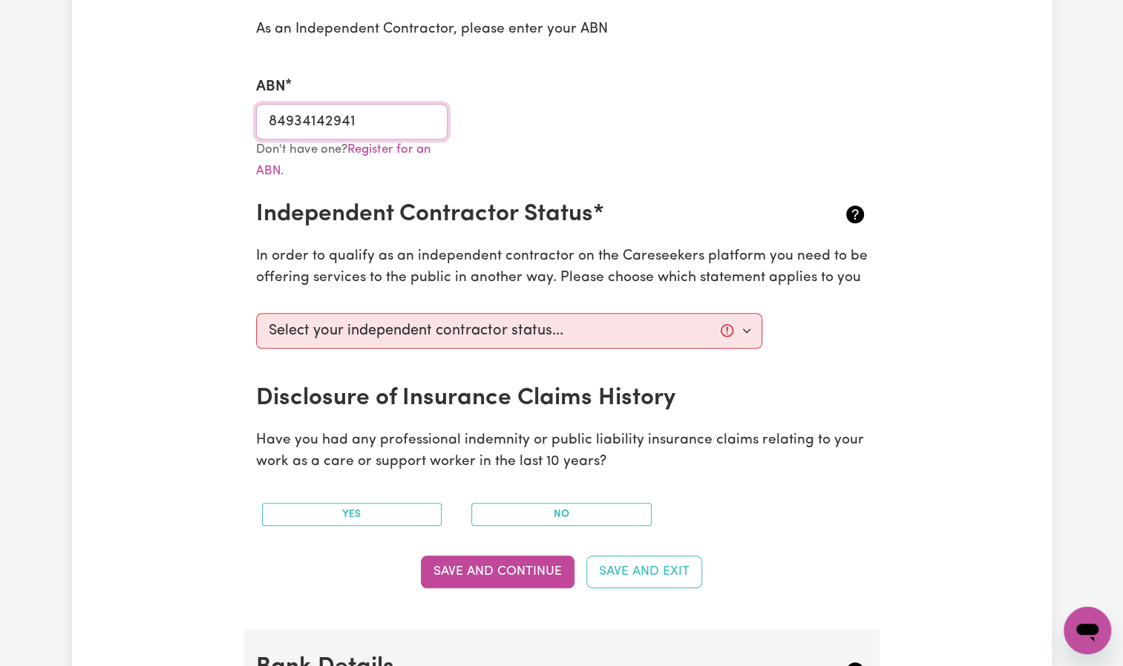
type input "84934142941"
click at [752, 330] on select "Select your independent contractor status... I am providing services through an…" at bounding box center [509, 331] width 507 height 36
select select "I am providing services privately on my own"
click at [256, 313] on select "Select your independent contractor status... I am providing services through an…" at bounding box center [509, 331] width 507 height 36
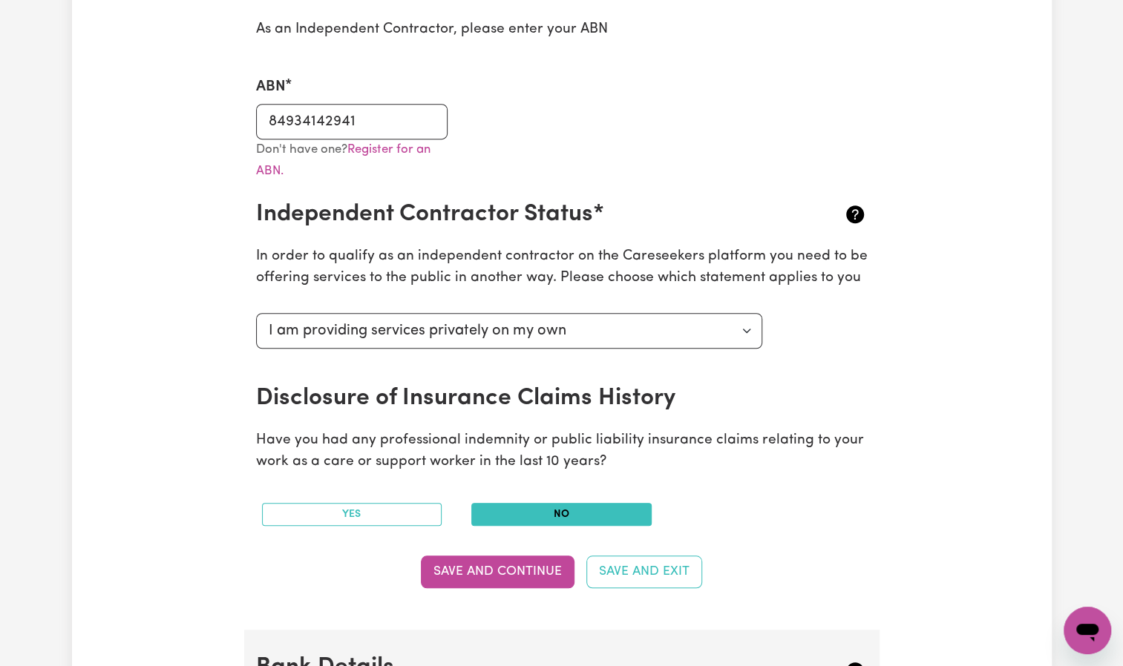
click at [522, 511] on button "No" at bounding box center [561, 514] width 180 height 23
click at [516, 571] on button "Save and Continue" at bounding box center [498, 572] width 154 height 33
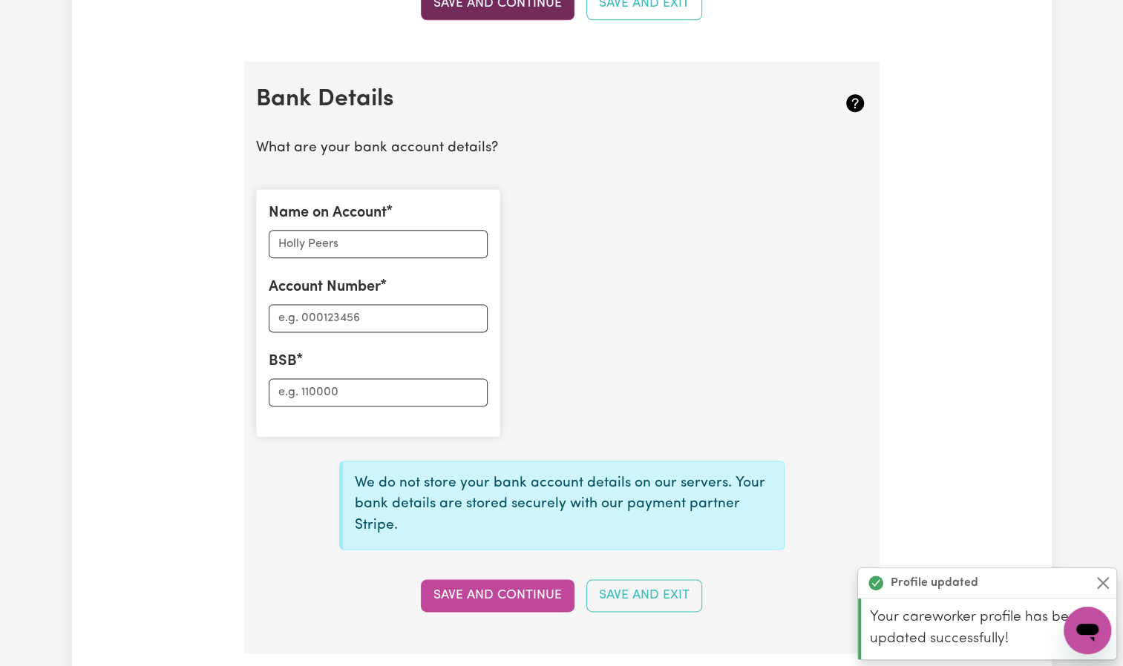
scroll to position [1025, 0]
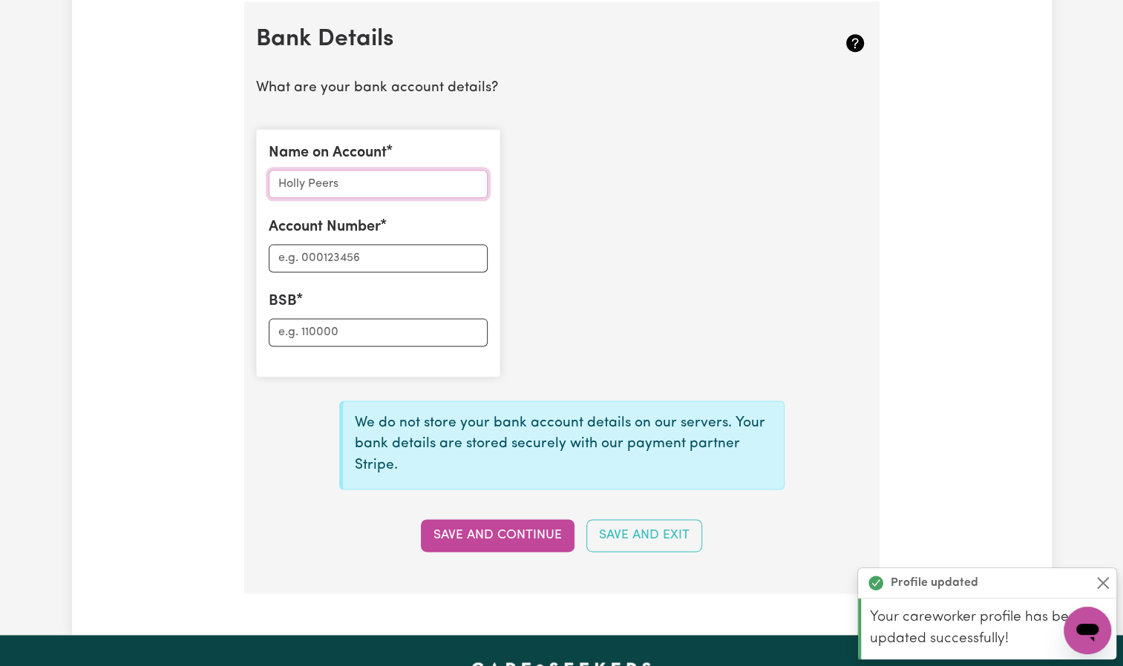
click at [340, 183] on input "Name on Account" at bounding box center [378, 184] width 219 height 28
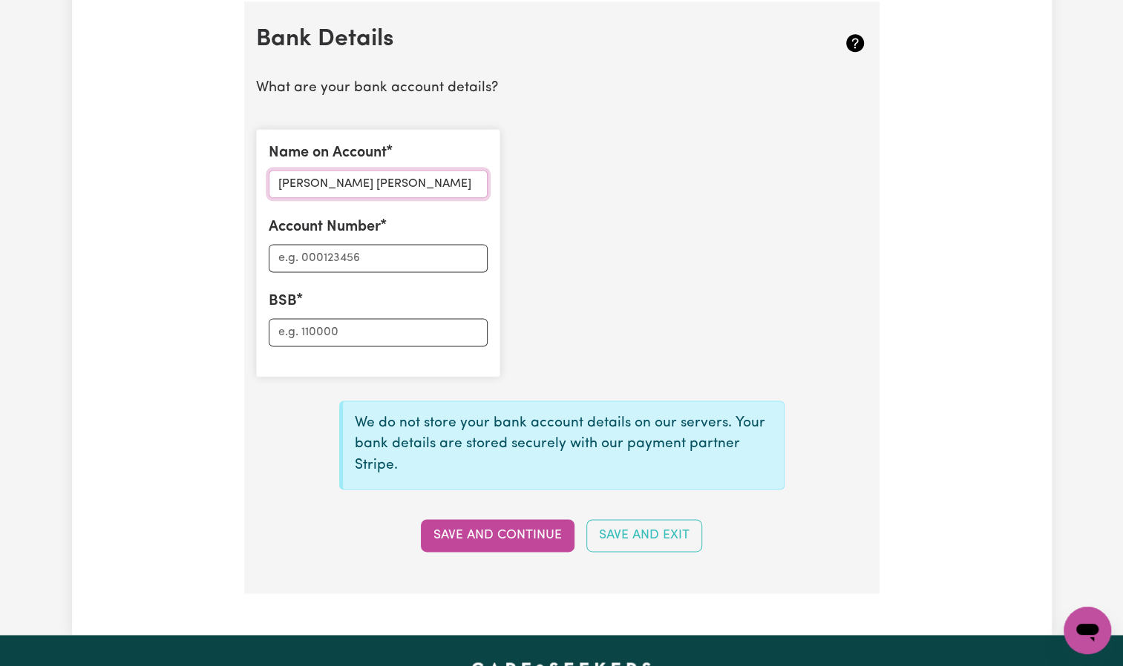
type input "[PERSON_NAME] [PERSON_NAME]"
click at [318, 249] on input "Account Number" at bounding box center [378, 258] width 219 height 28
type input "064804"
click at [305, 336] on input "BSB" at bounding box center [378, 332] width 219 height 28
type input "13594914"
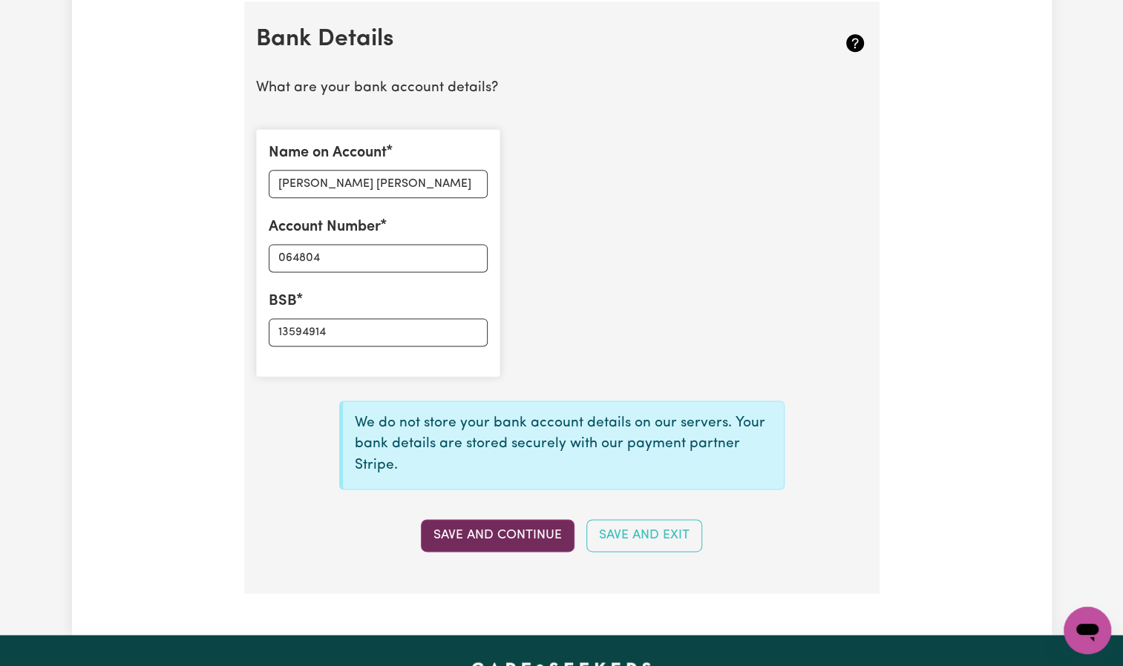
click at [531, 536] on button "Save and Continue" at bounding box center [498, 535] width 154 height 33
click at [525, 532] on button "Save and Continue" at bounding box center [498, 535] width 154 height 33
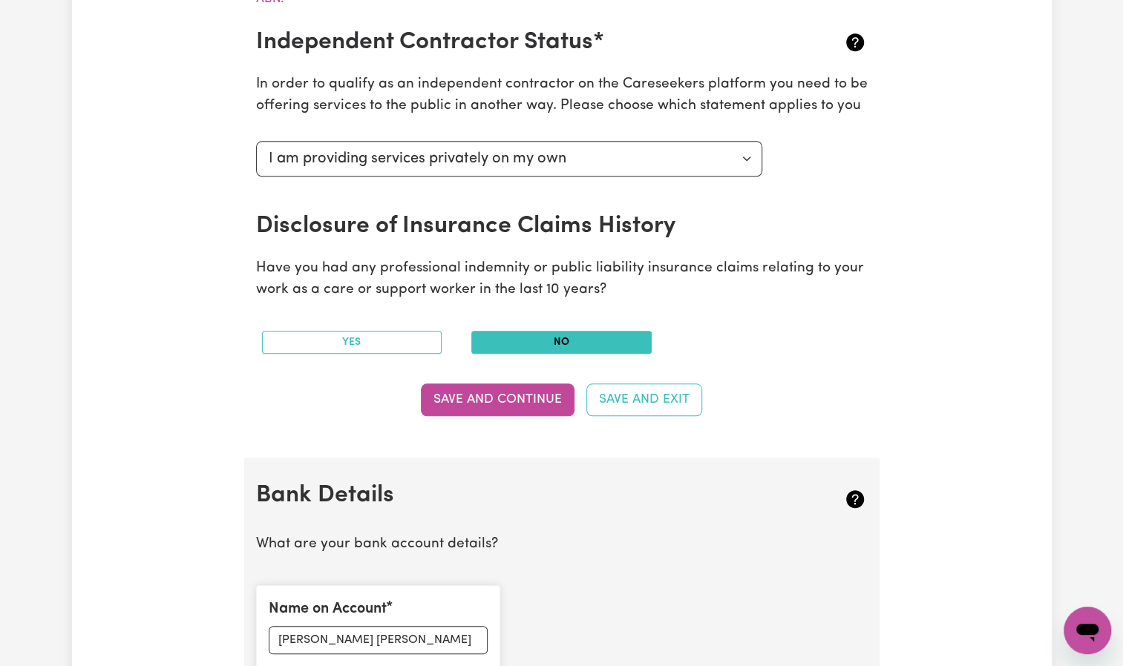
scroll to position [562, 0]
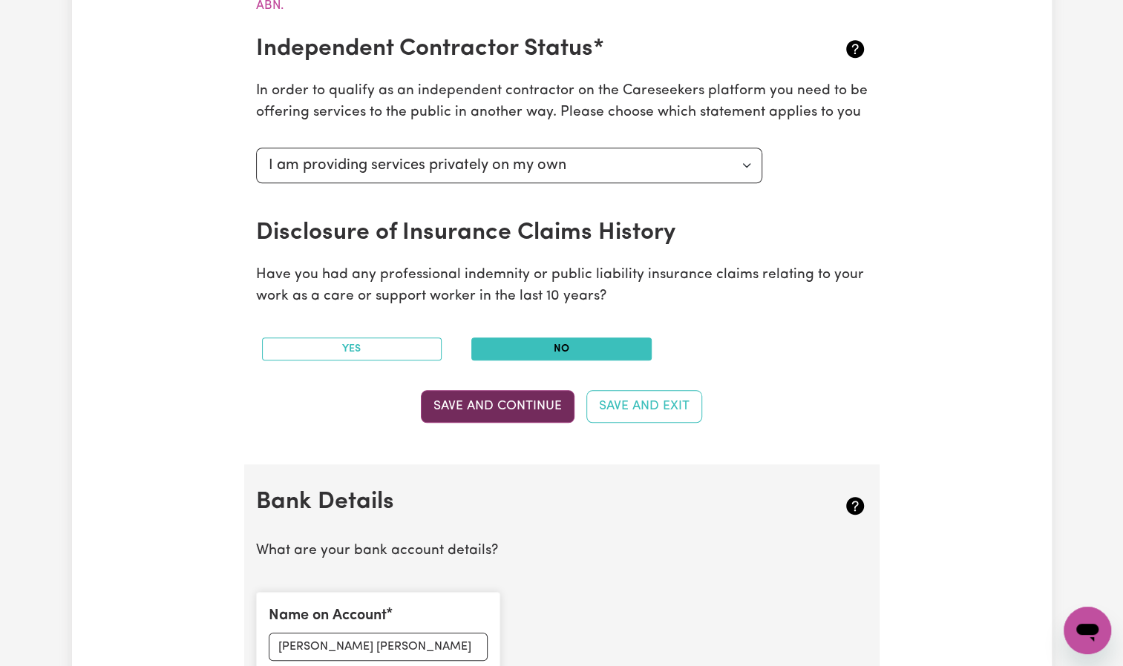
click at [542, 416] on button "Save and Continue" at bounding box center [498, 406] width 154 height 33
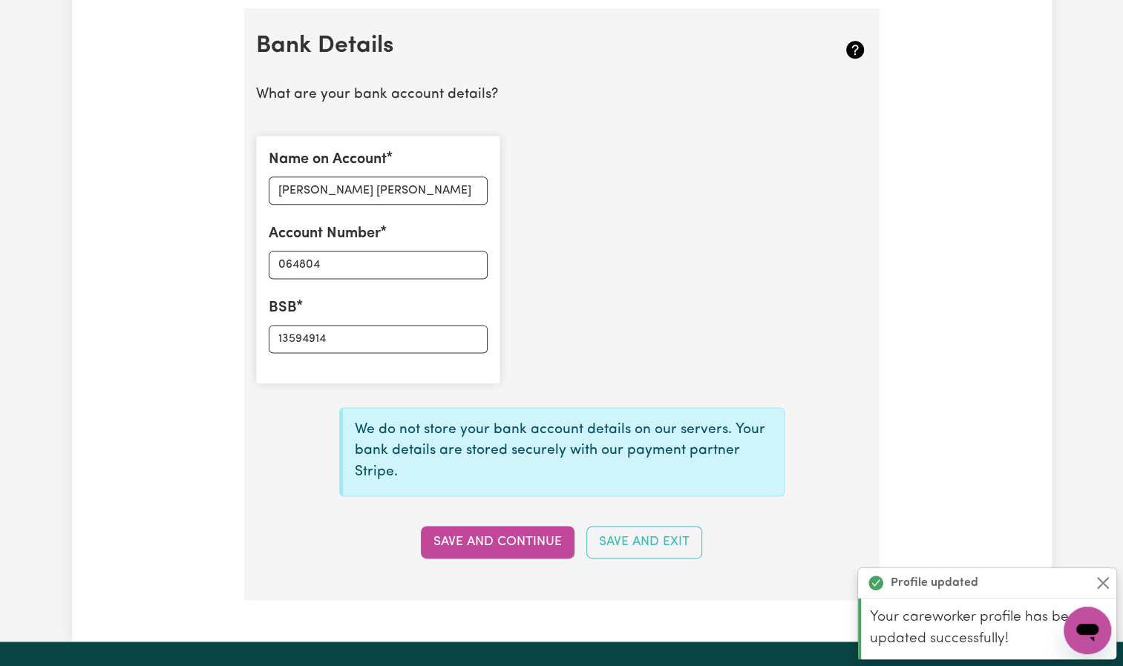
scroll to position [1025, 0]
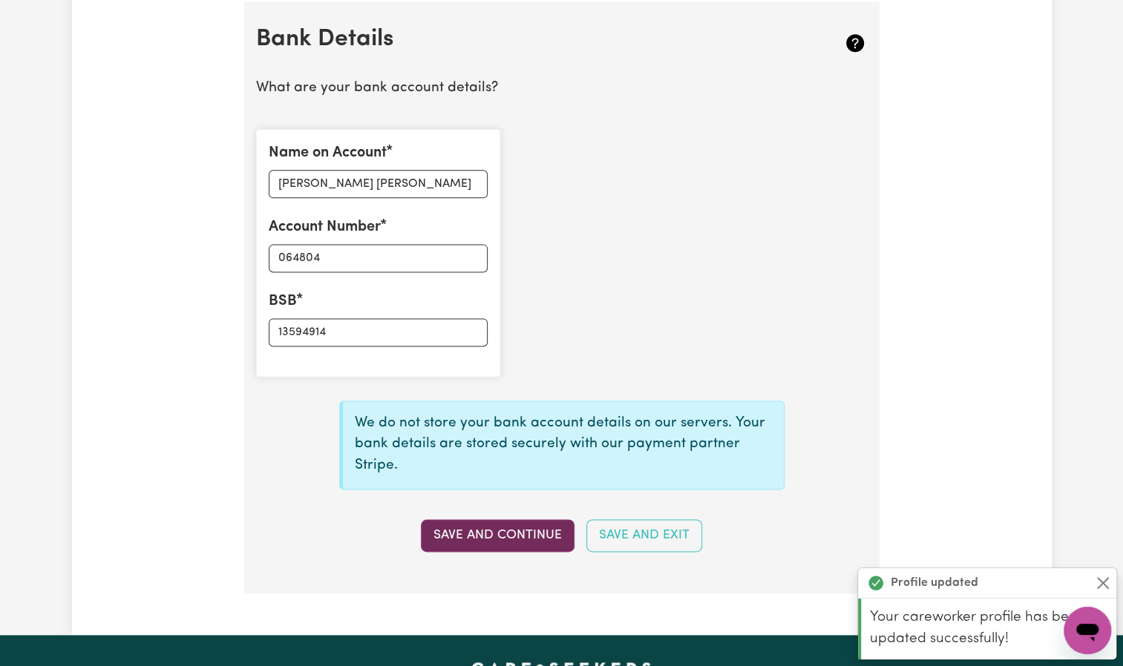
click at [542, 532] on button "Save and Continue" at bounding box center [498, 535] width 154 height 33
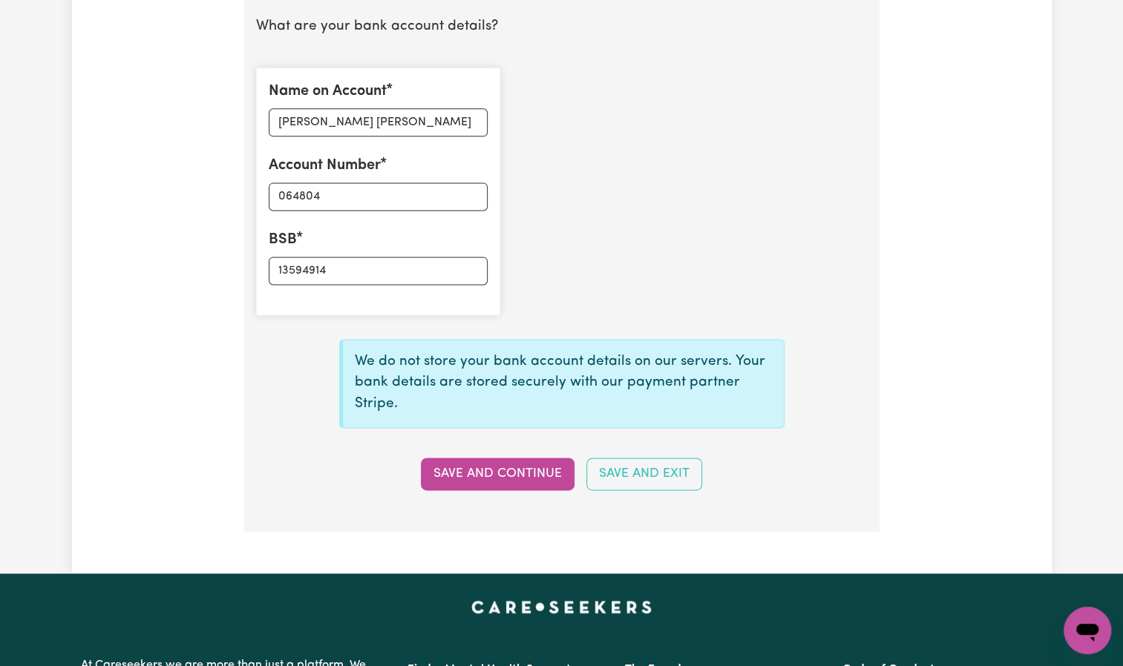
scroll to position [1055, 0]
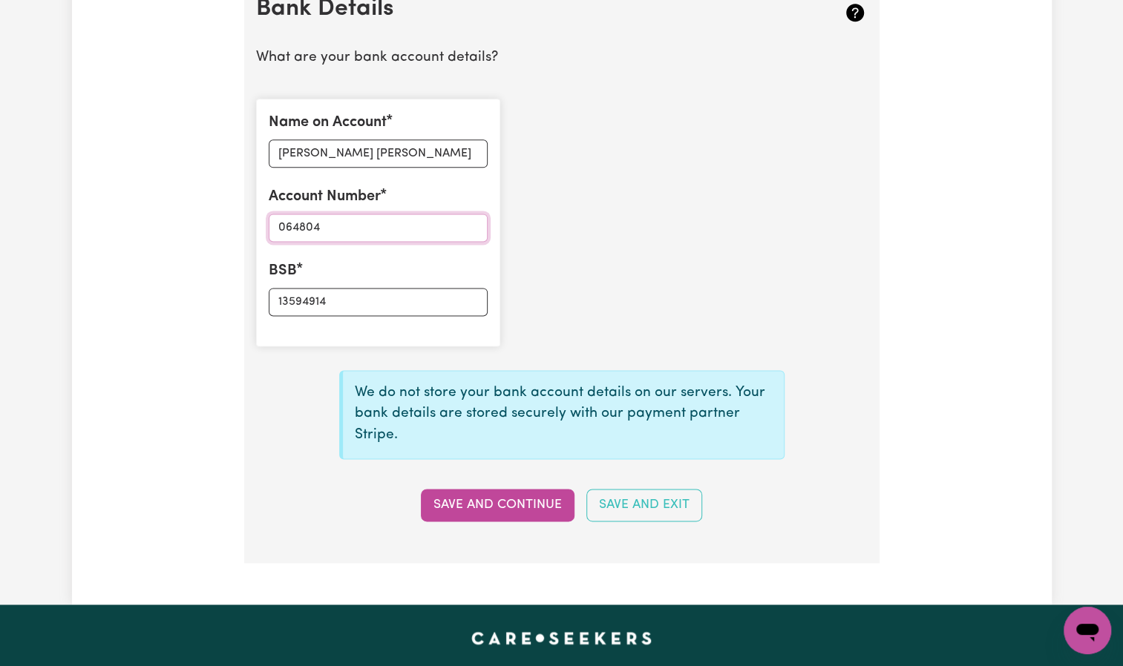
drag, startPoint x: 329, startPoint y: 226, endPoint x: 229, endPoint y: 216, distance: 101.4
type input "13594914"
drag, startPoint x: 331, startPoint y: 284, endPoint x: 218, endPoint y: 294, distance: 113.2
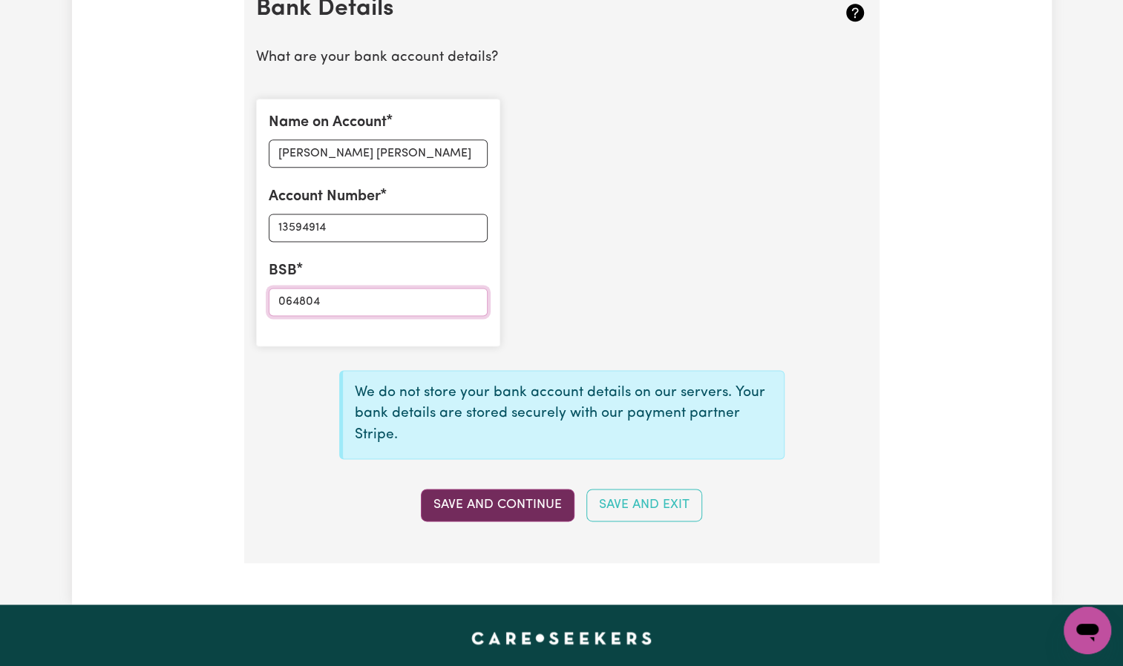
type input "064804"
click at [497, 493] on button "Save and Continue" at bounding box center [498, 505] width 154 height 33
type input "****4914"
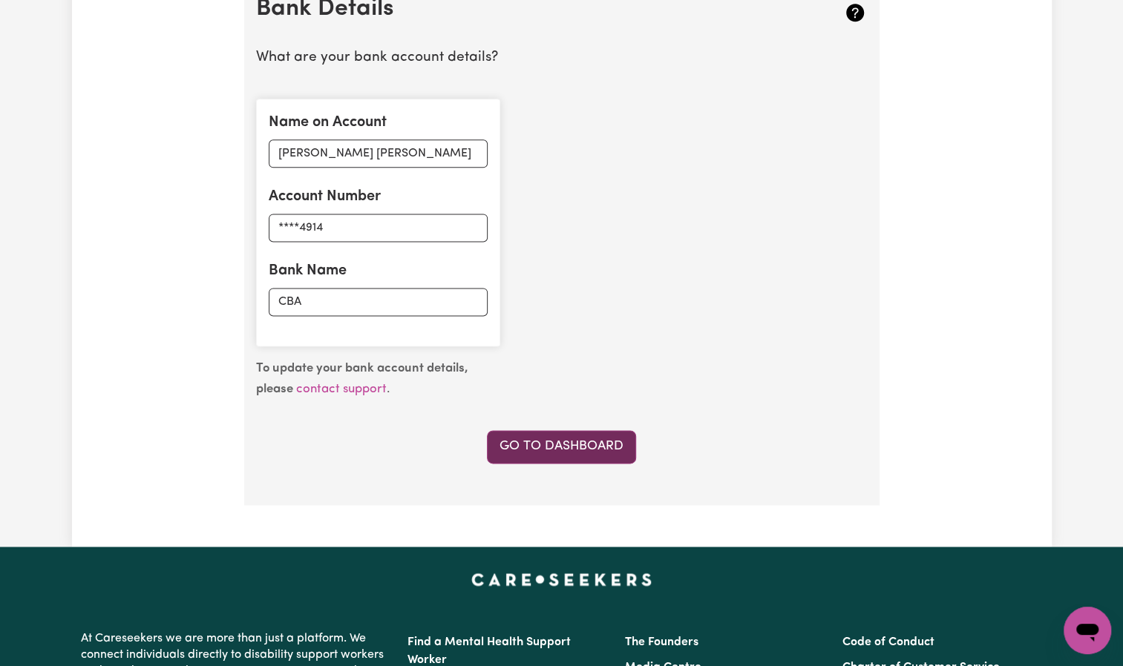
click at [556, 439] on link "Go to Dashboard" at bounding box center [561, 446] width 149 height 33
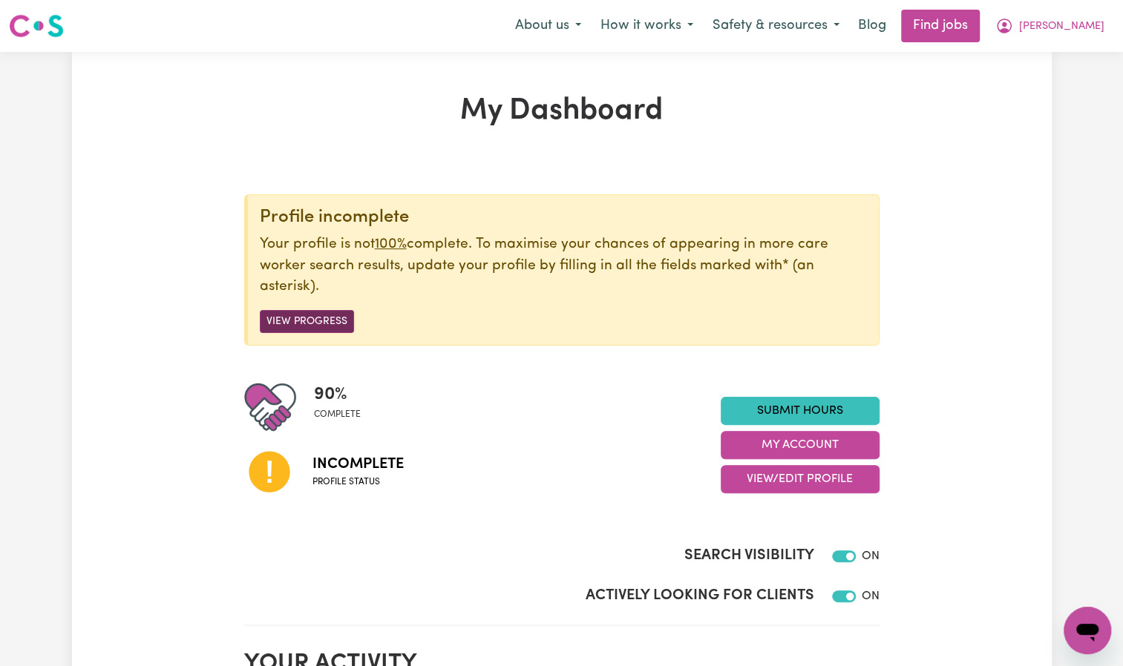
click at [304, 318] on button "View Progress" at bounding box center [307, 321] width 94 height 23
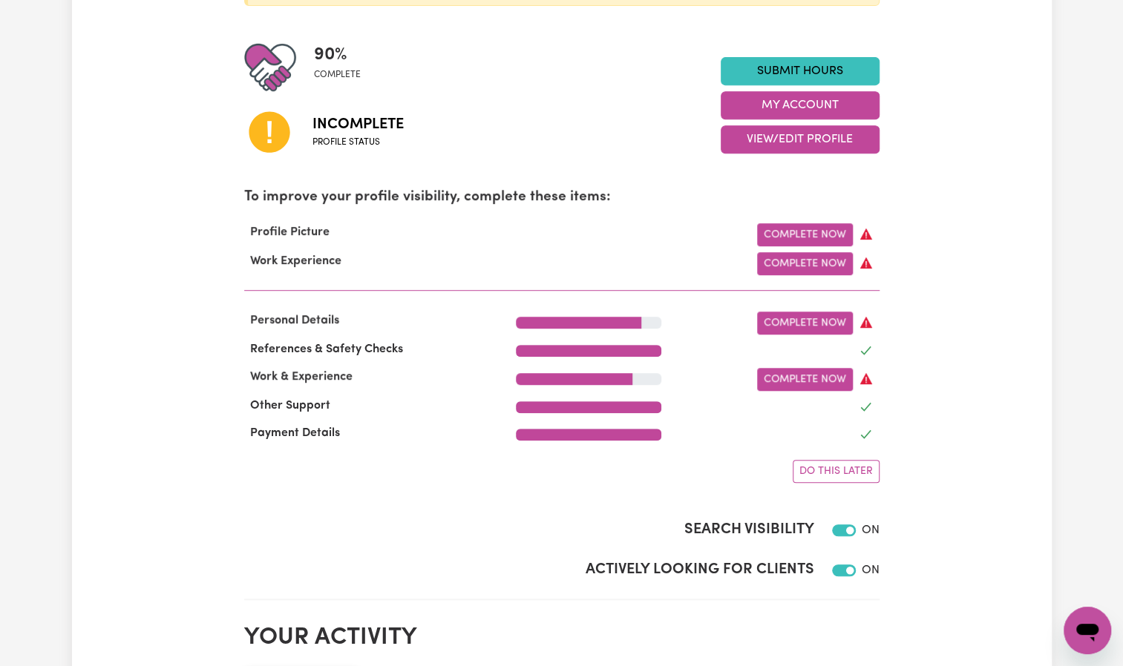
scroll to position [350, 0]
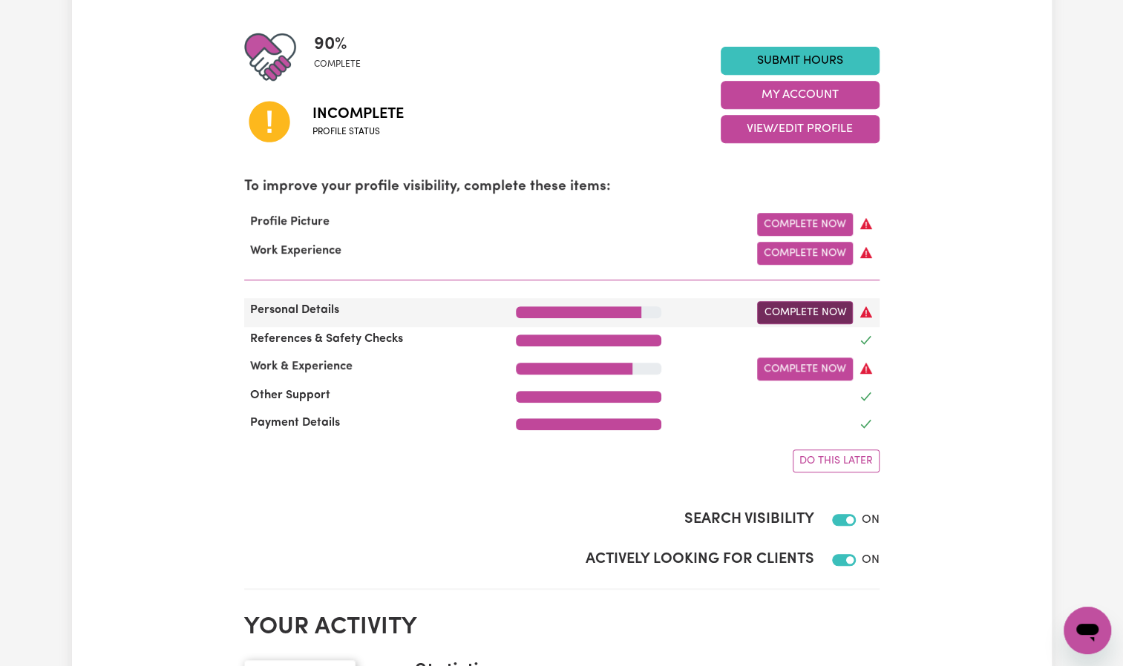
click at [811, 314] on link "Complete Now" at bounding box center [805, 312] width 96 height 23
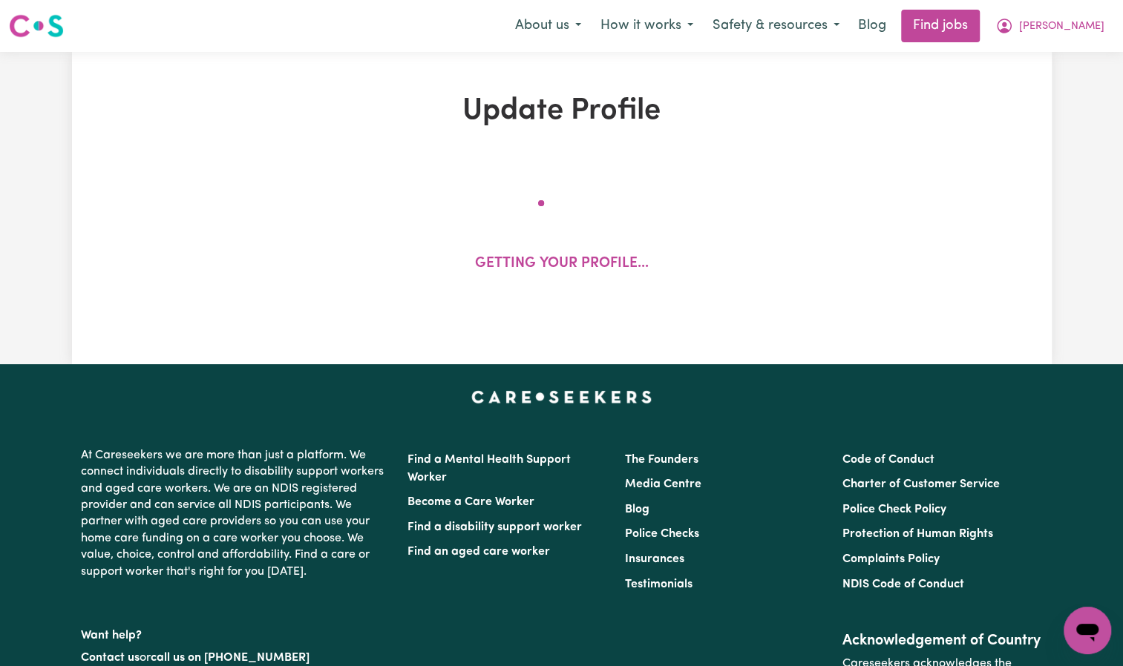
select select "[DEMOGRAPHIC_DATA]"
select select "[DEMOGRAPHIC_DATA] Citizen"
select select "Studying a healthcare related degree or qualification"
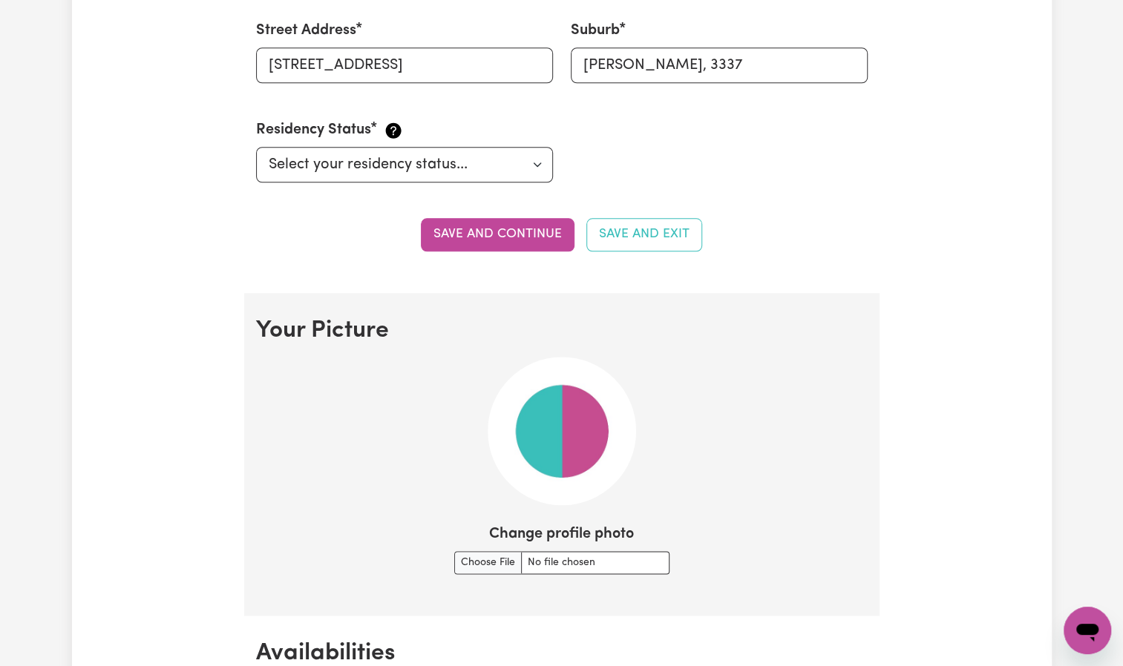
scroll to position [775, 0]
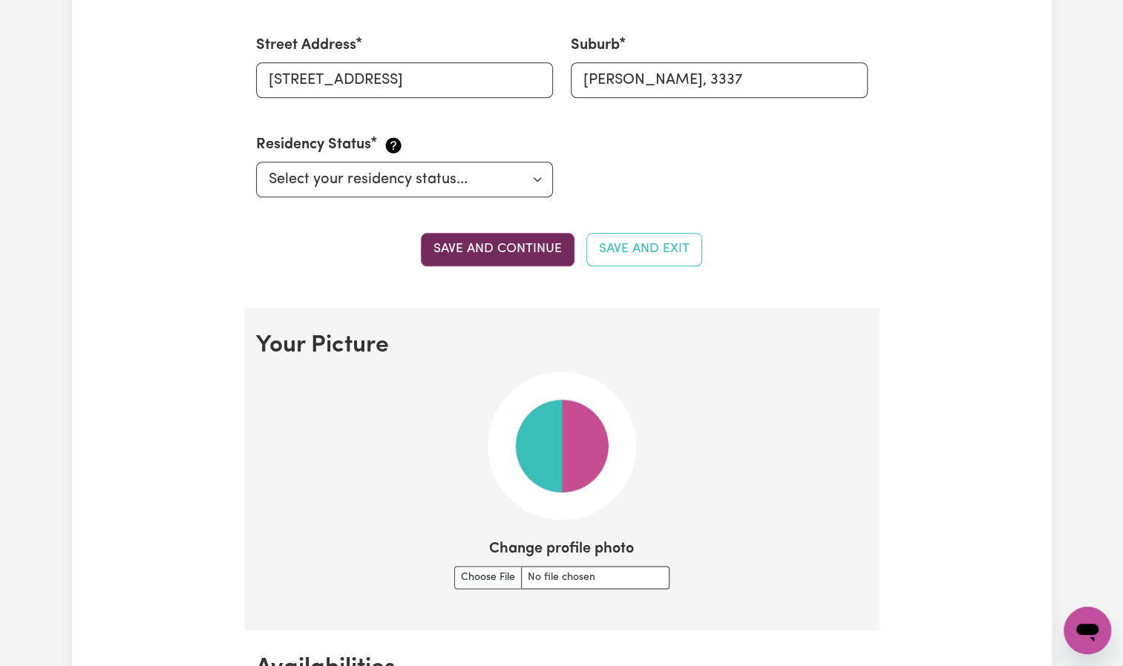
click at [542, 245] on button "Save and continue" at bounding box center [498, 249] width 154 height 33
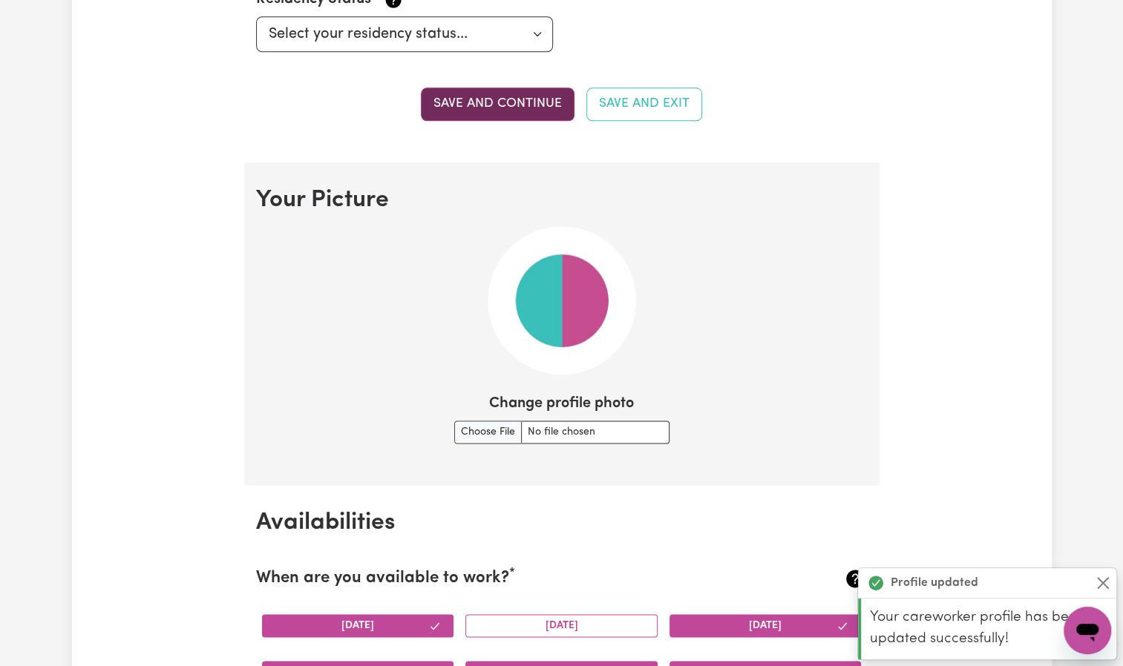
scroll to position [1082, 0]
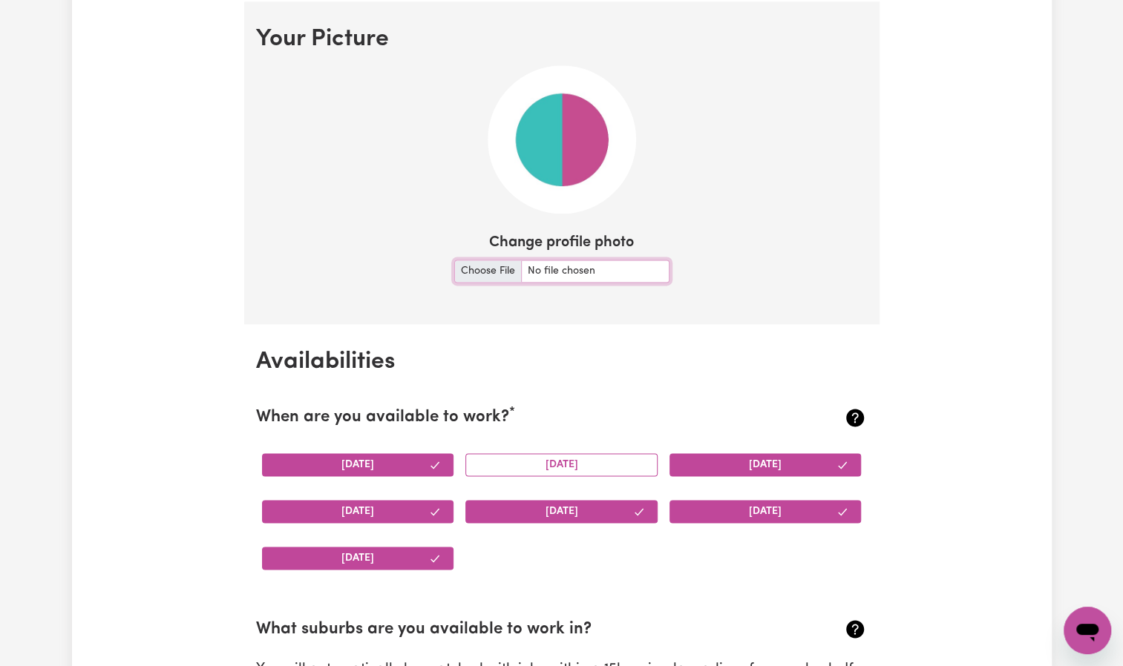
click at [484, 268] on input "Change profile photo" at bounding box center [561, 271] width 215 height 23
type input "C:\fakepath\photo.jpg"
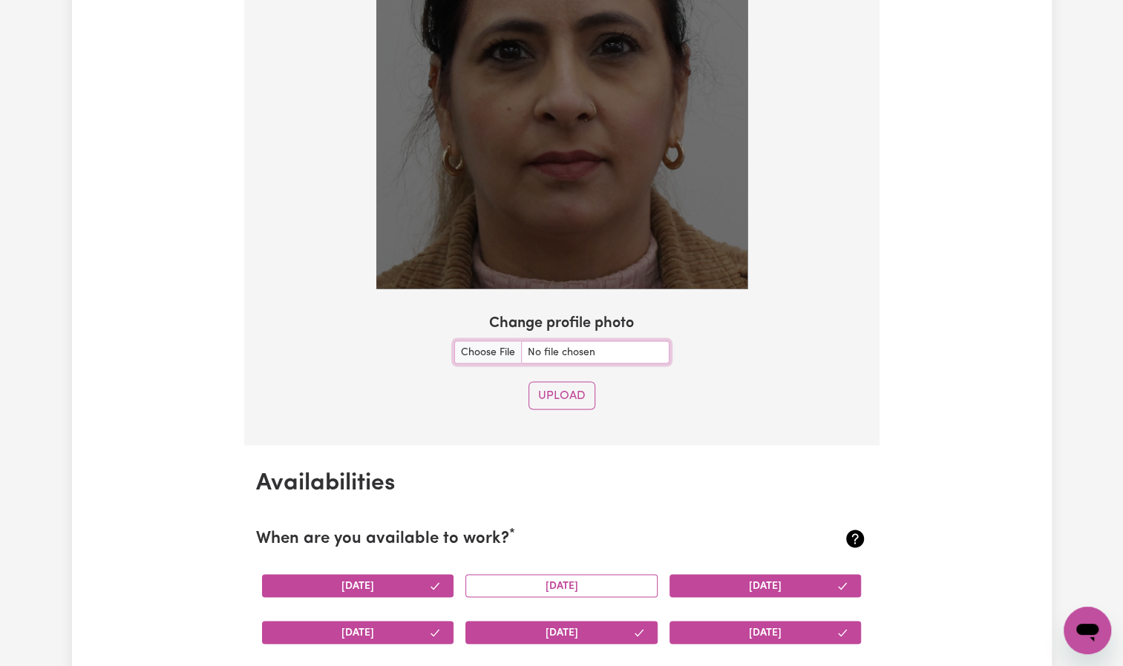
scroll to position [1386, 0]
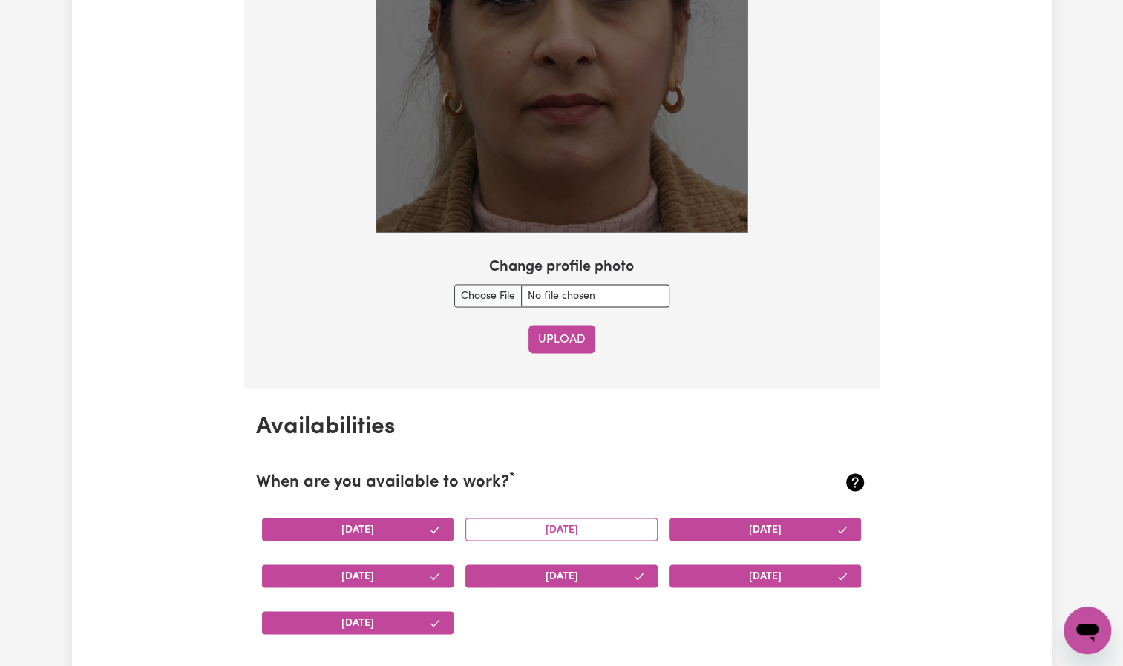
click at [568, 335] on button "Upload" at bounding box center [561, 339] width 67 height 28
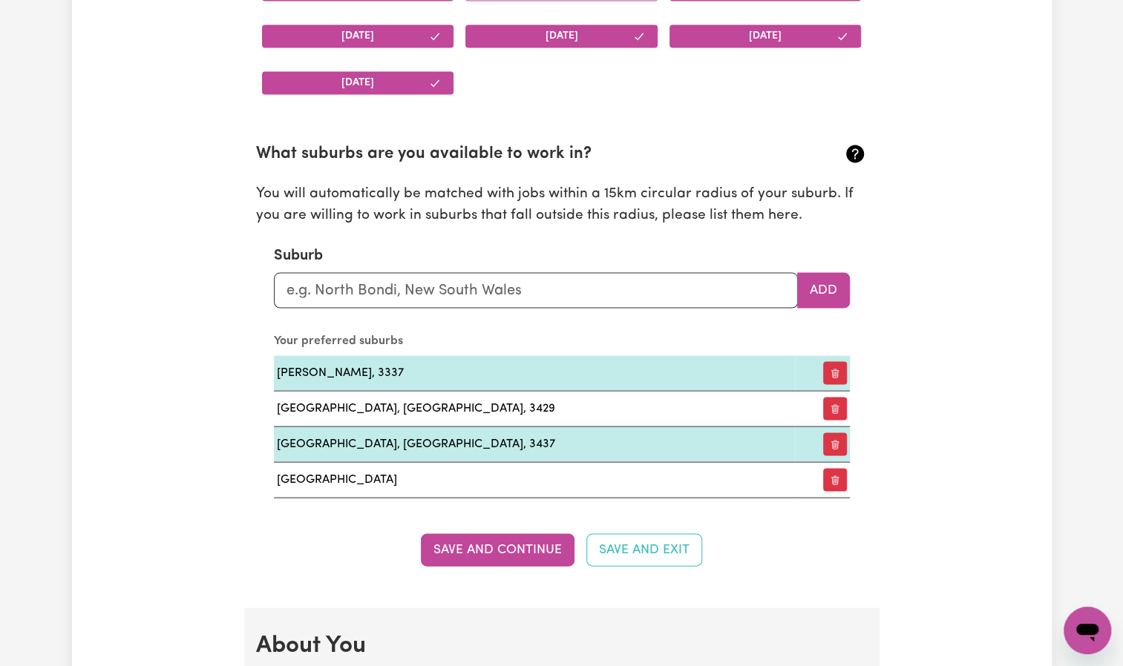
scroll to position [1565, 0]
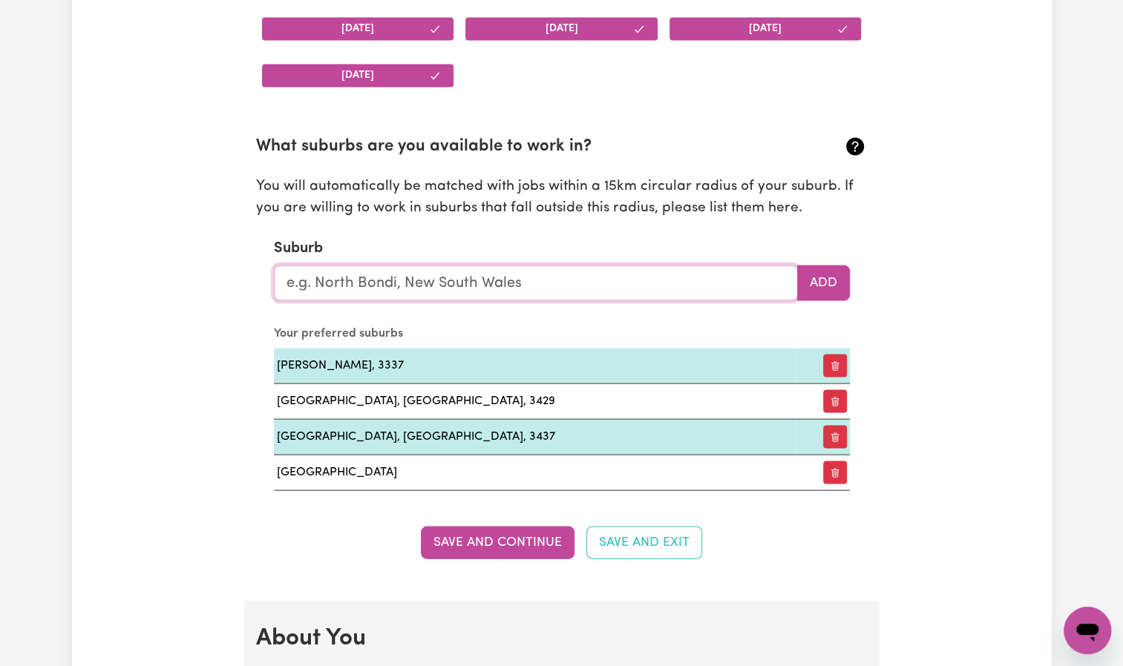
click at [418, 294] on input "text" at bounding box center [536, 283] width 524 height 36
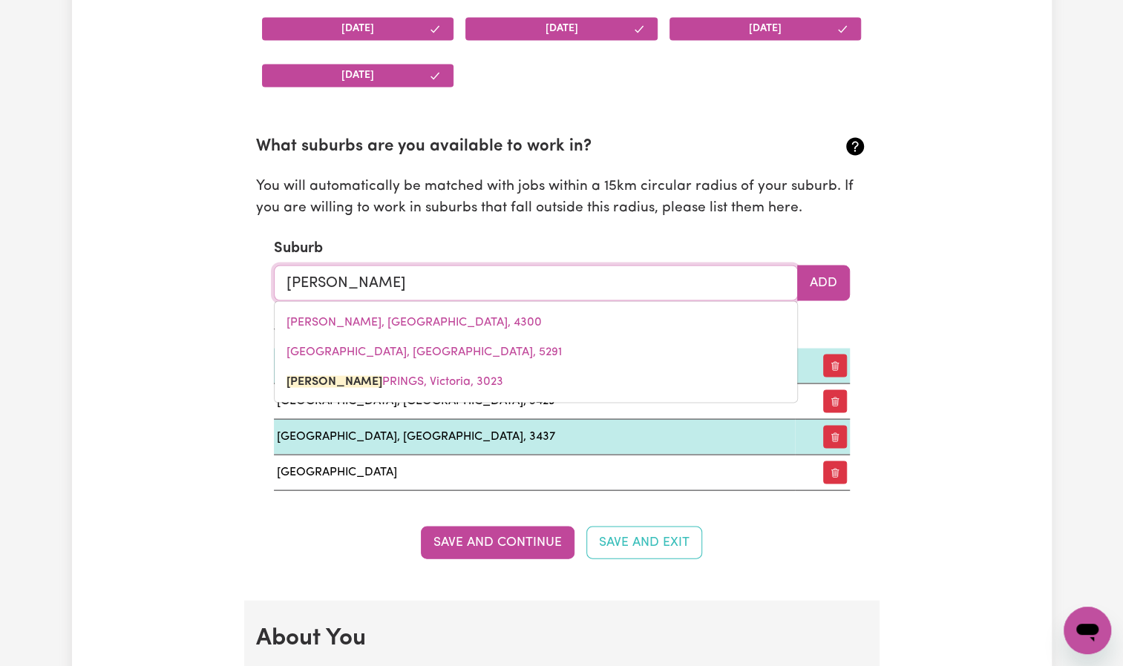
type input "[PERSON_NAME] sp"
type input "[PERSON_NAME], [PERSON_NAME], 3023"
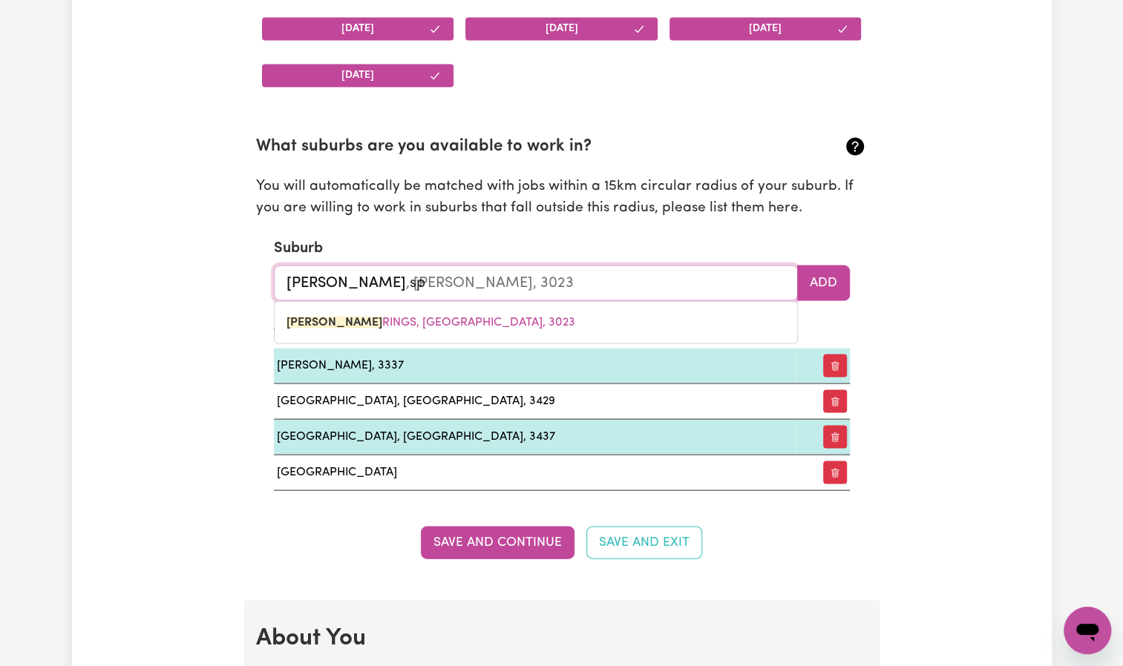
type input "[PERSON_NAME]"
type input "[PERSON_NAME], [PERSON_NAME], 3023"
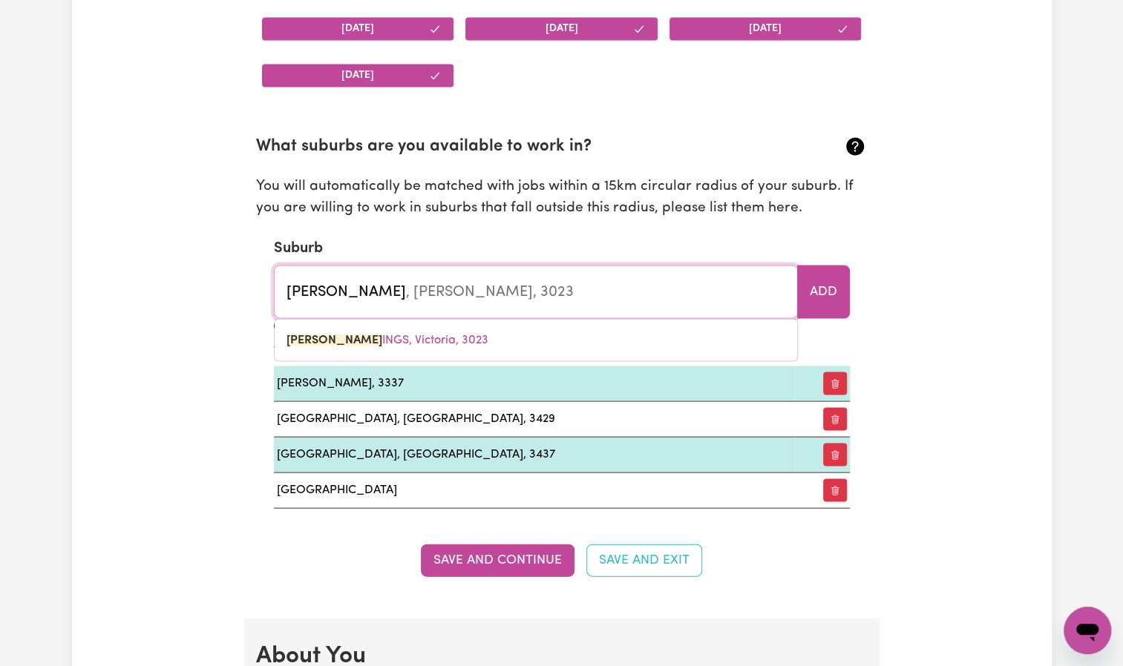
type input "[PERSON_NAME]"
type input "[PERSON_NAME], [PERSON_NAME], 3023"
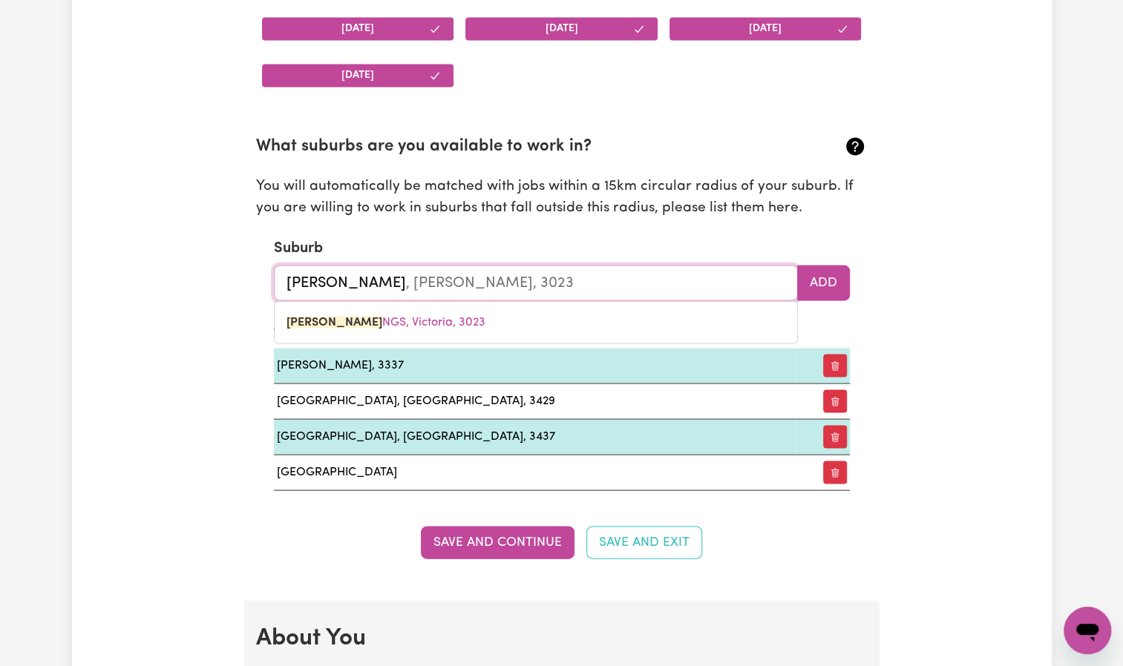
type input "[PERSON_NAME]"
type input "[PERSON_NAME], [PERSON_NAME], 3023"
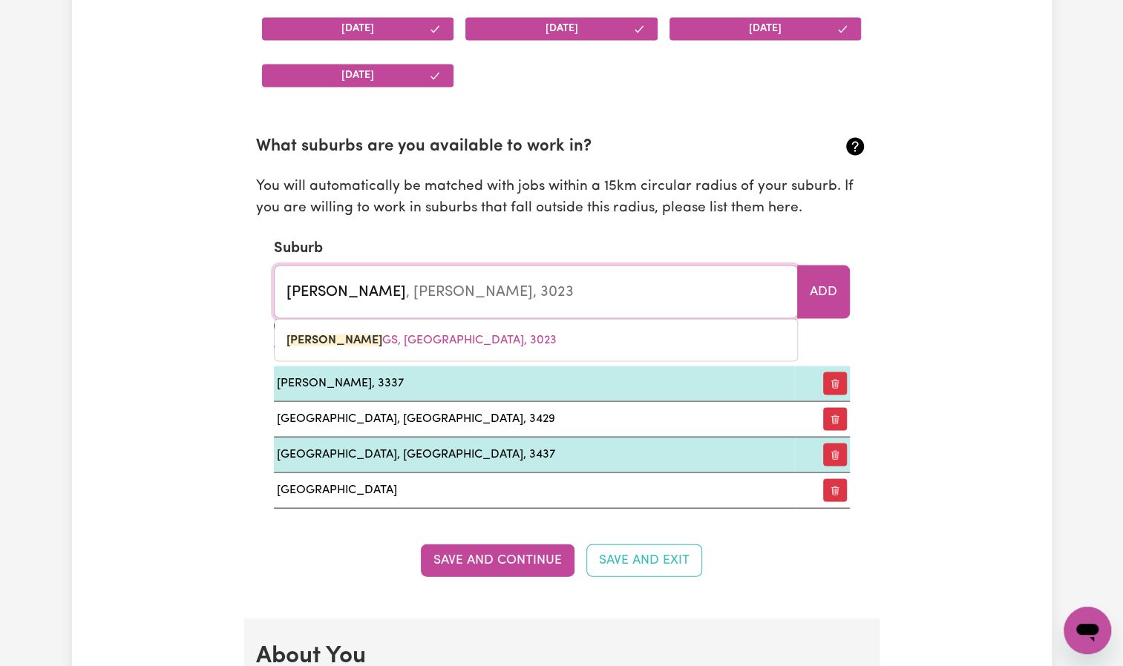
type input "[PERSON_NAME] spring"
type input "[PERSON_NAME] springS, [GEOGRAPHIC_DATA], 3023"
type input "[PERSON_NAME][GEOGRAPHIC_DATA]"
type input "[PERSON_NAME][GEOGRAPHIC_DATA], [GEOGRAPHIC_DATA], 3023"
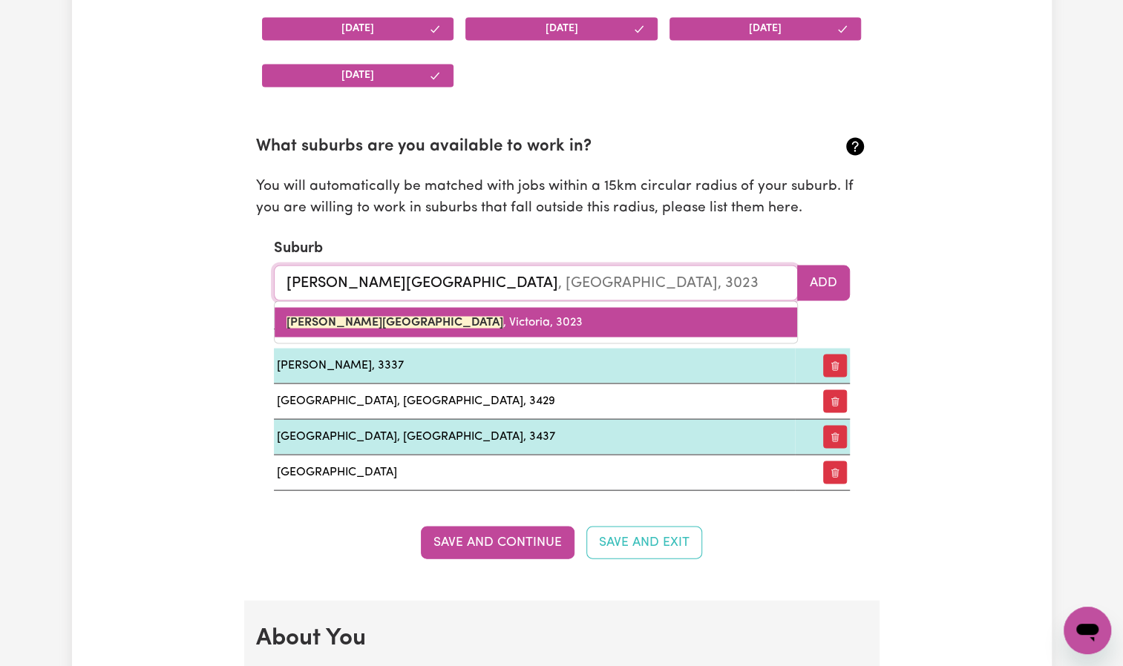
click at [402, 327] on link "[PERSON_NAME][GEOGRAPHIC_DATA]" at bounding box center [536, 322] width 522 height 30
type input "[PERSON_NAME][GEOGRAPHIC_DATA]"
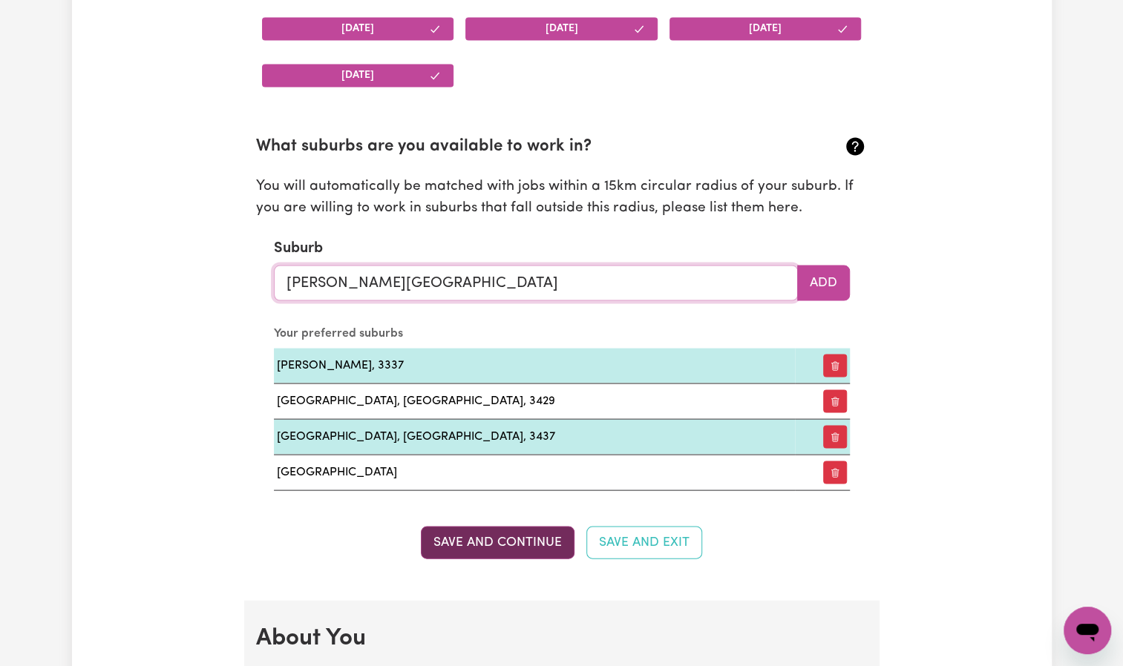
type input "[PERSON_NAME][GEOGRAPHIC_DATA]"
click at [485, 537] on button "Save and Continue" at bounding box center [498, 542] width 154 height 33
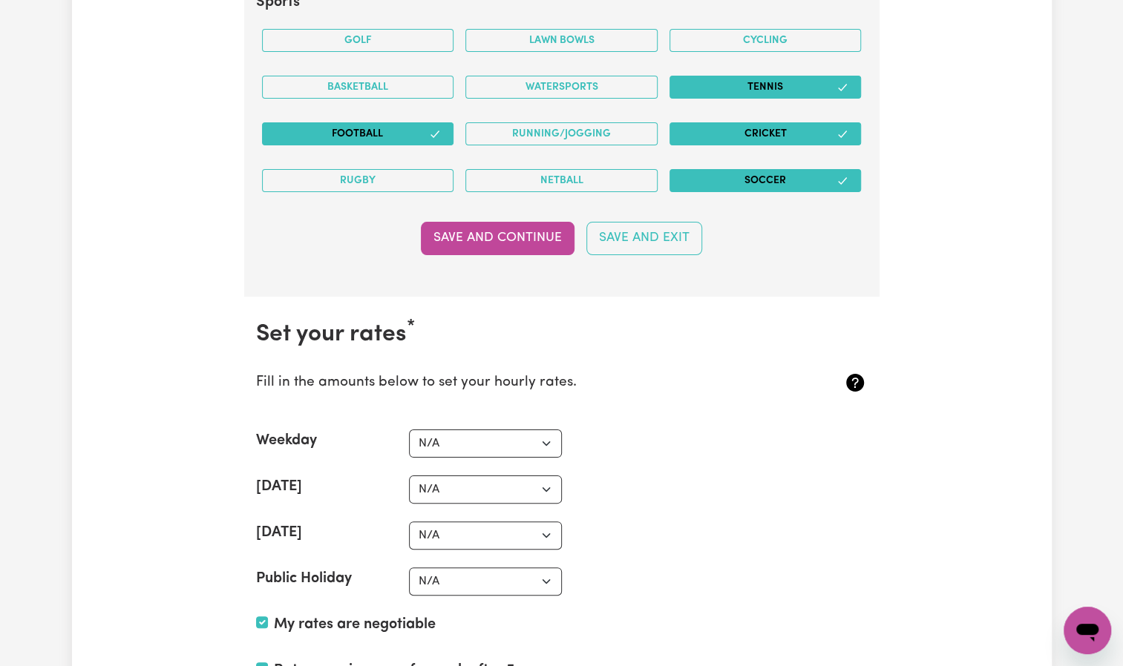
scroll to position [3310, 0]
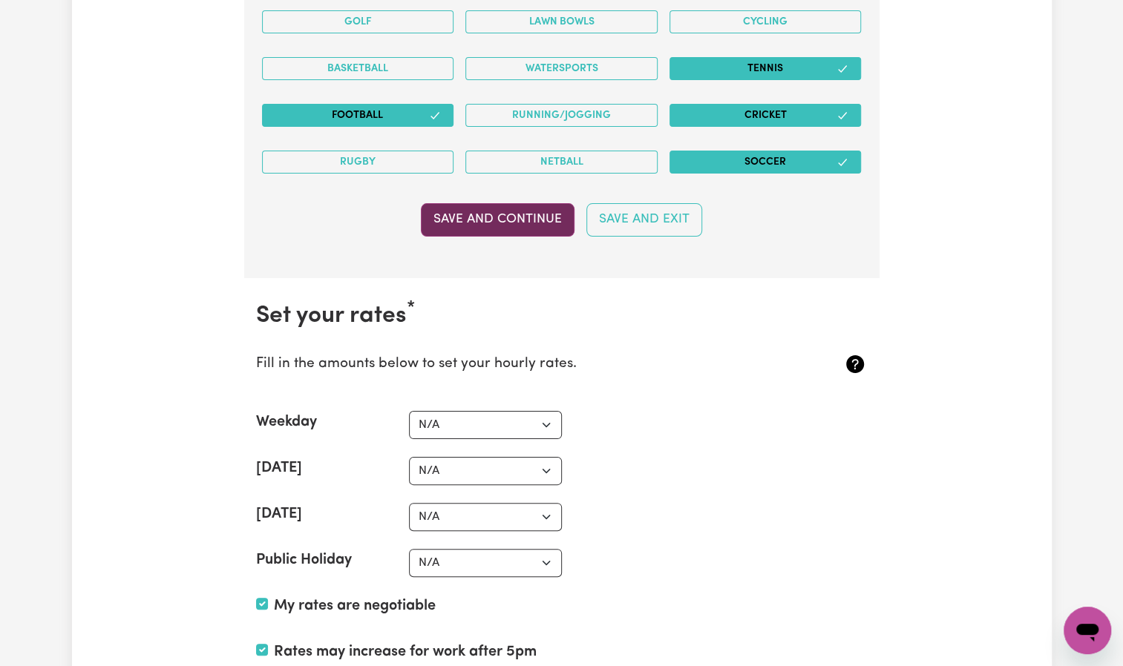
click at [513, 207] on button "Save and Continue" at bounding box center [498, 219] width 154 height 33
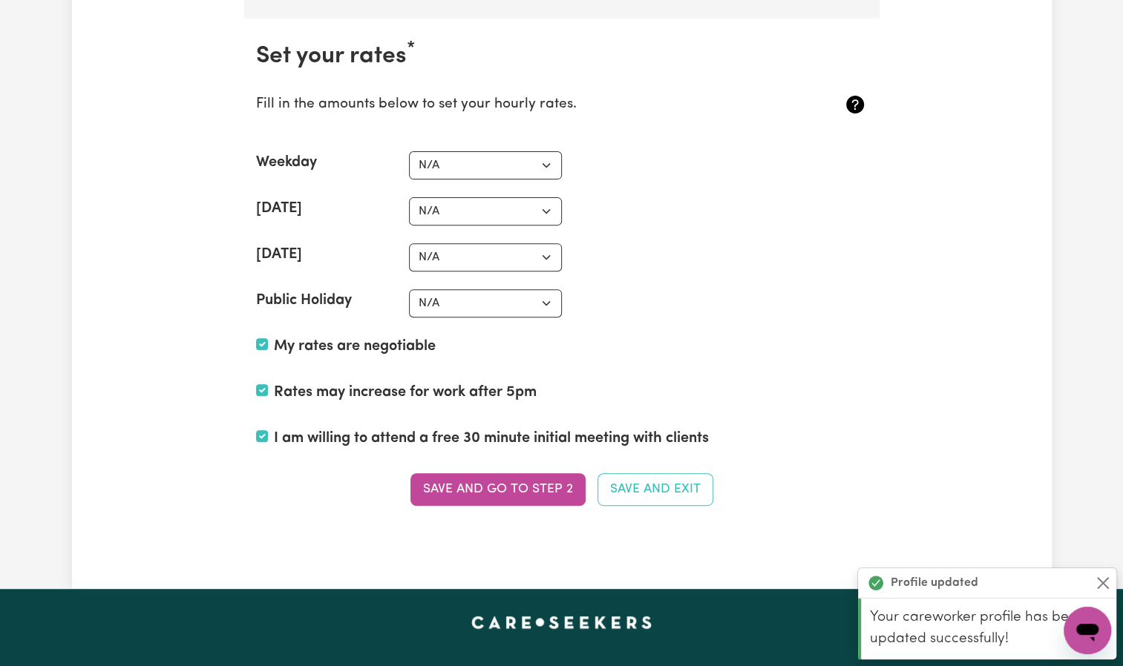
scroll to position [3574, 0]
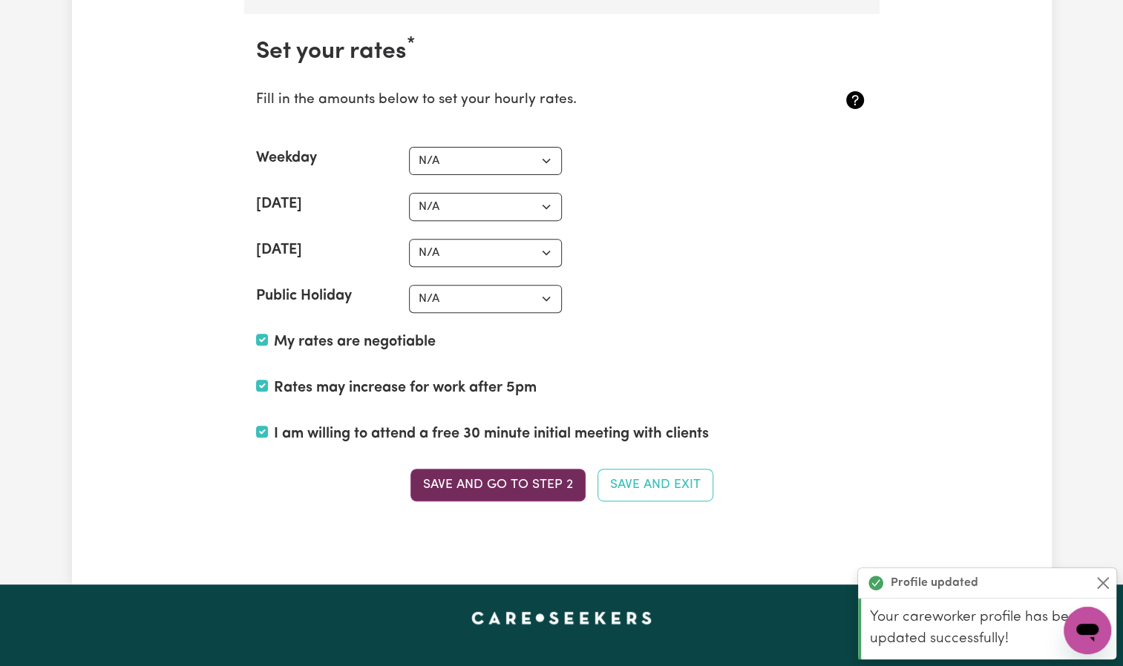
click at [516, 472] on button "Save and go to Step 2" at bounding box center [497, 485] width 175 height 33
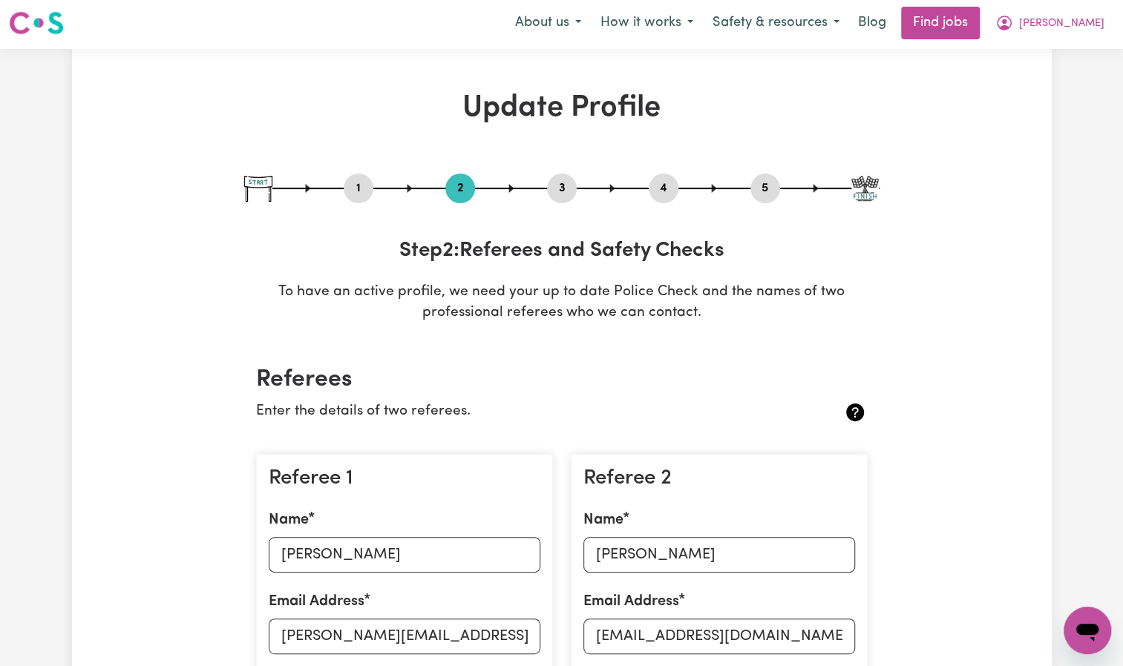
scroll to position [0, 0]
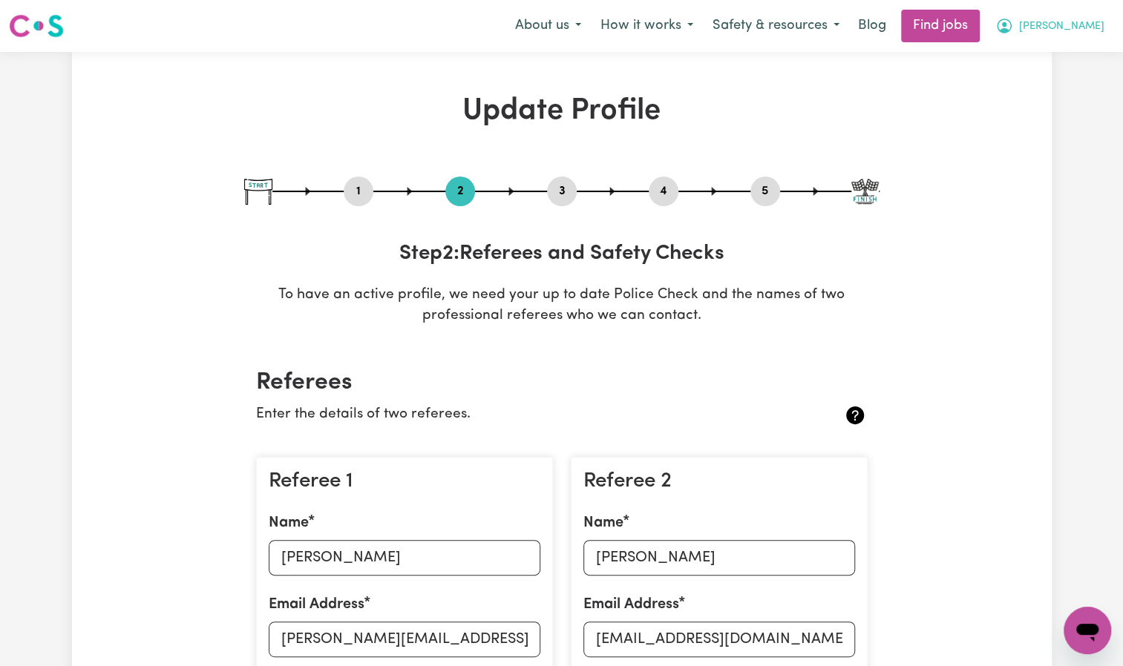
click at [1071, 20] on span "[PERSON_NAME]" at bounding box center [1061, 27] width 85 height 16
click at [1039, 82] on link "My Dashboard" at bounding box center [1054, 85] width 117 height 28
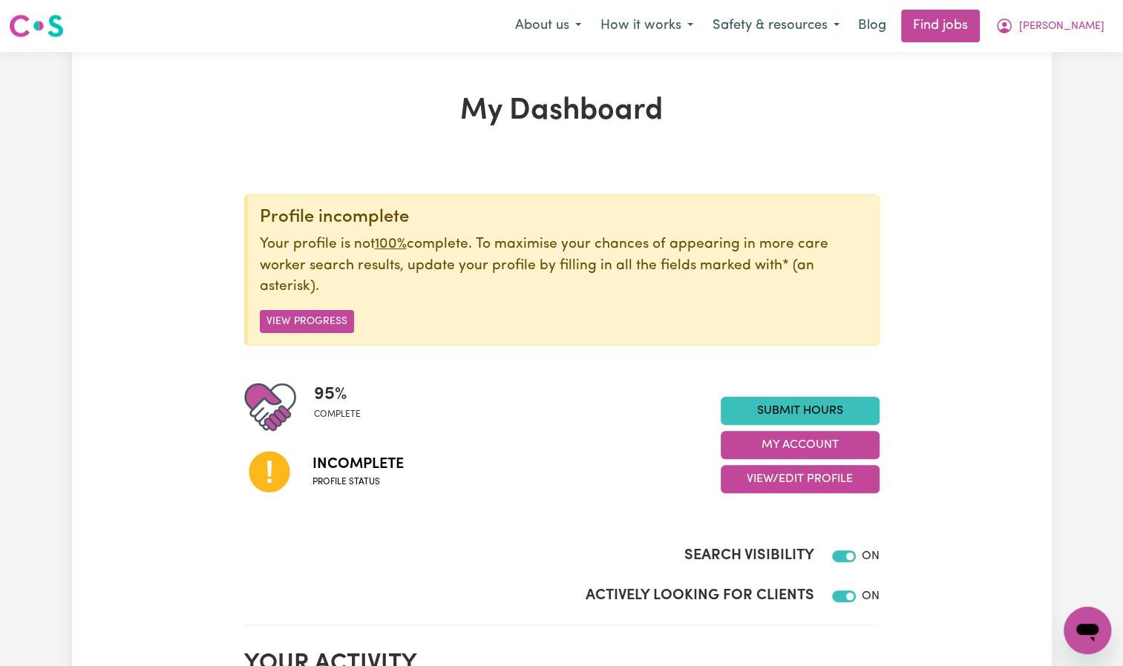
click at [374, 464] on span "Incomplete" at bounding box center [357, 464] width 91 height 22
click at [329, 325] on button "View Progress" at bounding box center [307, 321] width 94 height 23
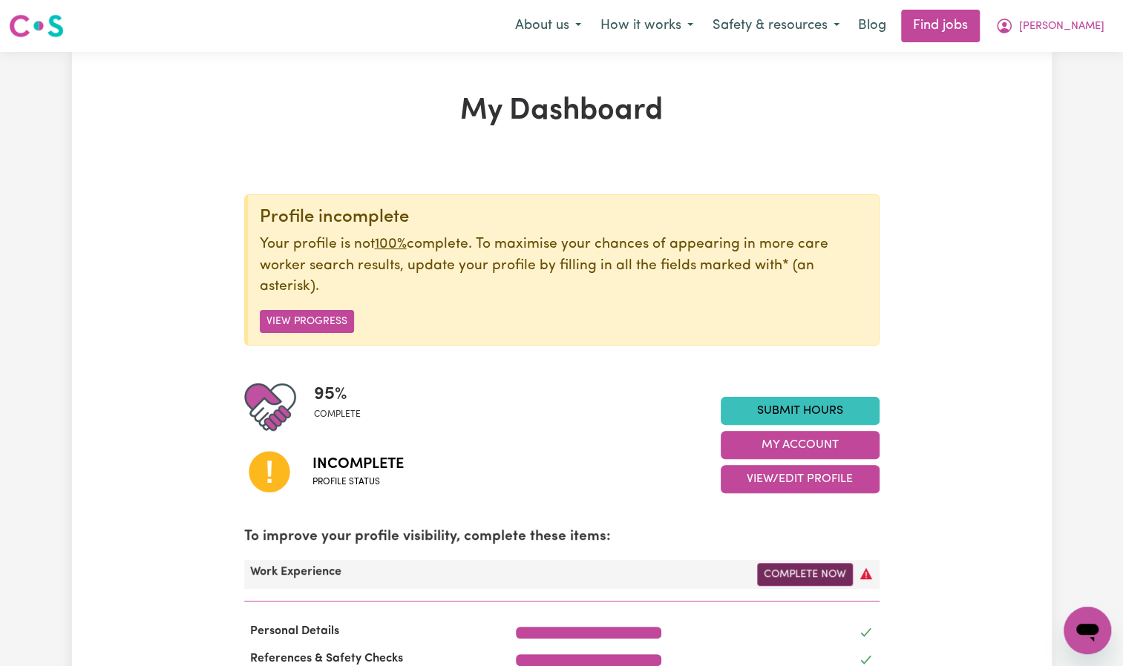
click at [813, 571] on link "Complete Now" at bounding box center [805, 574] width 96 height 23
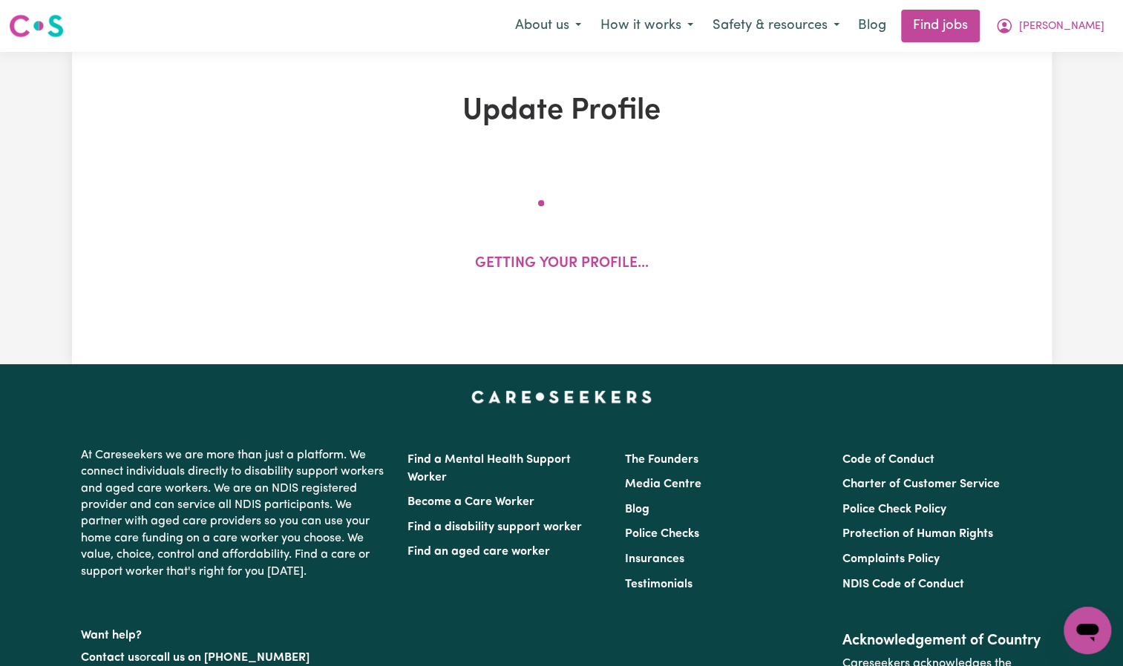
select select "Certificate III (Individual Support)"
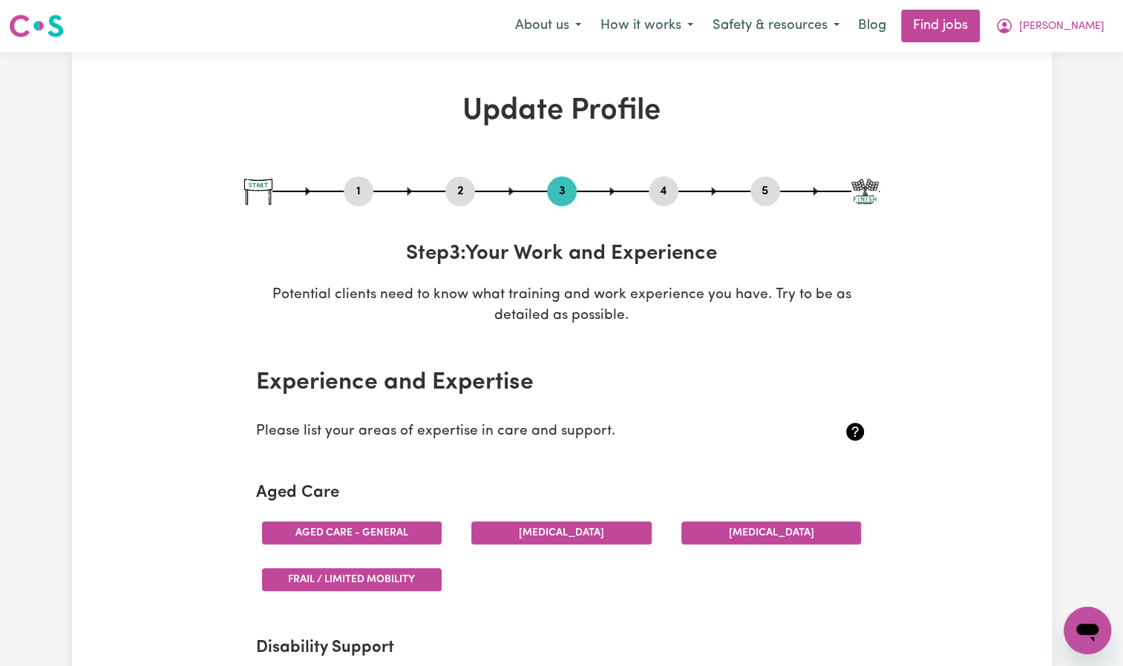
click at [371, 531] on button "Aged care - General" at bounding box center [352, 533] width 180 height 23
click at [531, 529] on button "[MEDICAL_DATA]" at bounding box center [561, 533] width 180 height 23
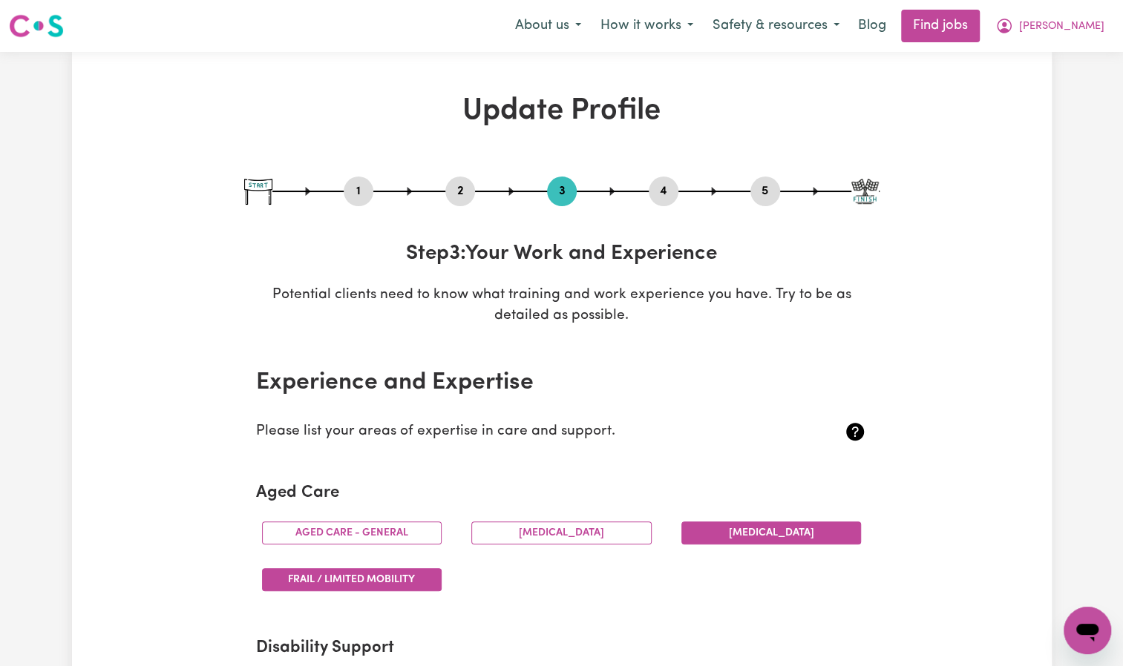
click at [415, 583] on button "Frail / limited mobility" at bounding box center [352, 579] width 180 height 23
click at [766, 528] on button "[MEDICAL_DATA]" at bounding box center [771, 533] width 180 height 23
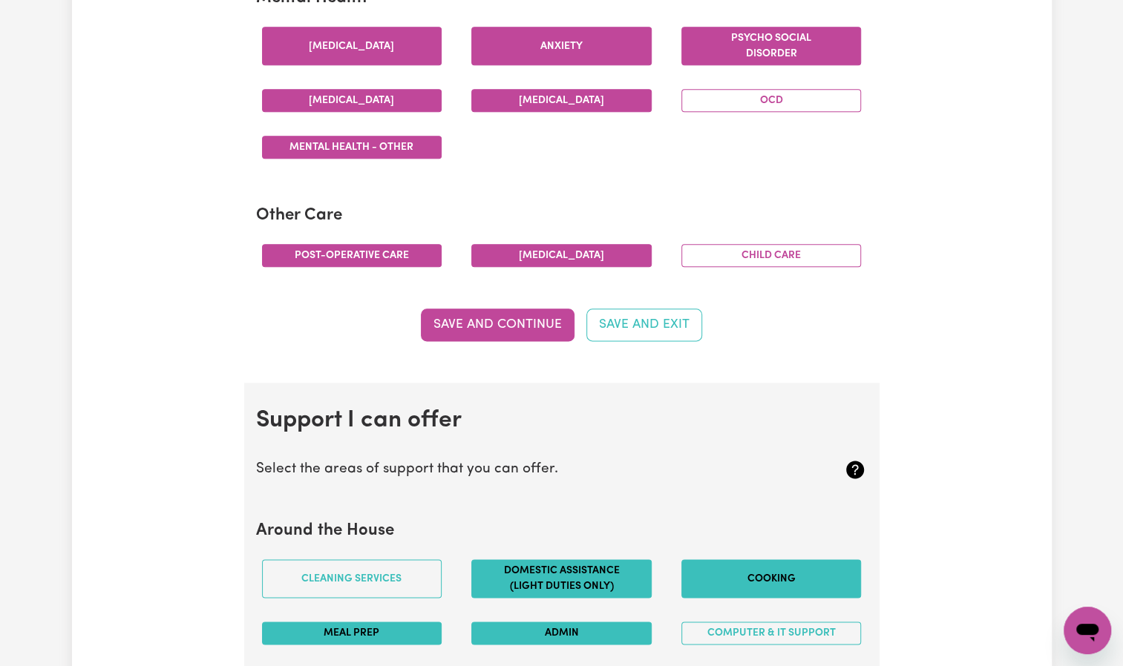
scroll to position [949, 0]
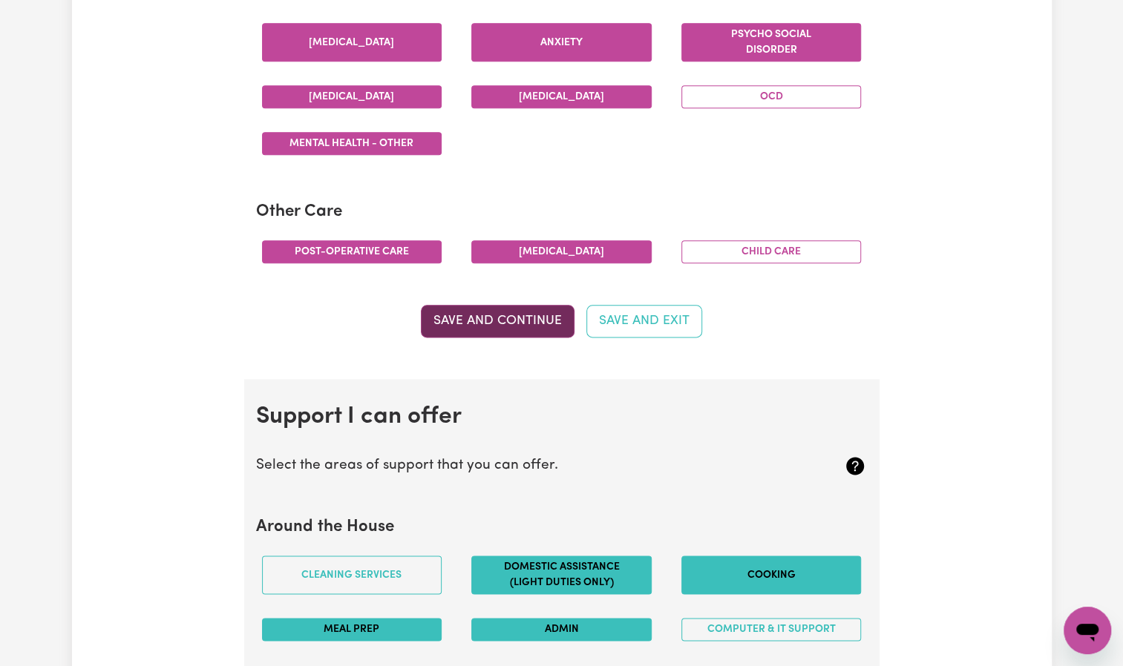
click at [521, 306] on button "Save and Continue" at bounding box center [498, 321] width 154 height 33
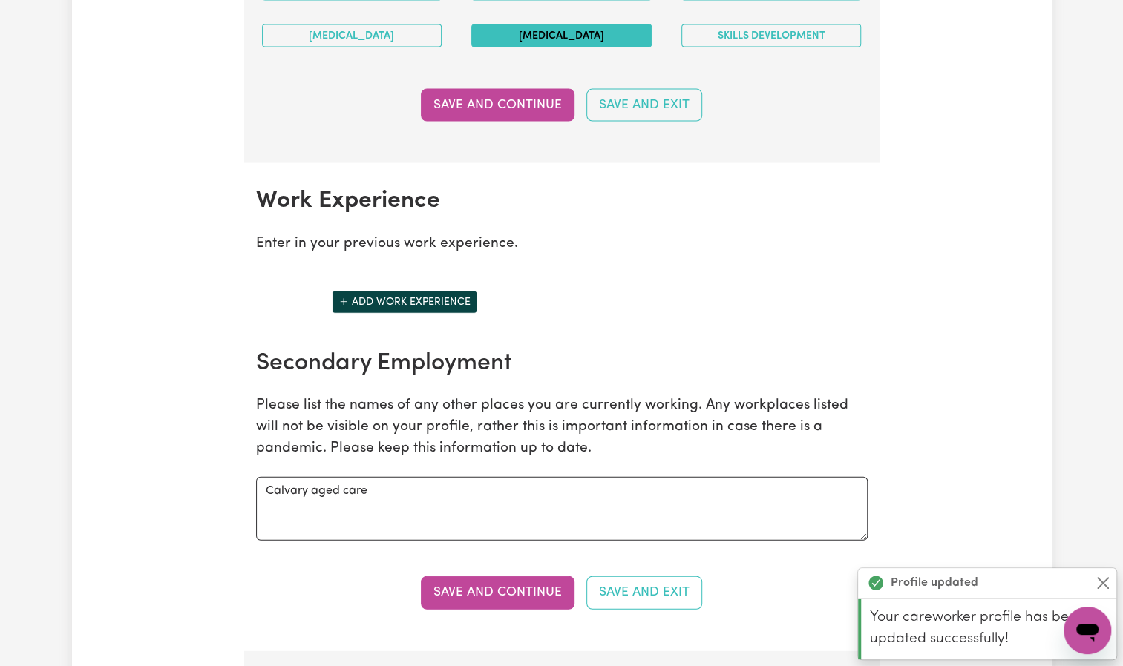
scroll to position [1934, 0]
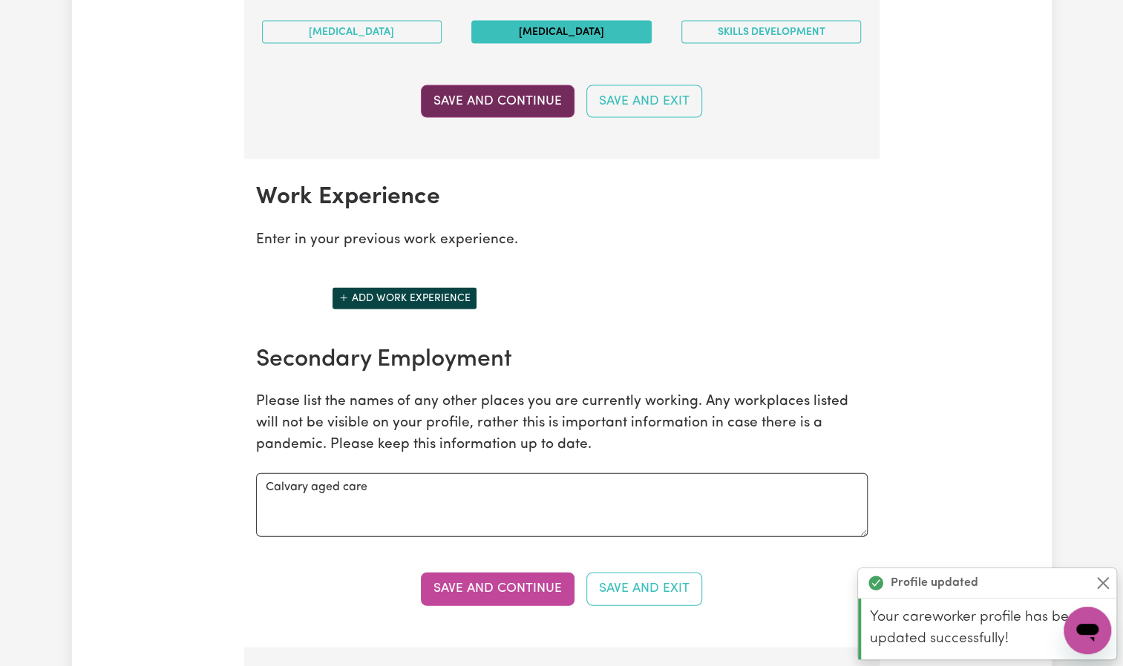
click at [491, 89] on button "Save and Continue" at bounding box center [498, 101] width 154 height 33
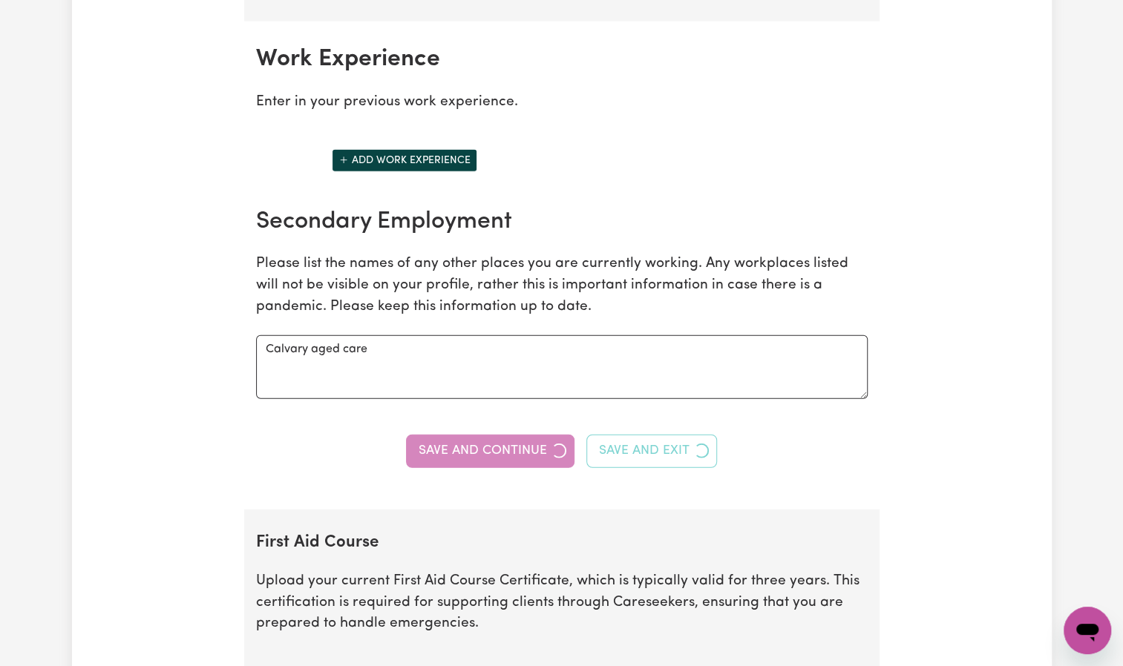
scroll to position [2084, 0]
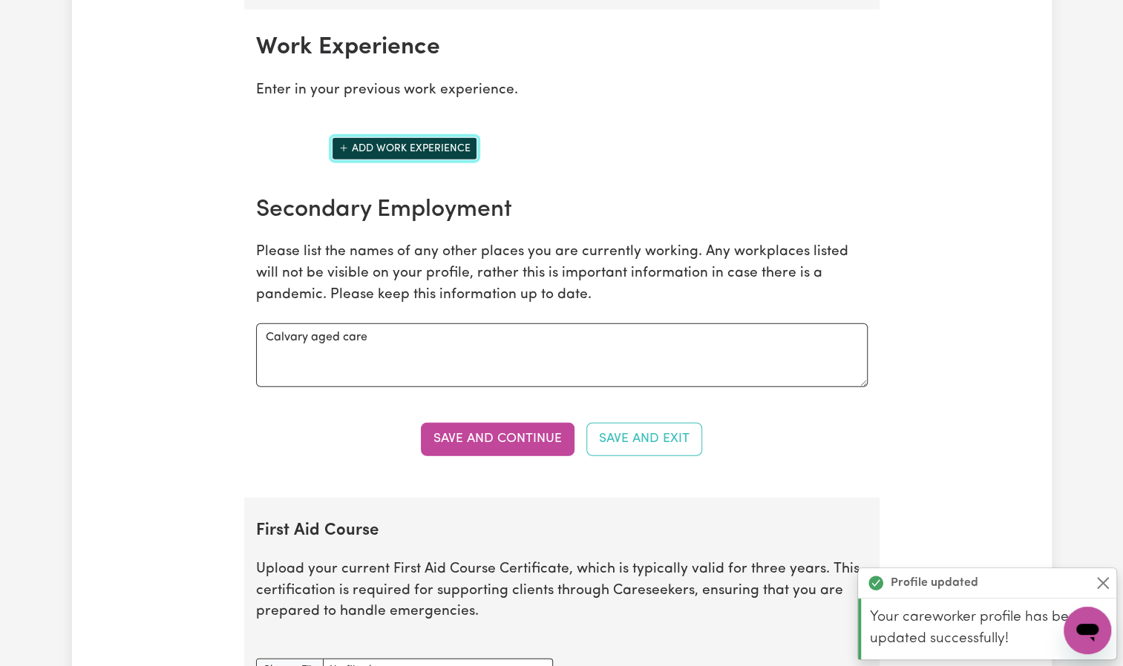
click at [436, 137] on button "Add work experience" at bounding box center [404, 148] width 145 height 23
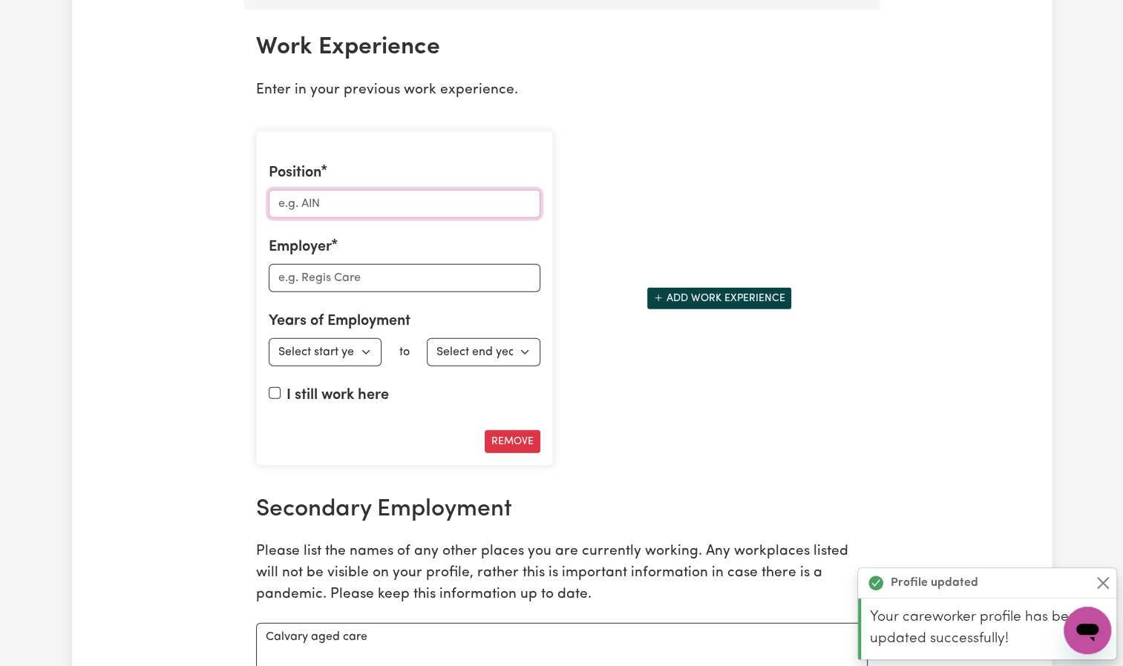
click at [374, 203] on input "Position" at bounding box center [405, 204] width 272 height 28
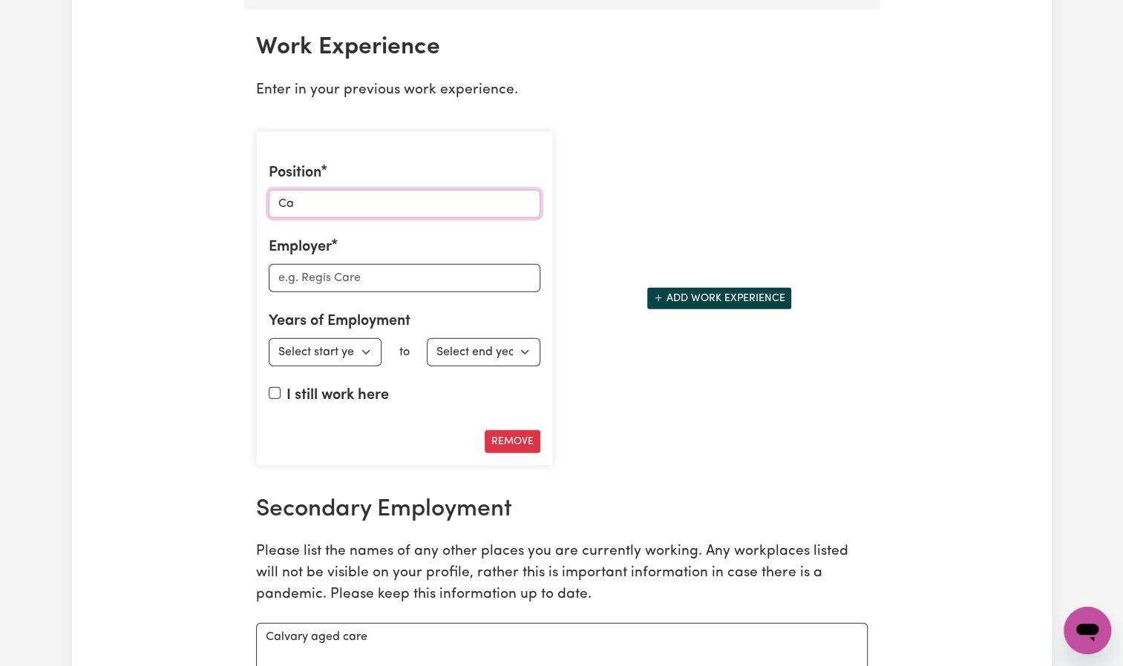
type input "C"
type input "Personal care worker"
click at [332, 266] on input "Employer" at bounding box center [405, 278] width 272 height 28
type input "Arcare, heritage care"
click at [328, 343] on select "Select start year [DATE] 1952 1953 1954 1955 1956 1957 1958 1959 1960 1961 1962…" at bounding box center [326, 352] width 114 height 28
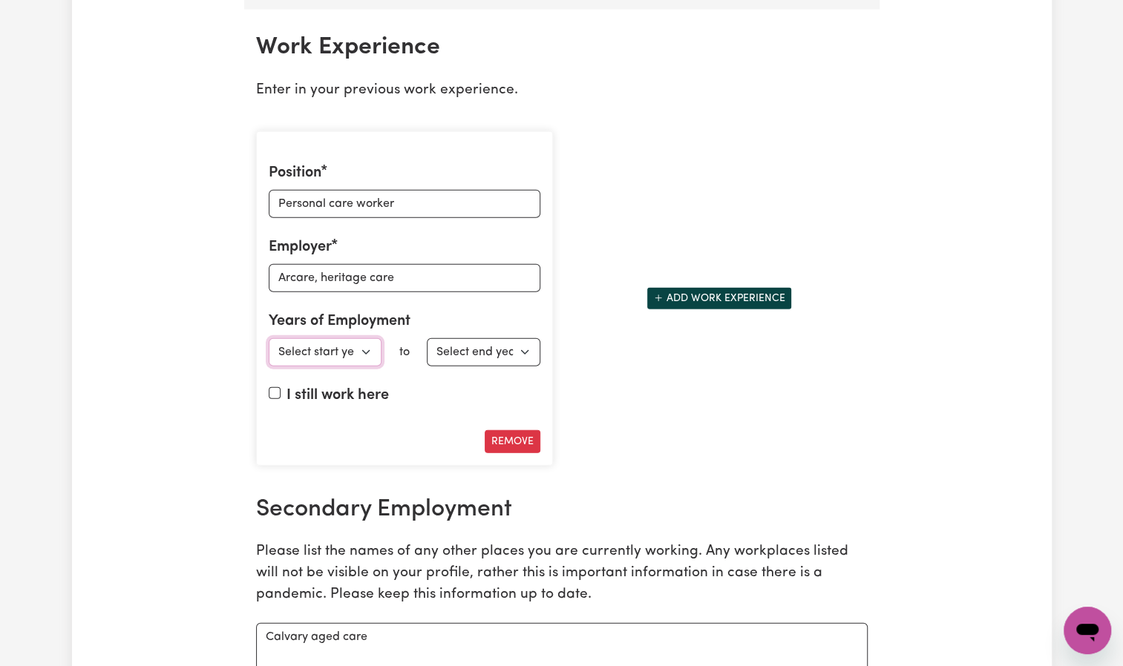
select select "2012"
click at [269, 338] on select "Select start year [DATE] 1952 1953 1954 1955 1956 1957 1958 1959 1960 1961 1962…" at bounding box center [326, 352] width 114 height 28
click at [479, 338] on select "Select end year [DATE] 1952 1953 1954 1955 1956 1957 1958 1959 1960 1961 1962 1…" at bounding box center [484, 352] width 114 height 28
select select "2018"
click at [427, 338] on select "Select end year [DATE] 1952 1953 1954 1955 1956 1957 1958 1959 1960 1961 1962 1…" at bounding box center [484, 352] width 114 height 28
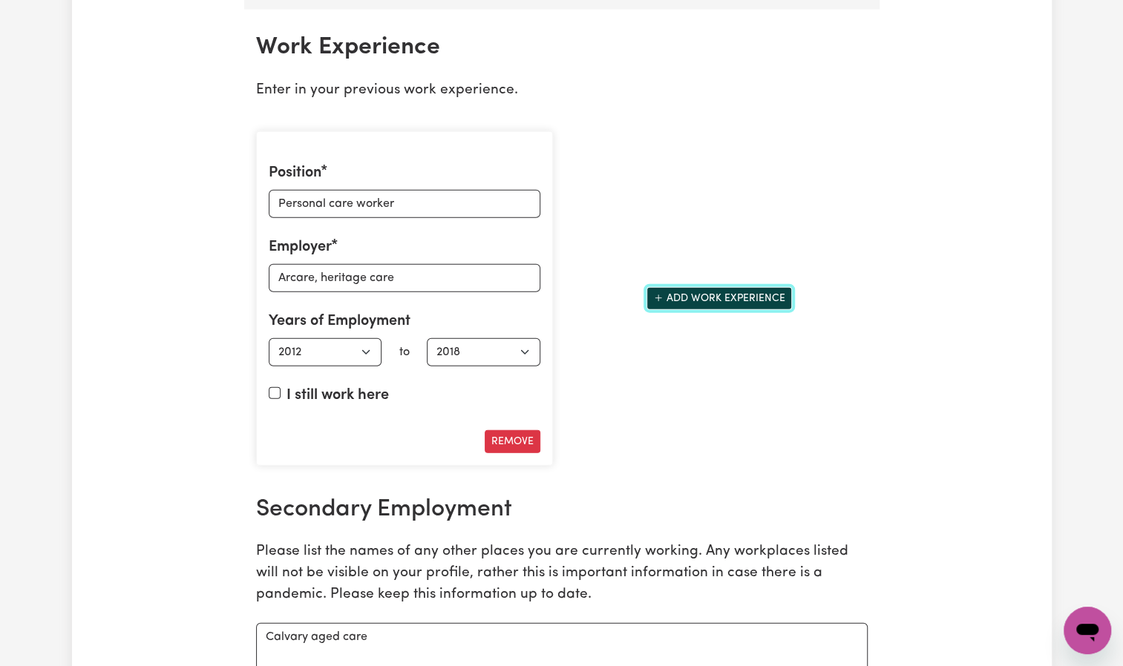
click at [705, 289] on button "Add work experience" at bounding box center [718, 298] width 145 height 23
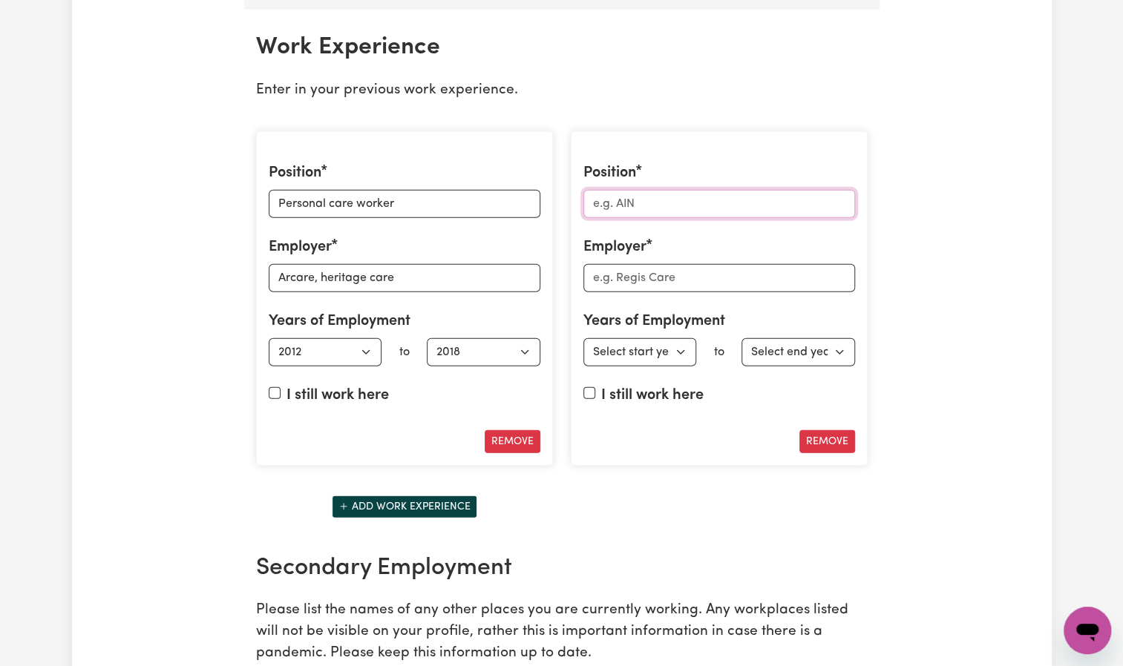
click at [648, 200] on input "Position" at bounding box center [719, 204] width 272 height 28
type input "EEN"
click at [634, 264] on input "Employer" at bounding box center [719, 278] width 272 height 28
type input "Arcare, Calvary, Heritage care, alpha, crew sharp"
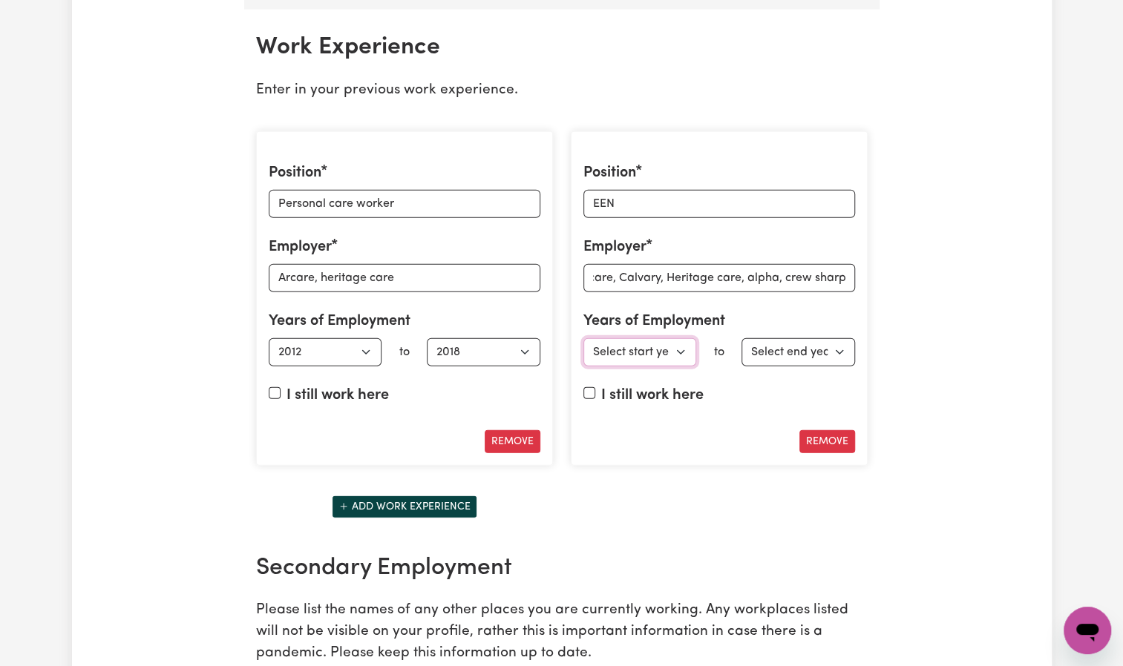
scroll to position [0, 0]
click at [663, 346] on select "Select start year [DATE] 1952 1953 1954 1955 1956 1957 1958 1959 1960 1961 1962…" at bounding box center [640, 352] width 114 height 28
click at [583, 338] on select "Select start year [DATE] 1952 1953 1954 1955 1956 1957 1958 1959 1960 1961 1962…" at bounding box center [640, 352] width 114 height 28
click at [787, 341] on select "Select end year [DATE] 1952 1953 1954 1955 1956 1957 1958 1959 1960 1961 1962 1…" at bounding box center [798, 352] width 114 height 28
click at [679, 340] on select "Select start year [DATE] 1952 1953 1954 1955 1956 1957 1958 1959 1960 1961 1962…" at bounding box center [640, 352] width 114 height 28
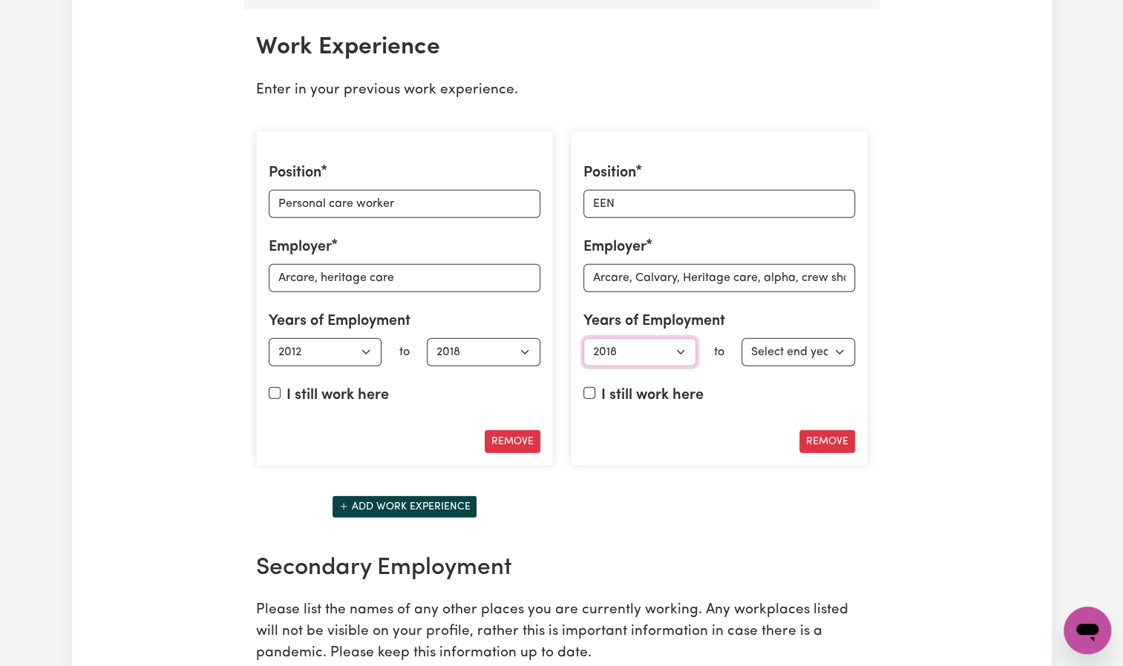
select select "2019"
click at [583, 338] on select "Select start year [DATE] 1952 1953 1954 1955 1956 1957 1958 1959 1960 1961 1962…" at bounding box center [640, 352] width 114 height 28
click at [810, 338] on select "Select end year [DATE] 1952 1953 1954 1955 1956 1957 1958 1959 1960 1961 1962 1…" at bounding box center [798, 352] width 114 height 28
select select "2024"
click at [741, 338] on select "Select end year [DATE] 1952 1953 1954 1955 1956 1957 1958 1959 1960 1961 1962 1…" at bounding box center [798, 352] width 114 height 28
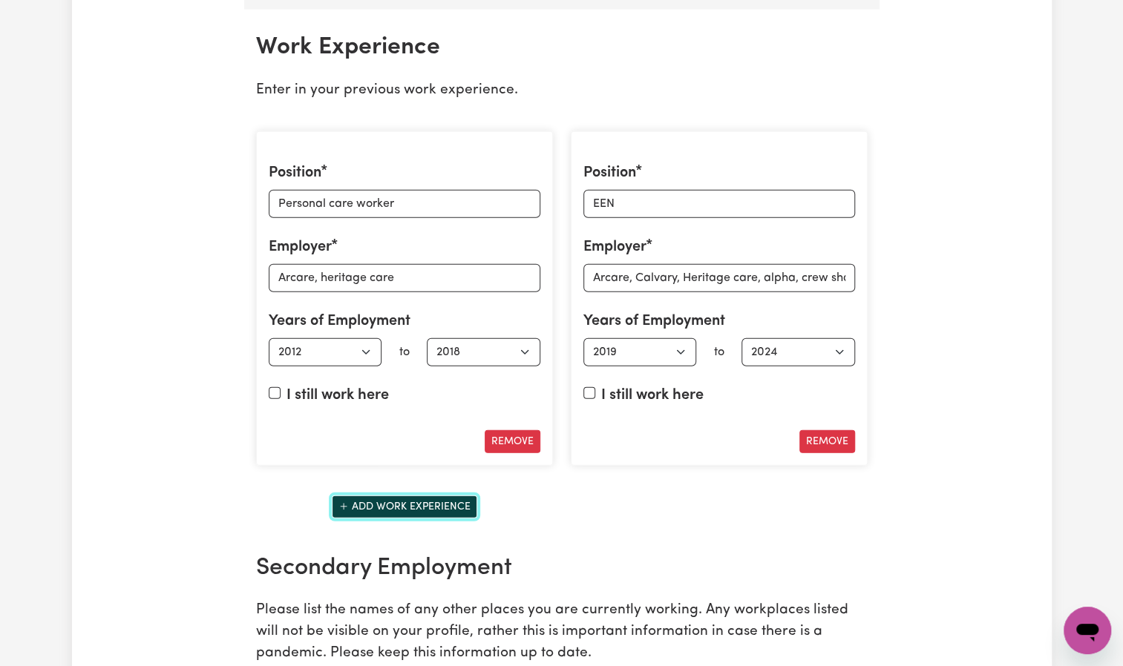
click at [421, 496] on button "Add work experience" at bounding box center [404, 507] width 145 height 23
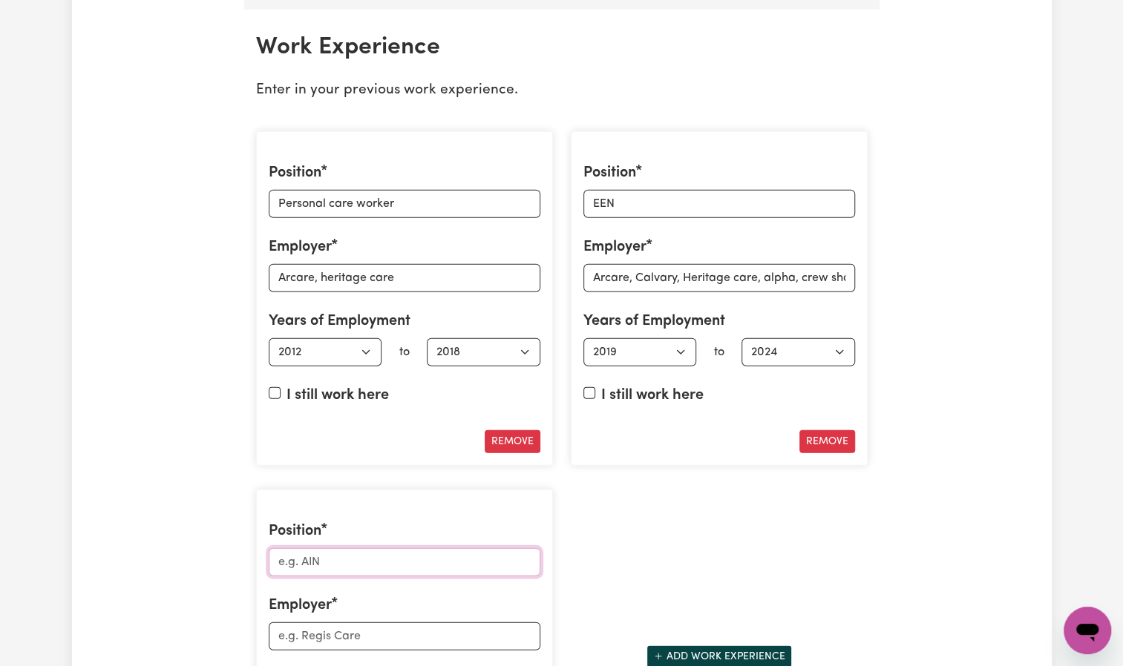
click at [361, 557] on input "Position" at bounding box center [405, 562] width 272 height 28
type input "Registered nurse"
click at [340, 623] on input "Employer" at bounding box center [405, 637] width 272 height 28
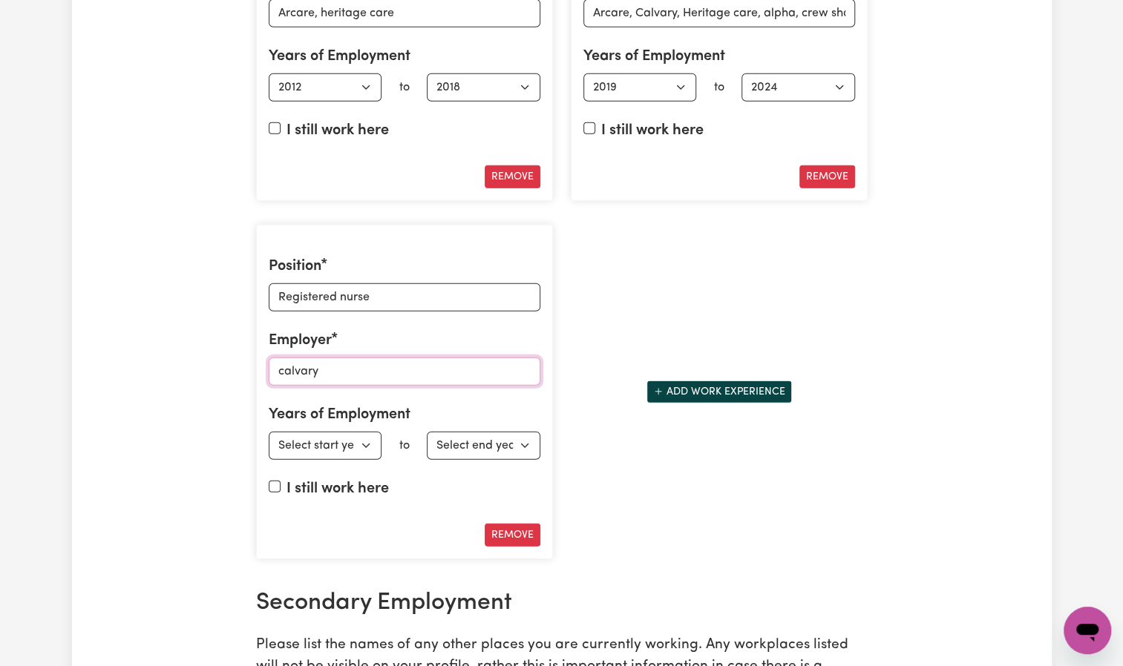
scroll to position [2340, 0]
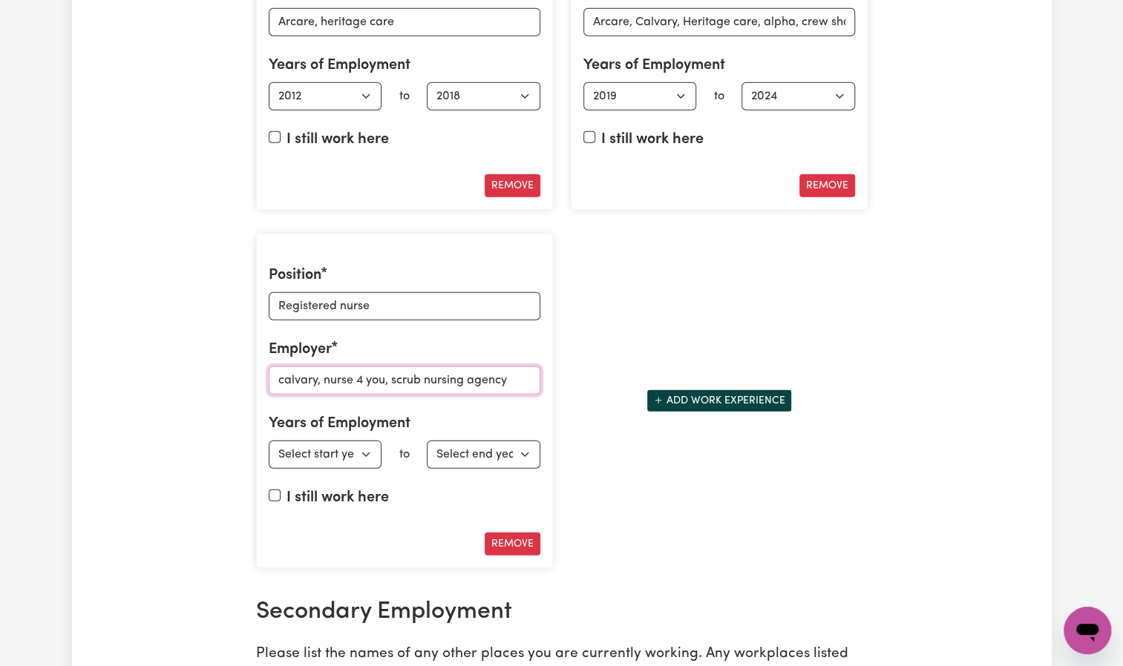
type input "calvary, nurse 4 you, scrub nursing agency"
click at [370, 441] on select "Select start year [DATE] 1952 1953 1954 1955 1956 1957 1958 1959 1960 1961 1962…" at bounding box center [326, 455] width 114 height 28
select select "2024"
click at [269, 441] on select "Select start year [DATE] 1952 1953 1954 1955 1956 1957 1958 1959 1960 1961 1962…" at bounding box center [326, 455] width 114 height 28
click at [481, 441] on select "Select end year [DATE] 1952 1953 1954 1955 1956 1957 1958 1959 1960 1961 1962 1…" at bounding box center [484, 455] width 114 height 28
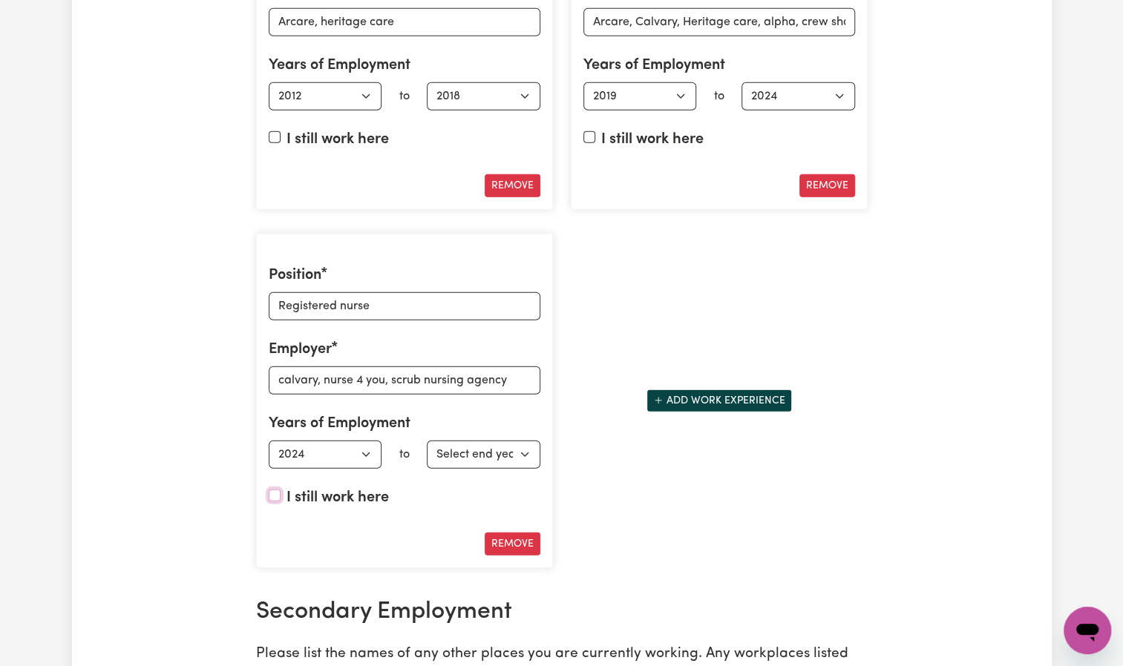
click at [275, 490] on input "I still work here" at bounding box center [275, 496] width 12 height 12
checkbox input "true"
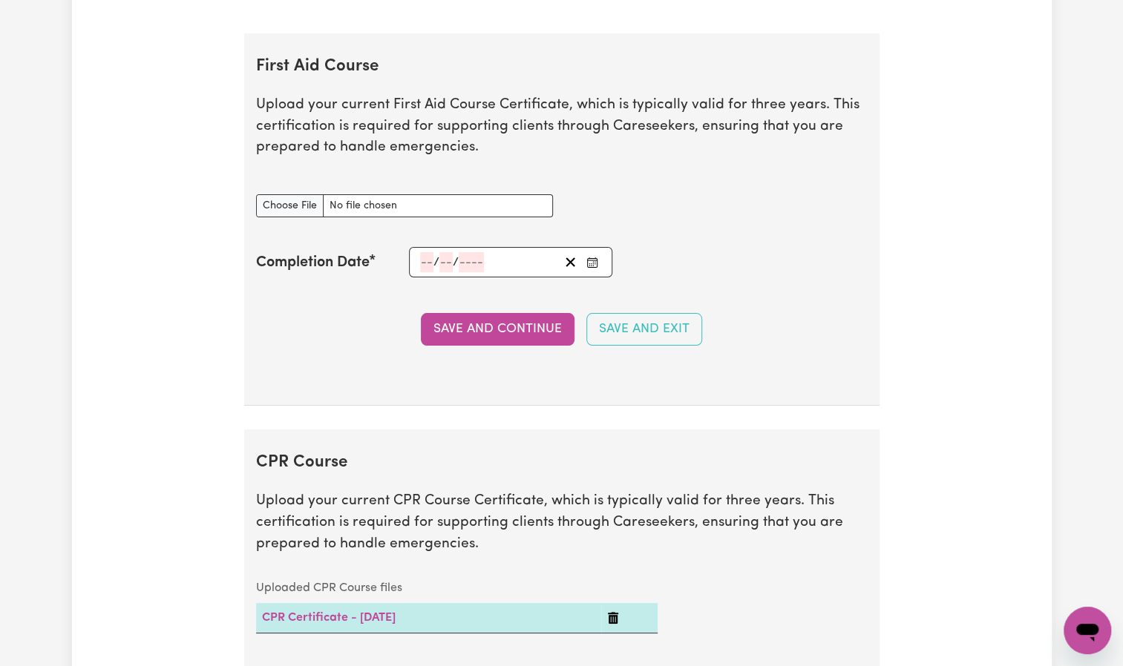
scroll to position [3167, 0]
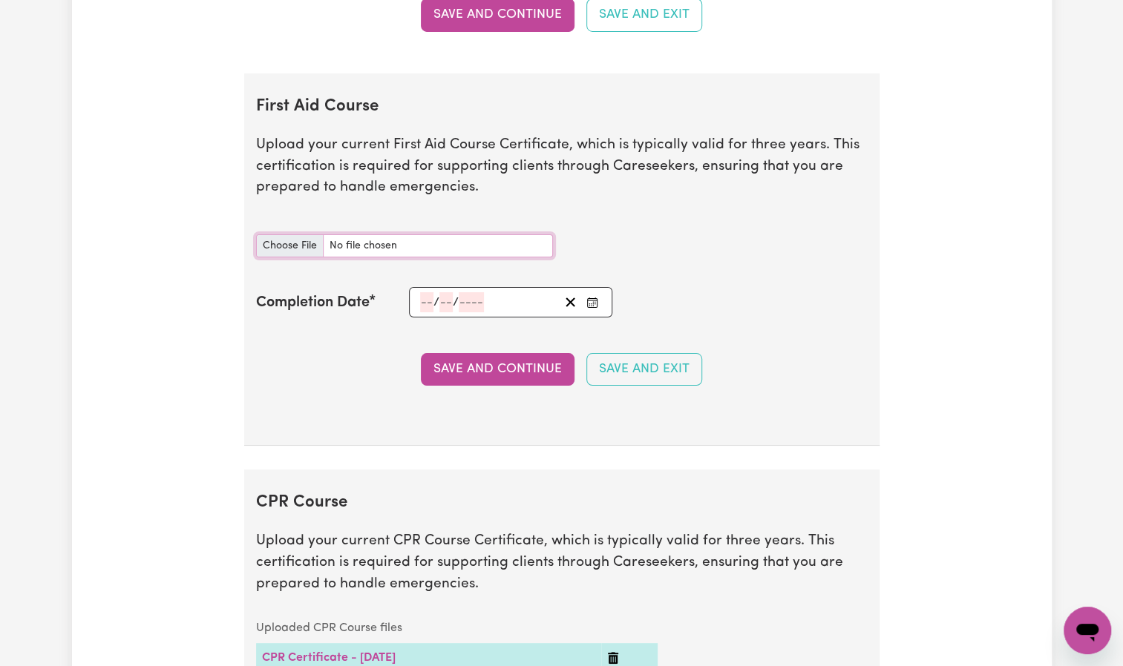
click at [289, 234] on input "First Aid Course document" at bounding box center [404, 245] width 297 height 23
type input "C:\fakepath\first aid.pdf"
click at [427, 292] on input "number" at bounding box center [426, 302] width 13 height 20
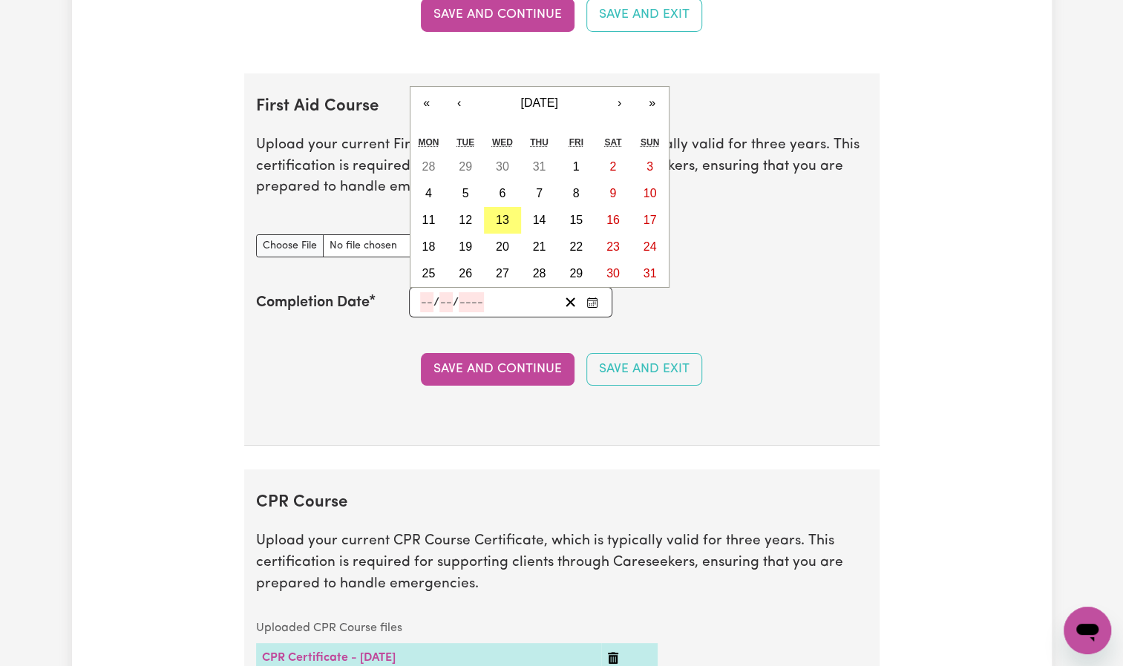
type textarea "x"
type input "28"
click at [475, 292] on input "042023" at bounding box center [481, 302] width 42 height 20
type input "2023"
click at [451, 292] on input "number" at bounding box center [447, 302] width 13 height 20
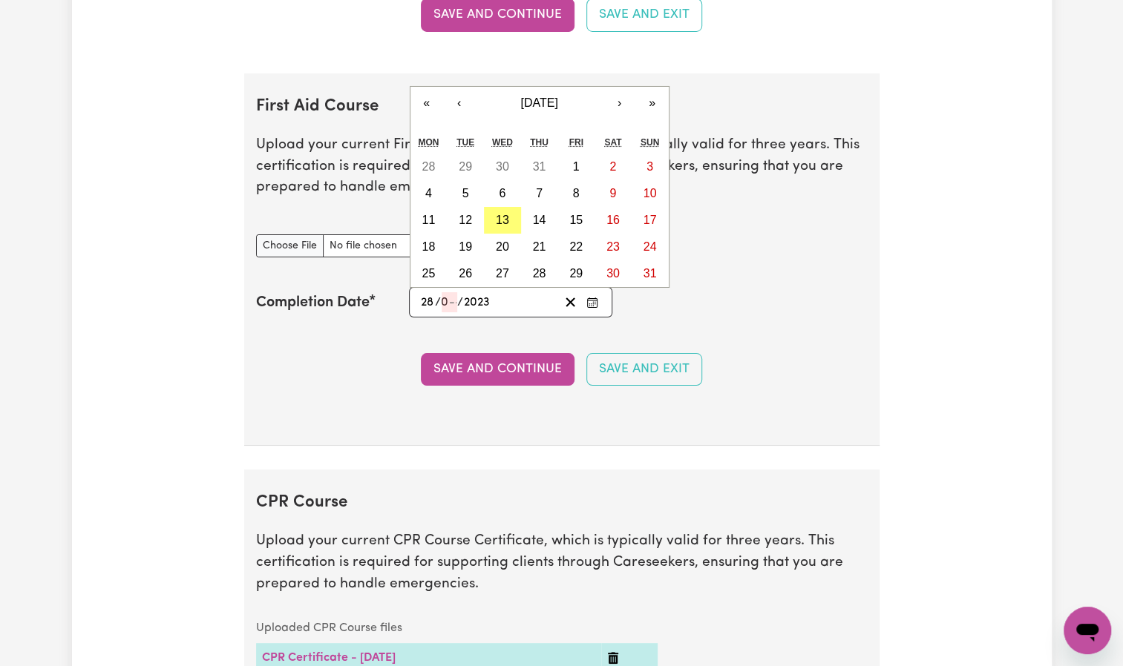
type input "0"
type input "[DATE]"
type input "4"
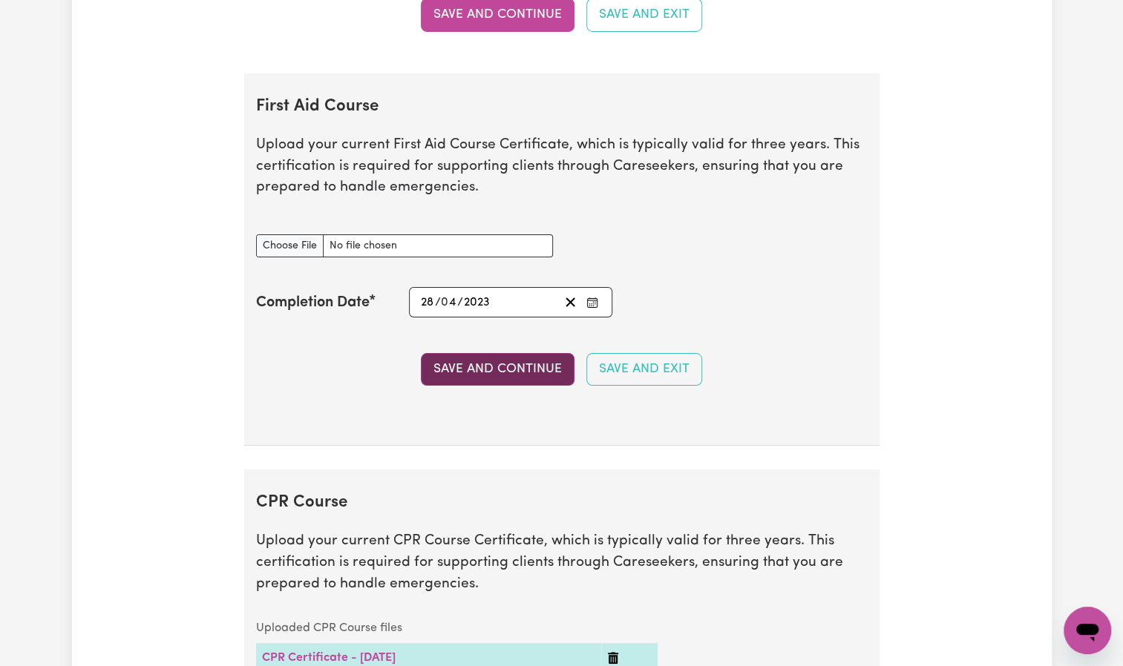
click at [509, 353] on button "Save and Continue" at bounding box center [498, 369] width 154 height 33
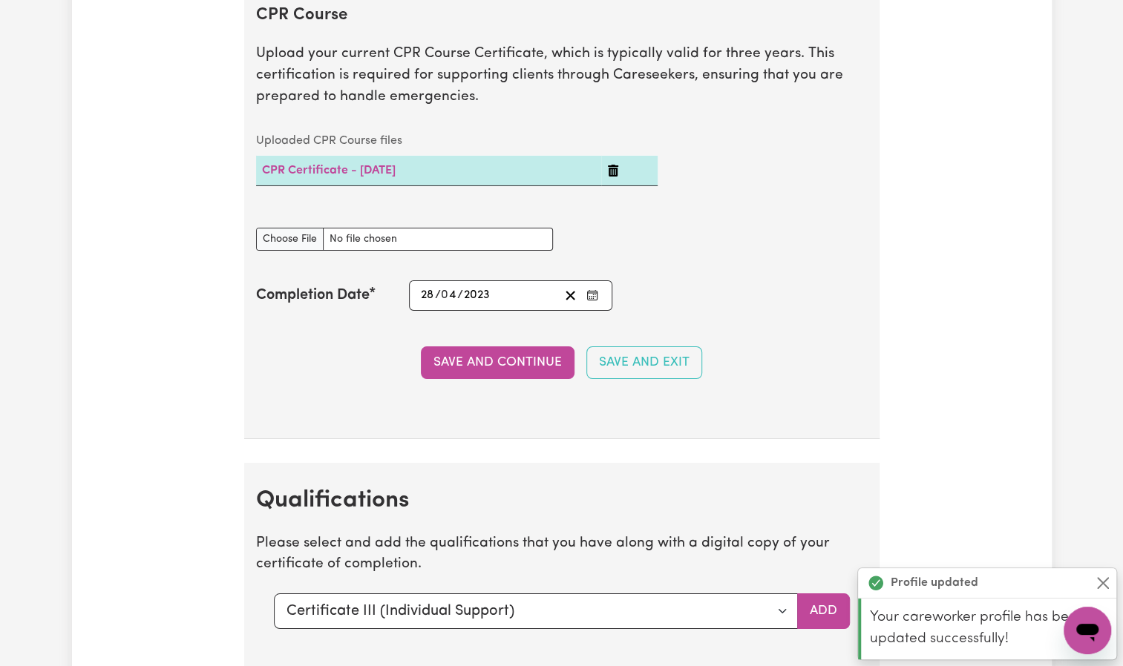
scroll to position [2967, 0]
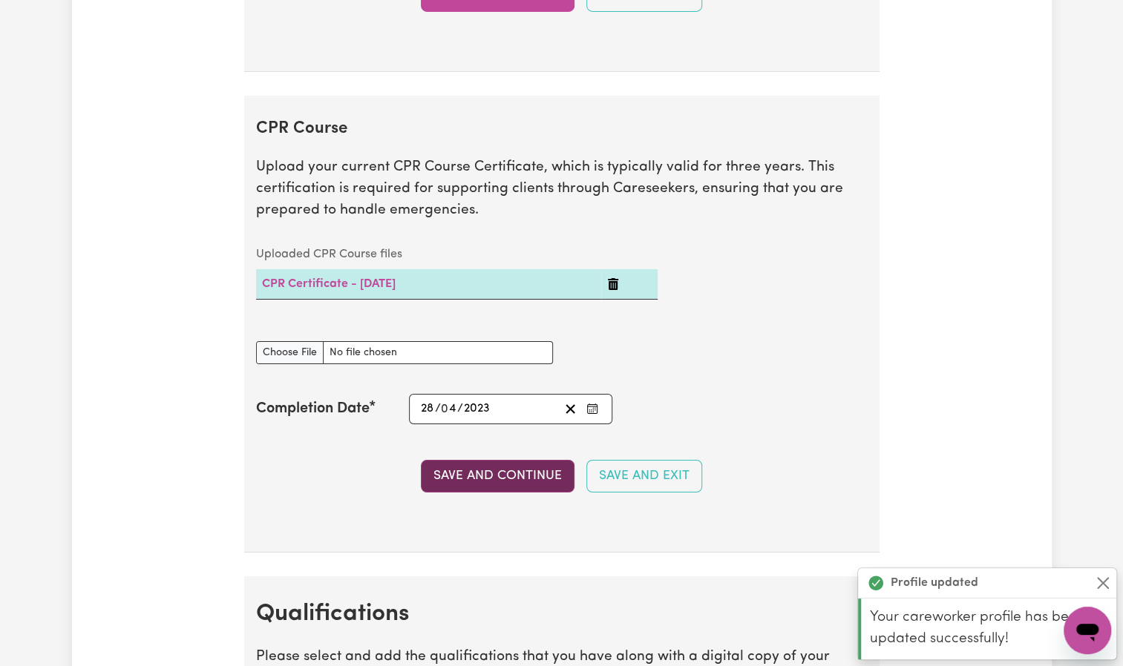
click at [512, 466] on button "Save and Continue" at bounding box center [498, 476] width 154 height 33
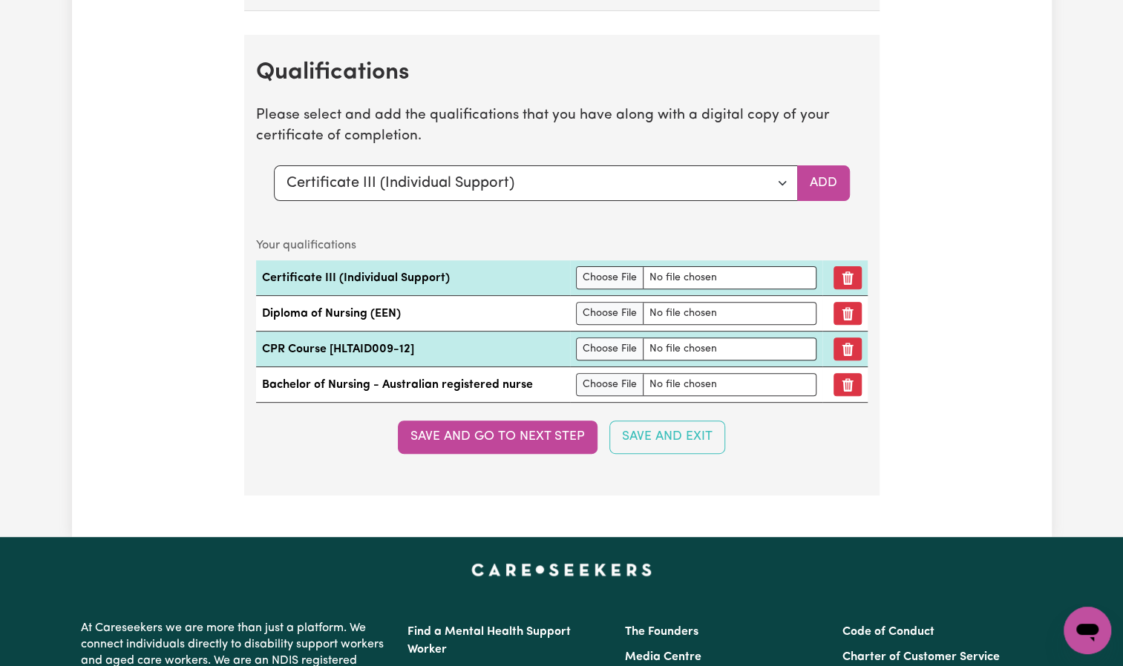
scroll to position [3530, 0]
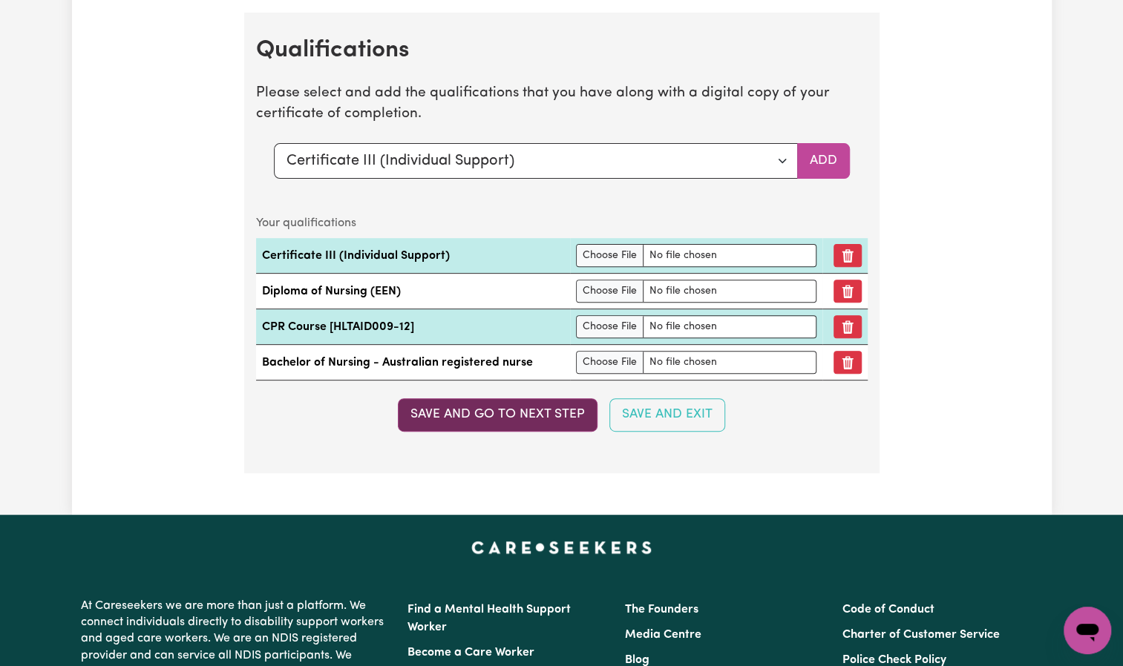
click at [517, 407] on button "Save and go to next step" at bounding box center [498, 414] width 200 height 33
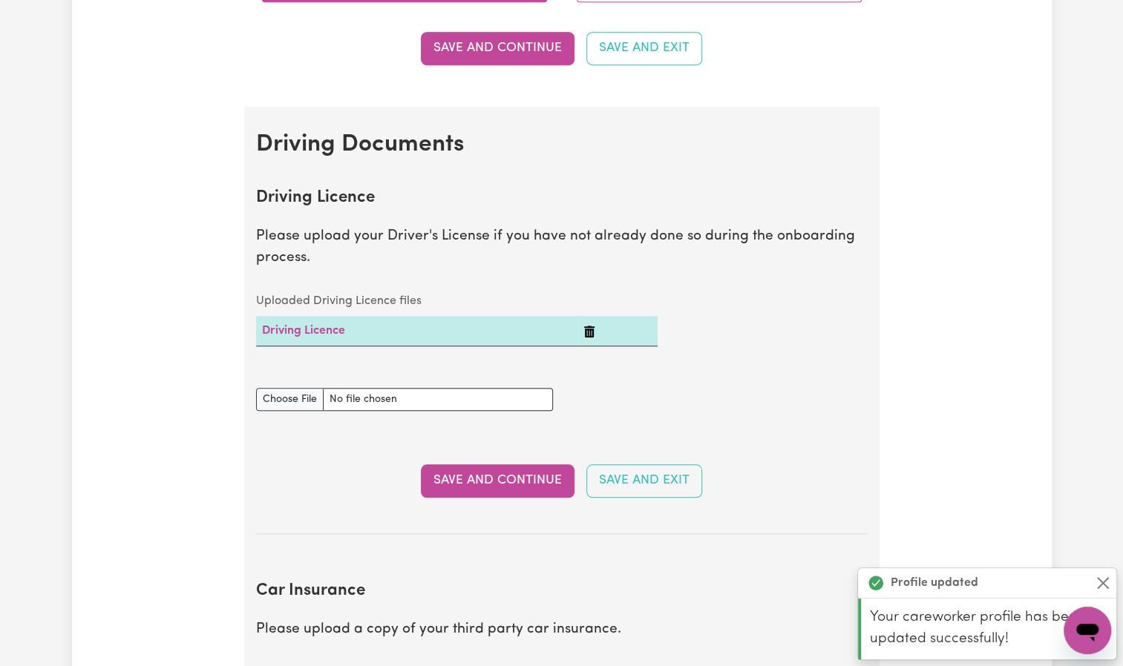
scroll to position [502, 0]
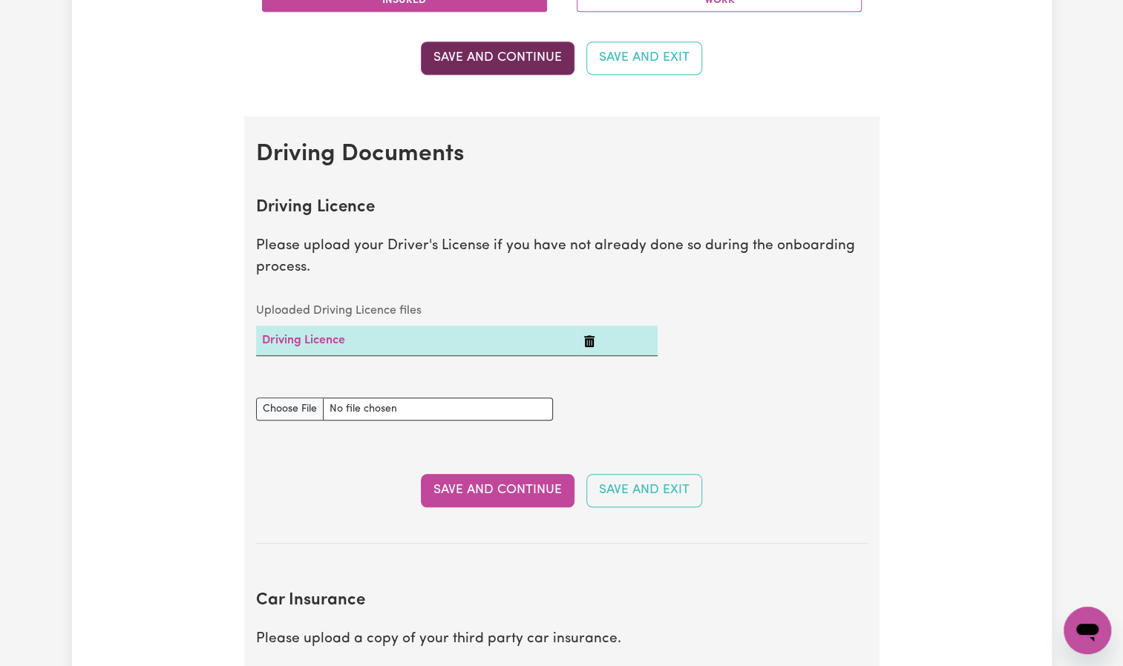
click at [528, 59] on button "Save and Continue" at bounding box center [498, 58] width 154 height 33
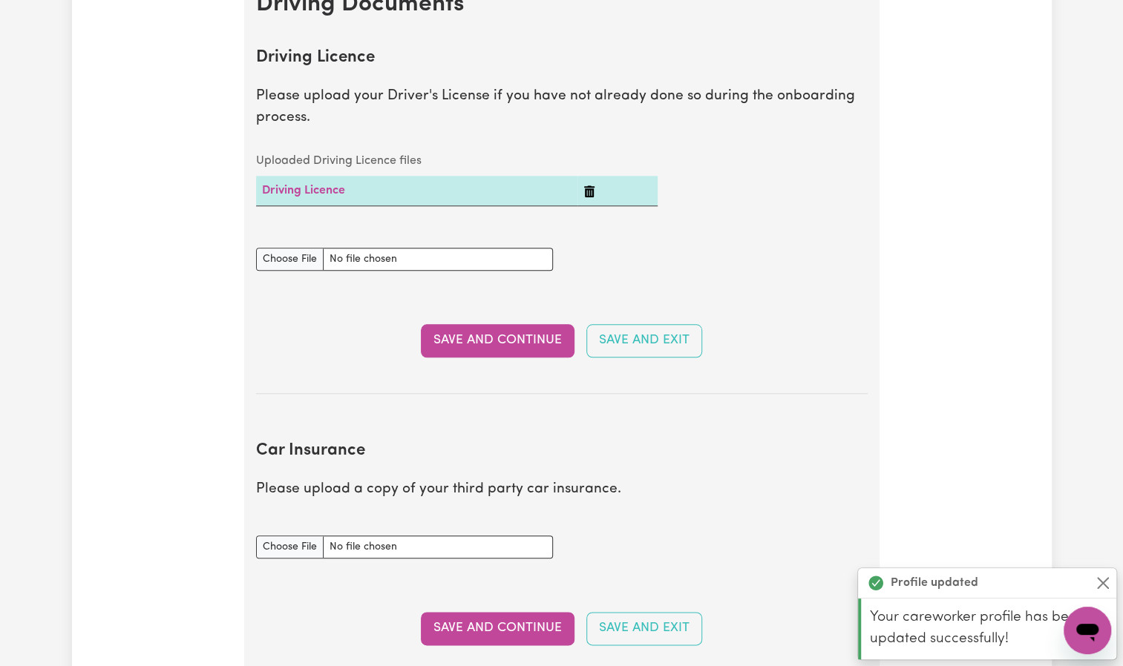
scroll to position [675, 0]
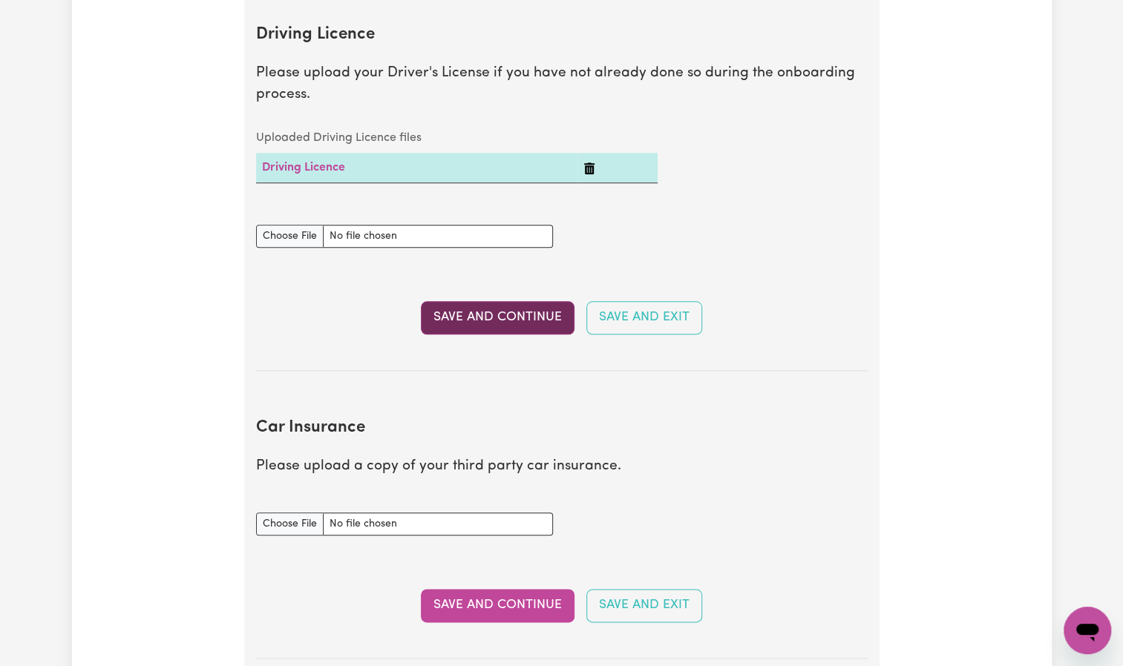
click at [436, 312] on button "Save and Continue" at bounding box center [498, 317] width 154 height 33
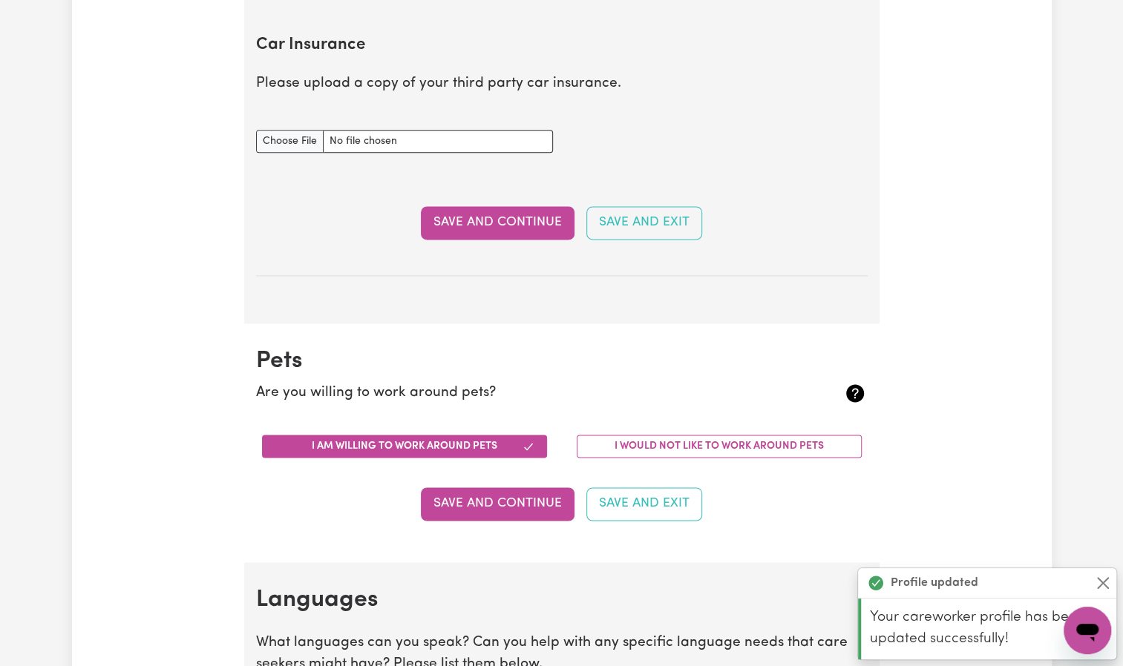
scroll to position [1068, 0]
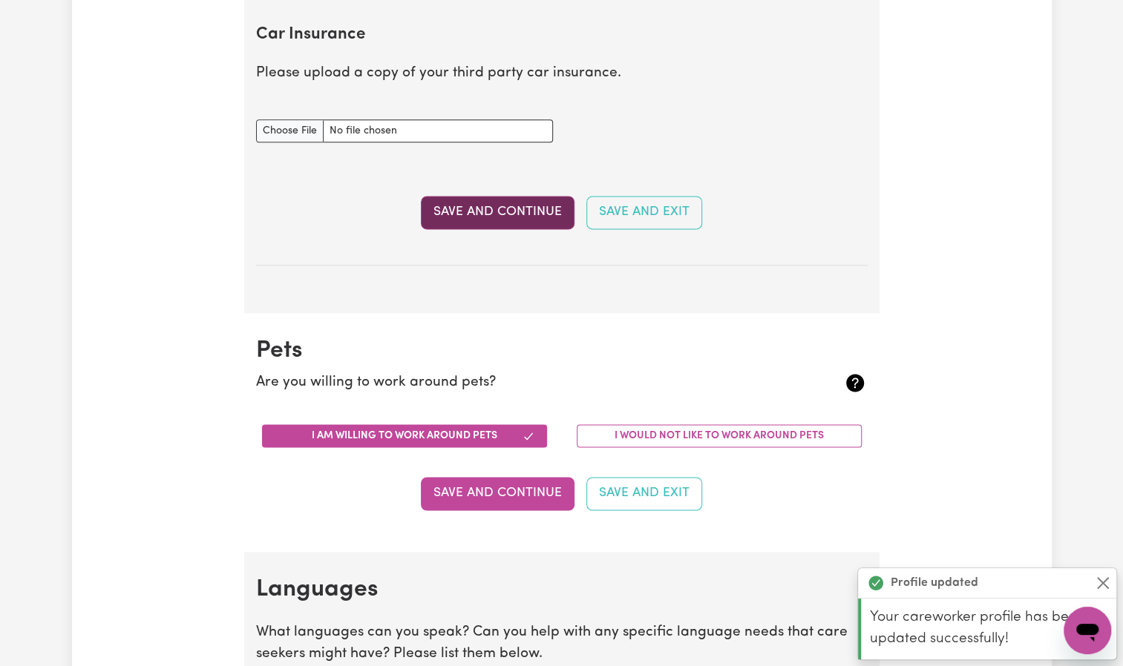
click at [486, 212] on button "Save and Continue" at bounding box center [498, 212] width 154 height 33
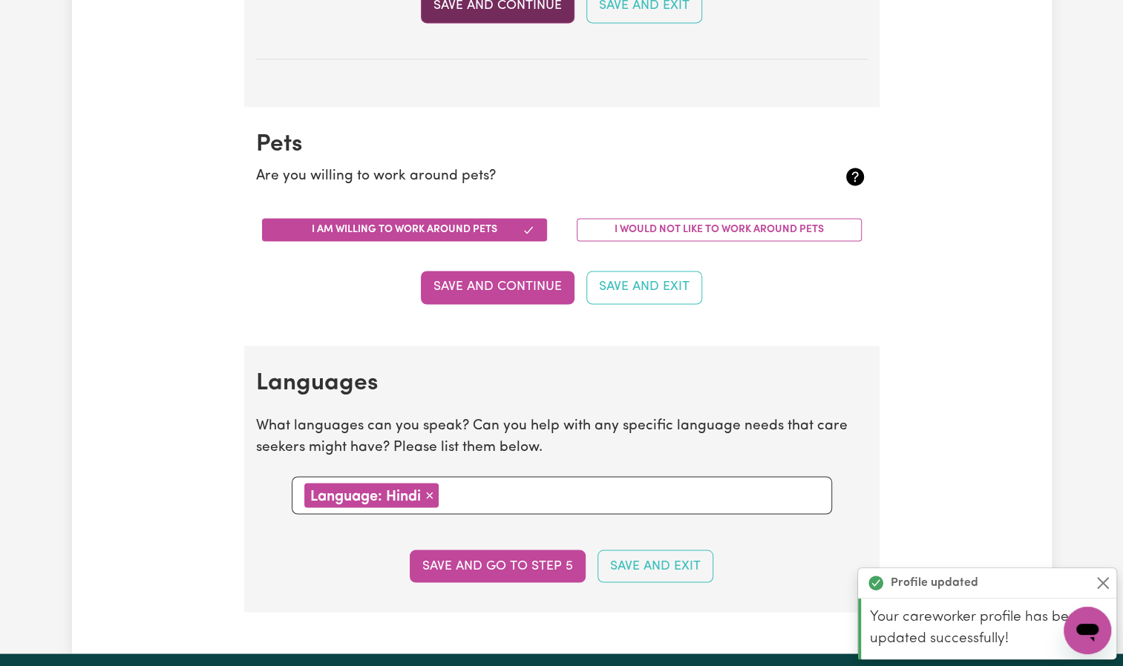
scroll to position [1379, 0]
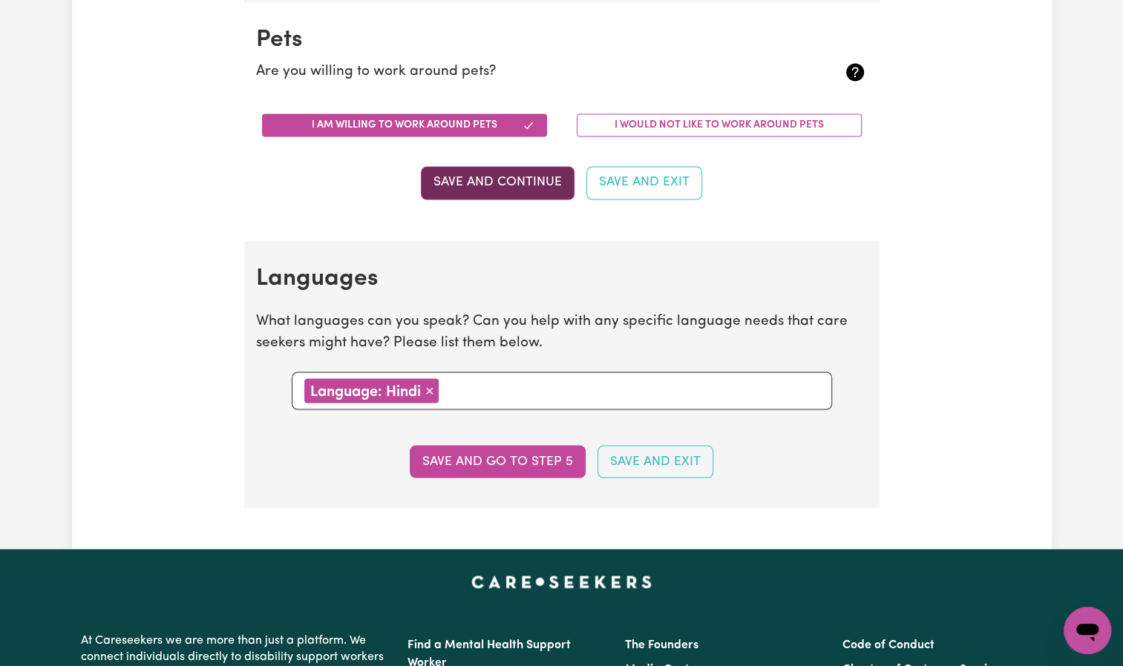
click at [486, 183] on button "Save and Continue" at bounding box center [498, 182] width 154 height 33
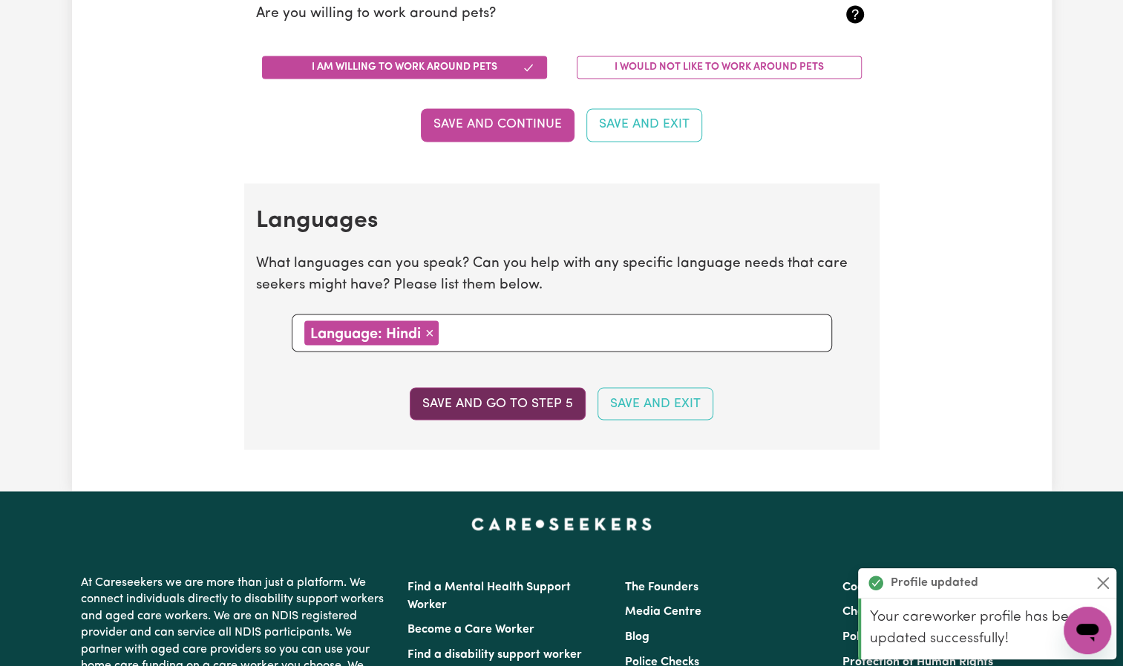
scroll to position [1617, 0]
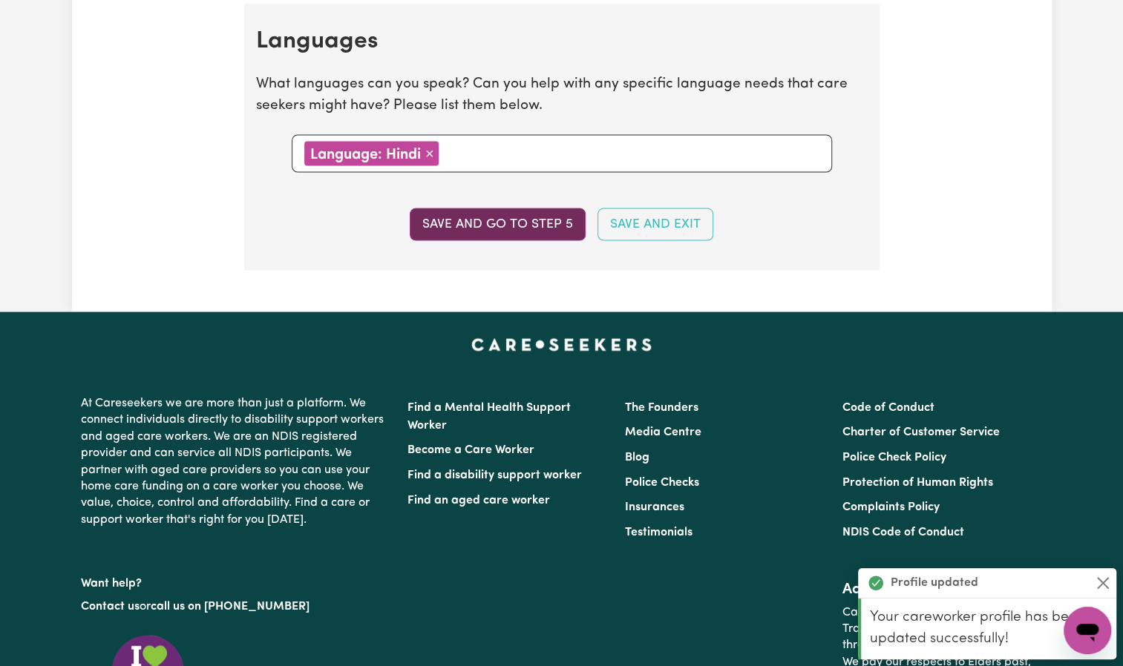
click at [496, 229] on button "Save and go to step 5" at bounding box center [498, 224] width 176 height 33
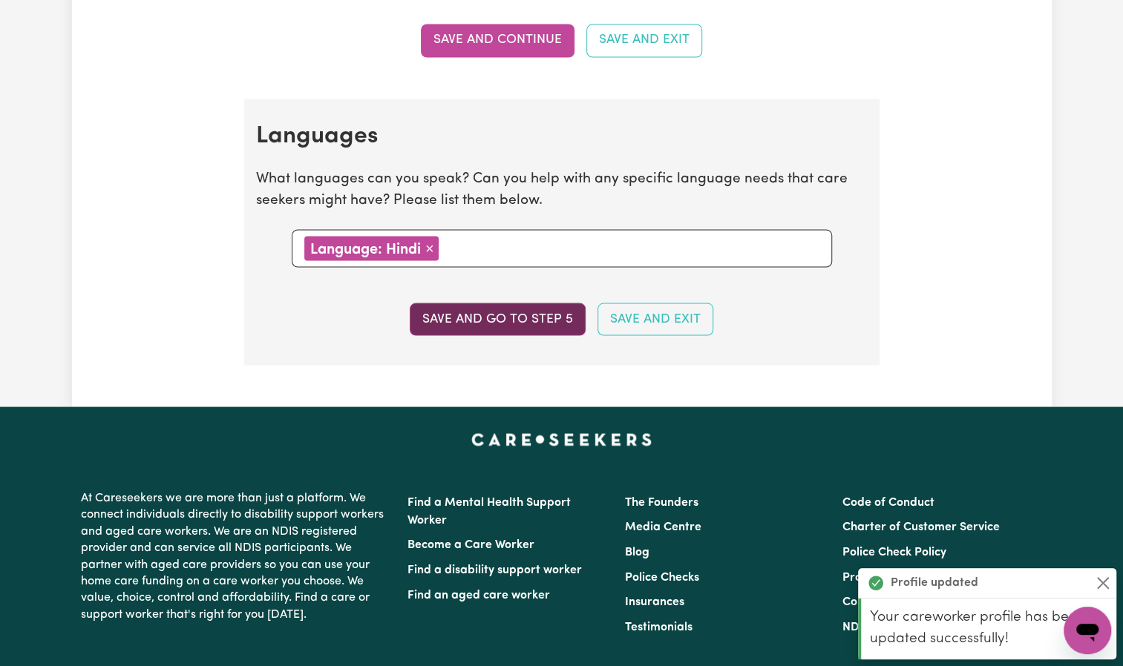
select select "I am providing services privately on my own"
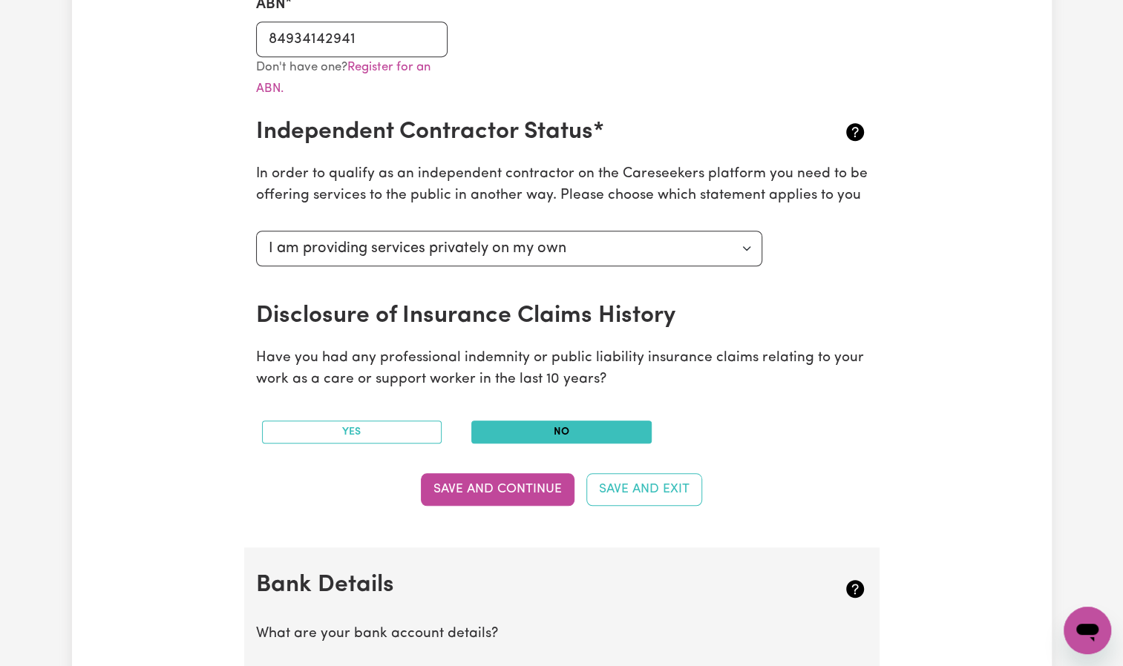
scroll to position [503, 0]
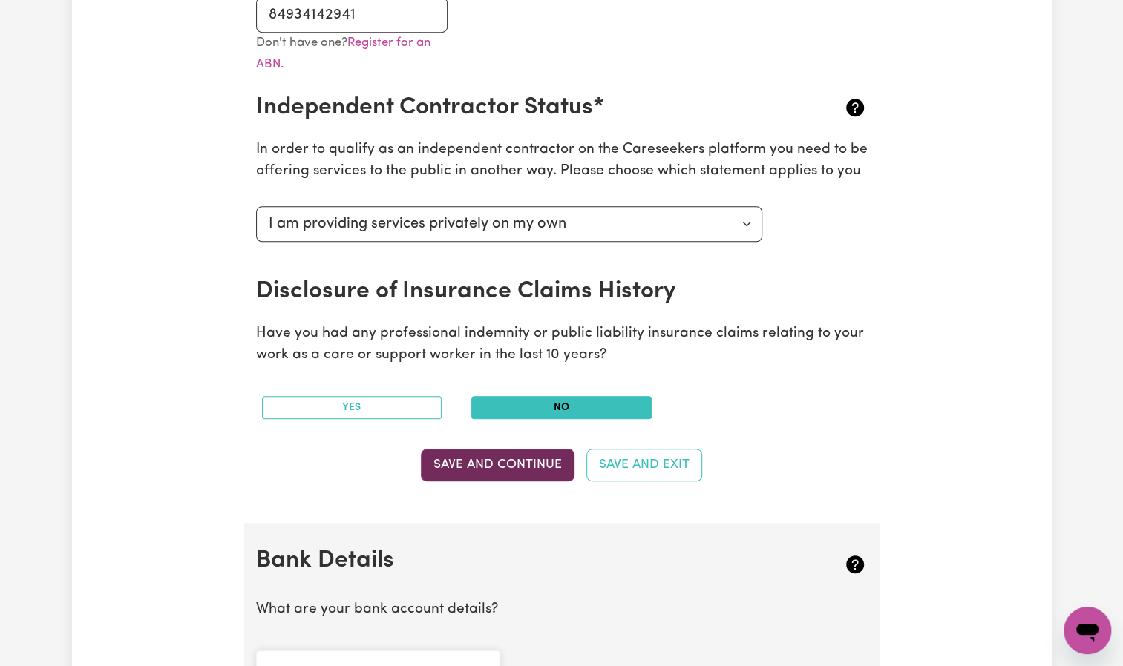
click at [536, 457] on button "Save and Continue" at bounding box center [498, 465] width 154 height 33
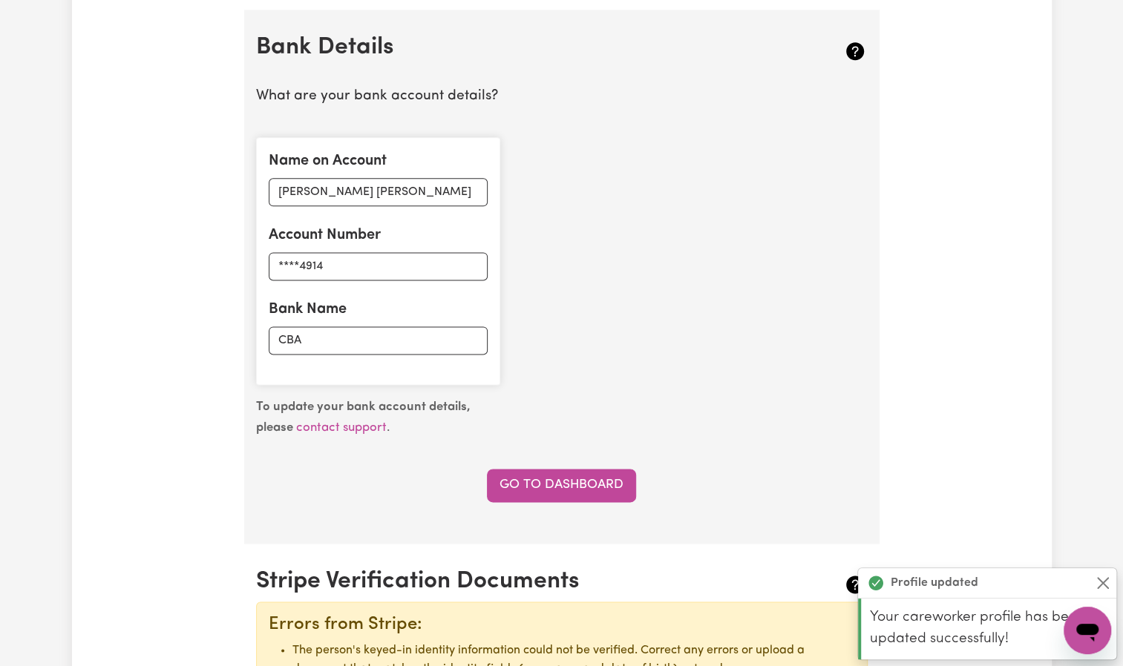
scroll to position [1025, 0]
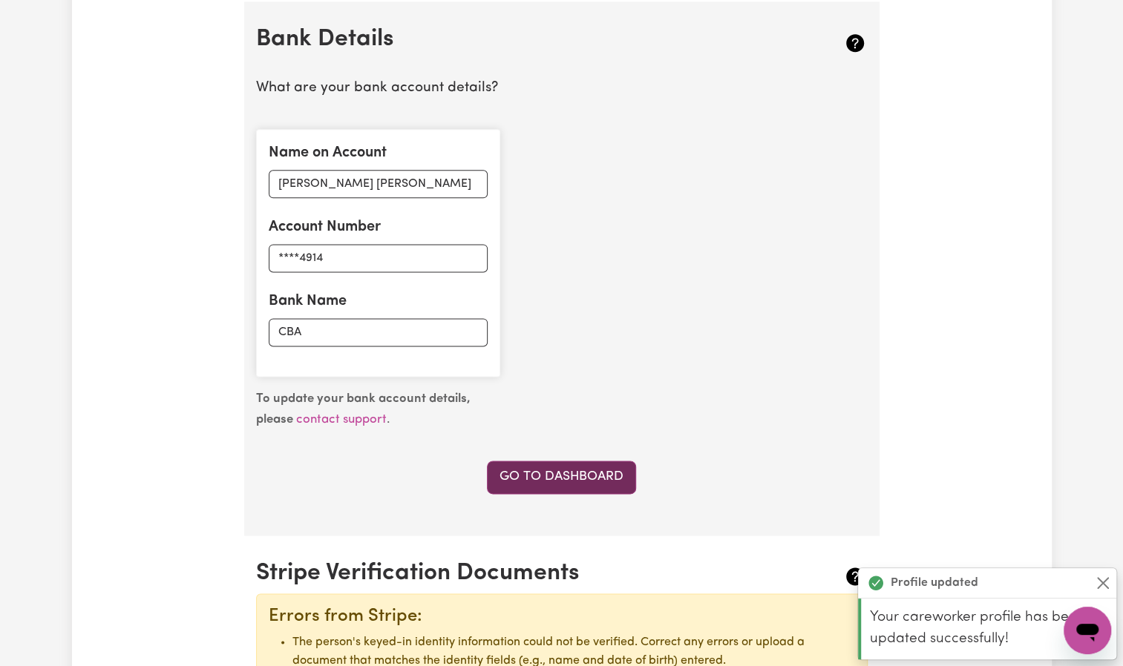
click at [583, 474] on link "Go to Dashboard" at bounding box center [561, 477] width 149 height 33
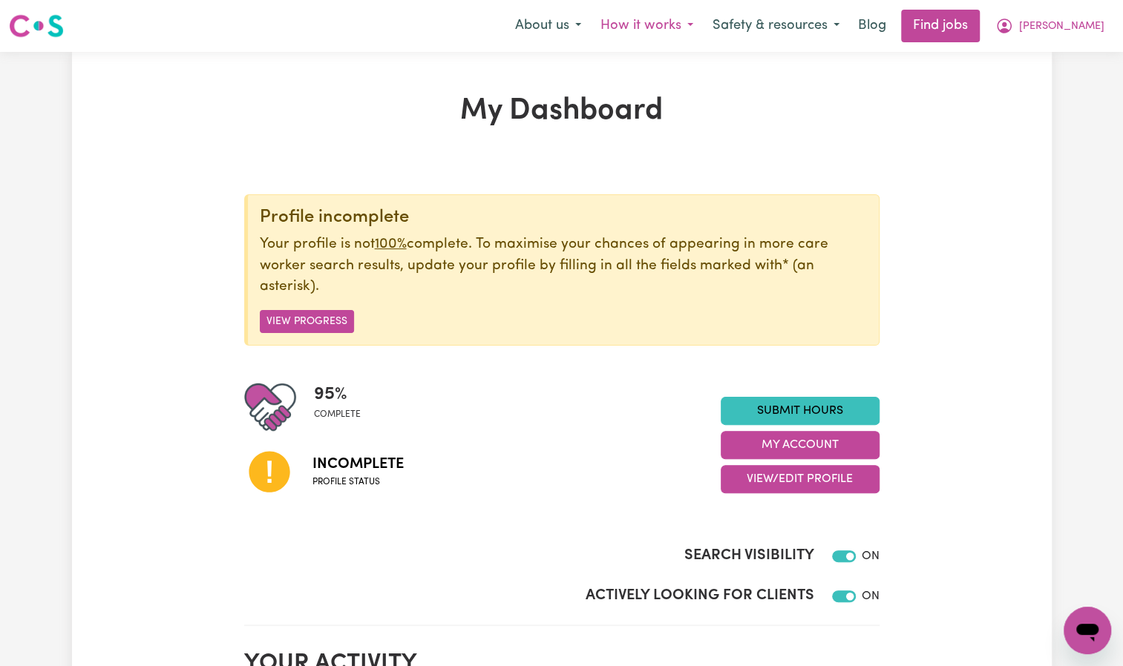
type textarea "x"
click at [936, 27] on link "Find jobs" at bounding box center [940, 26] width 79 height 33
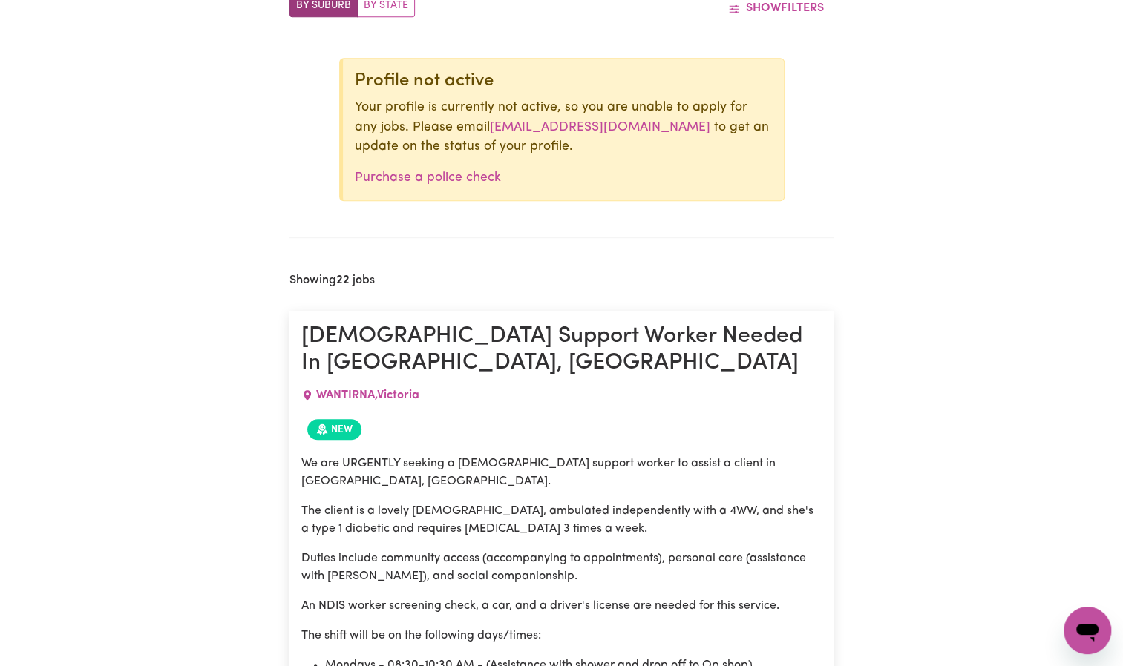
scroll to position [597, 0]
